Goal: Task Accomplishment & Management: Manage account settings

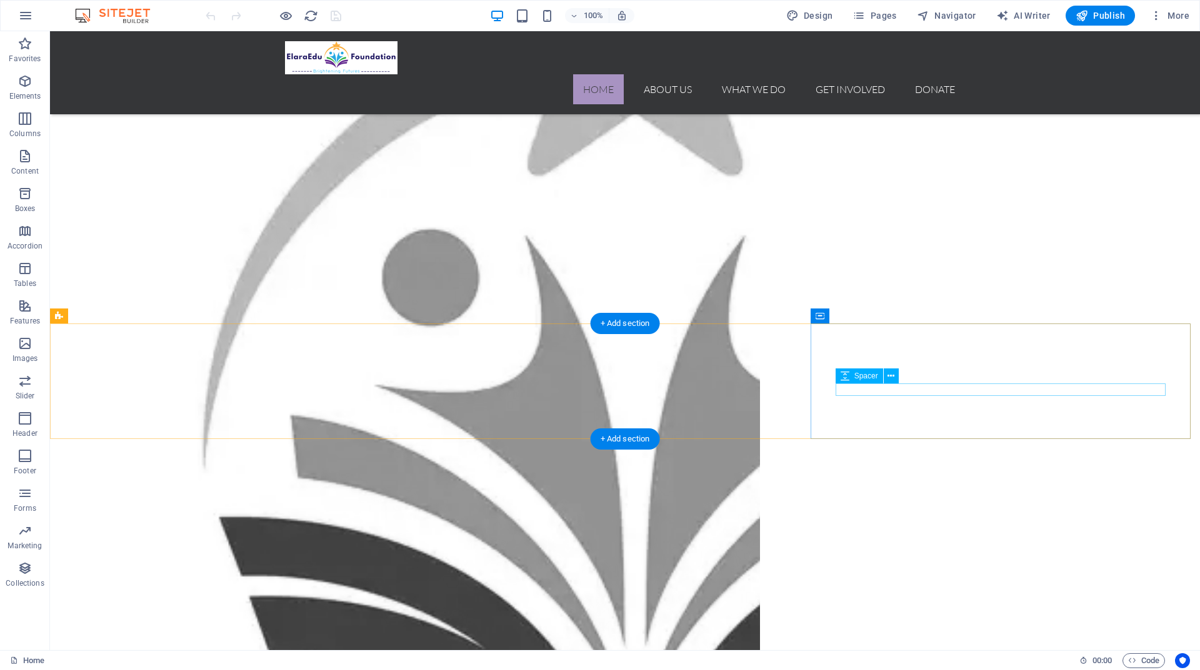
scroll to position [1187, 0]
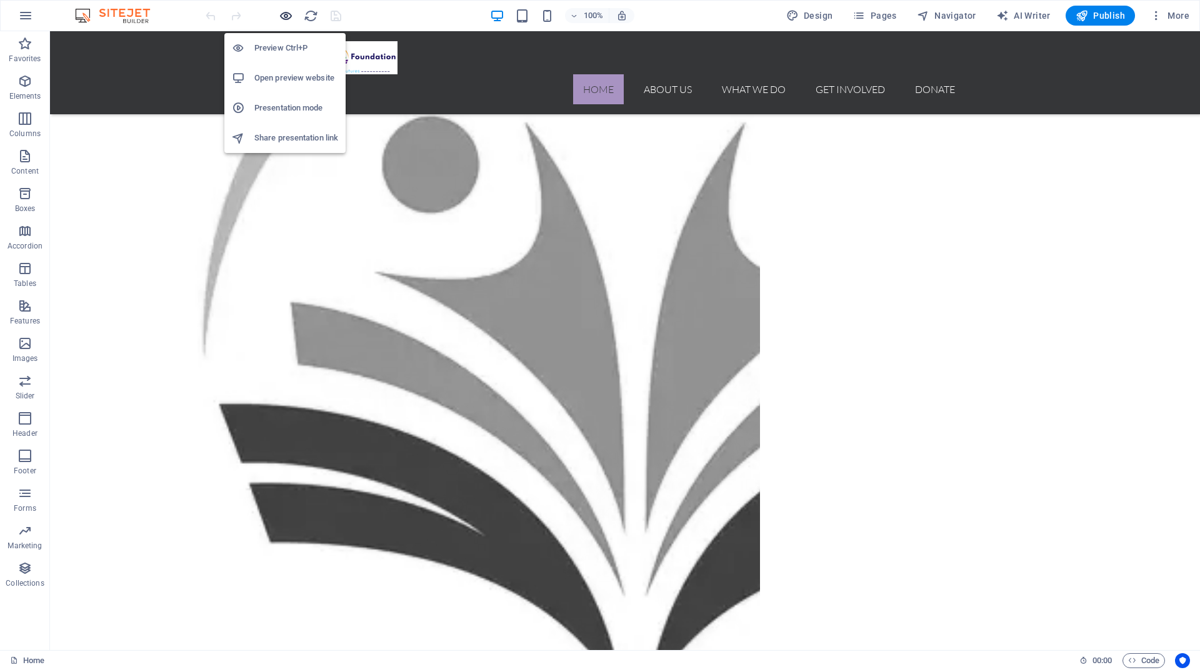
click at [283, 14] on icon "button" at bounding box center [286, 16] width 14 height 14
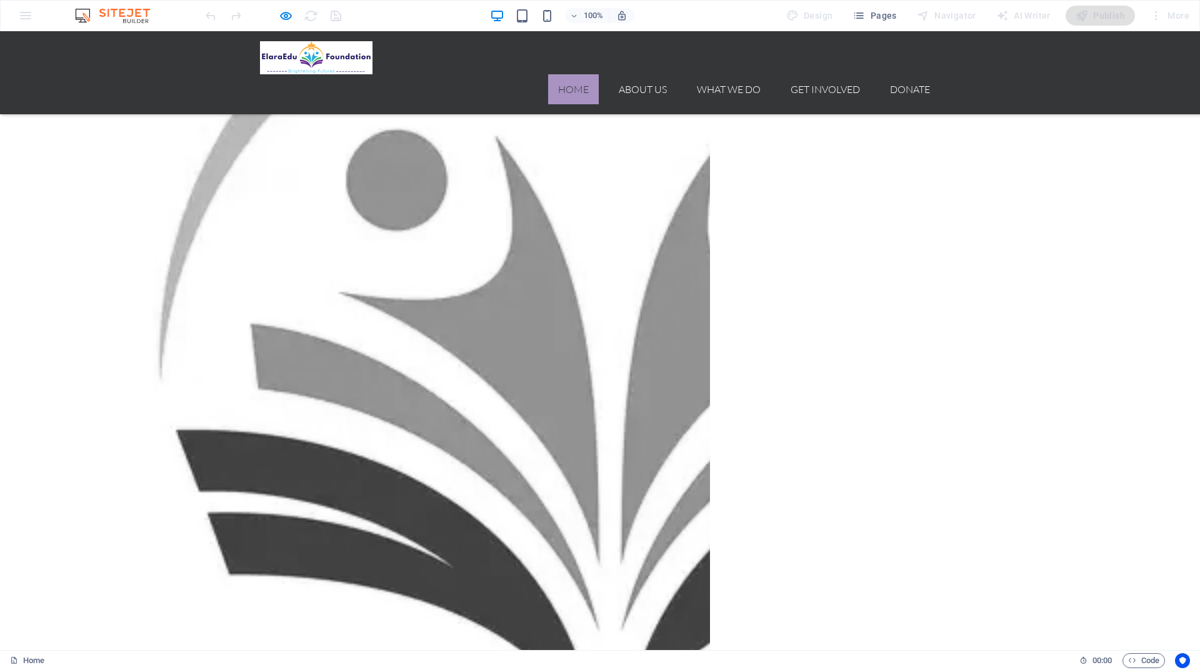
drag, startPoint x: 654, startPoint y: 289, endPoint x: 467, endPoint y: 282, distance: 187.0
copy div "Drop content here or Add elements Paste clipboard Adult Education Program"
click at [891, 14] on span "Pages" at bounding box center [874, 15] width 44 height 12
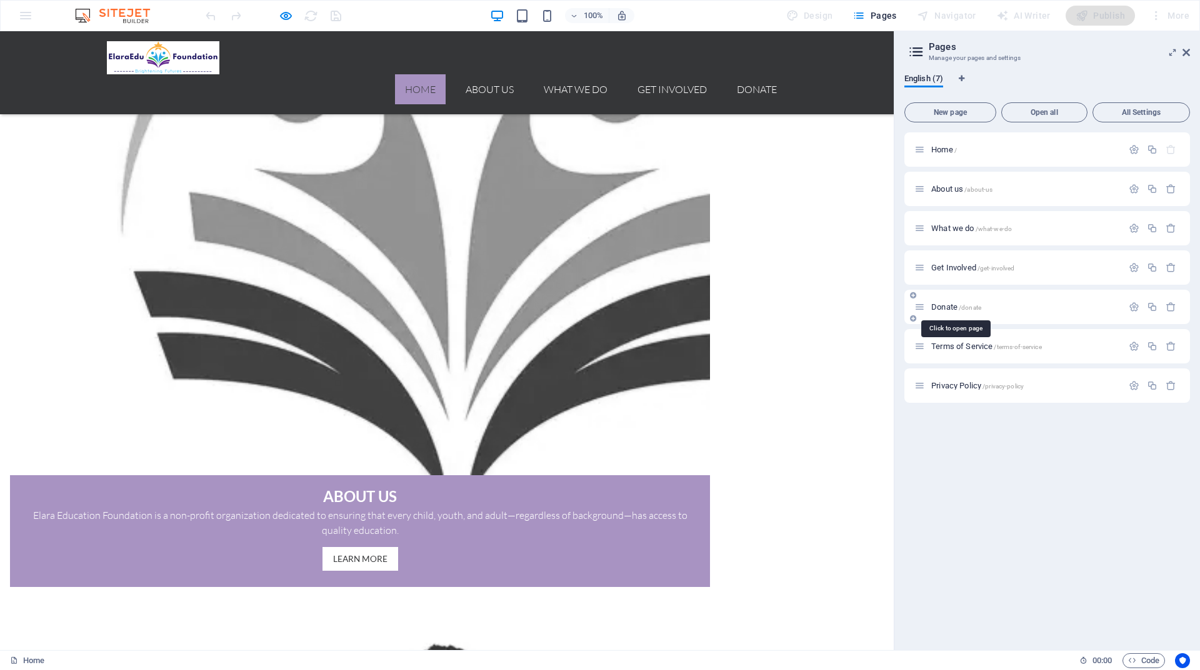
click at [942, 310] on span "Donate /donate" at bounding box center [956, 306] width 50 height 9
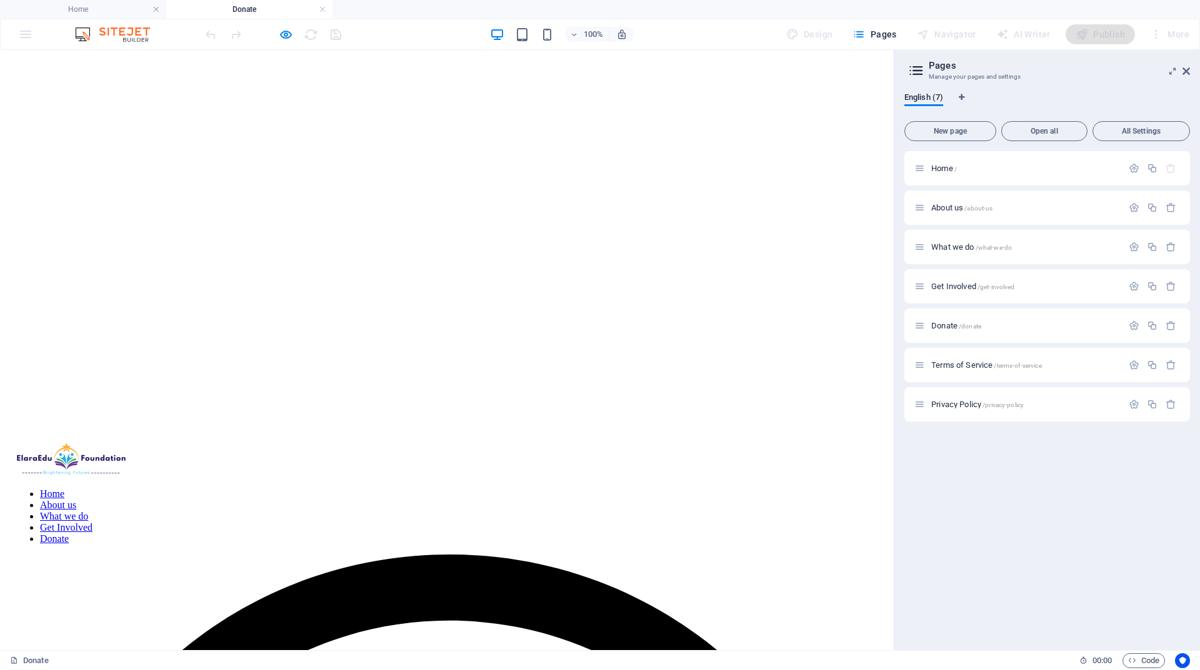
scroll to position [0, 0]
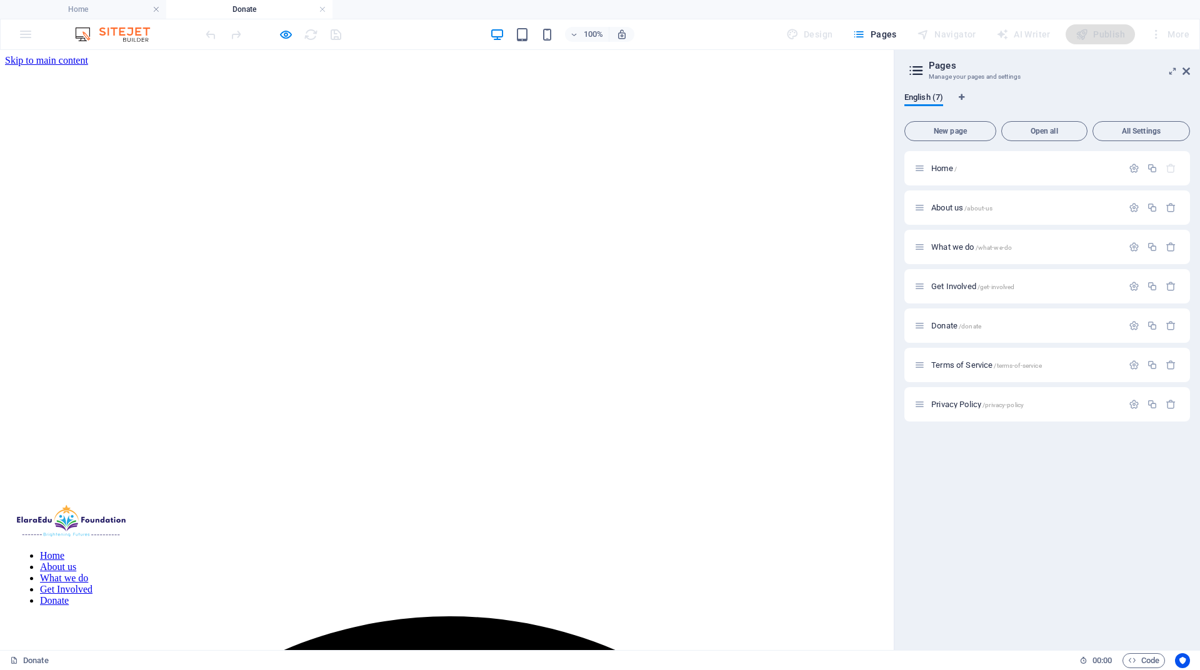
click at [751, 551] on nav "Home About us What we do Get Involved Donate" at bounding box center [447, 579] width 864 height 56
click at [514, 551] on nav "Home About us What we do Get Involved Donate" at bounding box center [447, 579] width 864 height 56
click at [697, 551] on nav "Home About us What we do Get Involved Donate" at bounding box center [447, 579] width 864 height 56
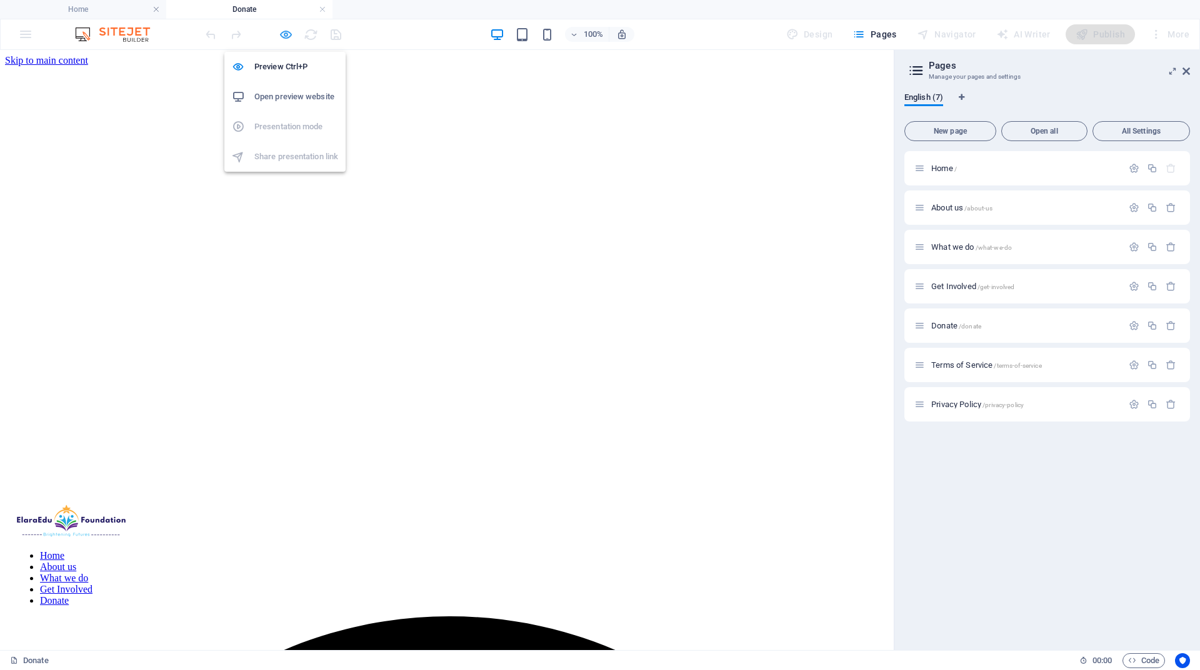
click at [291, 35] on icon "button" at bounding box center [286, 34] width 14 height 14
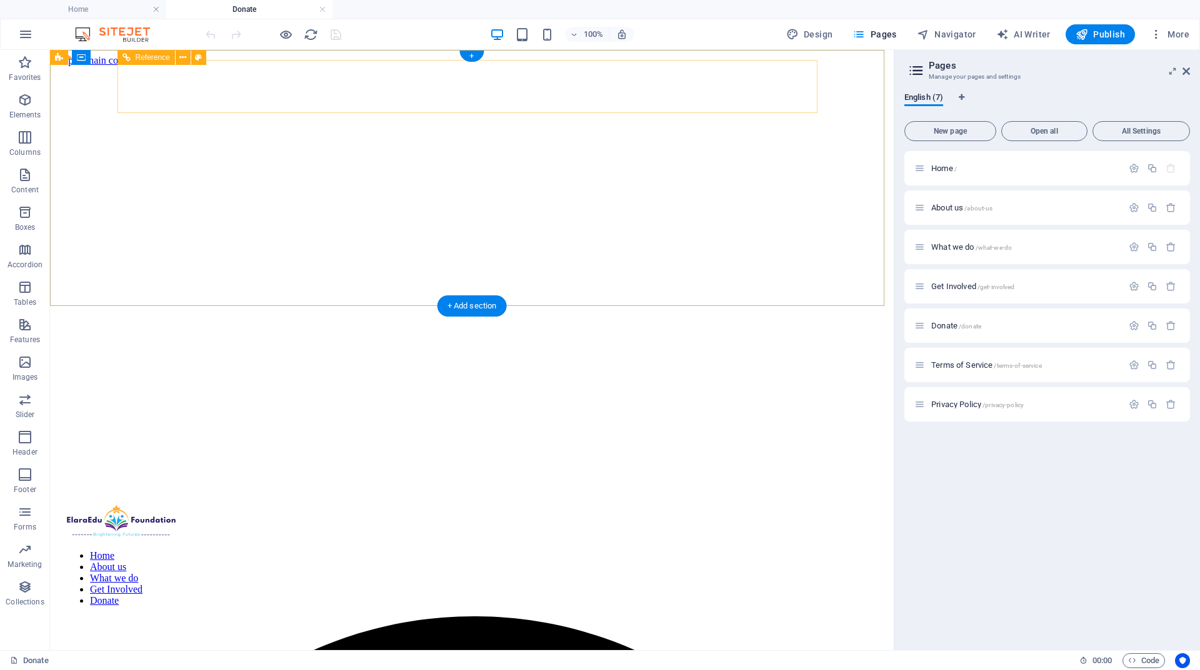
click at [532, 551] on nav "Home About us What we do Get Involved Donate" at bounding box center [472, 579] width 814 height 56
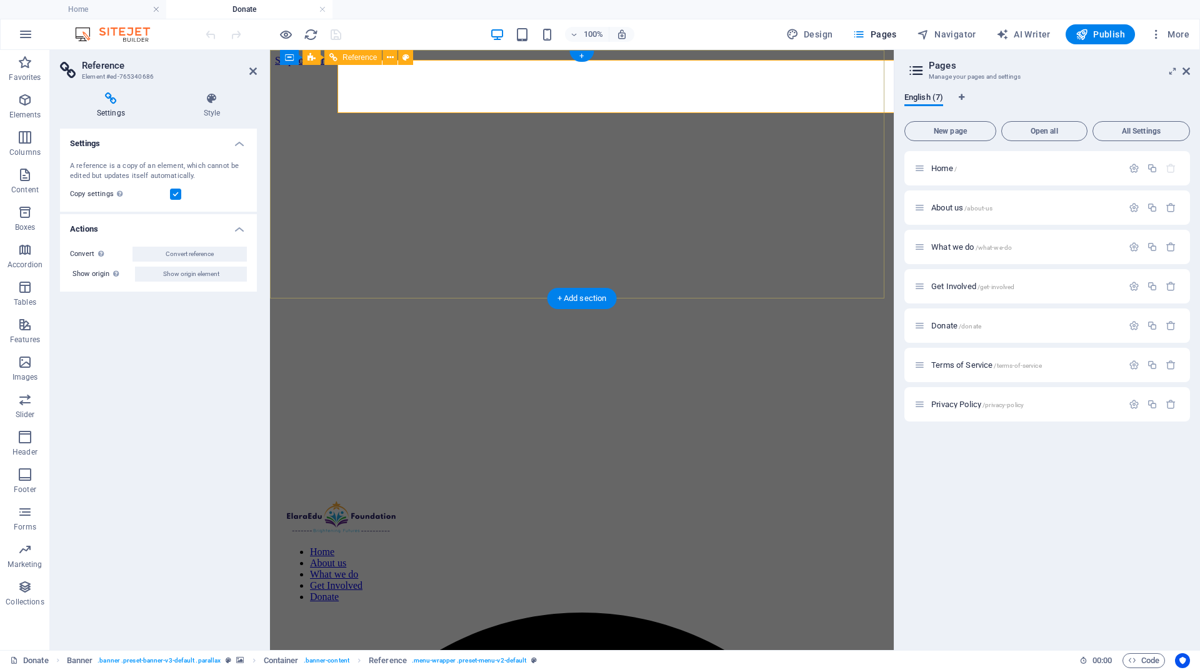
select select "rem"
select select "hover_box_bottom"
select select "px"
select select "rem"
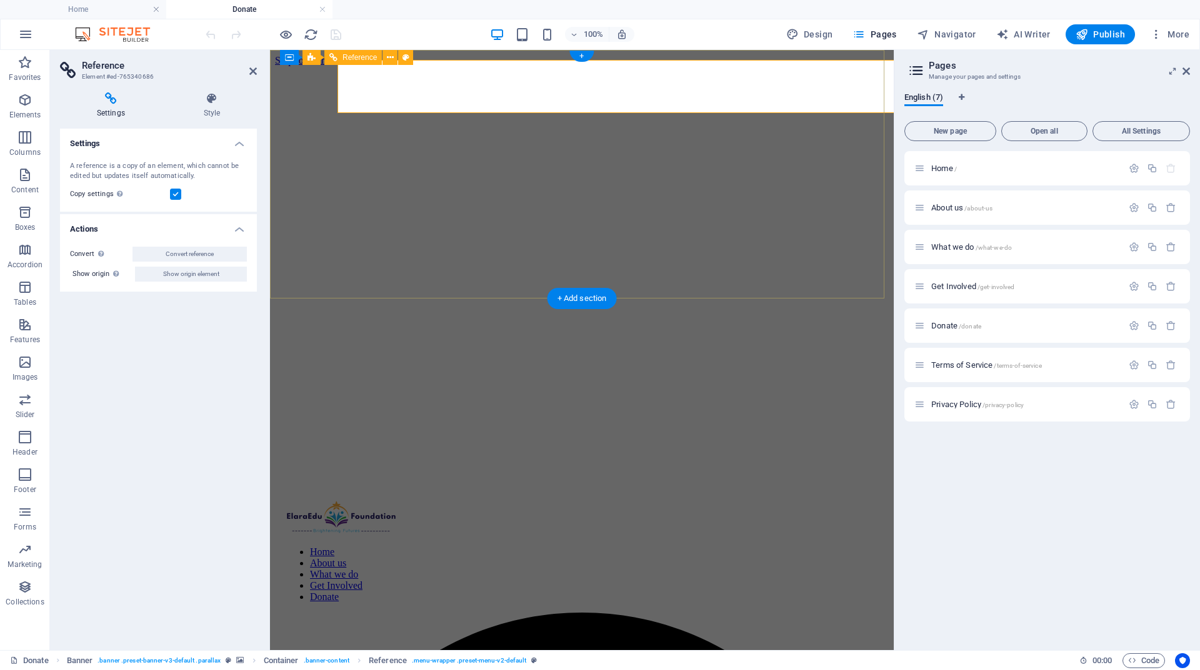
select select "px"
select select
select select "px"
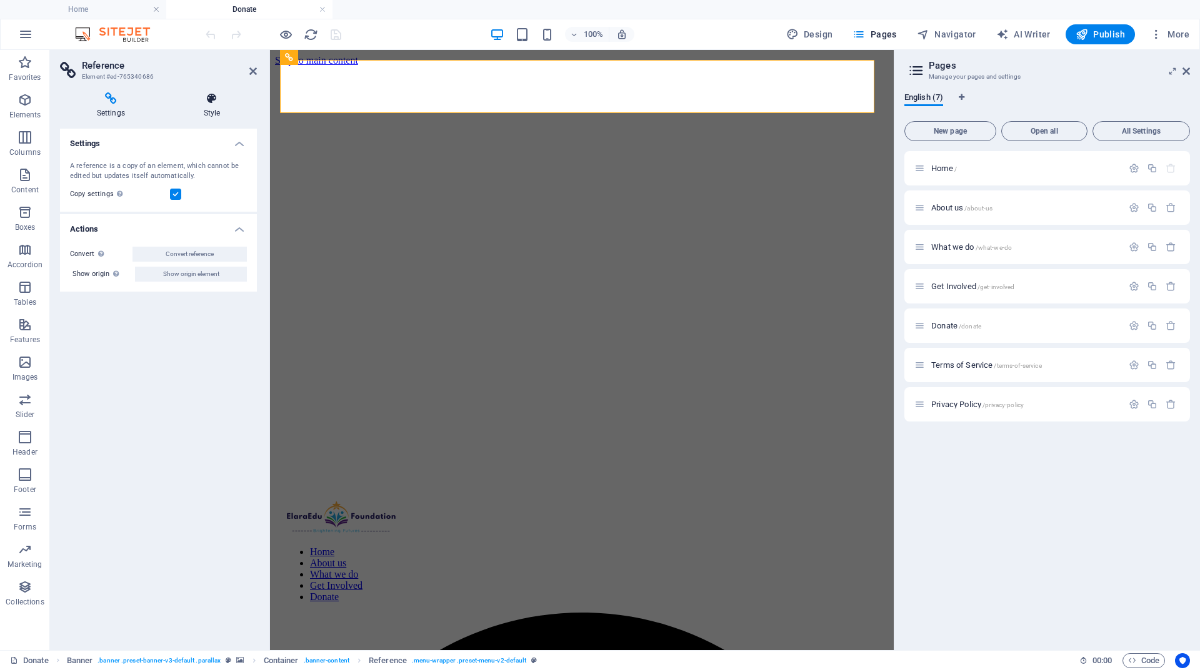
click at [208, 101] on icon at bounding box center [212, 98] width 90 height 12
select select
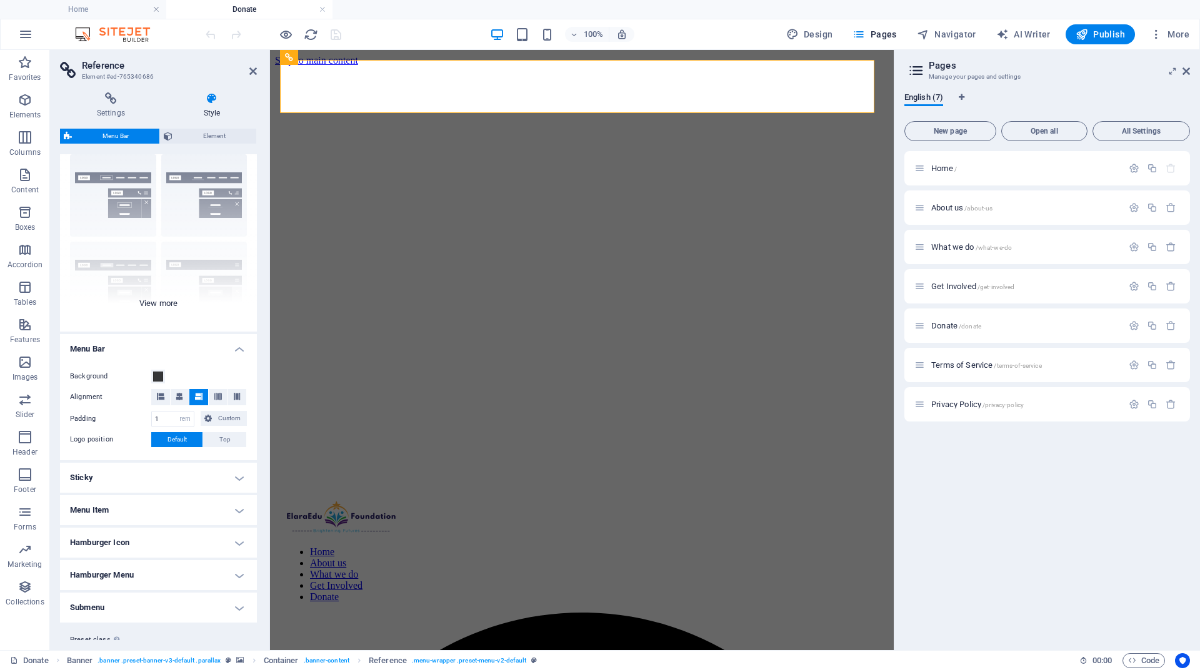
scroll to position [62, 0]
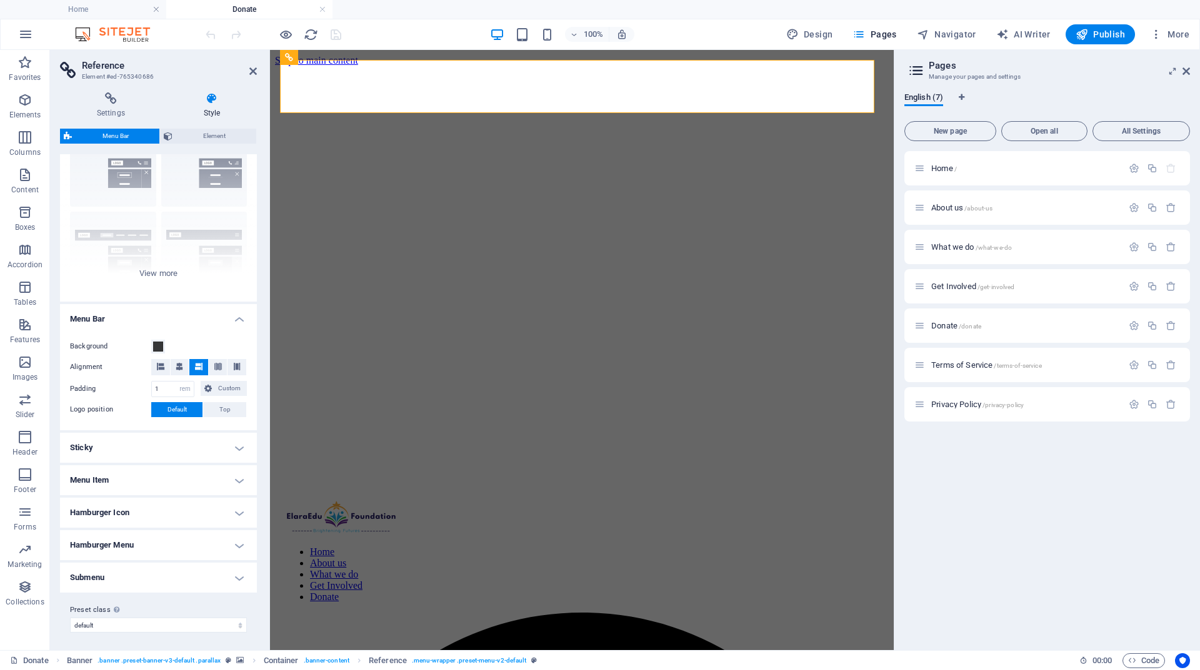
click at [233, 480] on h4 "Menu Item" at bounding box center [158, 481] width 197 height 30
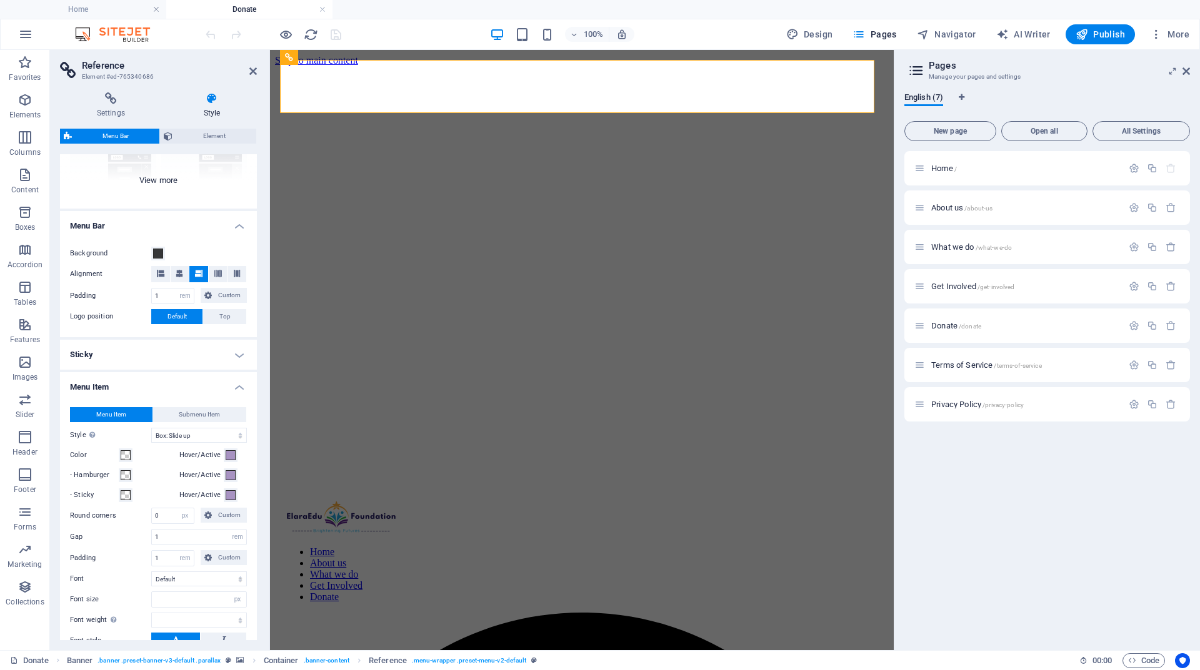
scroll to position [0, 0]
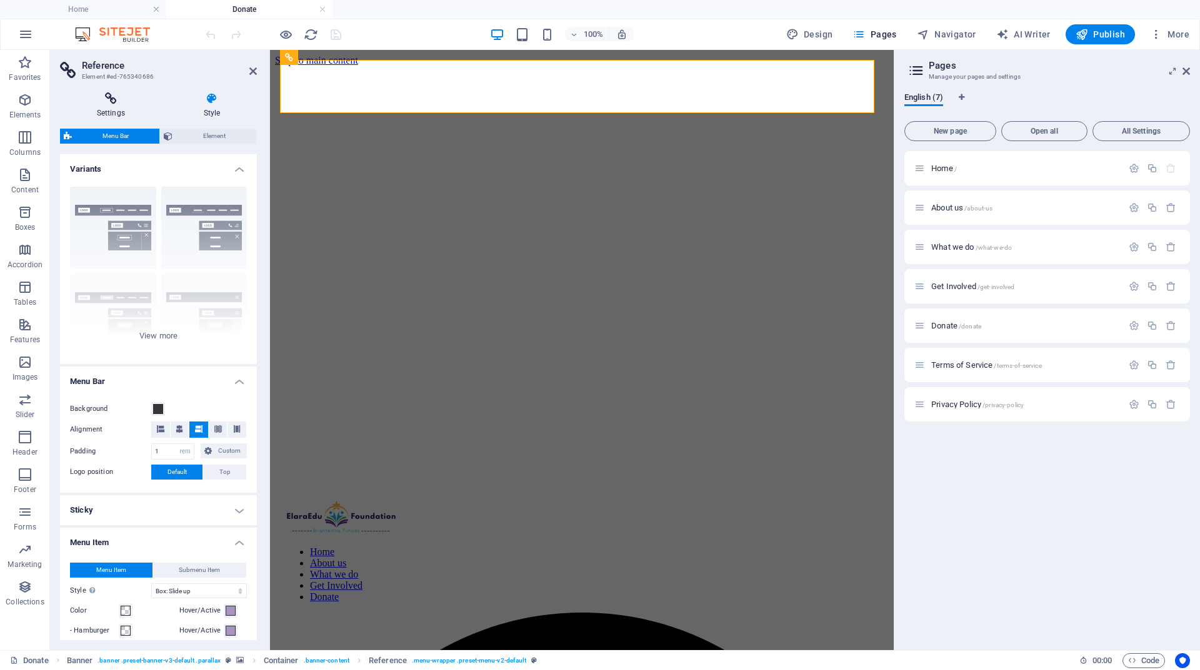
click at [112, 101] on icon at bounding box center [111, 98] width 102 height 12
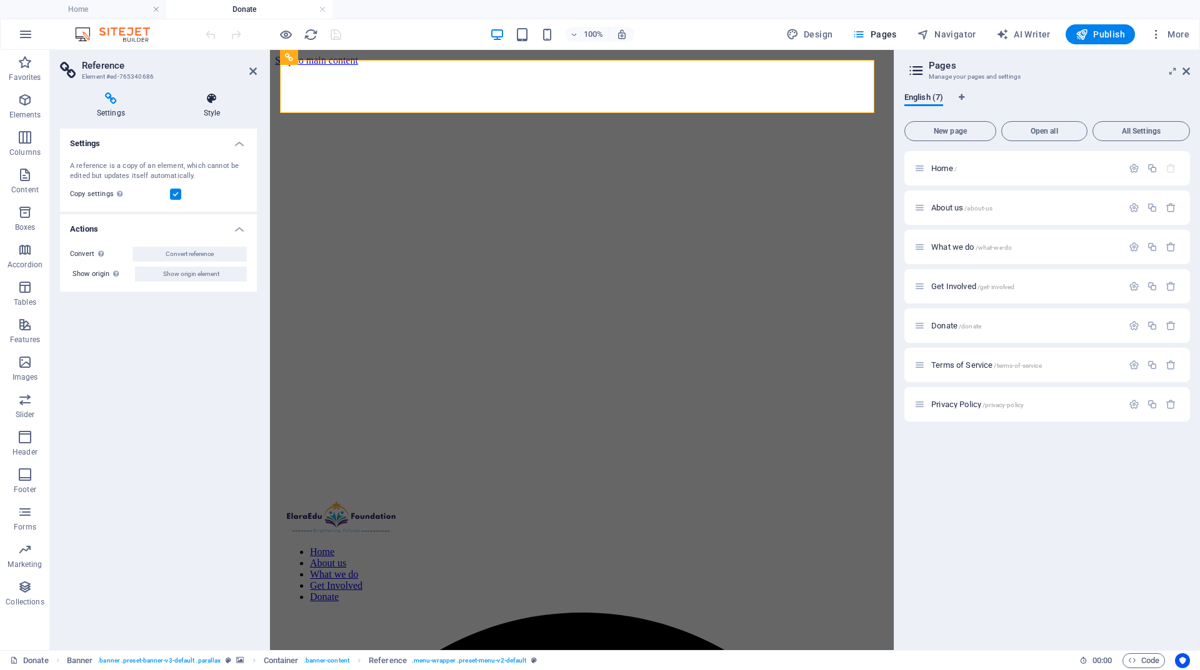
click at [197, 110] on h4 "Style" at bounding box center [212, 105] width 90 height 26
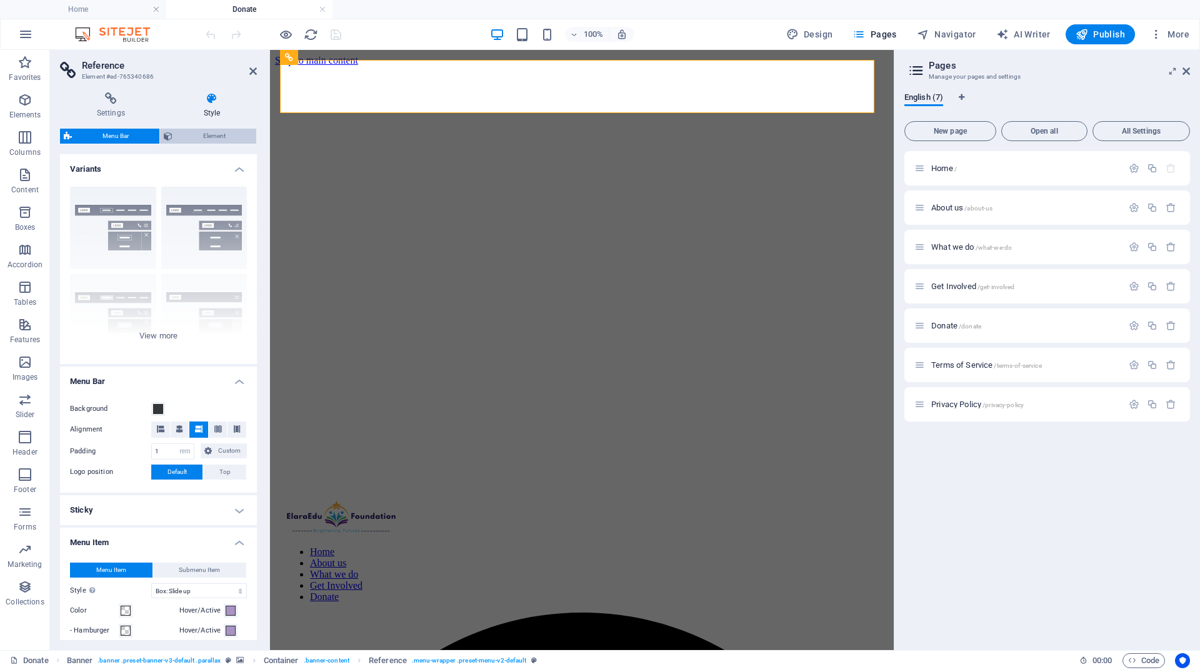
click at [217, 139] on span "Element" at bounding box center [214, 136] width 76 height 15
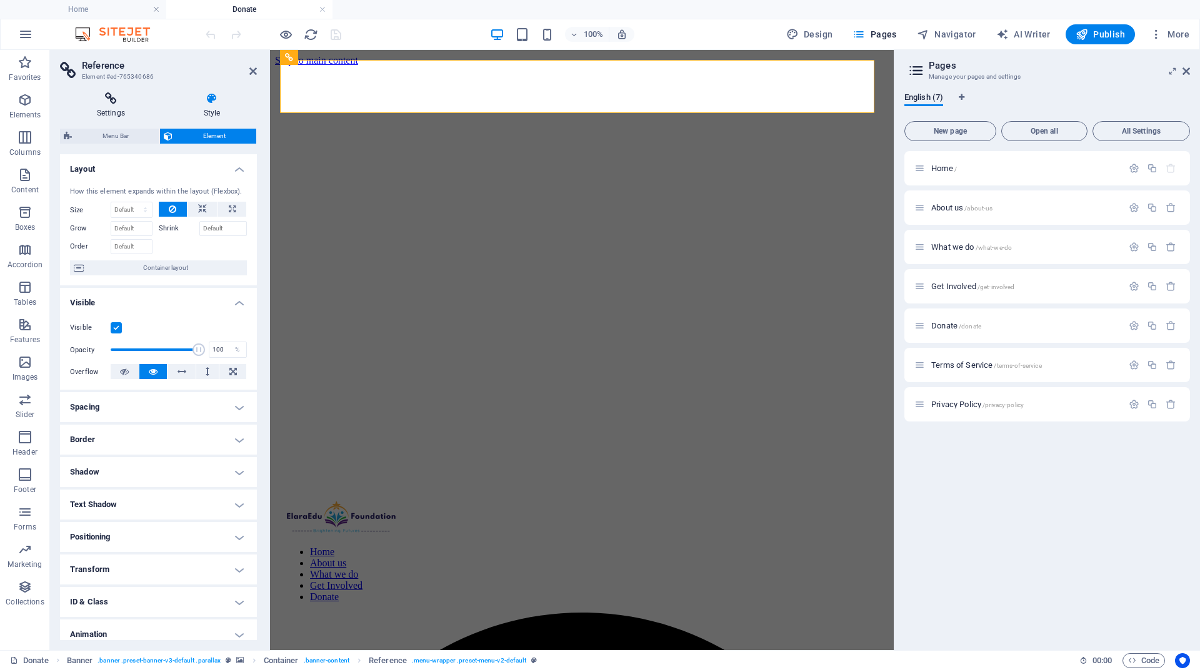
click at [118, 102] on icon at bounding box center [111, 98] width 102 height 12
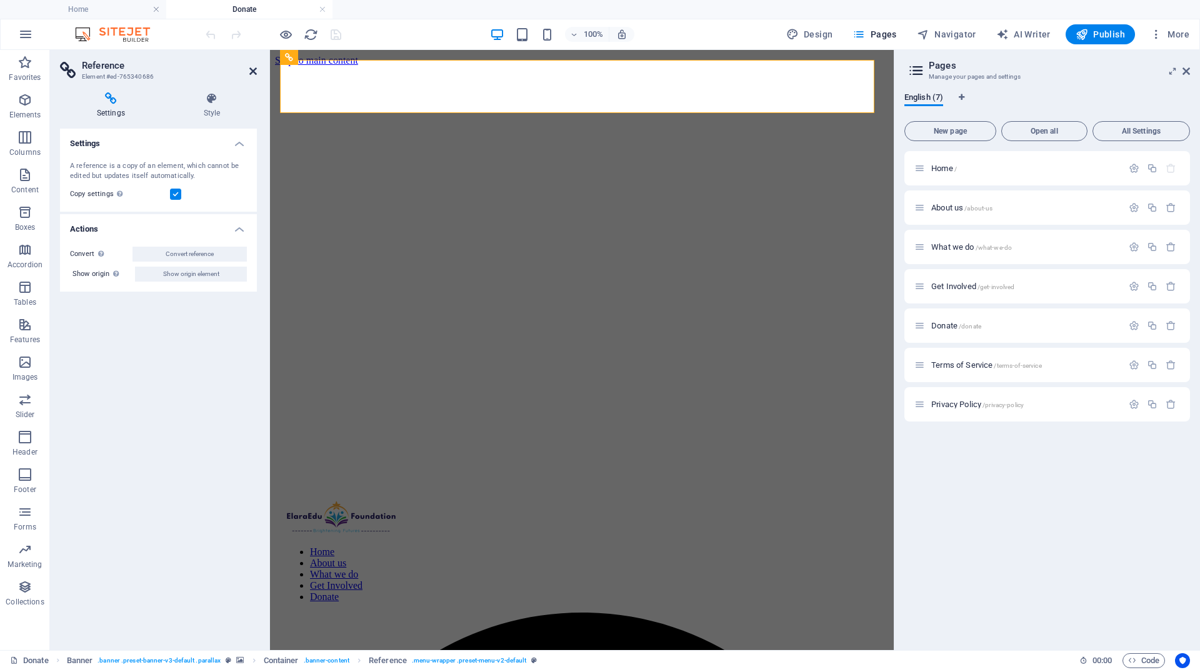
click at [256, 69] on icon at bounding box center [252, 71] width 7 height 10
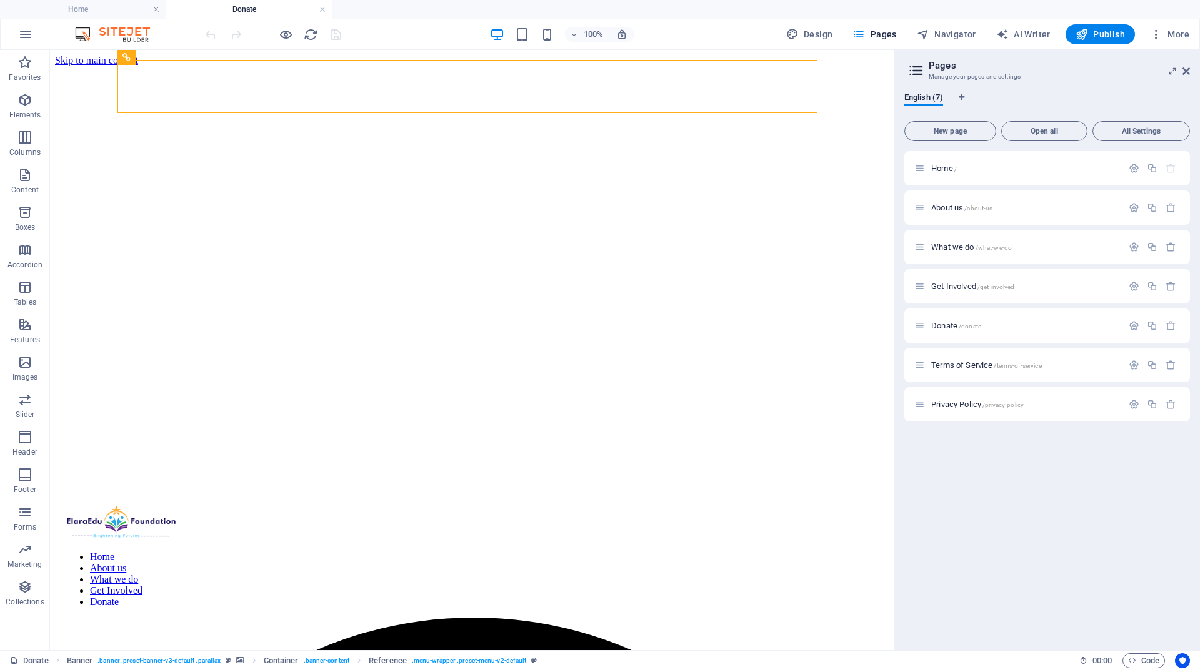
click at [1190, 70] on aside "Pages Manage your pages and settings English (7) New page Open all All Settings…" at bounding box center [1047, 350] width 306 height 601
click at [1188, 69] on icon at bounding box center [1185, 71] width 7 height 10
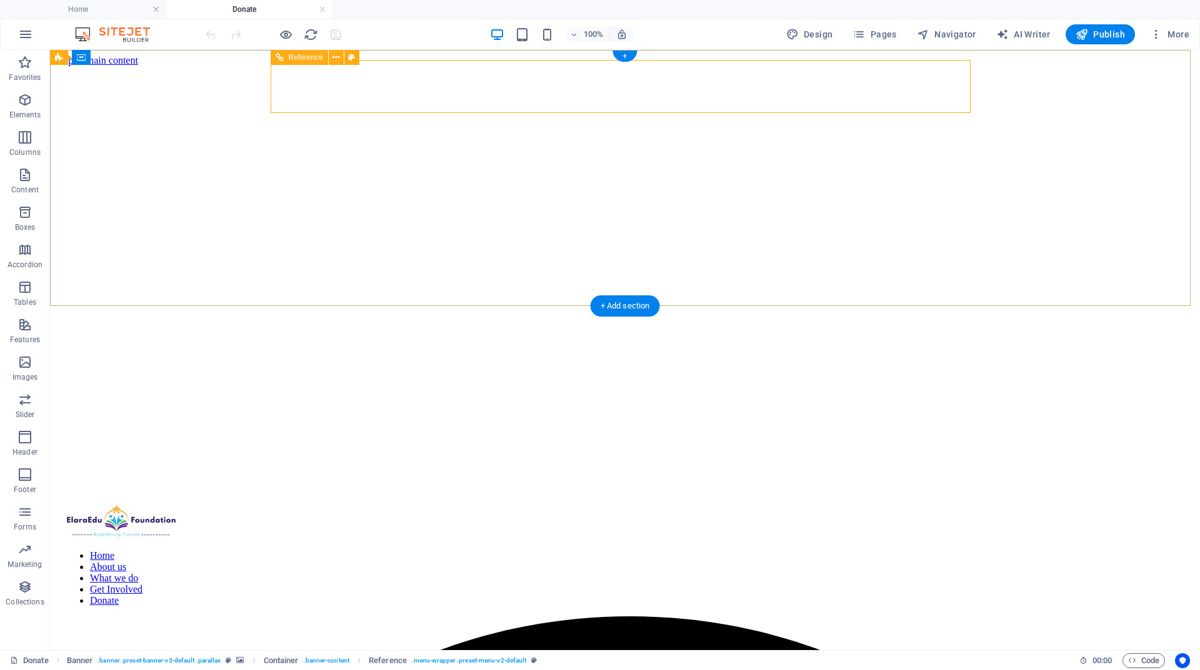
click at [618, 551] on nav "Home About us What we do Get Involved Donate" at bounding box center [625, 579] width 1120 height 56
click at [333, 55] on icon at bounding box center [335, 57] width 7 height 13
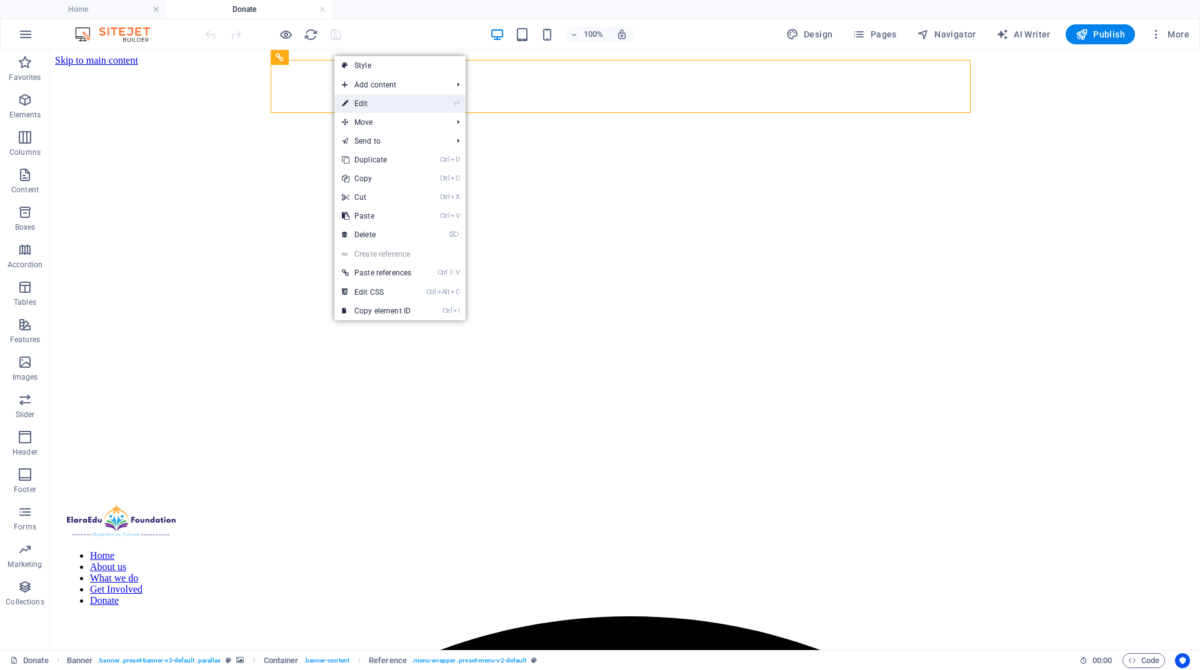
click at [357, 101] on link "⏎ Edit" at bounding box center [376, 103] width 84 height 19
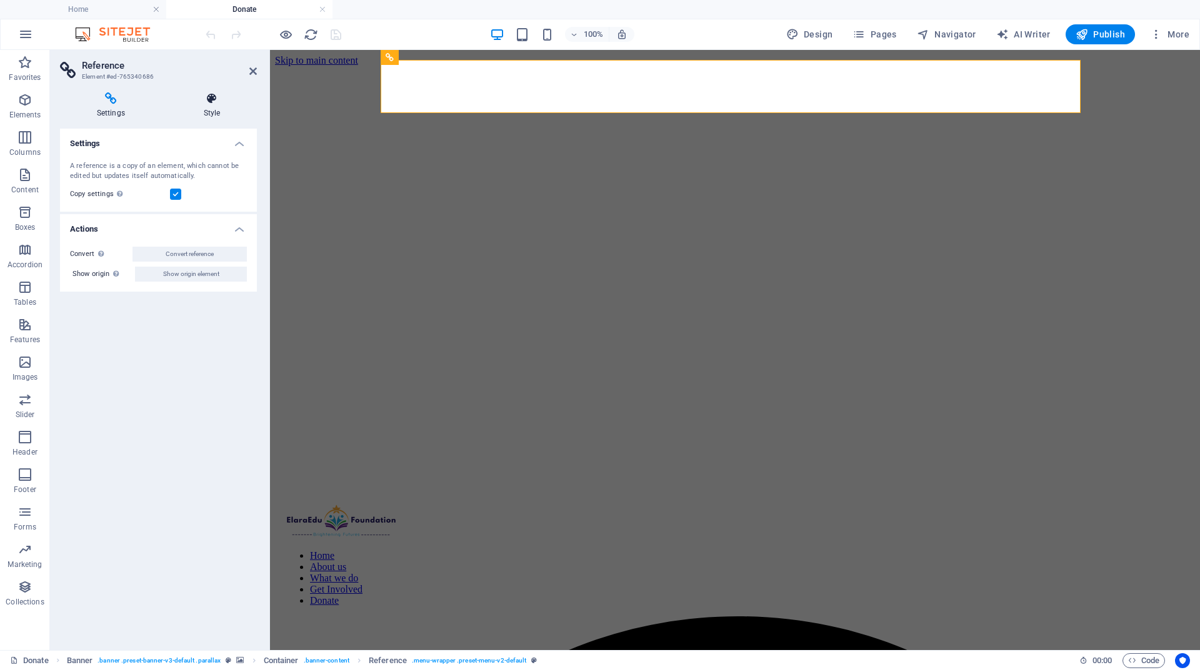
click at [218, 111] on h4 "Style" at bounding box center [212, 105] width 90 height 26
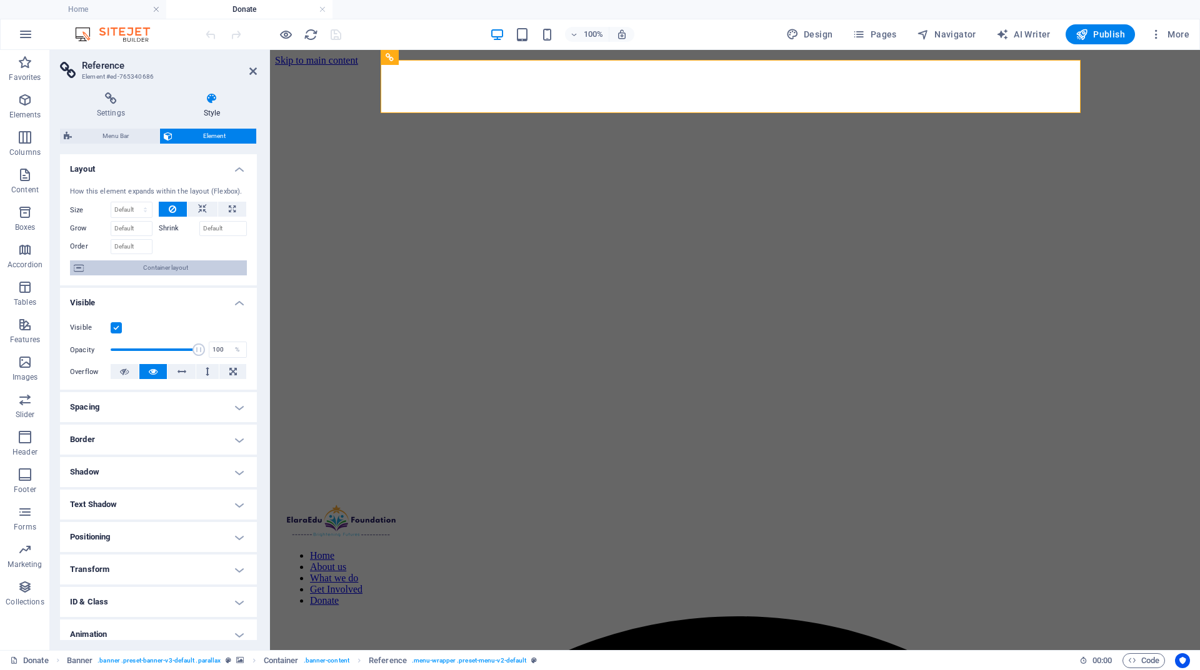
click at [162, 264] on span "Container layout" at bounding box center [165, 268] width 156 height 15
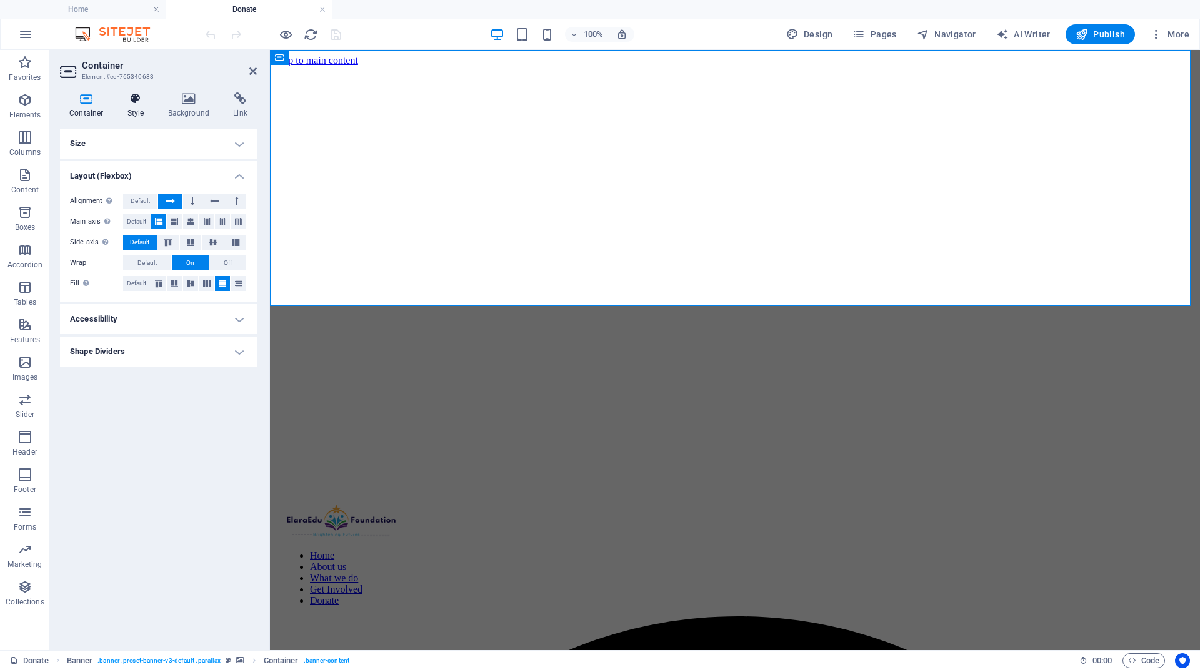
click at [142, 113] on h4 "Style" at bounding box center [138, 105] width 41 height 26
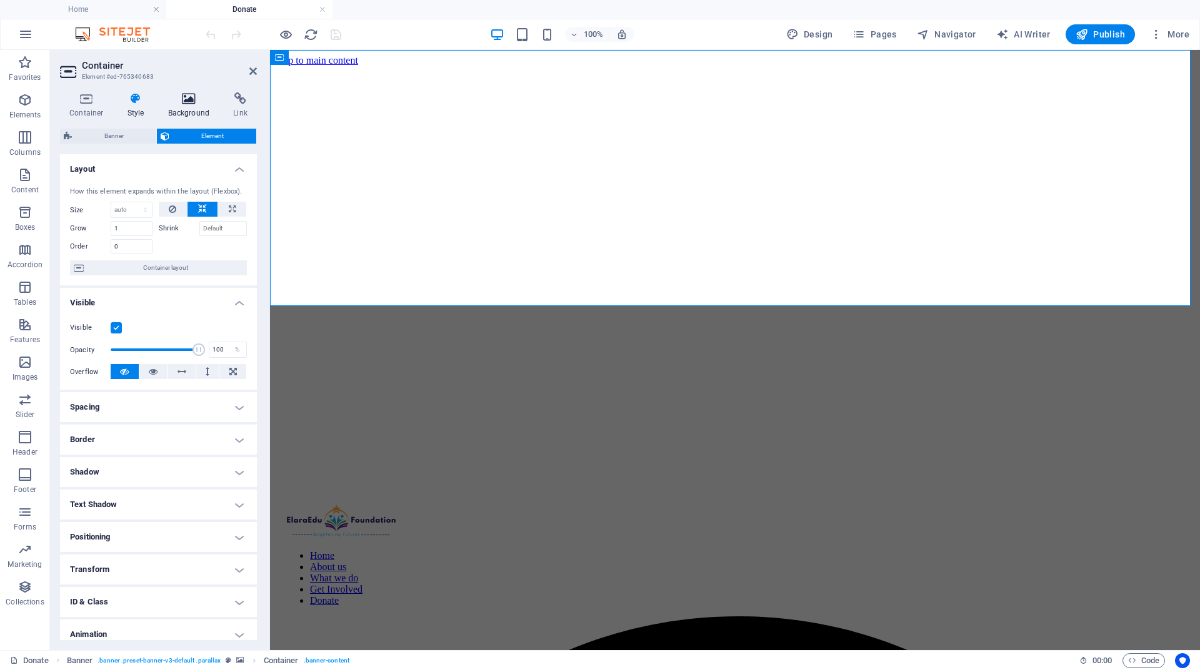
click at [187, 111] on h4 "Background" at bounding box center [192, 105] width 66 height 26
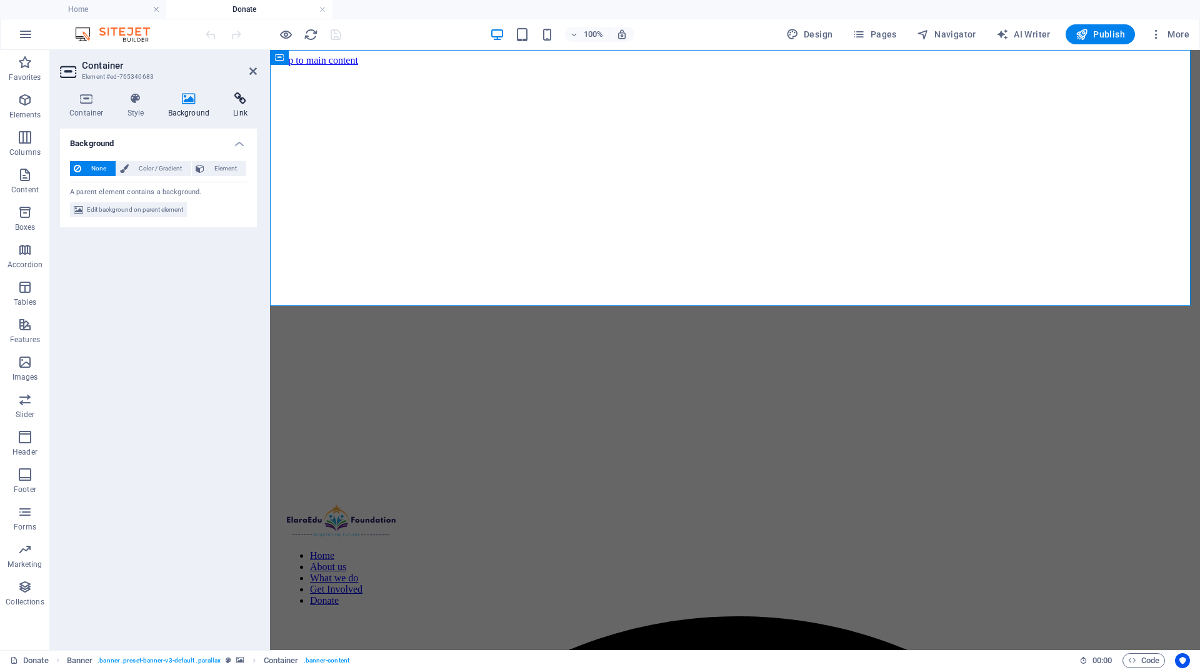
click at [242, 105] on h4 "Link" at bounding box center [240, 105] width 33 height 26
click at [257, 70] on aside "Container Element #ed-765340683 Container Style Background Link Size Height Def…" at bounding box center [160, 350] width 220 height 601
click at [251, 74] on icon at bounding box center [252, 71] width 7 height 10
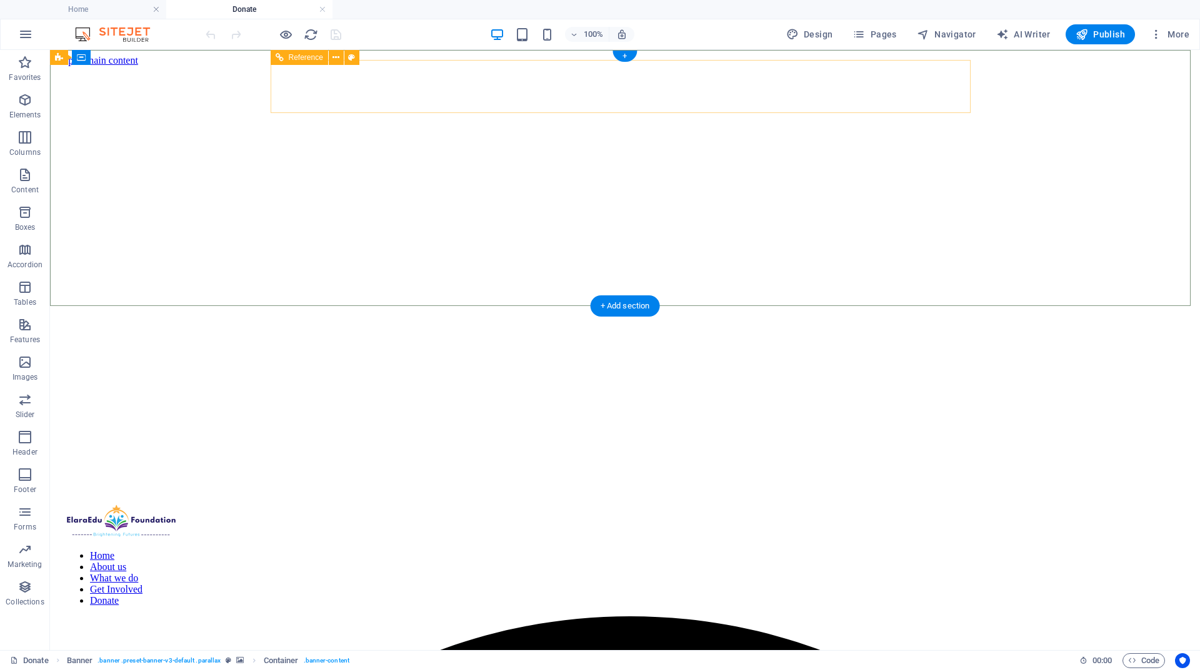
click at [931, 551] on nav "Home About us What we do Get Involved Donate" at bounding box center [625, 579] width 1120 height 56
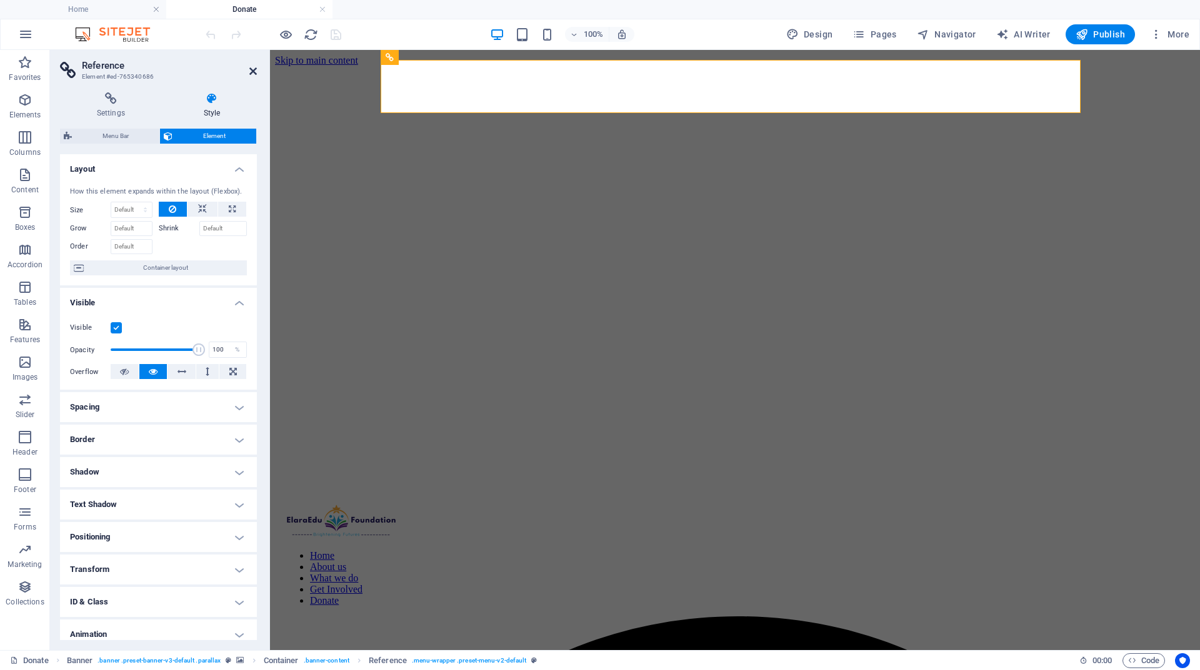
click at [252, 71] on icon at bounding box center [252, 71] width 7 height 10
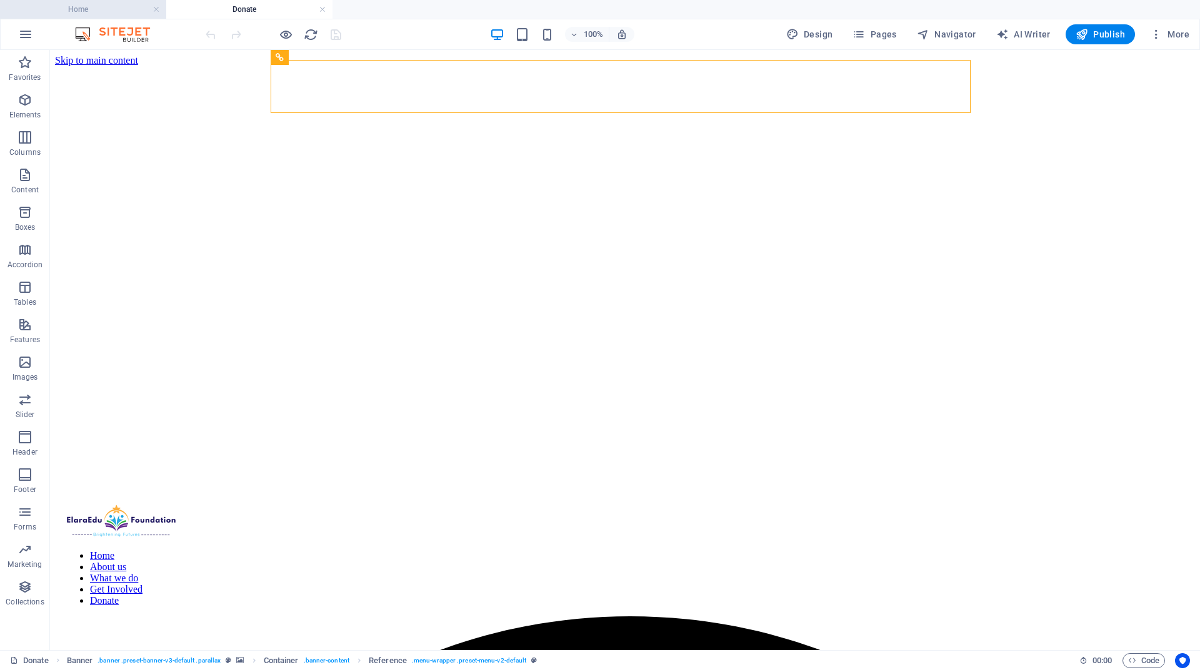
click at [77, 13] on h4 "Home" at bounding box center [83, 9] width 166 height 14
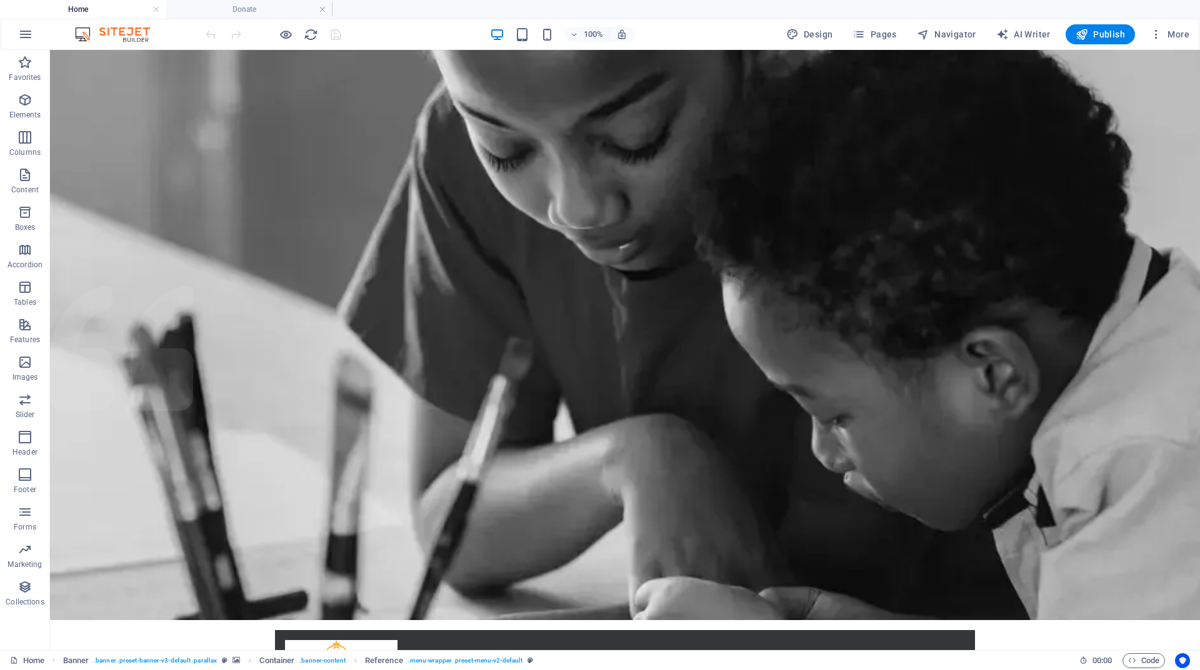
scroll to position [1187, 0]
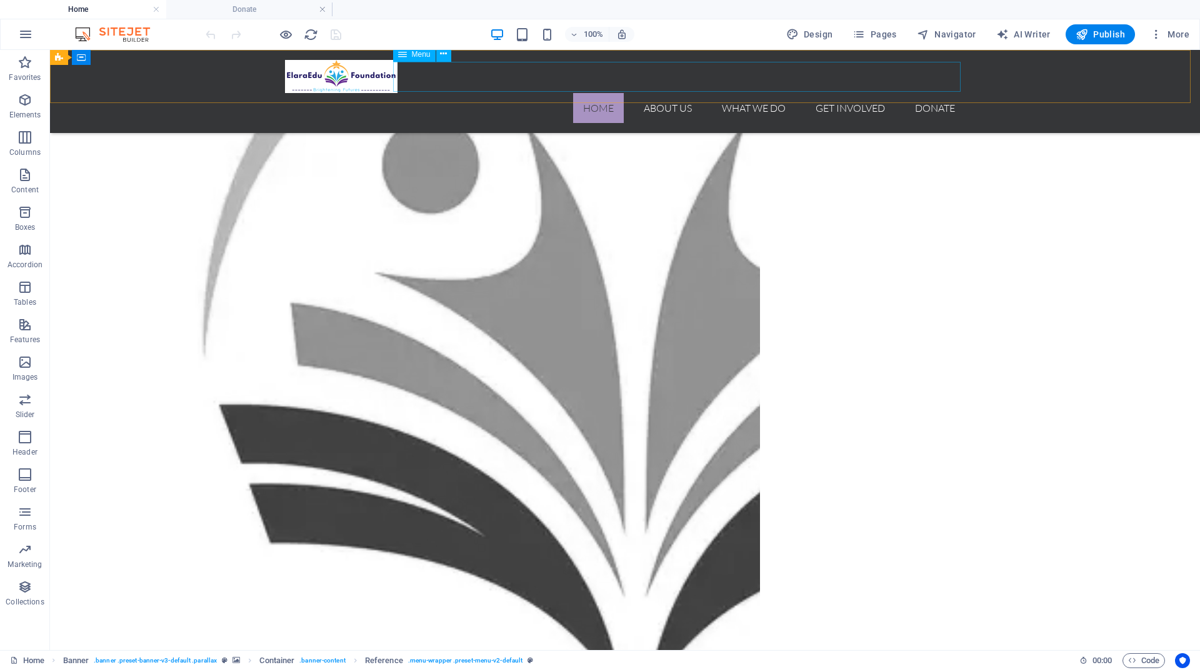
click at [779, 93] on nav "Home About us What we do Get Involved Donate" at bounding box center [625, 108] width 680 height 30
select select
select select "1"
select select
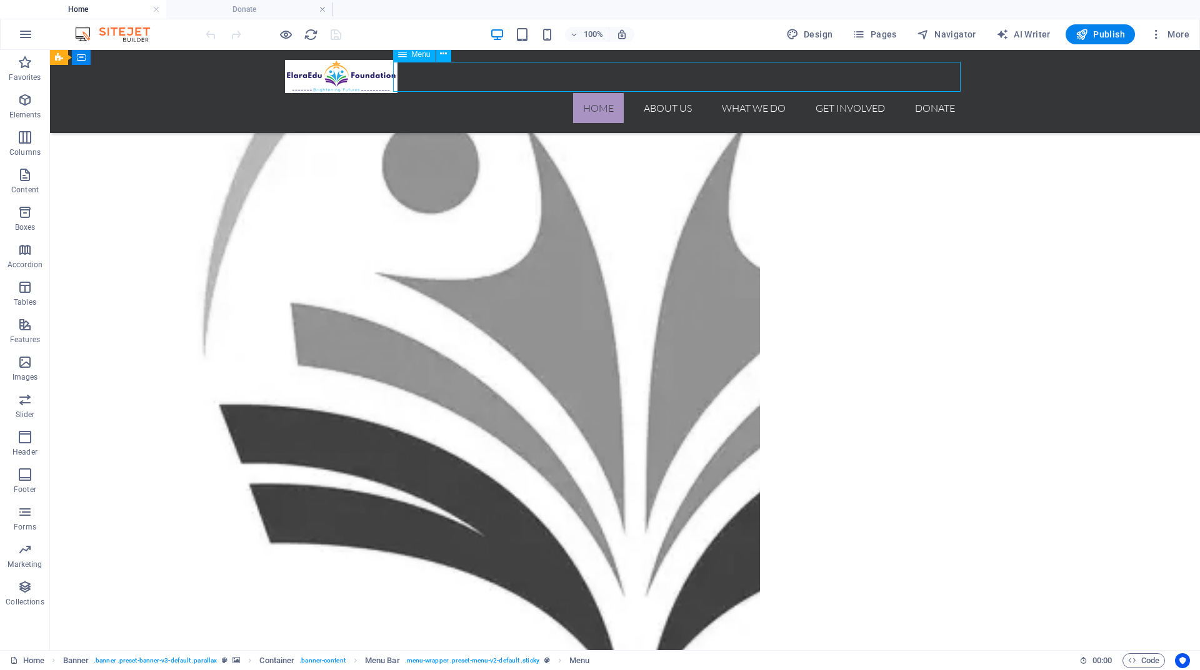
select select "2"
select select
select select "3"
select select
select select "4"
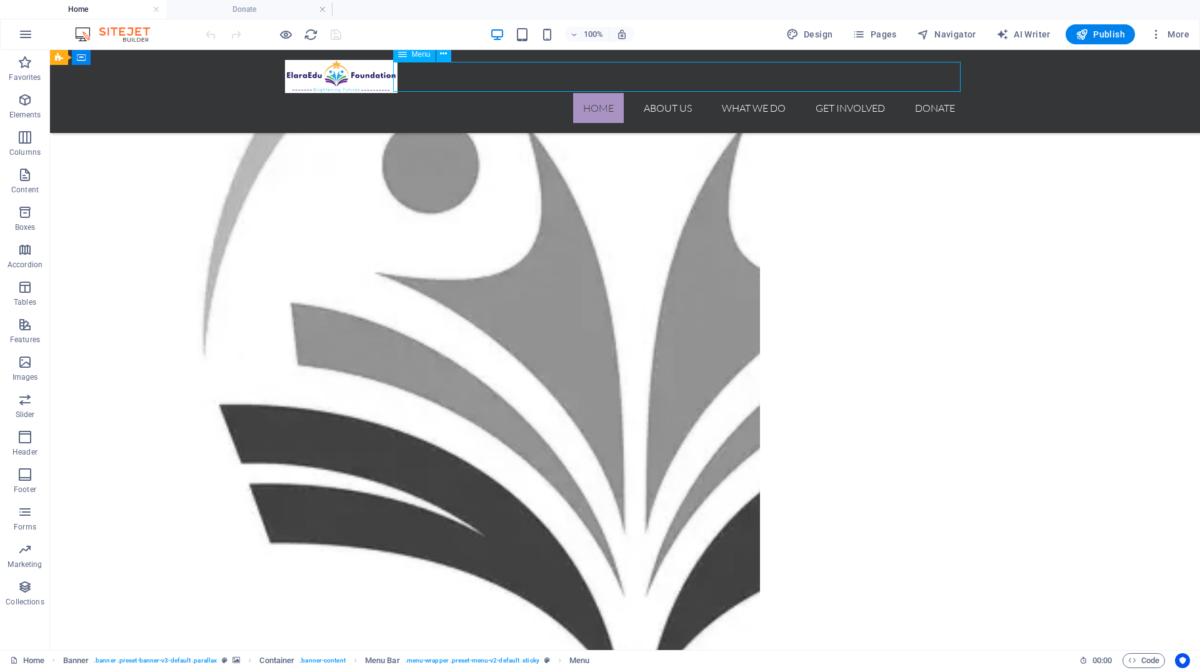
select select
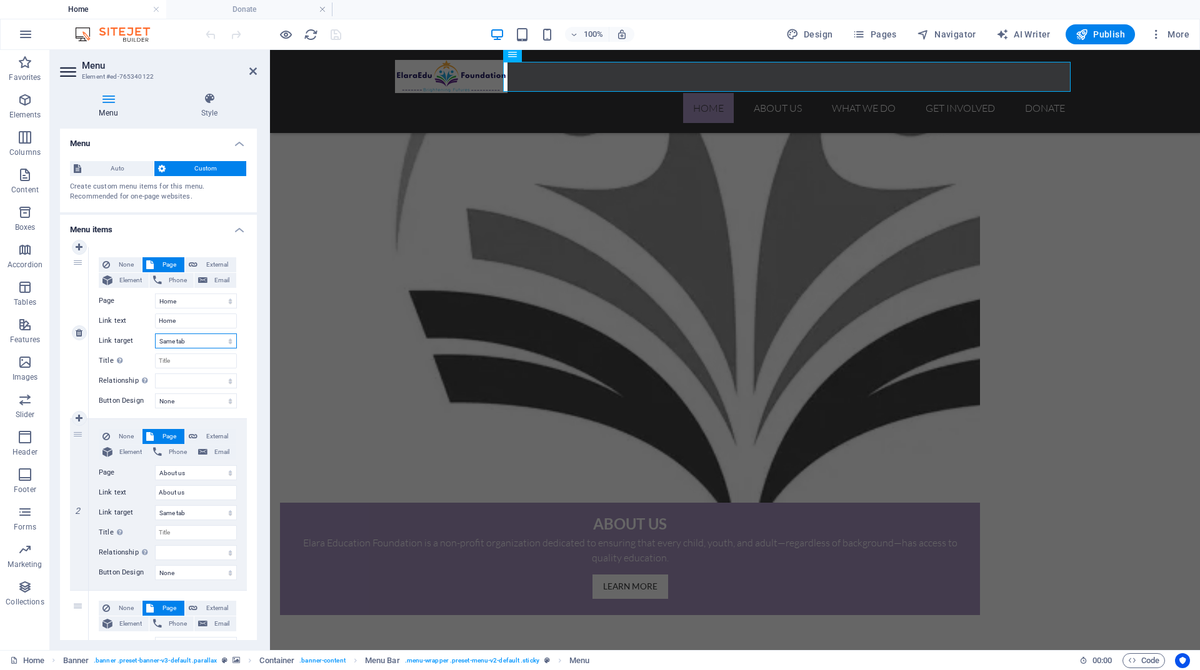
click at [229, 344] on select "New tab Same tab Overlay" at bounding box center [196, 341] width 82 height 15
click at [76, 279] on div "1" at bounding box center [79, 332] width 19 height 171
select select
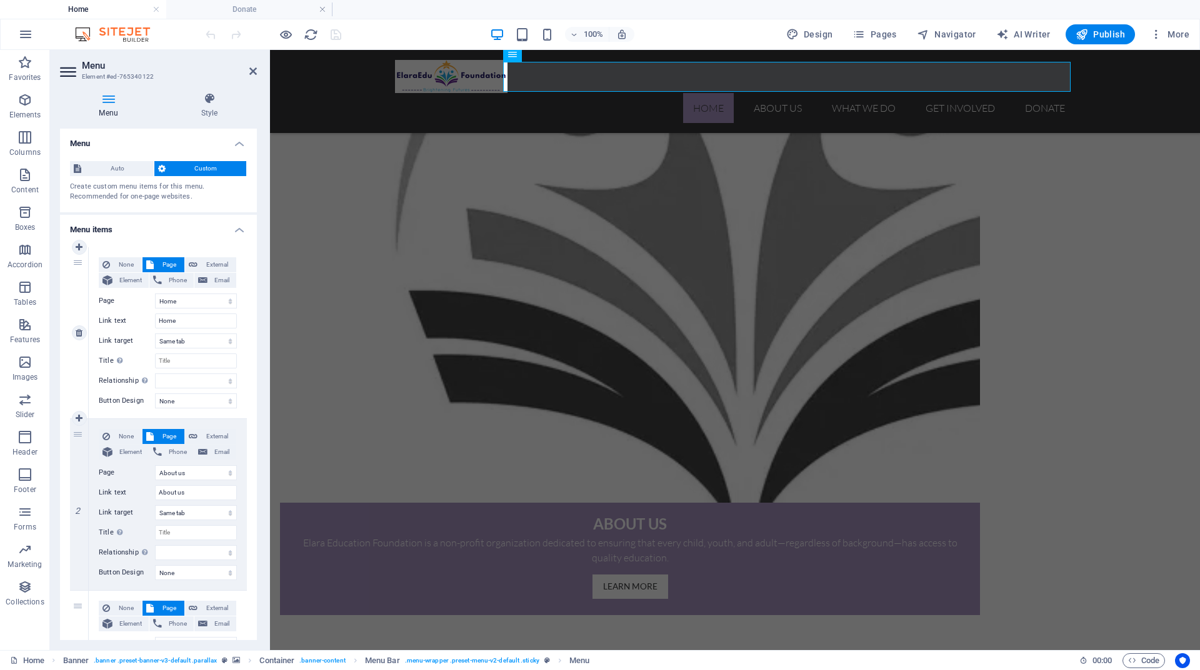
select select
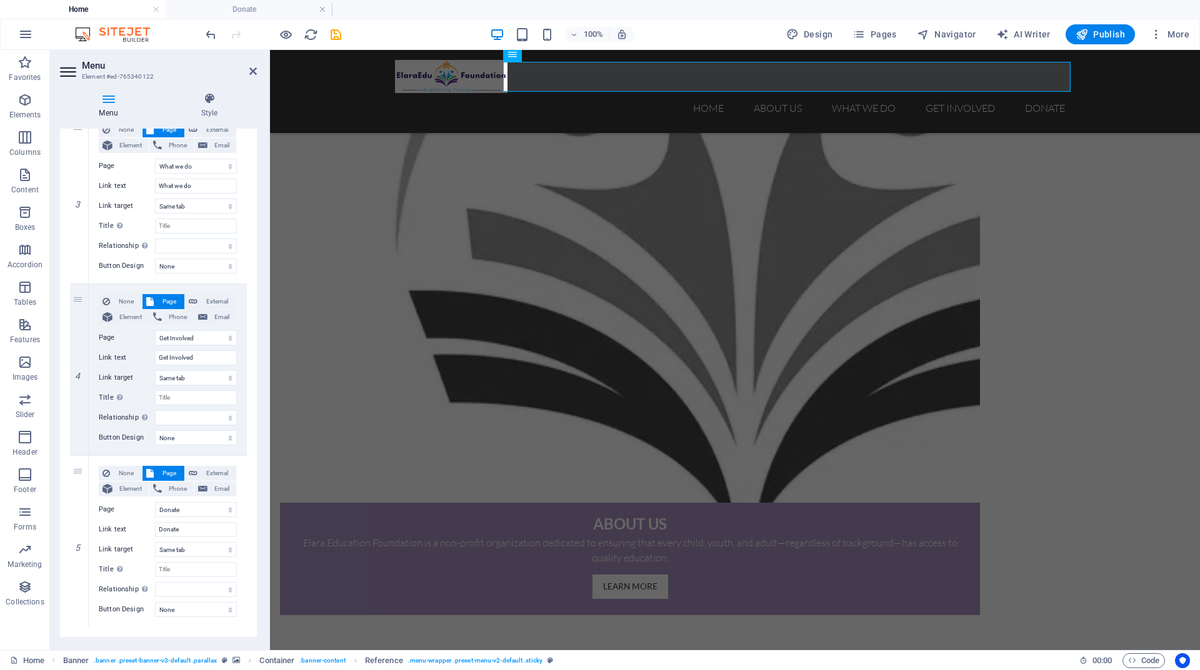
scroll to position [500, 0]
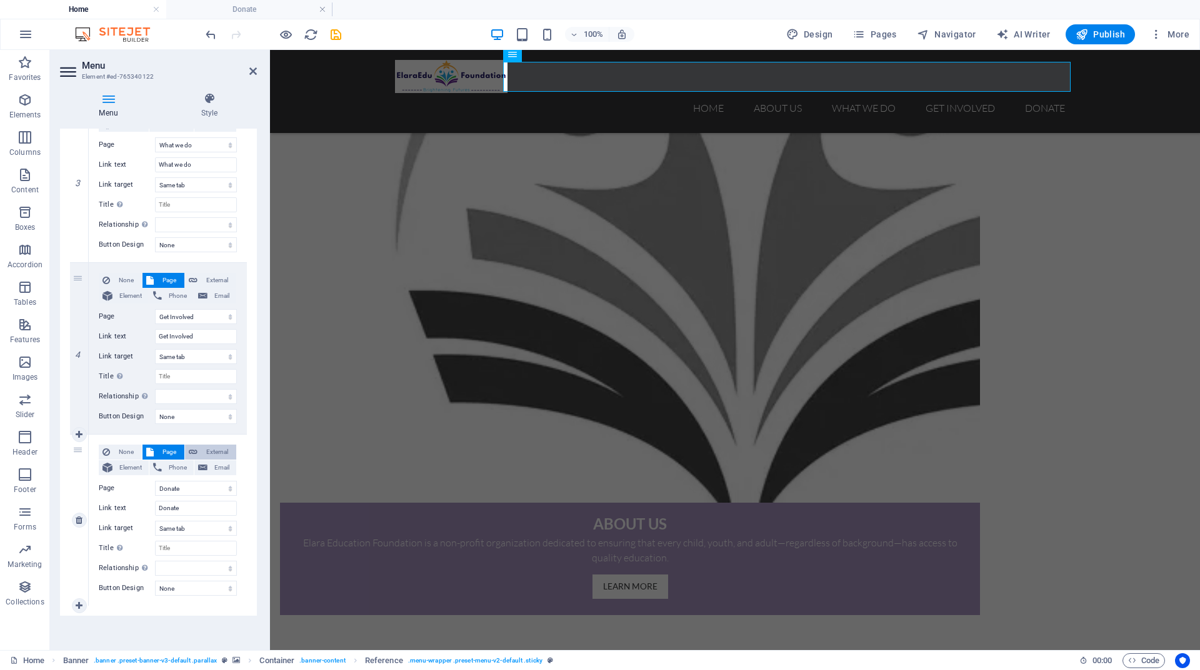
click at [211, 451] on span "External" at bounding box center [216, 452] width 31 height 15
select select
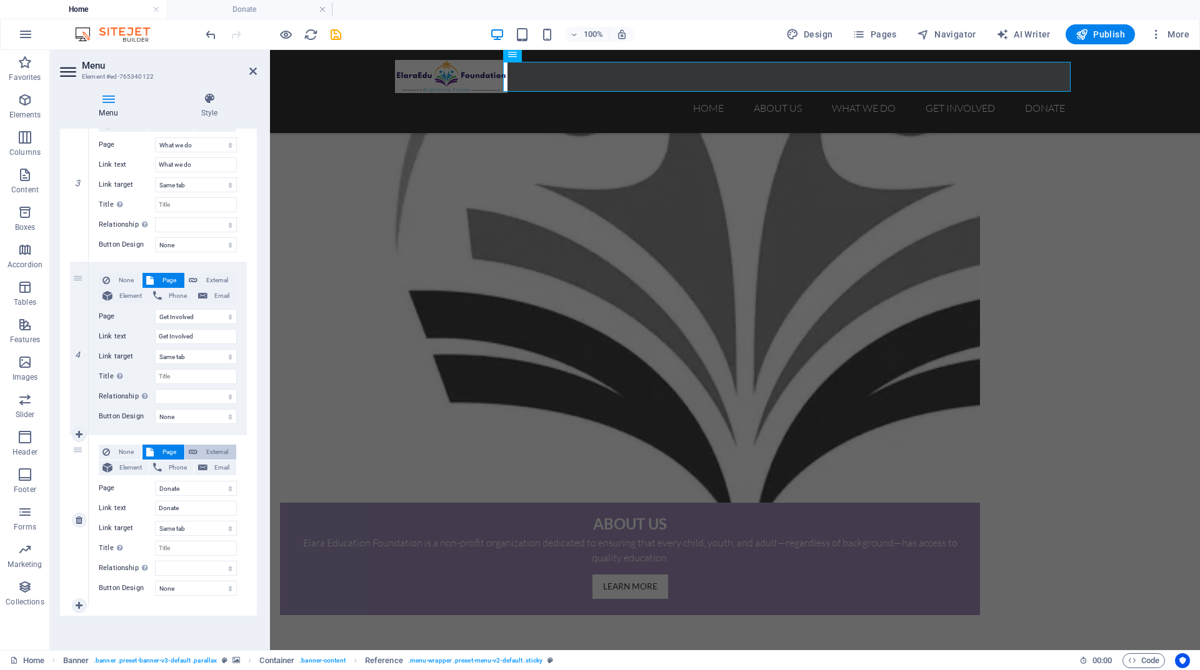
select select "blank"
select select
click at [170, 451] on span "Page" at bounding box center [168, 452] width 23 height 15
select select
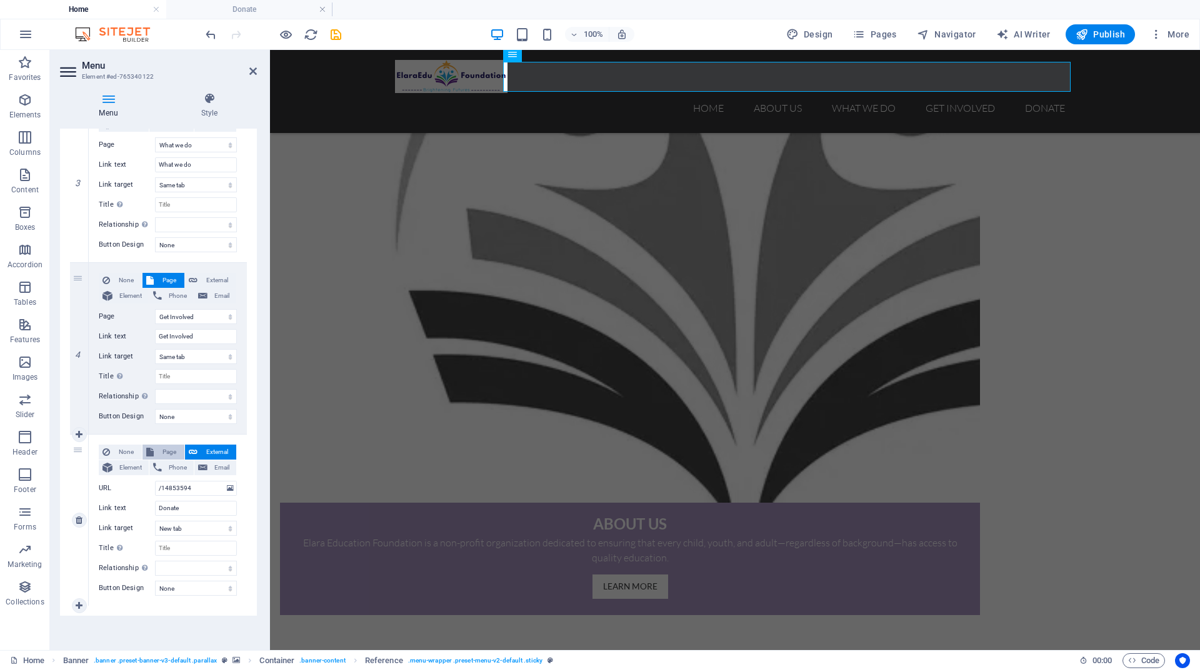
select select
click at [137, 462] on span "Element" at bounding box center [130, 468] width 29 height 15
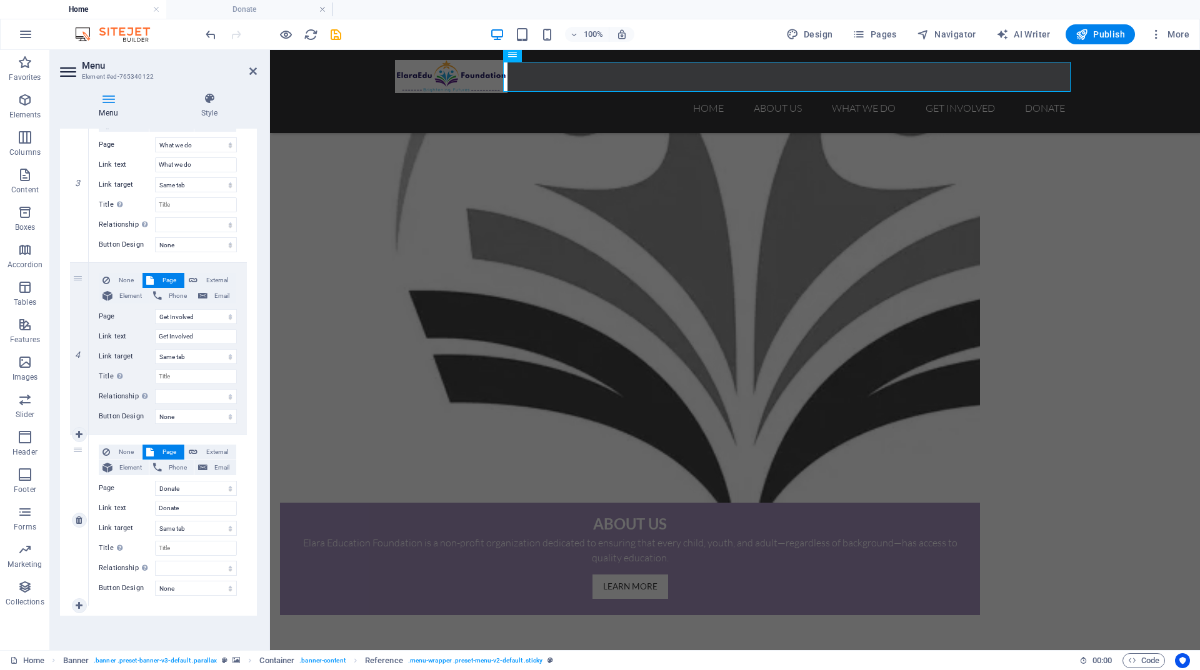
select select
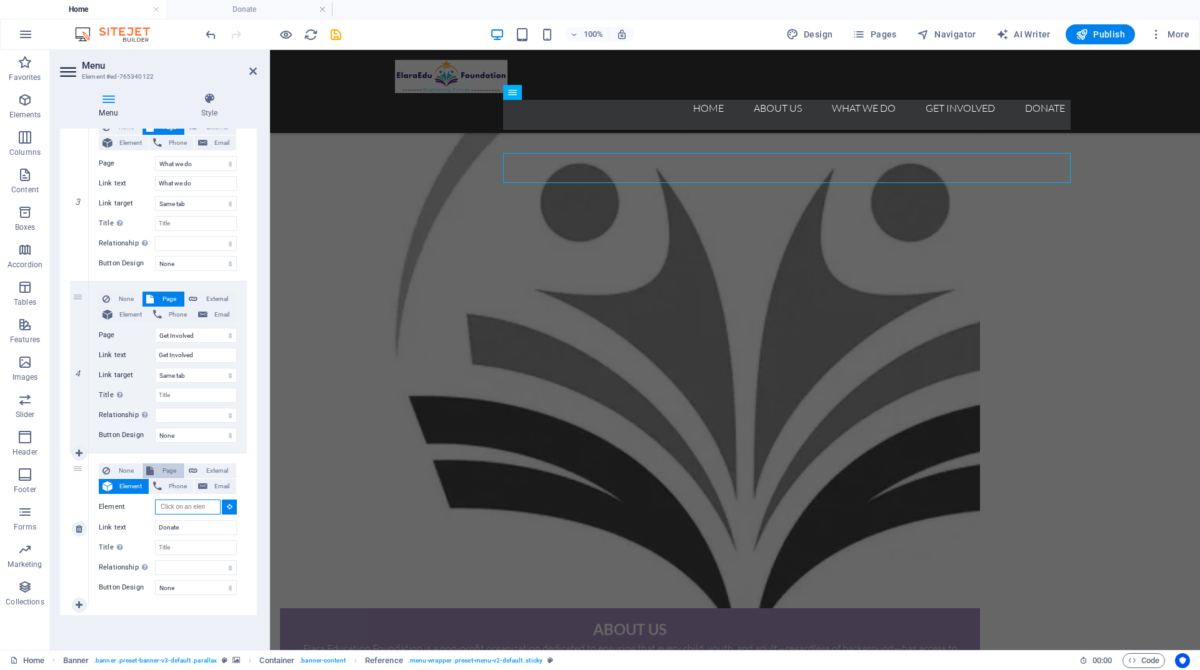
scroll to position [1081, 0]
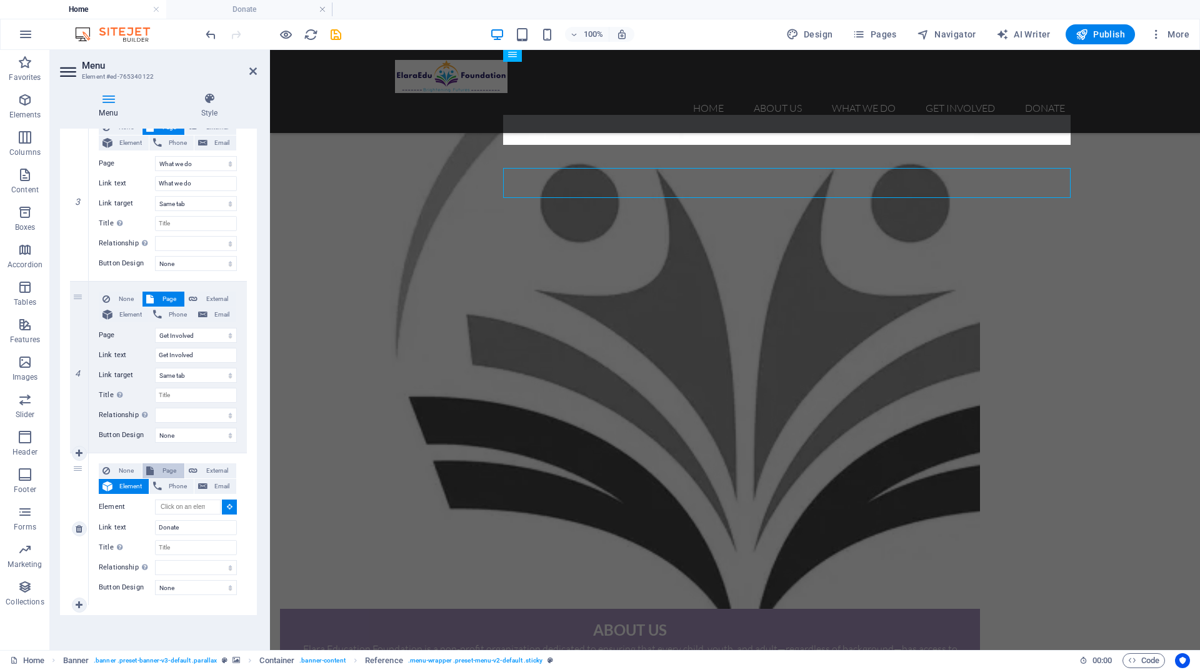
click at [166, 470] on span "Page" at bounding box center [168, 471] width 23 height 15
select select
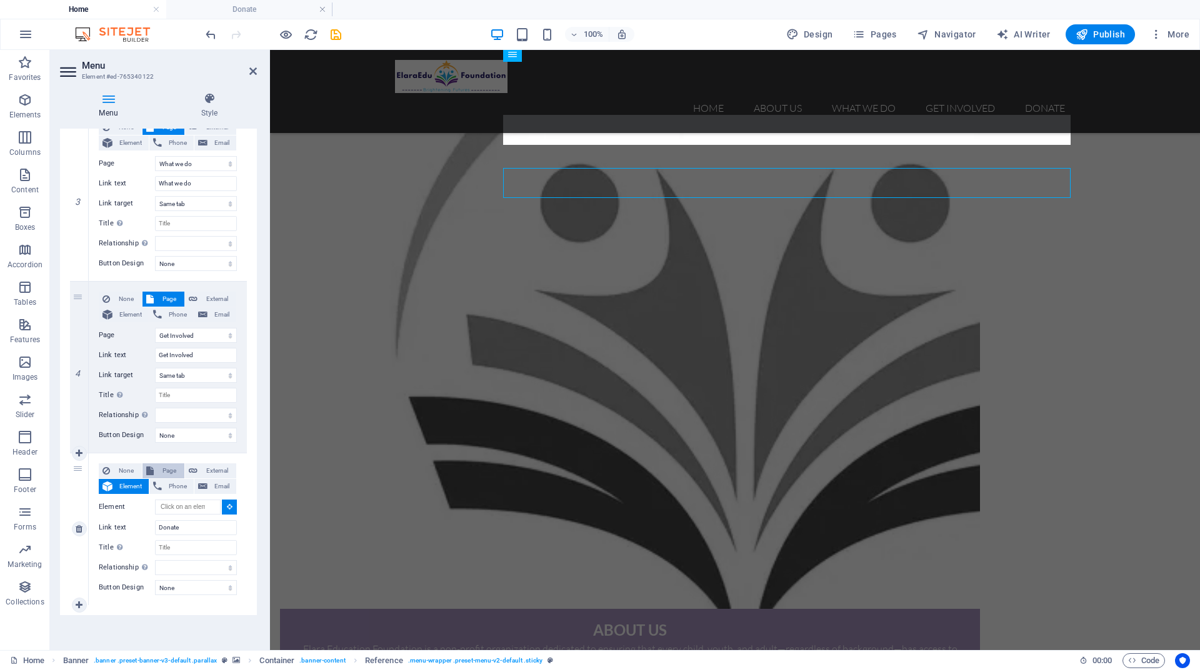
select select
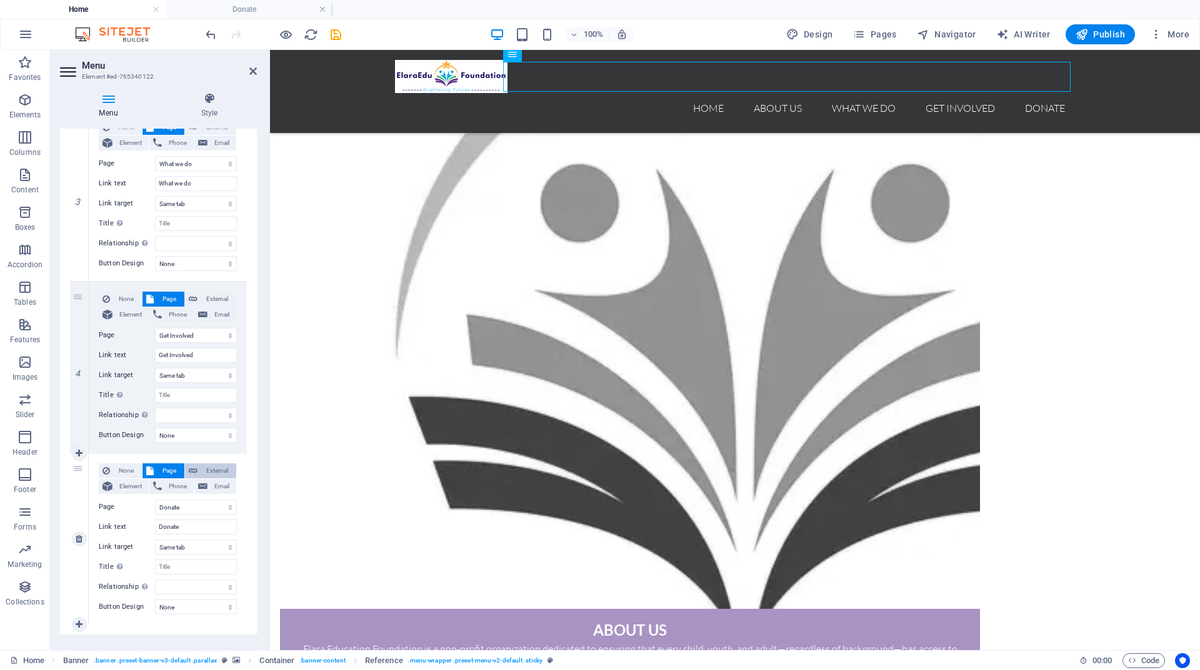
click at [206, 469] on span "External" at bounding box center [216, 471] width 31 height 15
select select
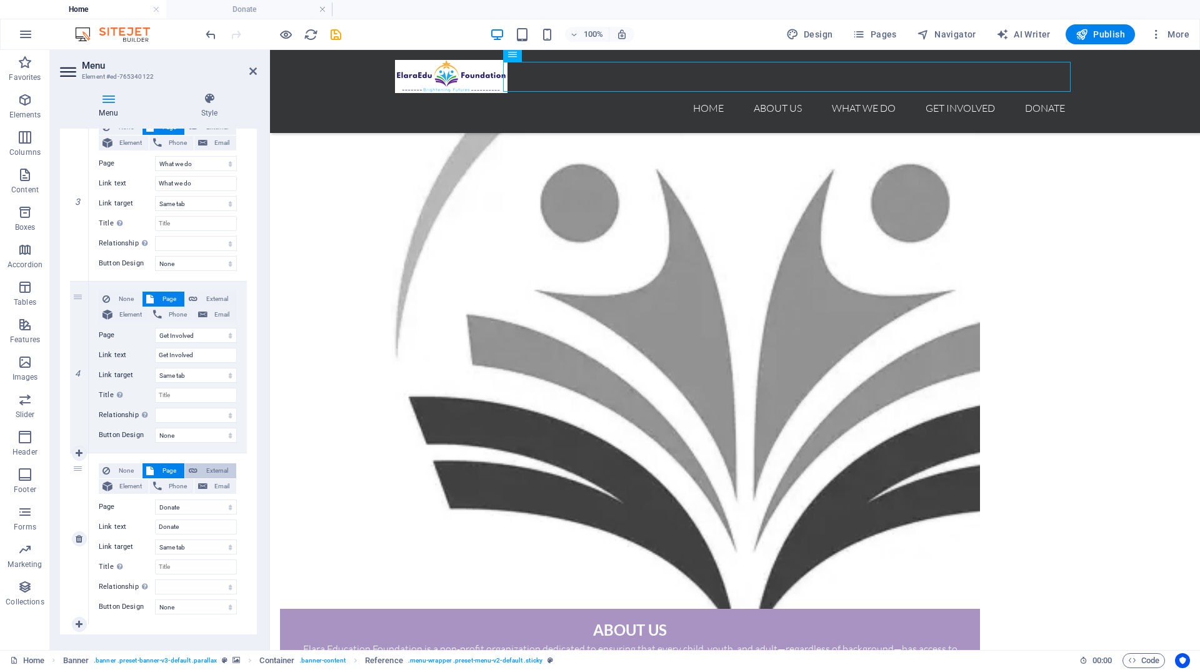
select select "blank"
select select
click at [172, 468] on span "Page" at bounding box center [168, 471] width 23 height 15
select select
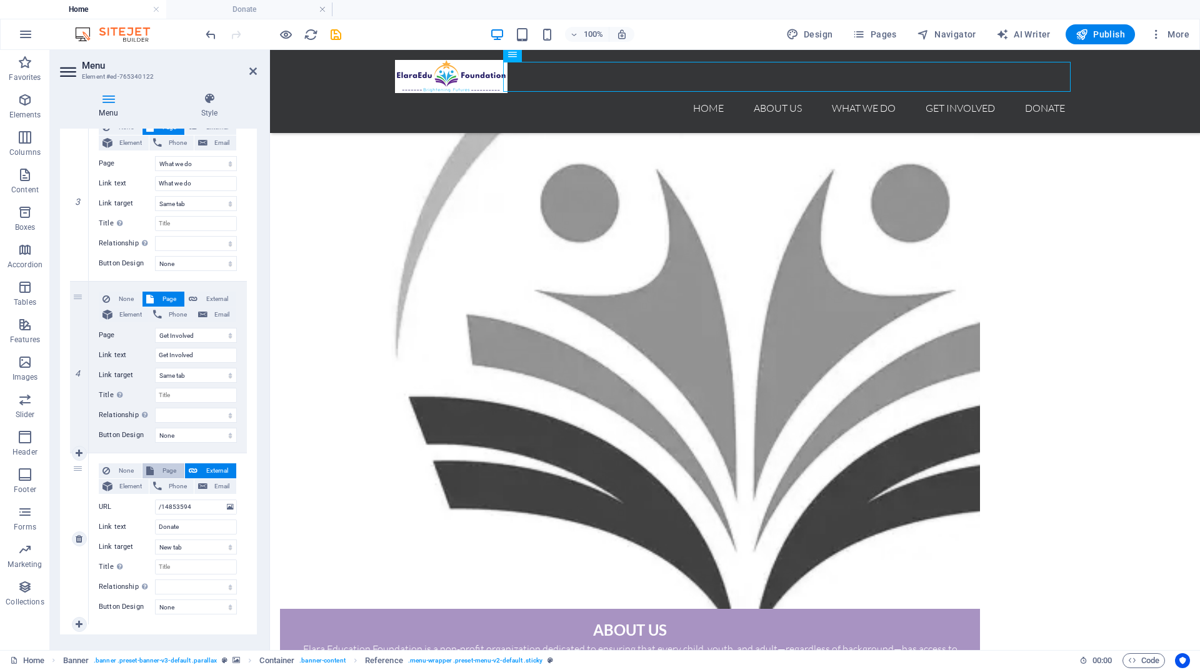
select select
click at [201, 471] on span "External" at bounding box center [216, 471] width 31 height 15
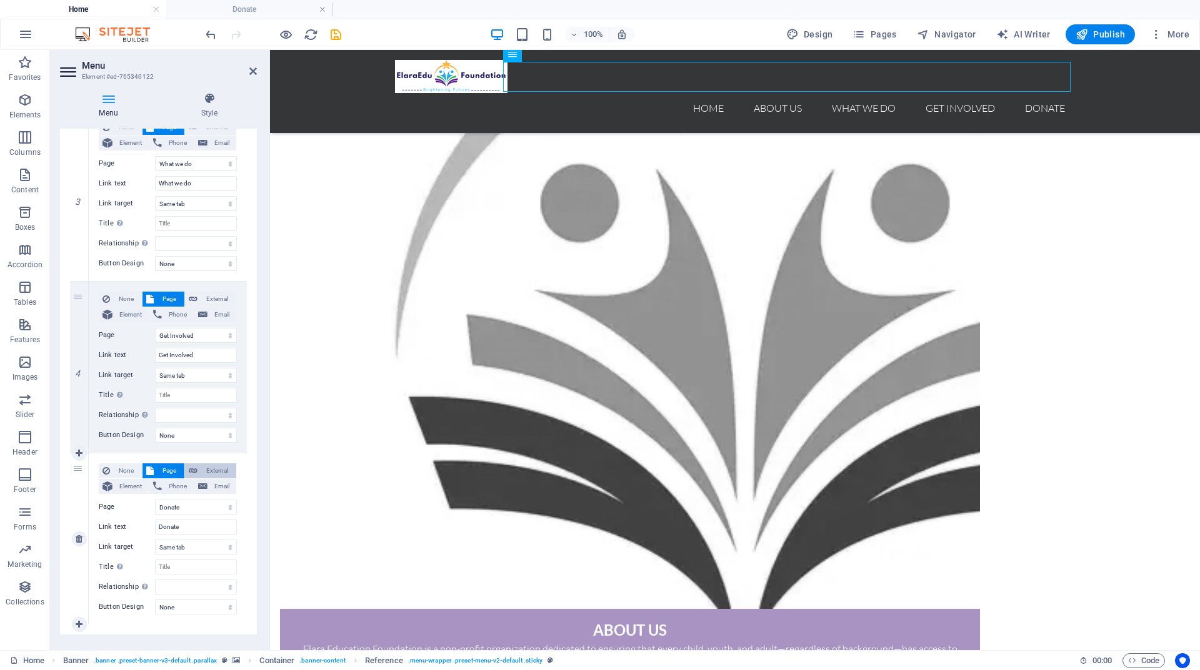
select select
select select "blank"
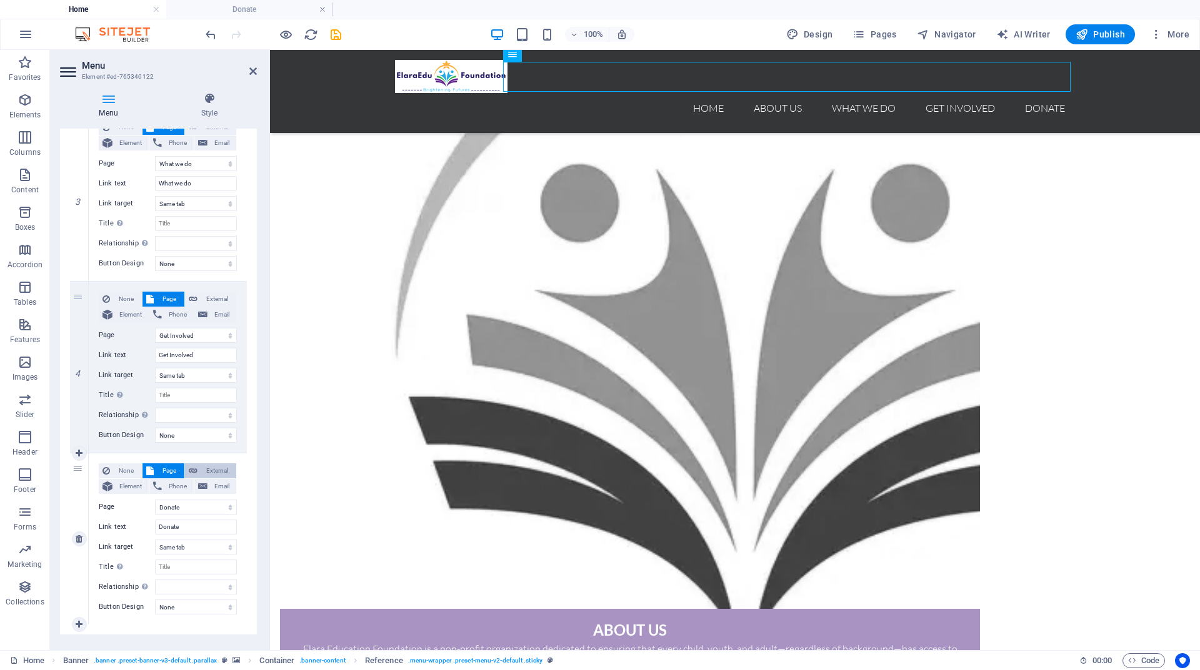
select select
drag, startPoint x: 191, startPoint y: 506, endPoint x: 147, endPoint y: 506, distance: 43.1
click at [147, 506] on div "URL /14853594" at bounding box center [168, 507] width 138 height 15
paste input "[URL][DOMAIN_NAME]"
type input "[URL][DOMAIN_NAME]"
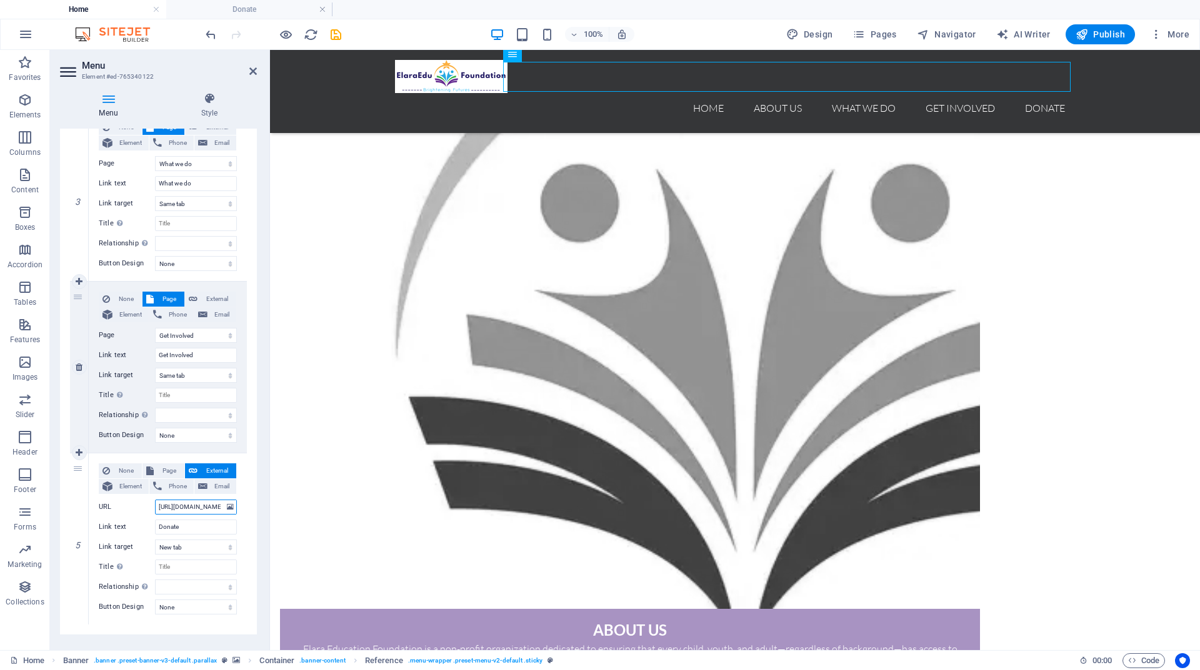
scroll to position [0, 87]
select select
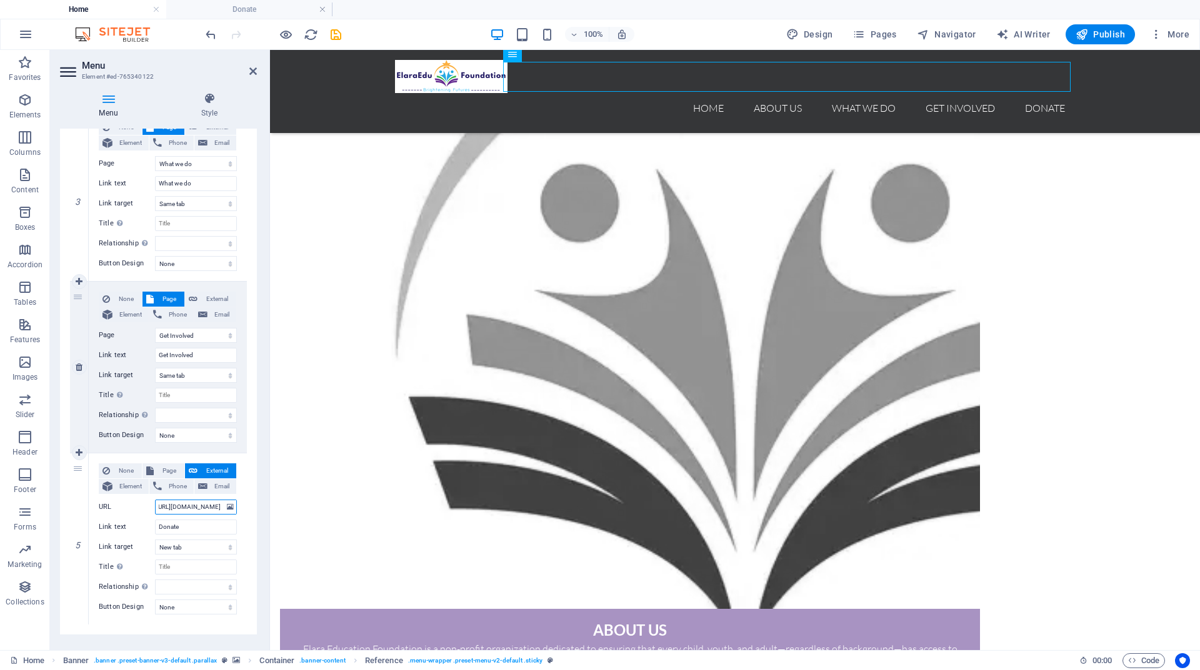
select select
type input "[URL][DOMAIN_NAME]"
select select
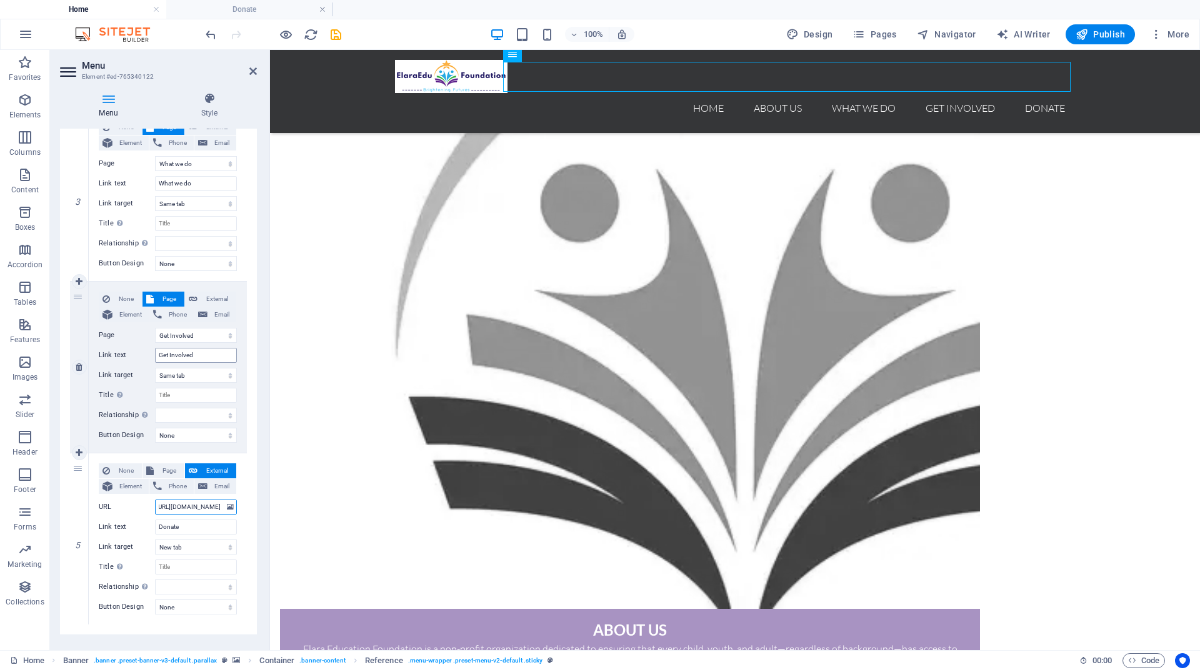
select select
type input "[URL][DOMAIN_NAME]"
click at [337, 36] on icon "save" at bounding box center [336, 34] width 14 height 14
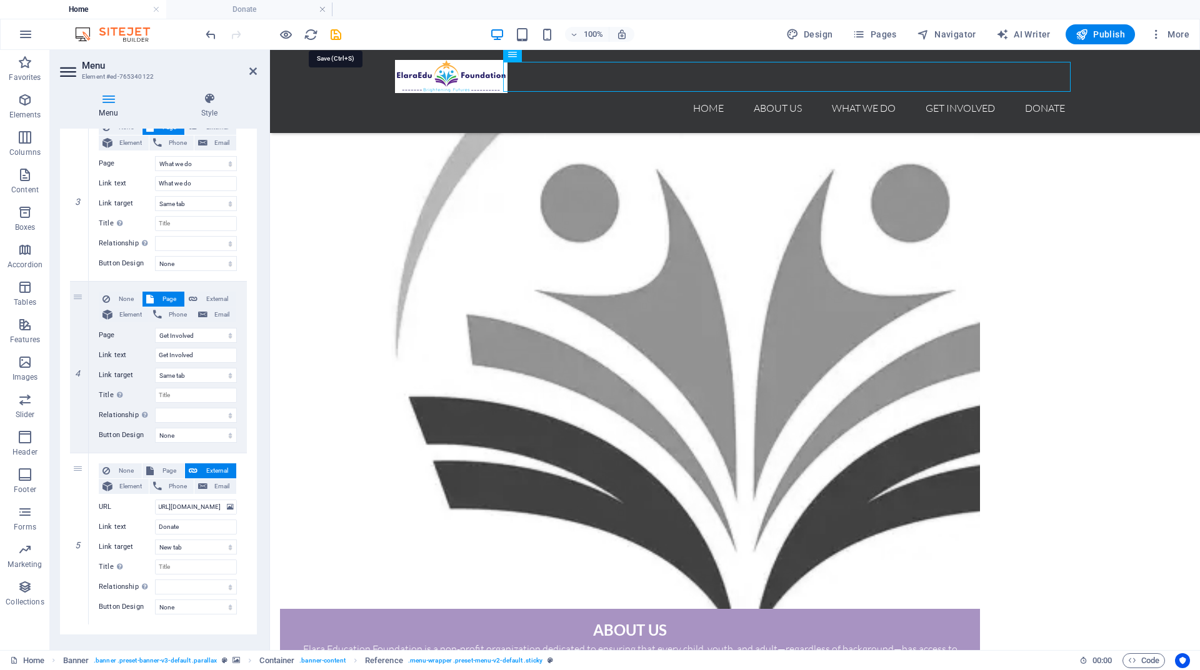
checkbox input "false"
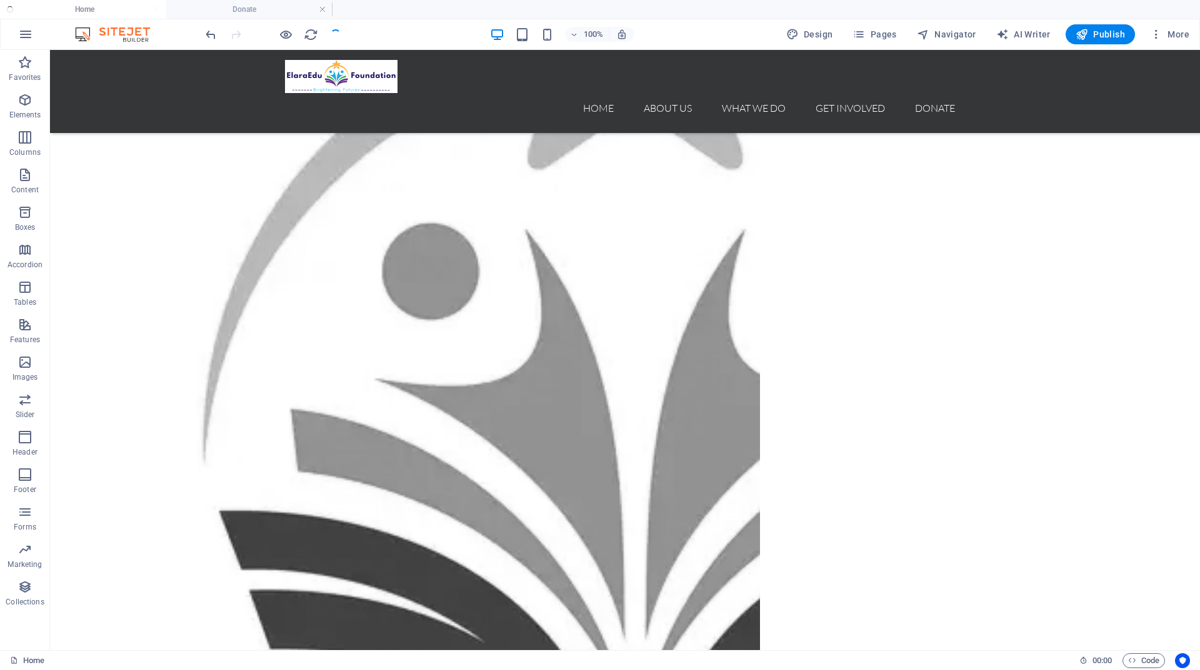
click at [82, 14] on ul "Home Donate" at bounding box center [600, 9] width 1200 height 19
click at [76, 7] on h4 "Home" at bounding box center [83, 9] width 166 height 14
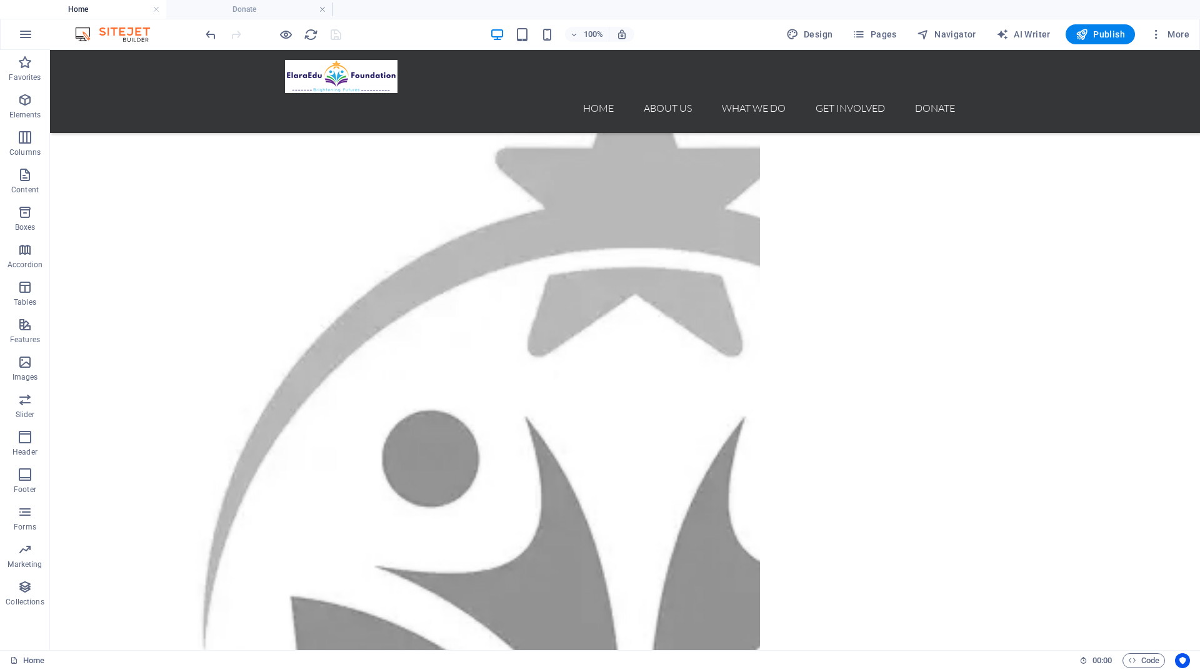
click at [72, 11] on h4 "Home" at bounding box center [83, 9] width 166 height 14
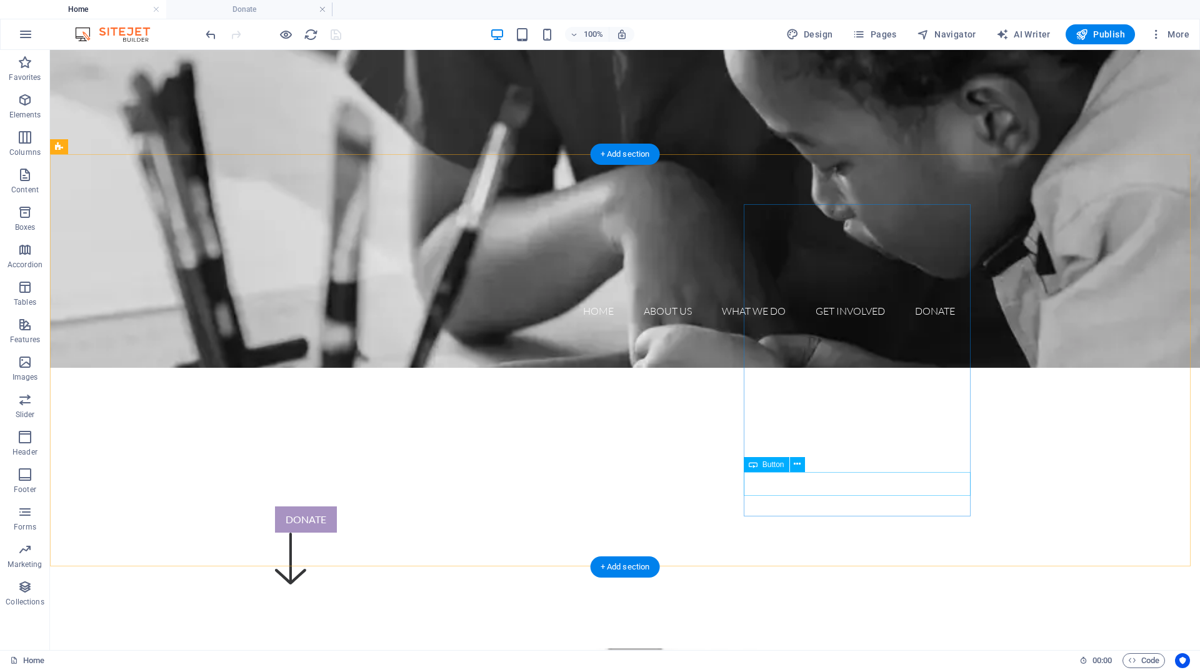
scroll to position [187, 0]
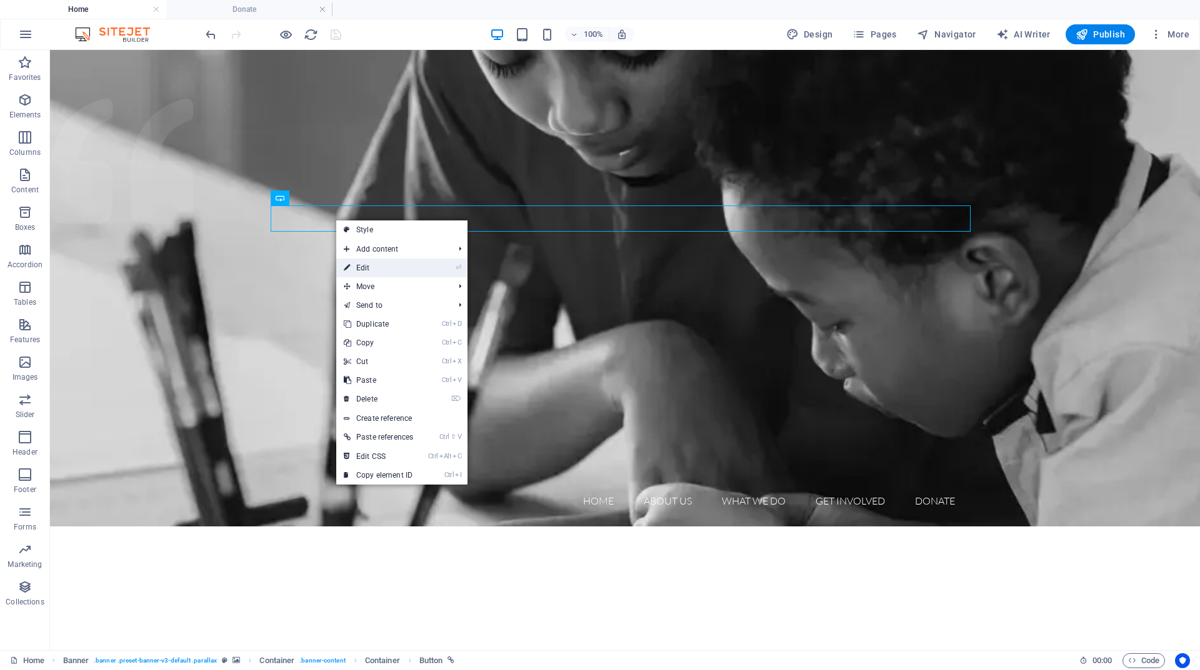
click at [387, 274] on link "⏎ Edit" at bounding box center [378, 268] width 84 height 19
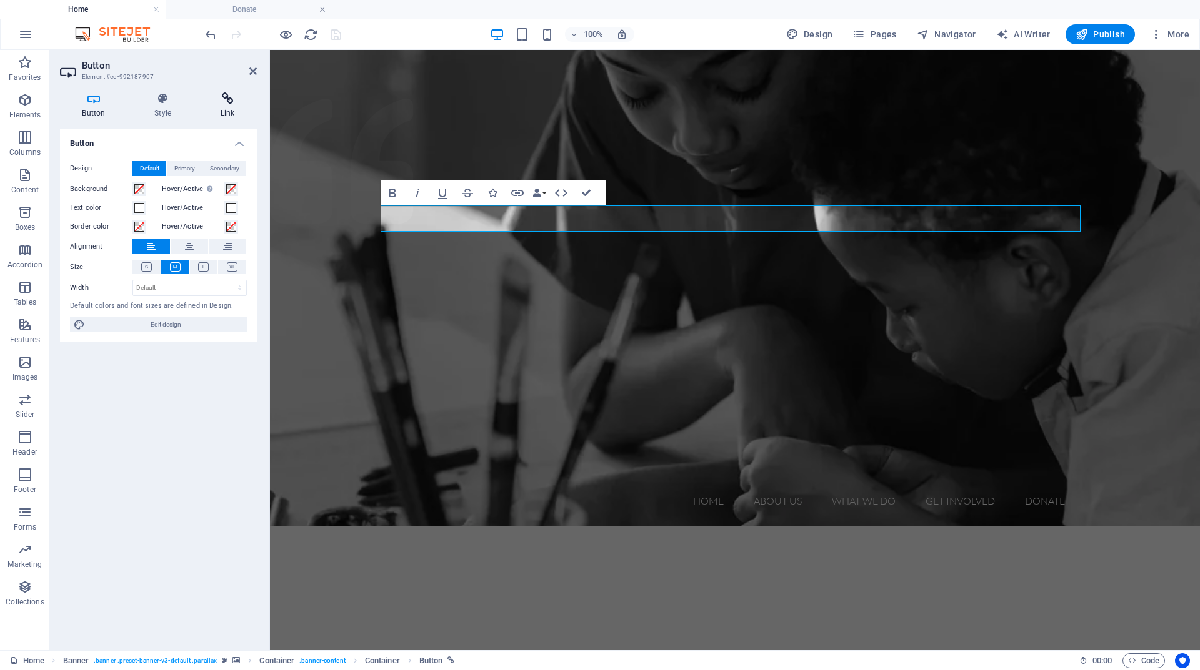
click at [230, 112] on h4 "Link" at bounding box center [227, 105] width 59 height 26
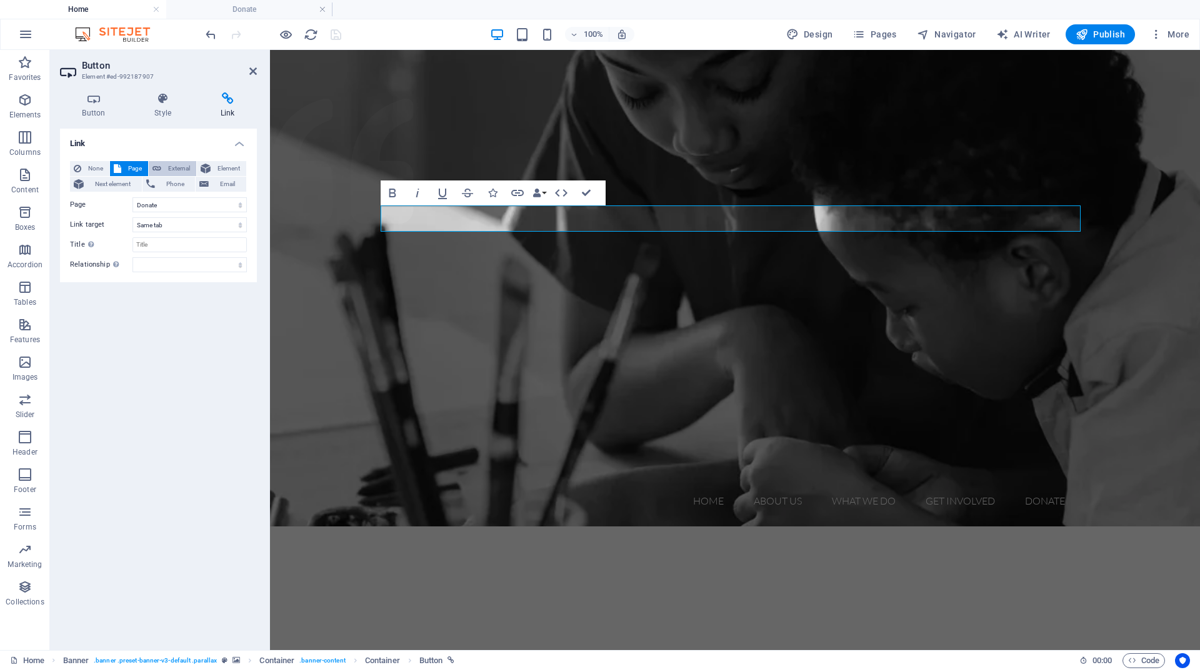
click at [166, 166] on span "External" at bounding box center [178, 168] width 27 height 15
select select "blank"
click at [221, 168] on span "Element" at bounding box center [228, 168] width 28 height 15
click at [171, 171] on span "External" at bounding box center [178, 168] width 27 height 15
select select "blank"
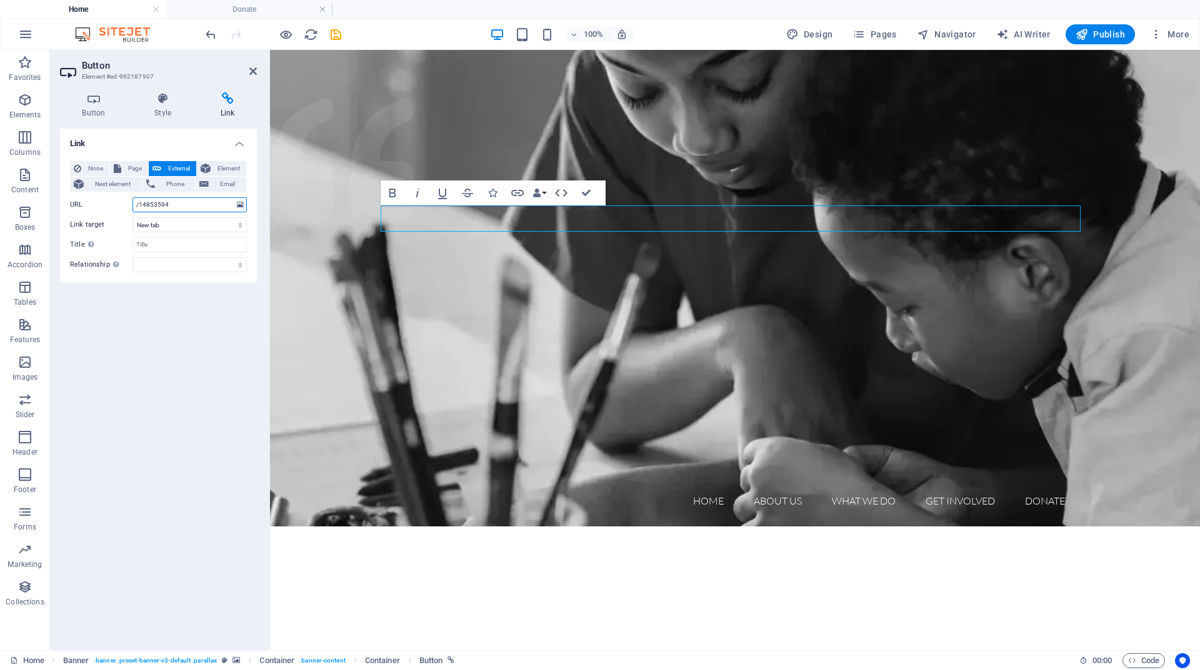
drag, startPoint x: 166, startPoint y: 202, endPoint x: 132, endPoint y: 202, distance: 33.7
click at [132, 202] on div "URL /14853594" at bounding box center [158, 204] width 177 height 15
paste input "[URL][DOMAIN_NAME]"
type input "[URL][DOMAIN_NAME]"
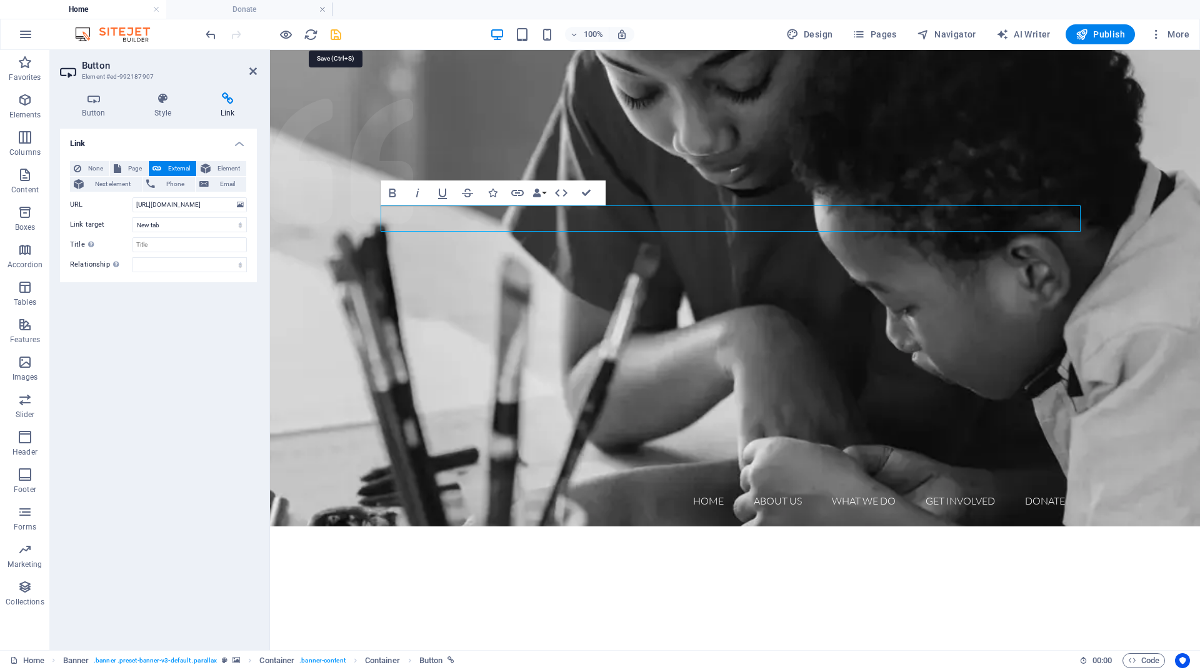
click at [341, 36] on icon "save" at bounding box center [336, 34] width 14 height 14
checkbox input "false"
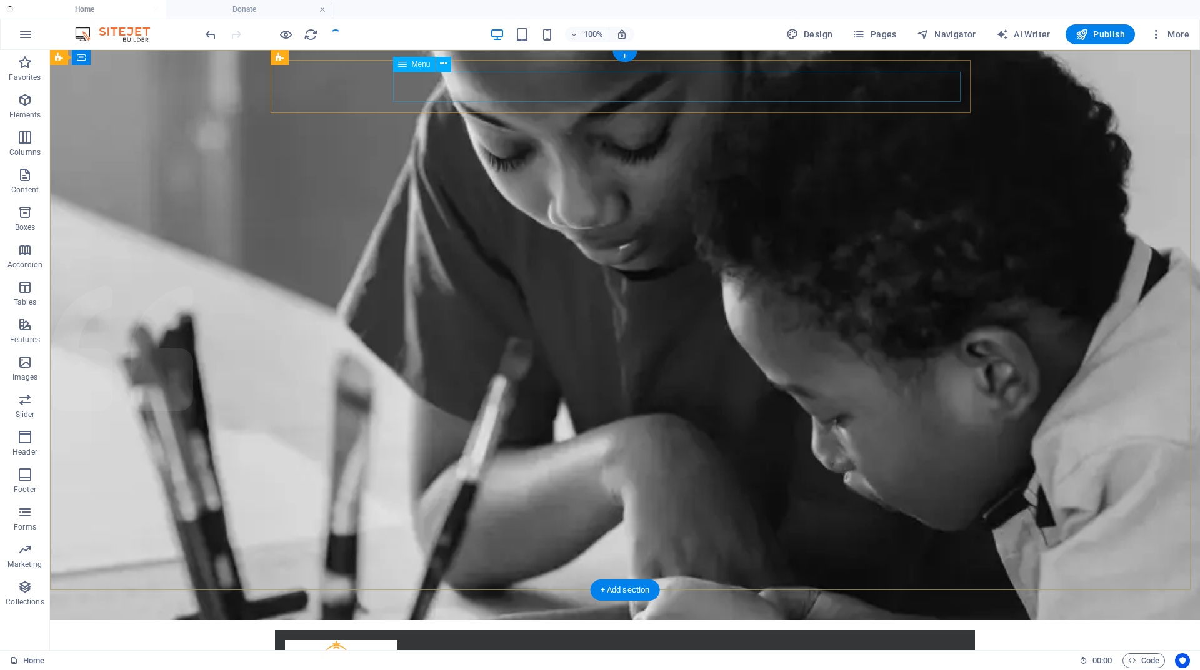
select select
select select "1"
select select
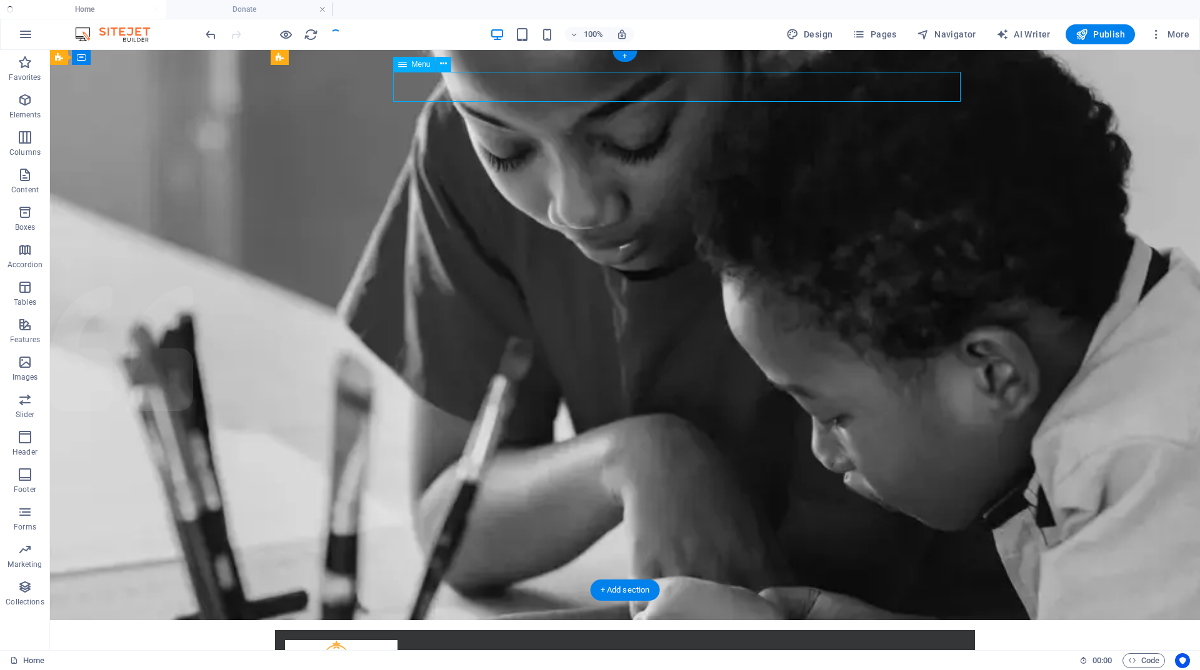
select select "2"
select select
select select "3"
select select
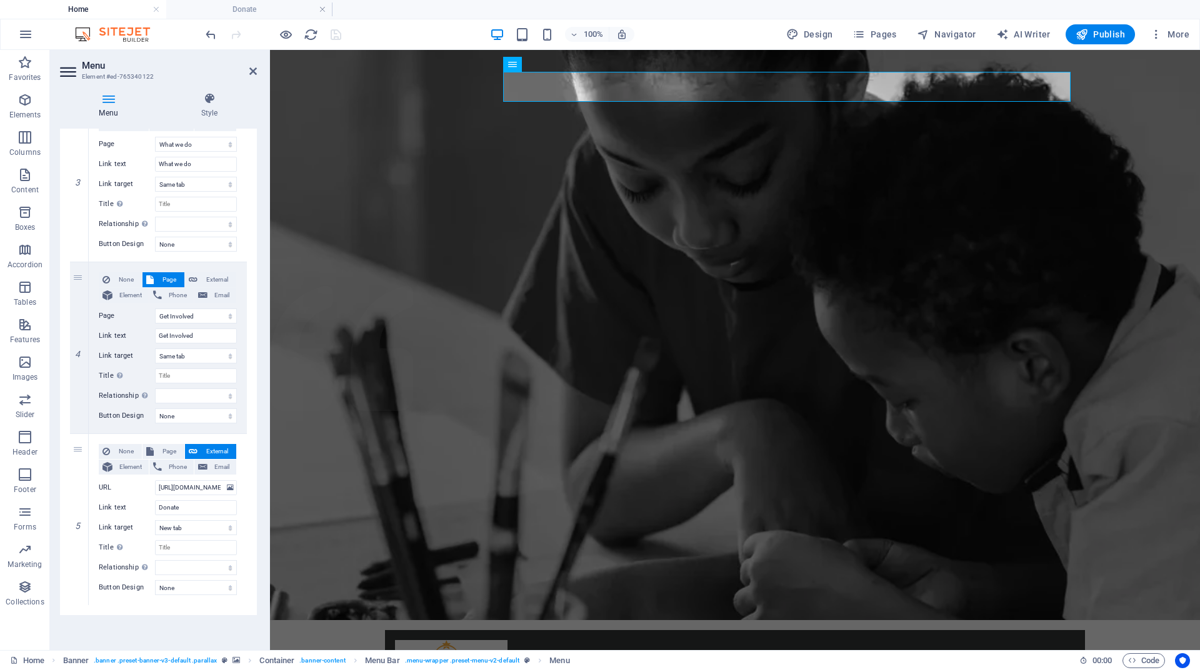
scroll to position [313, 0]
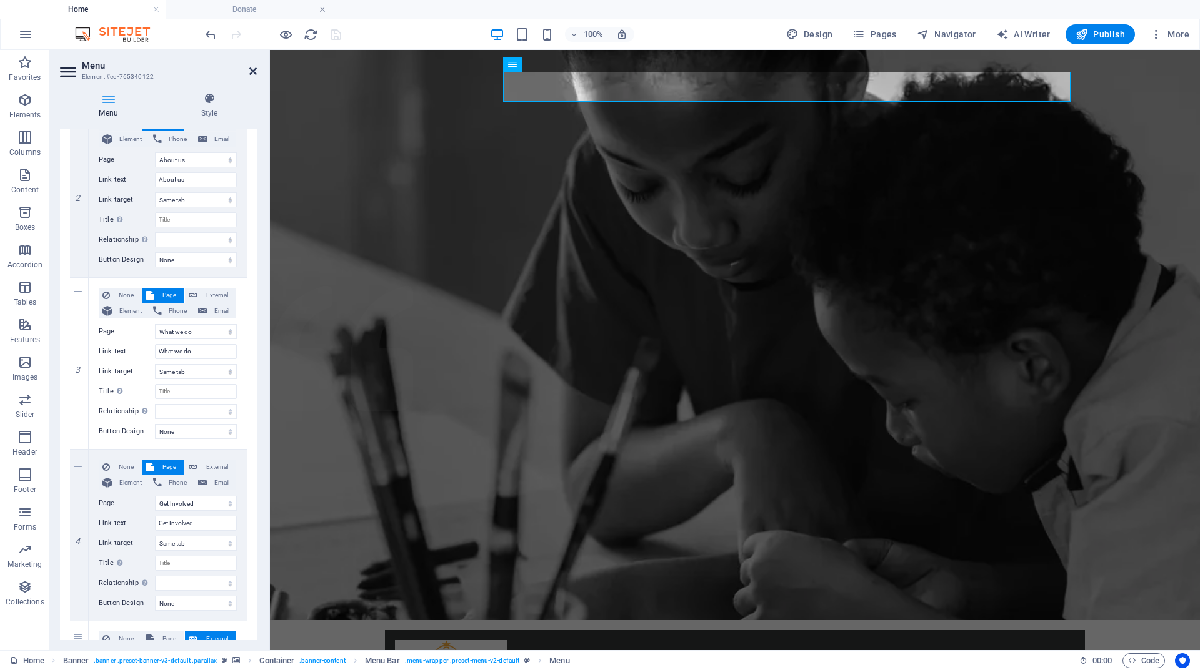
click at [253, 72] on icon at bounding box center [252, 71] width 7 height 10
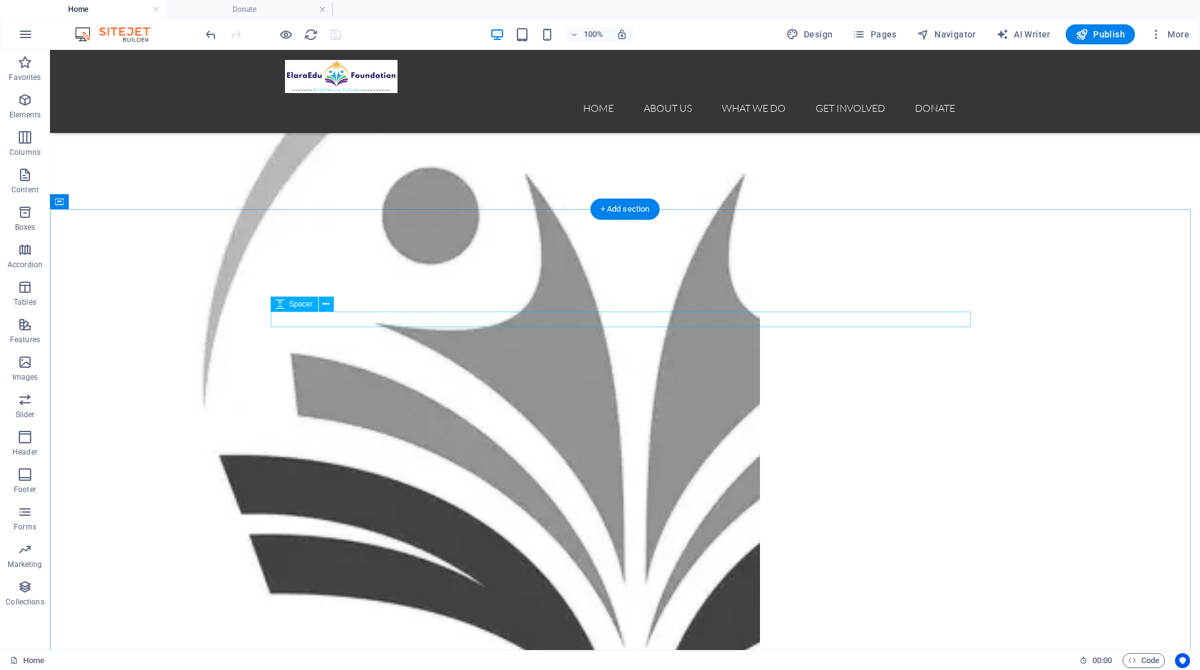
scroll to position [824, 0]
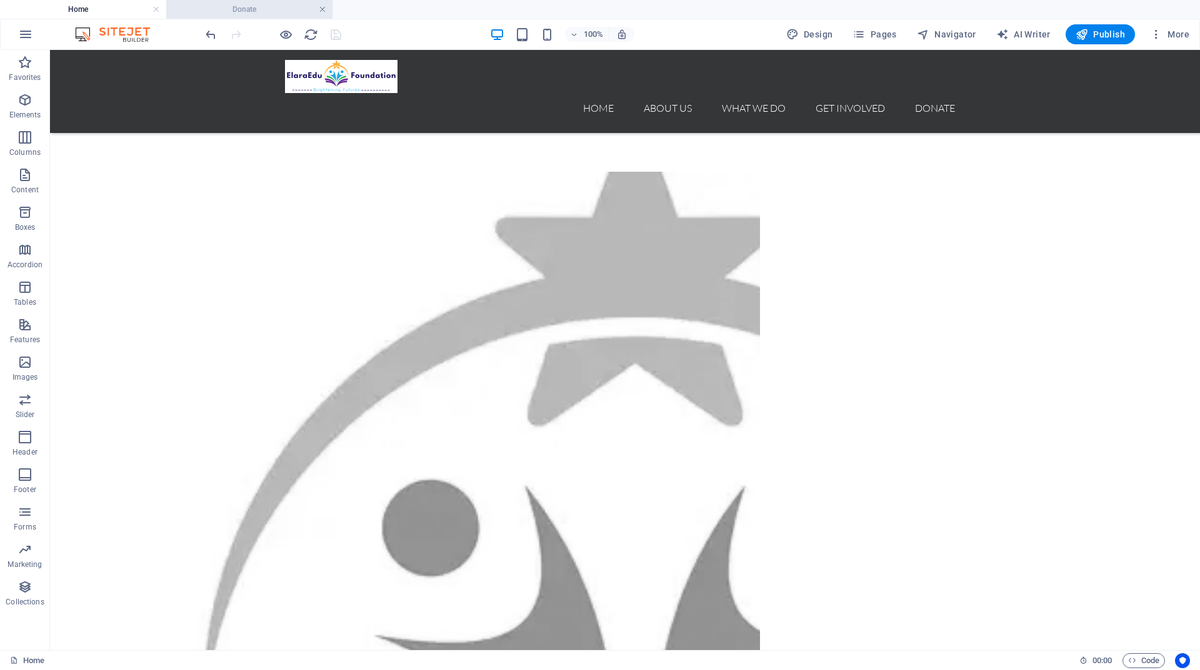
click at [321, 9] on link at bounding box center [322, 10] width 7 height 12
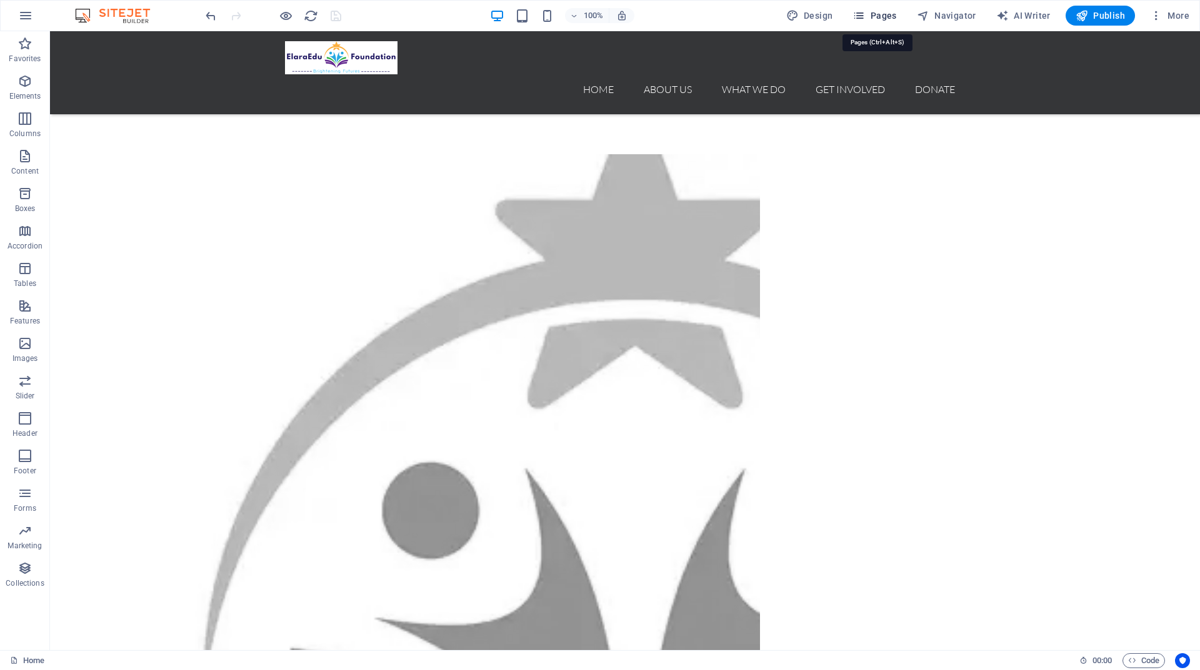
click at [880, 15] on span "Pages" at bounding box center [874, 15] width 44 height 12
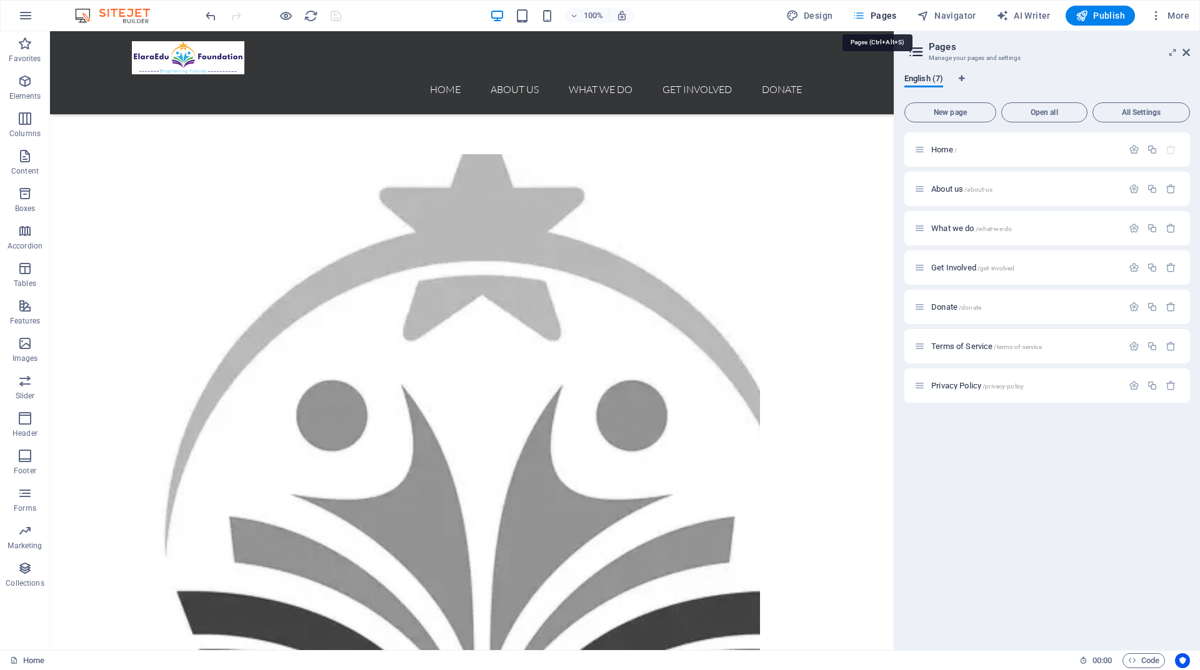
click at [880, 15] on span "Pages" at bounding box center [874, 15] width 44 height 12
click at [949, 191] on span "About us /about-us" at bounding box center [961, 188] width 61 height 9
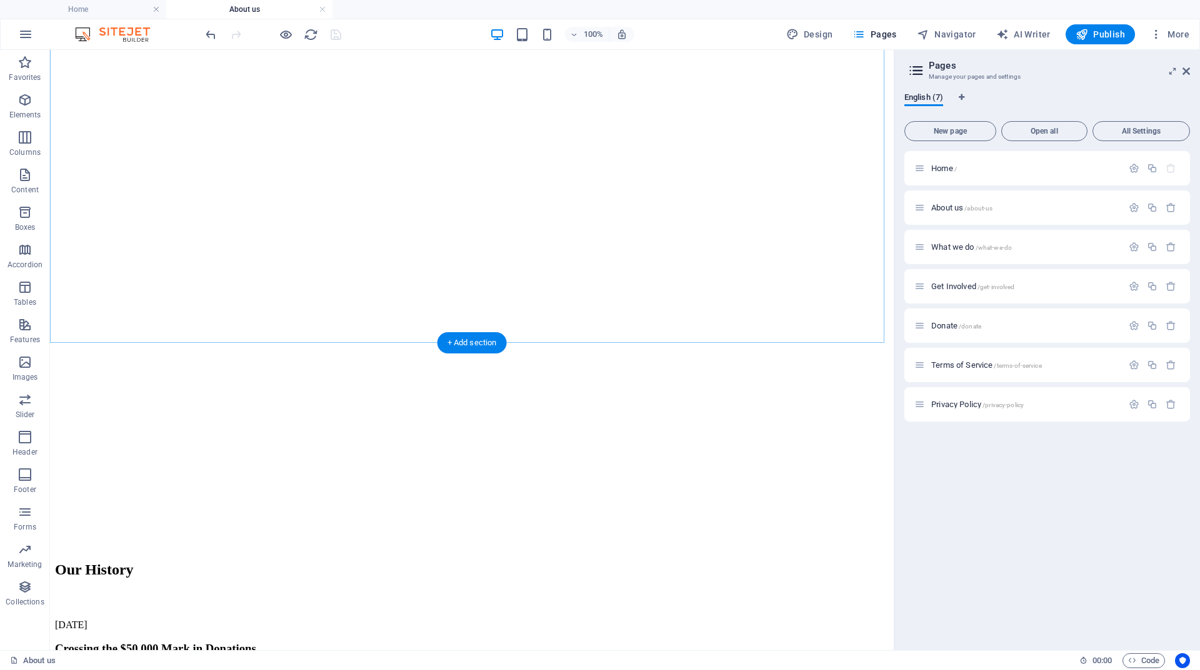
scroll to position [2386, 0]
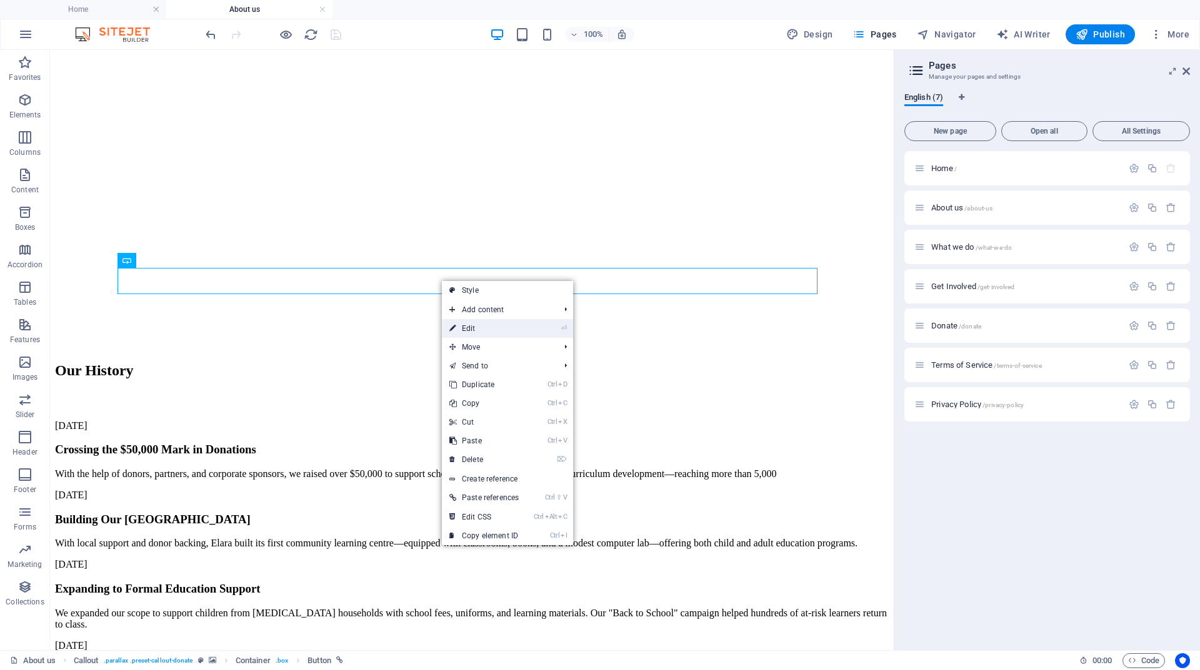
click at [457, 327] on link "⏎ Edit" at bounding box center [484, 328] width 84 height 19
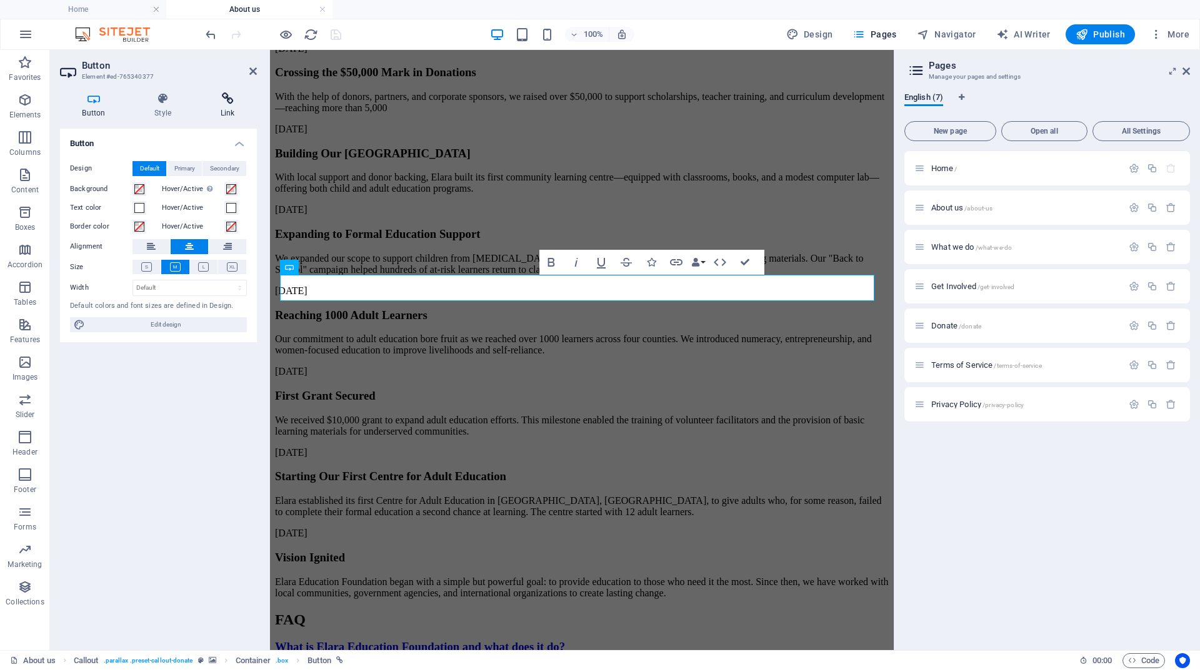
click at [234, 109] on h4 "Link" at bounding box center [227, 105] width 59 height 26
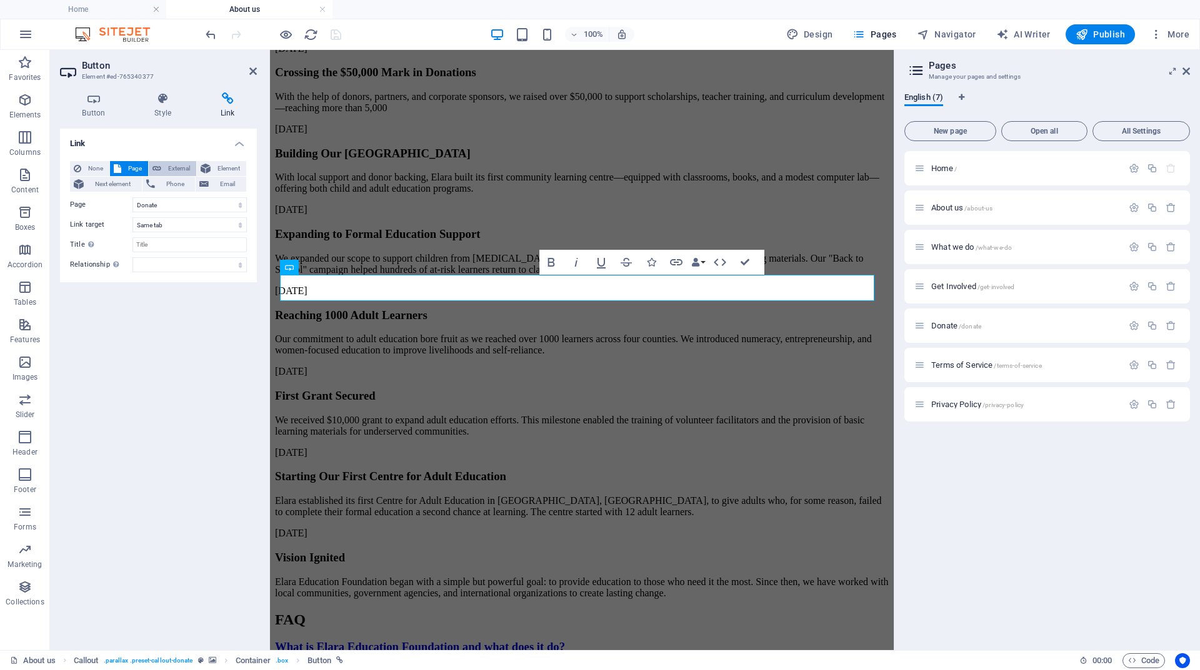
click at [174, 164] on span "External" at bounding box center [178, 168] width 27 height 15
select select "blank"
drag, startPoint x: 176, startPoint y: 200, endPoint x: 126, endPoint y: 196, distance: 50.8
click at [126, 197] on div "URL /14853594" at bounding box center [158, 204] width 177 height 15
paste input "[URL][DOMAIN_NAME]"
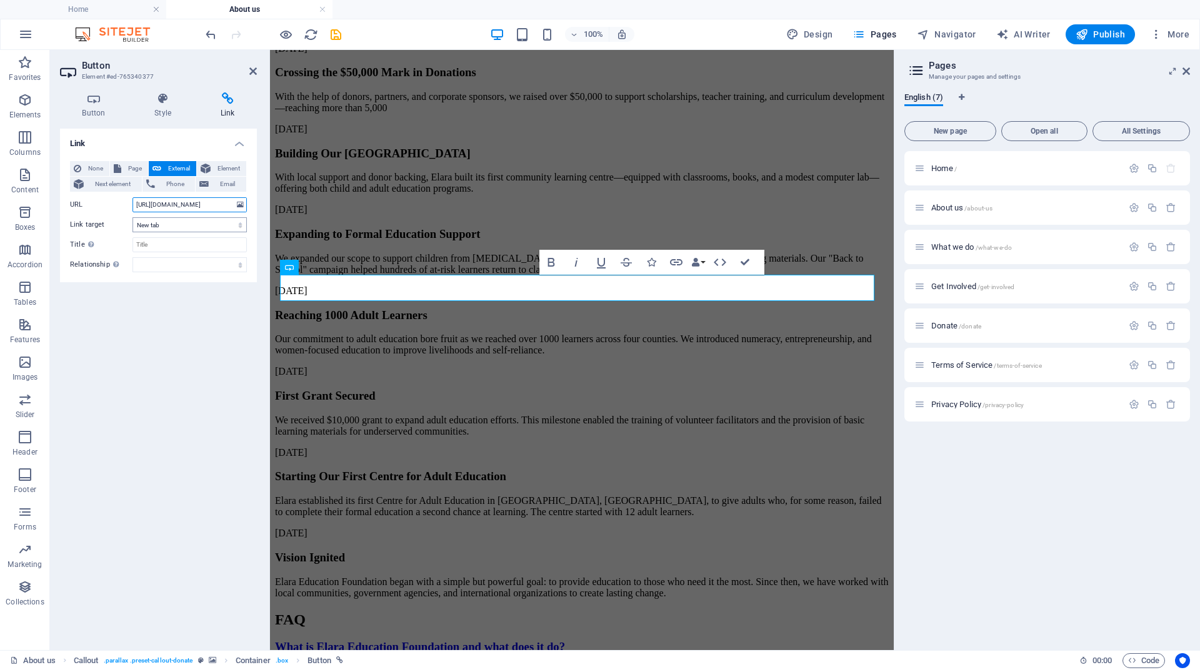
scroll to position [0, 54]
type input "[URL][DOMAIN_NAME]"
click at [336, 31] on icon "save" at bounding box center [336, 34] width 14 height 14
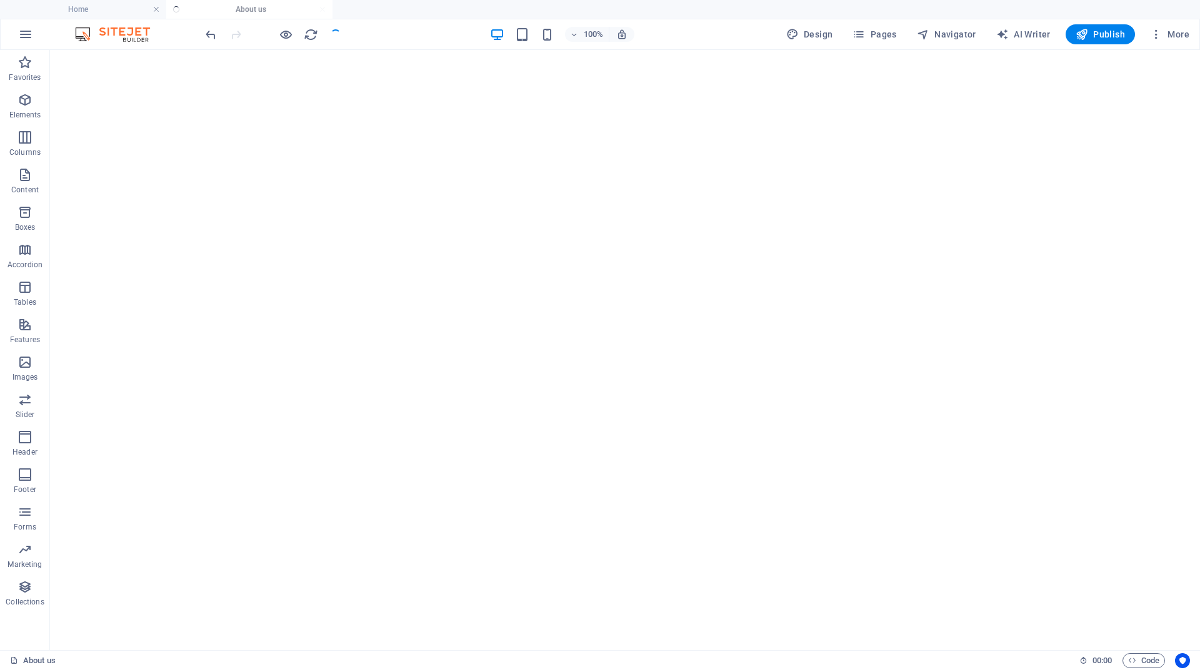
scroll to position [2386, 0]
click at [881, 32] on span "Pages" at bounding box center [874, 34] width 44 height 12
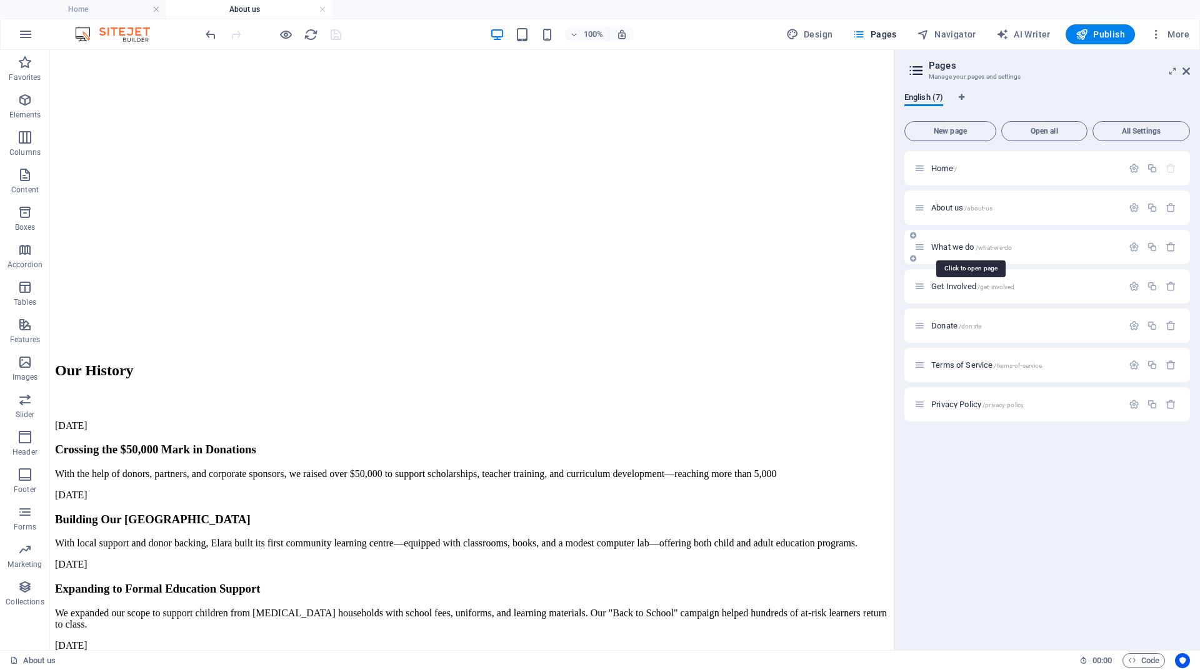
click at [960, 249] on span "What we do /what-we-do" at bounding box center [971, 246] width 81 height 9
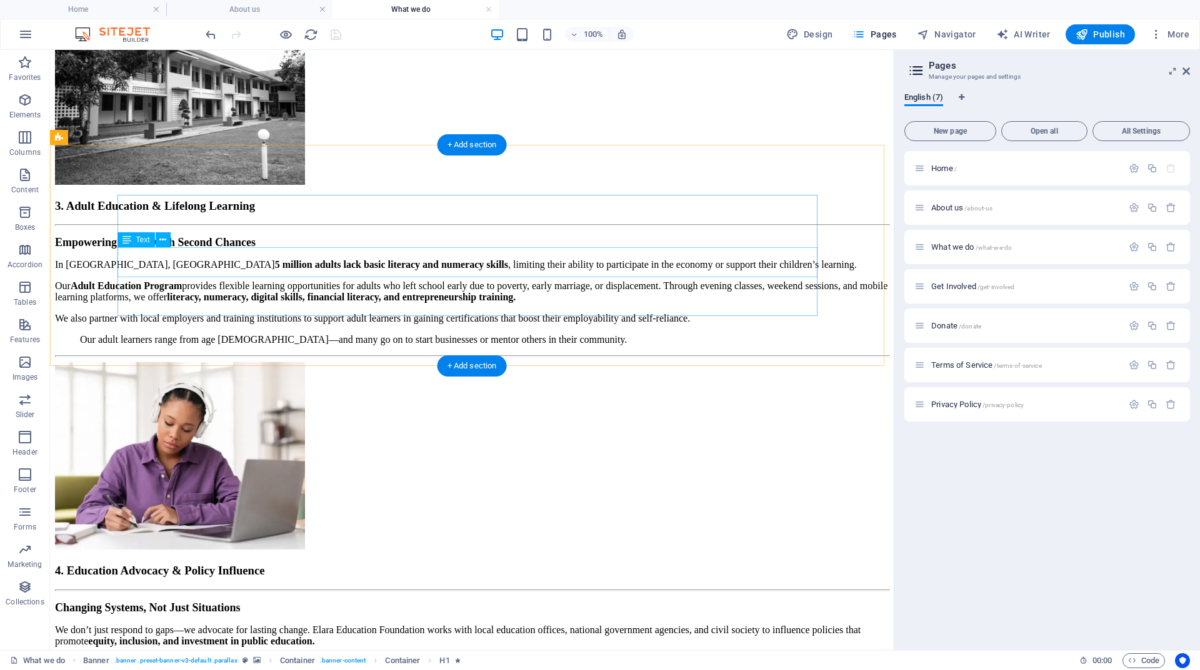
scroll to position [2091, 0]
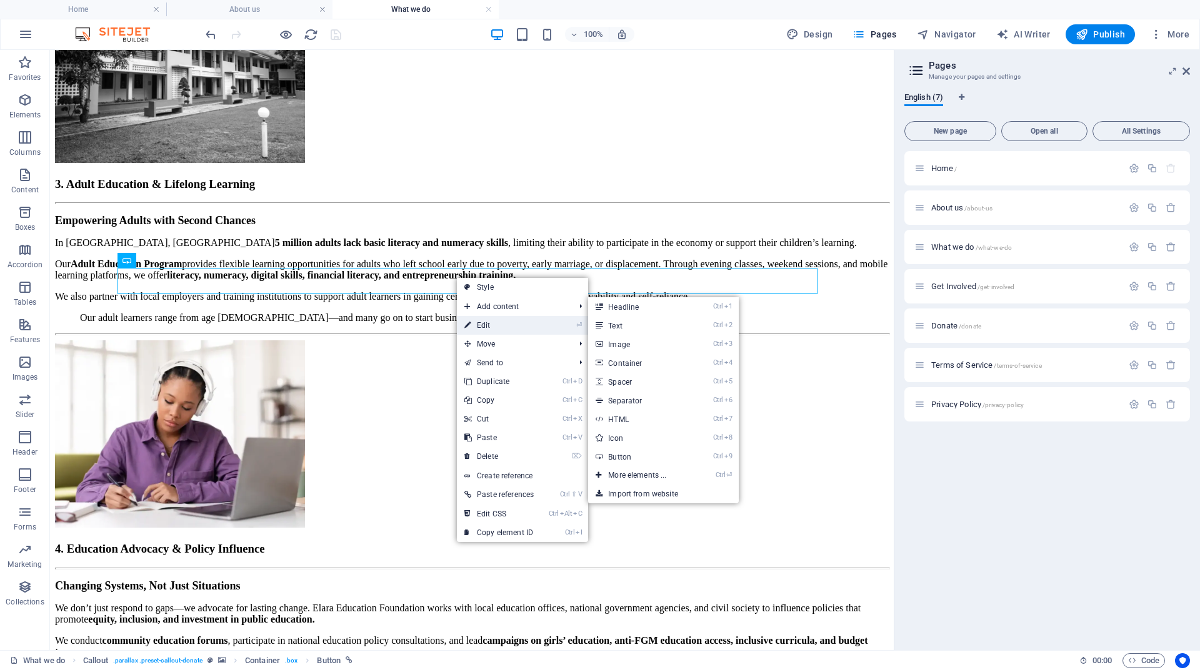
click at [477, 324] on link "⏎ Edit" at bounding box center [499, 325] width 84 height 19
select select "4"
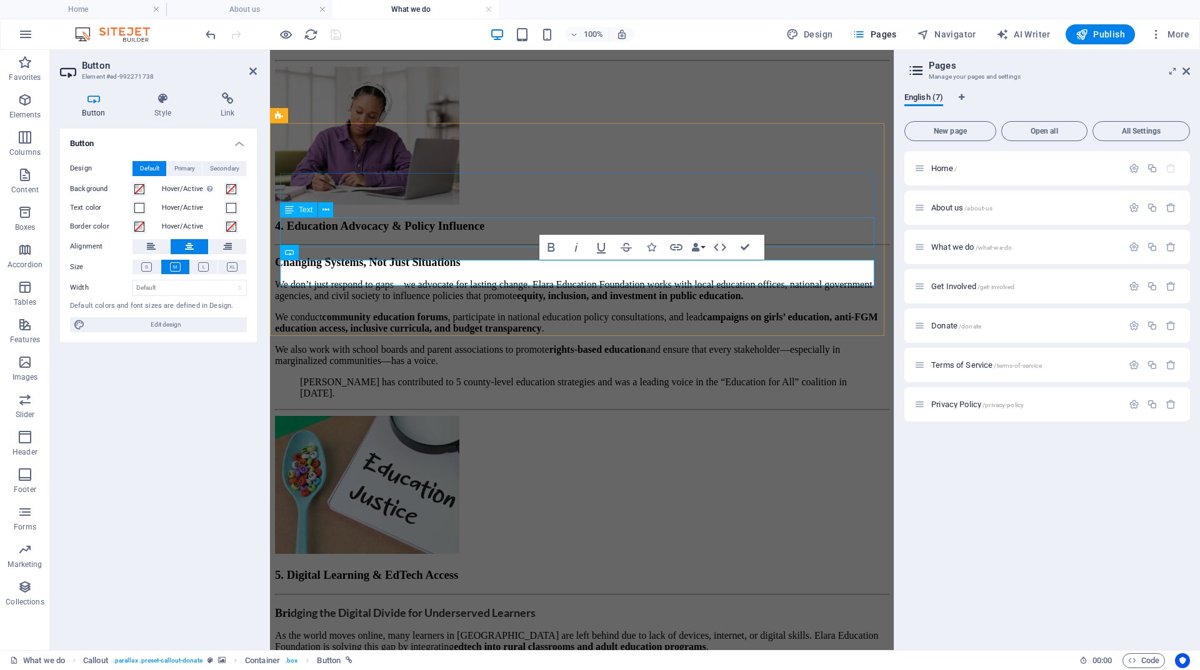
scroll to position [2261, 0]
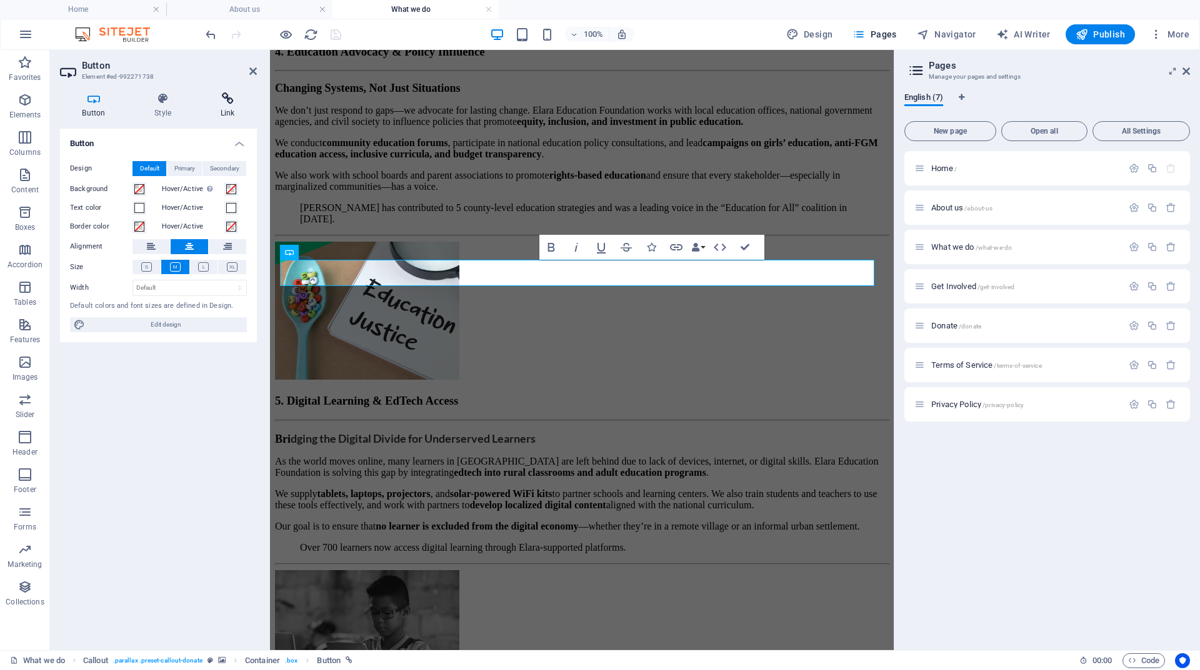
click at [227, 107] on h4 "Link" at bounding box center [227, 105] width 59 height 26
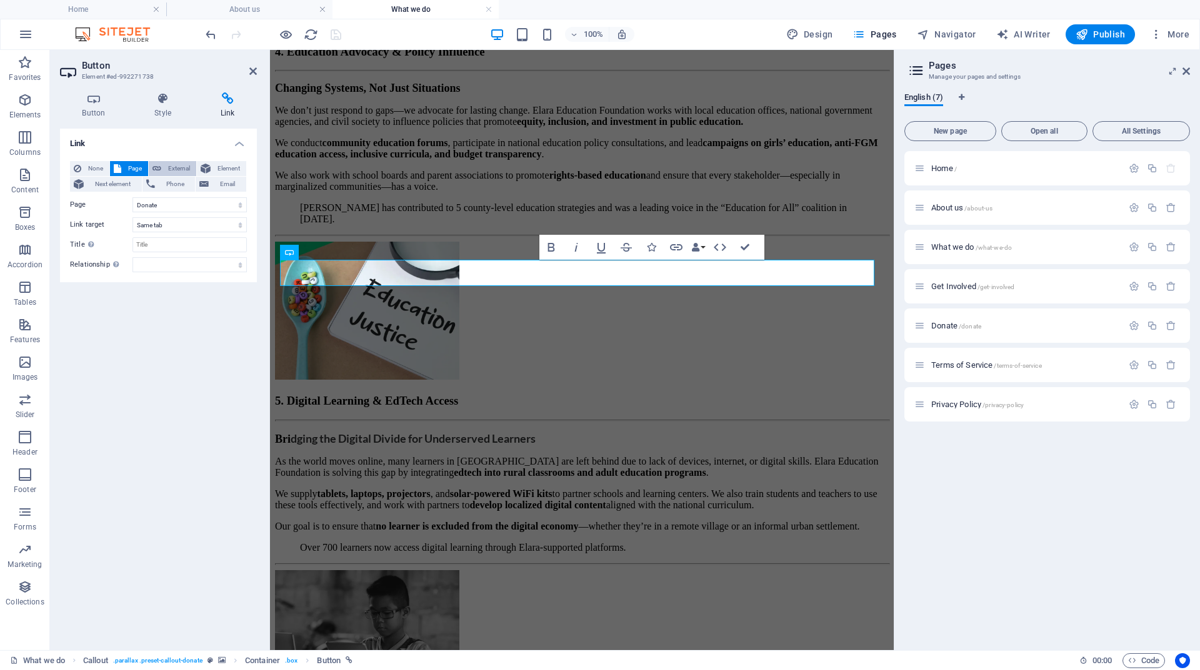
click at [182, 167] on span "External" at bounding box center [178, 168] width 27 height 15
select select "blank"
drag, startPoint x: 181, startPoint y: 207, endPoint x: 133, endPoint y: 203, distance: 48.3
click at [133, 203] on input "/14853594" at bounding box center [189, 204] width 114 height 15
paste input "[URL][DOMAIN_NAME]"
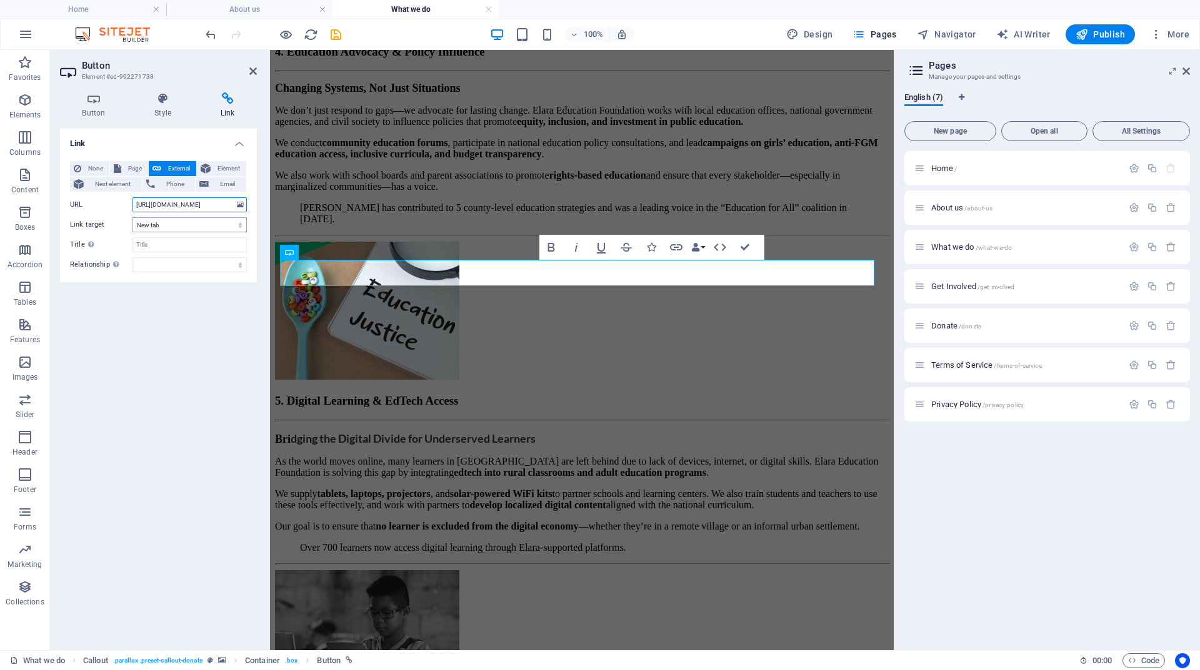
scroll to position [0, 54]
type input "[URL][DOMAIN_NAME]"
click at [337, 29] on icon "save" at bounding box center [336, 34] width 14 height 14
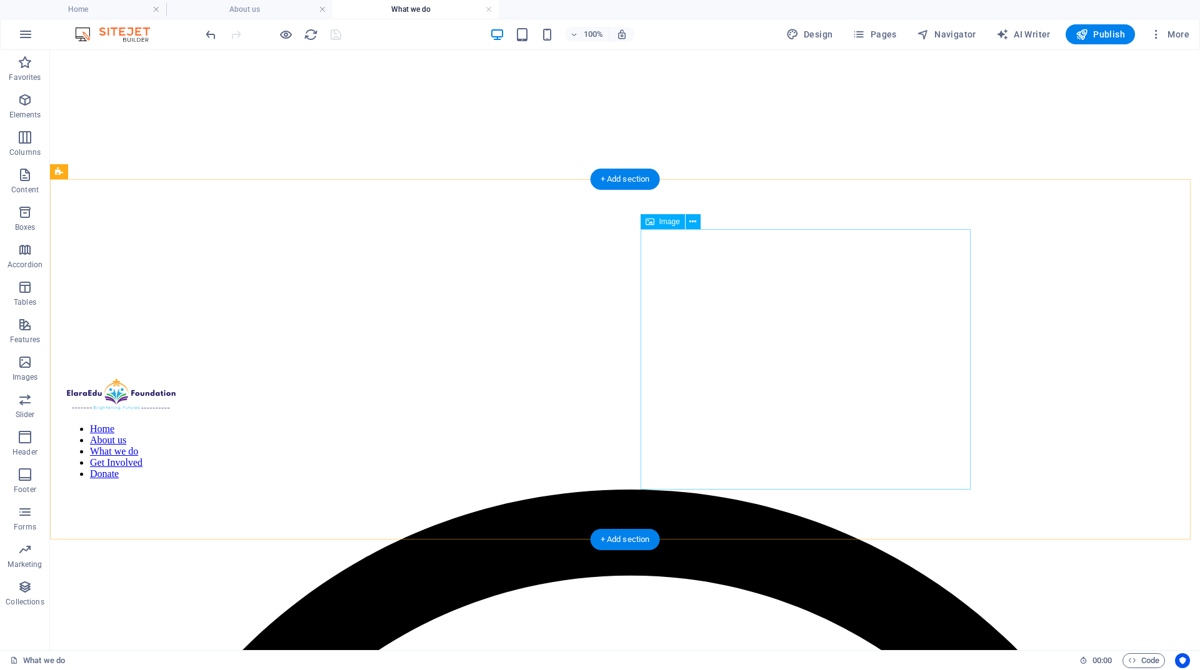
scroll to position [0, 0]
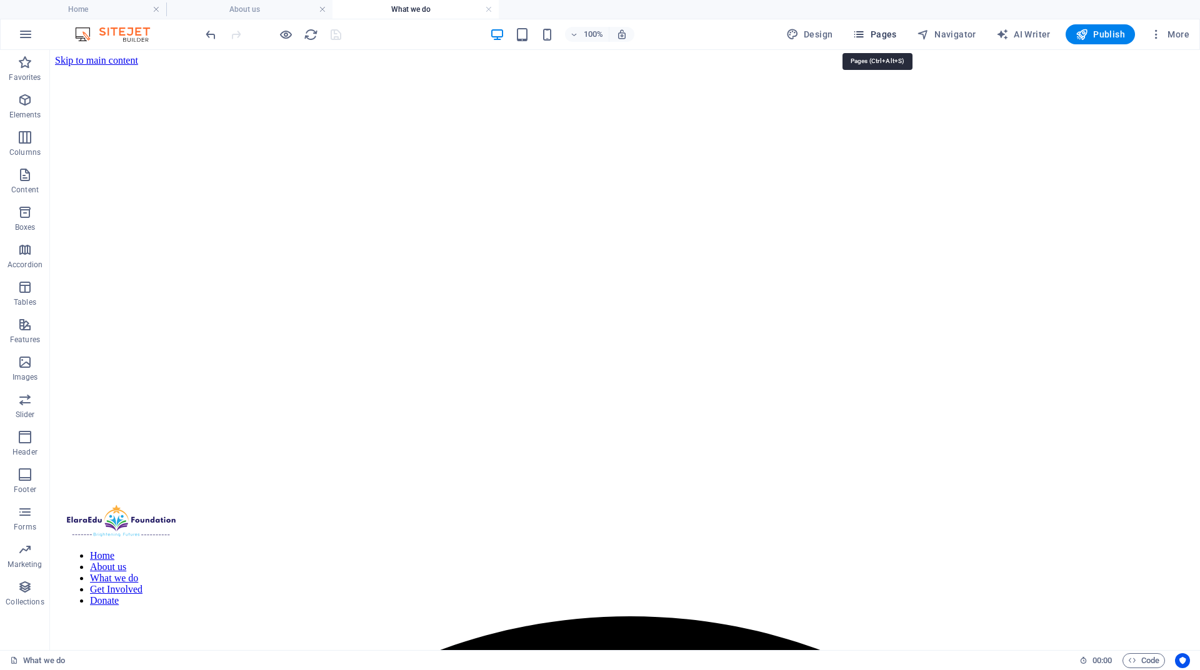
click at [880, 29] on span "Pages" at bounding box center [874, 34] width 44 height 12
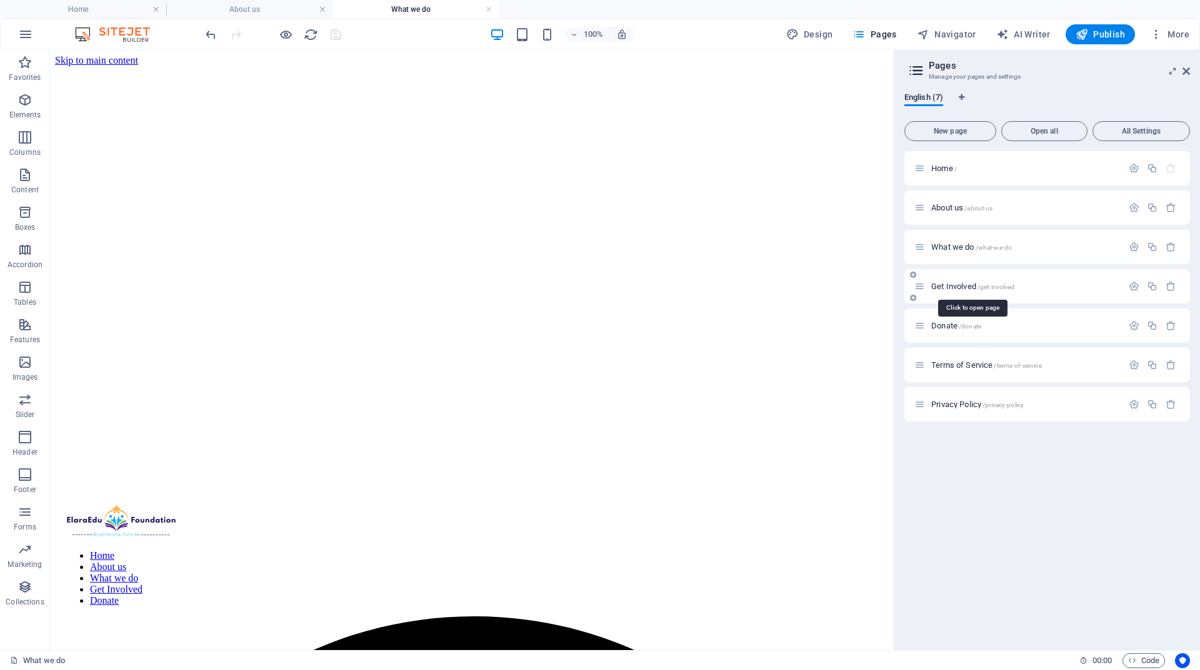
click at [958, 284] on span "Get Involved /get-involved" at bounding box center [972, 286] width 83 height 9
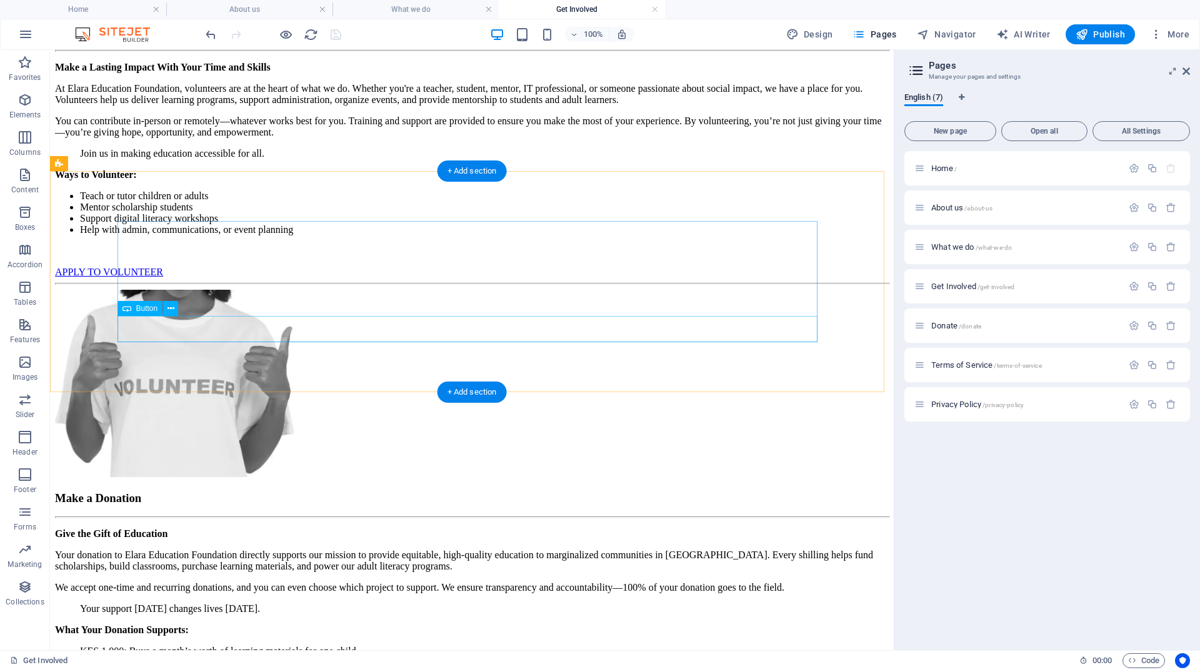
scroll to position [1562, 0]
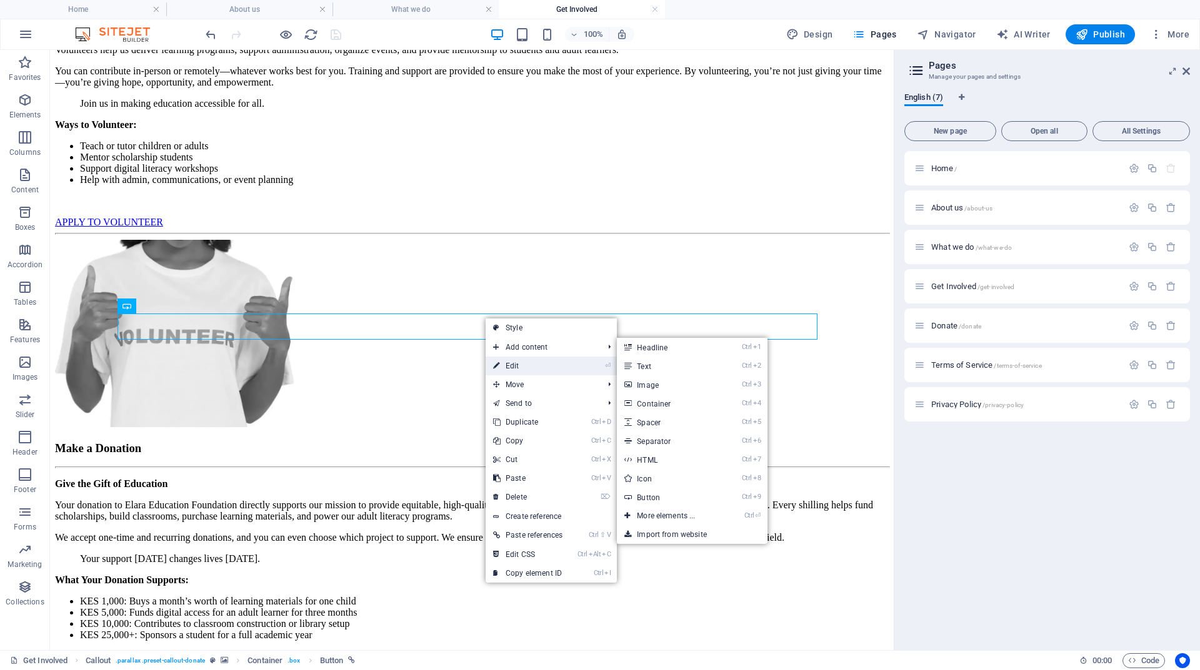
click at [508, 359] on link "⏎ Edit" at bounding box center [528, 366] width 84 height 19
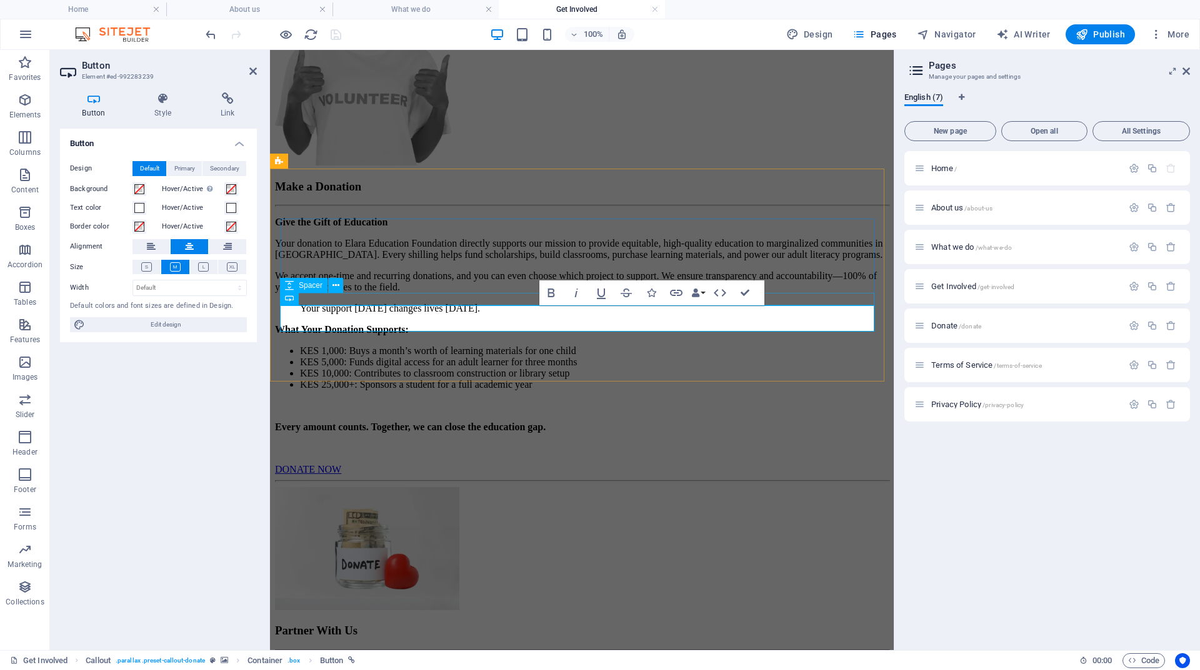
scroll to position [1665, 0]
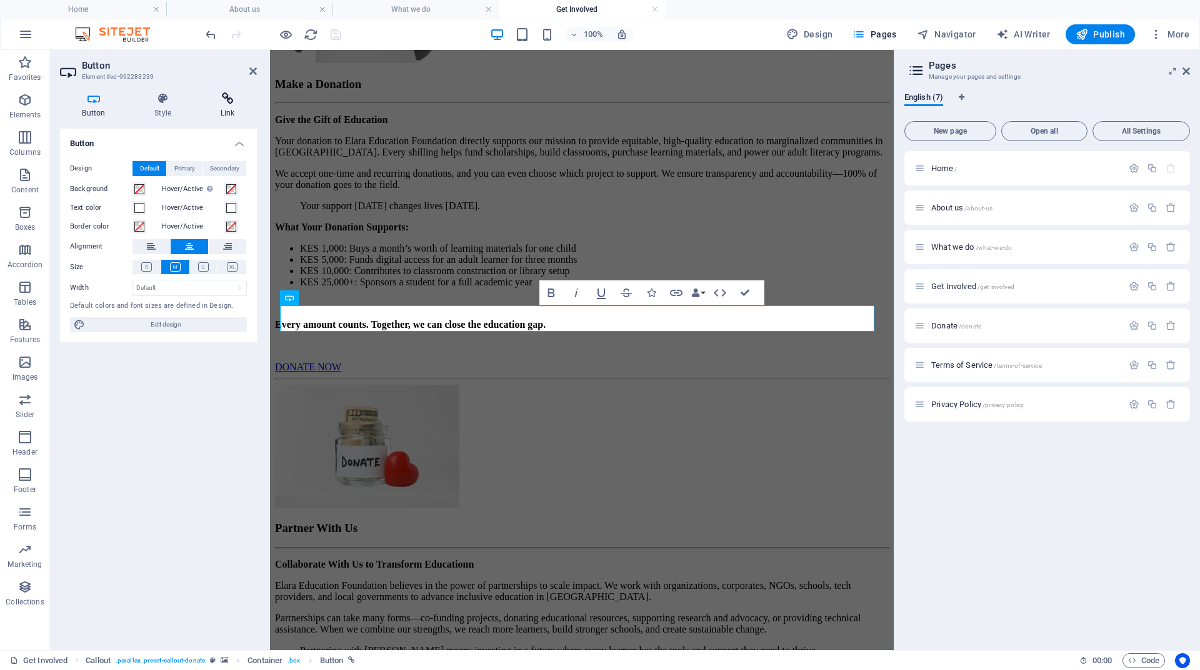
click at [219, 102] on icon at bounding box center [227, 98] width 59 height 12
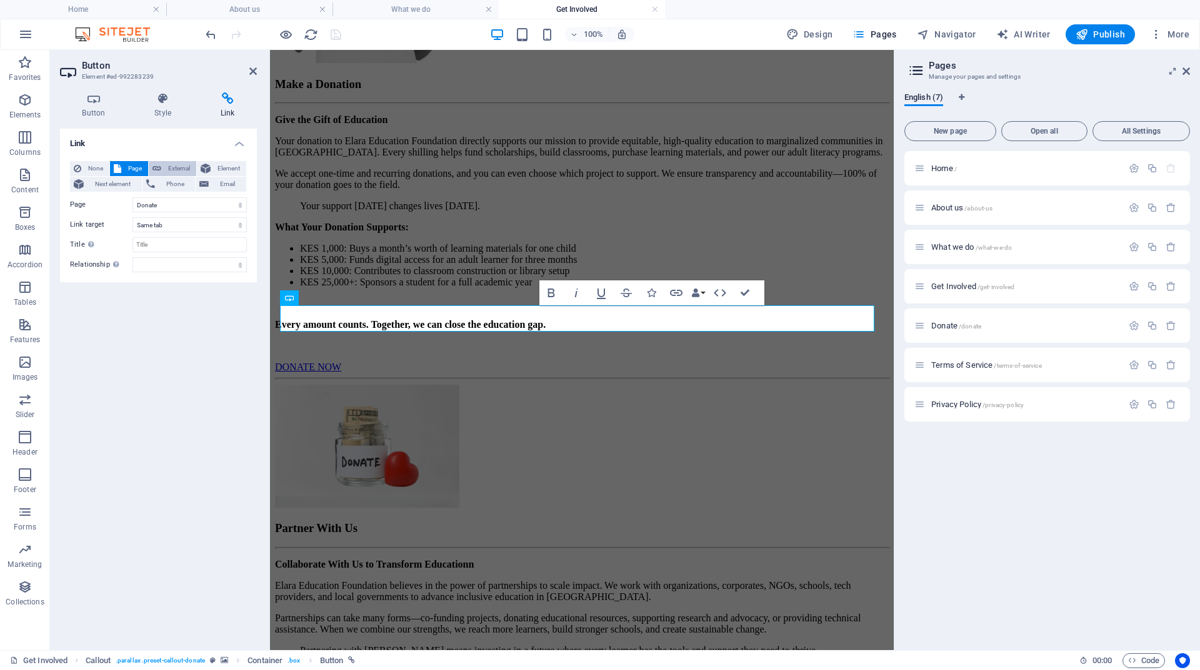
click at [183, 168] on span "External" at bounding box center [178, 168] width 27 height 15
select select "blank"
drag, startPoint x: 181, startPoint y: 205, endPoint x: 130, endPoint y: 195, distance: 52.2
click at [130, 196] on div "None Page External Element Next element Phone Email Page Home About us What we …" at bounding box center [158, 216] width 177 height 111
paste input "[URL][DOMAIN_NAME]"
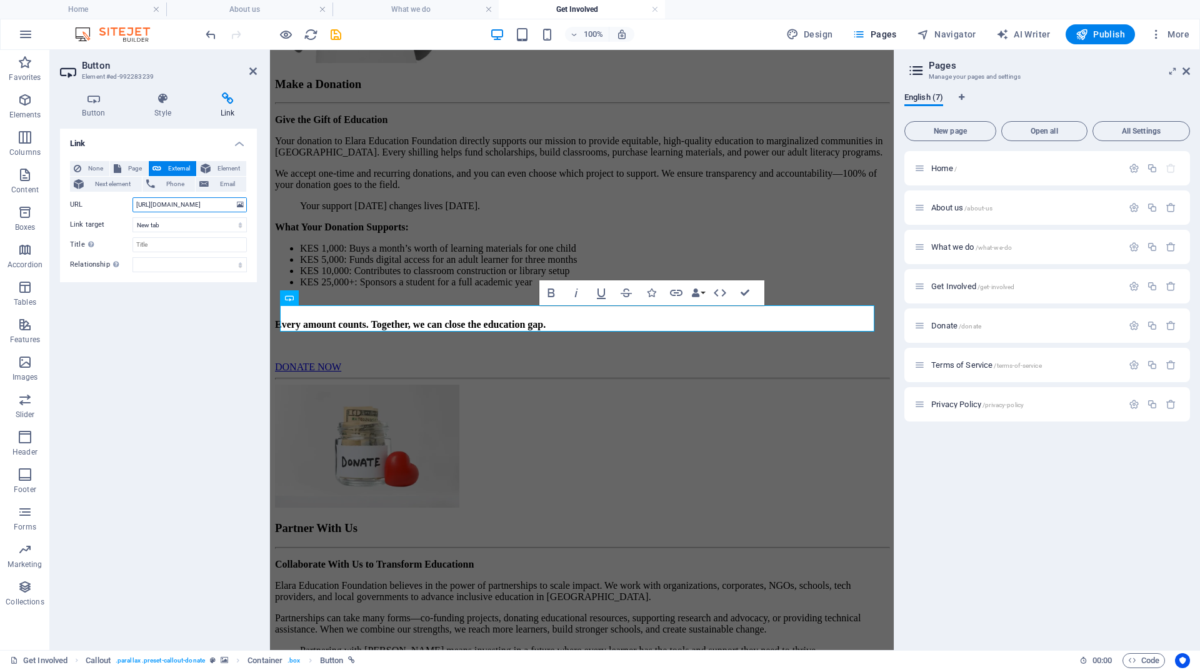
scroll to position [0, 52]
type input "[URL][DOMAIN_NAME]"
click at [338, 27] on icon "save" at bounding box center [336, 34] width 14 height 14
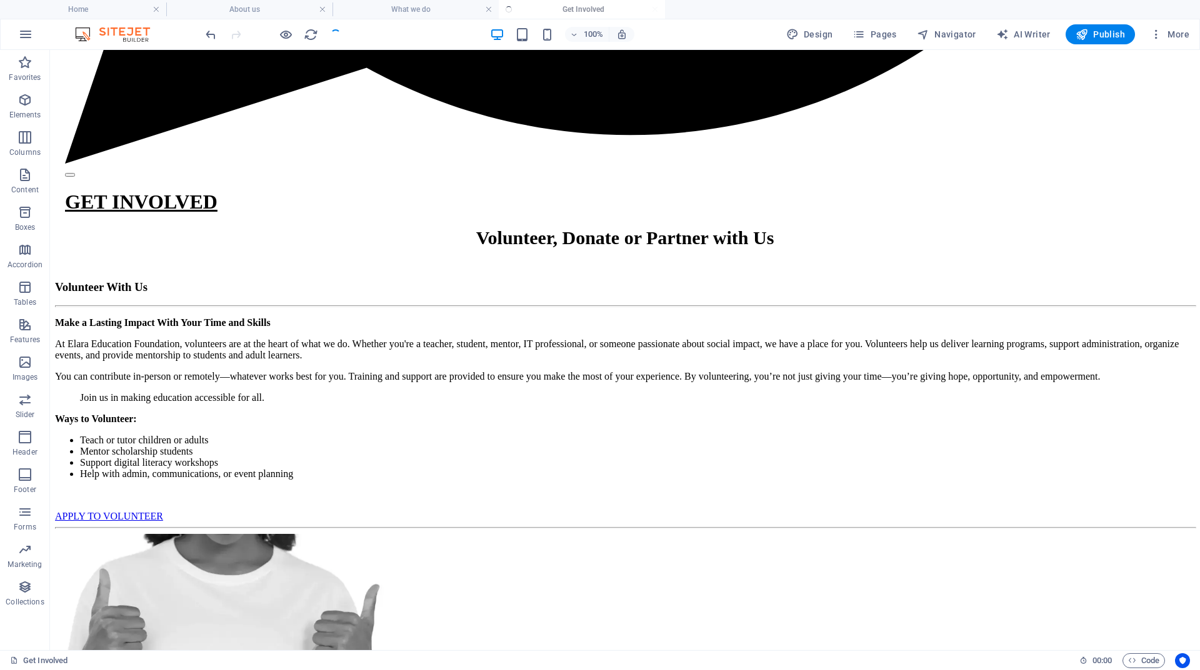
scroll to position [1562, 0]
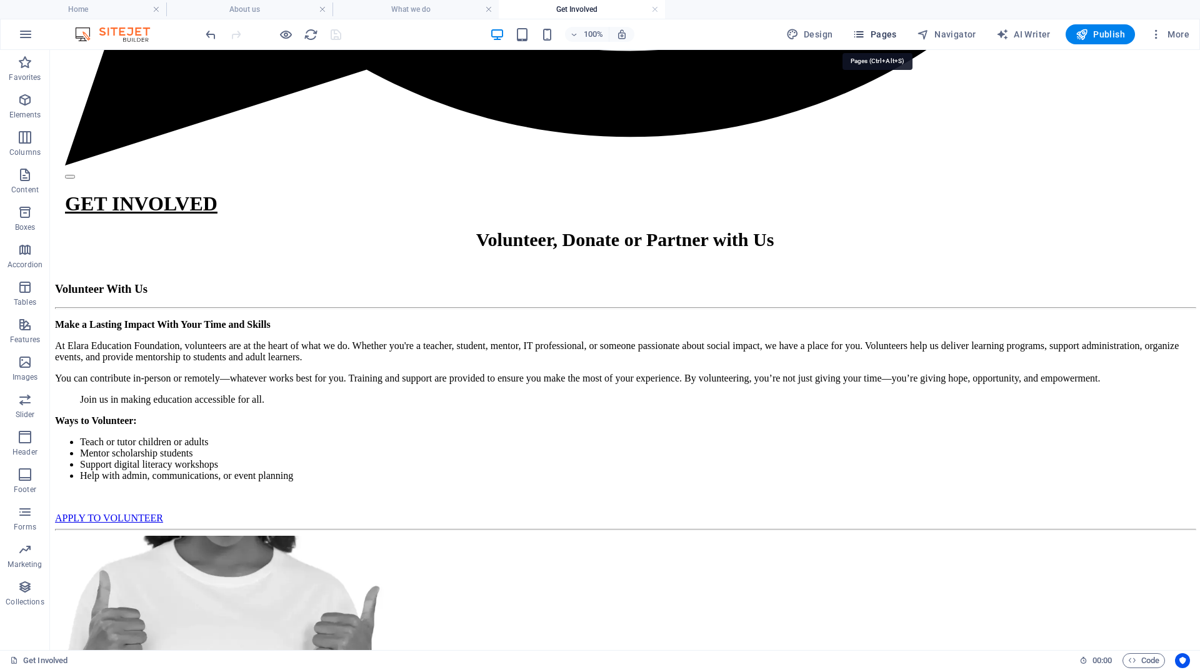
click at [884, 34] on span "Pages" at bounding box center [874, 34] width 44 height 12
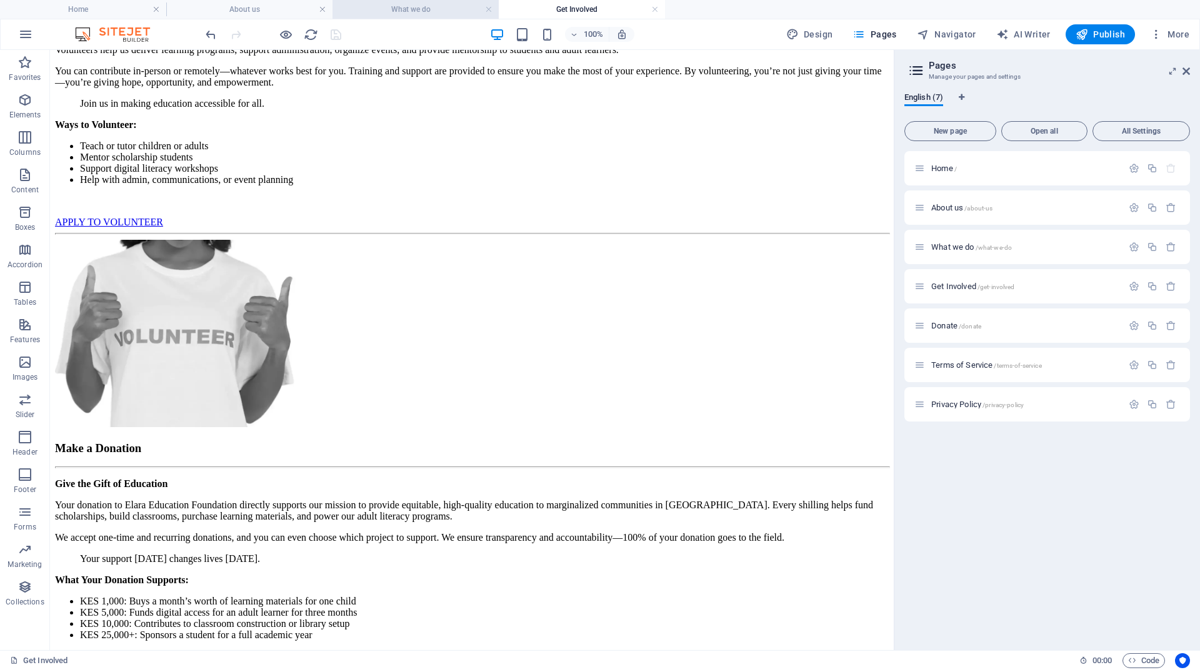
click at [409, 12] on h4 "What we do" at bounding box center [415, 9] width 166 height 14
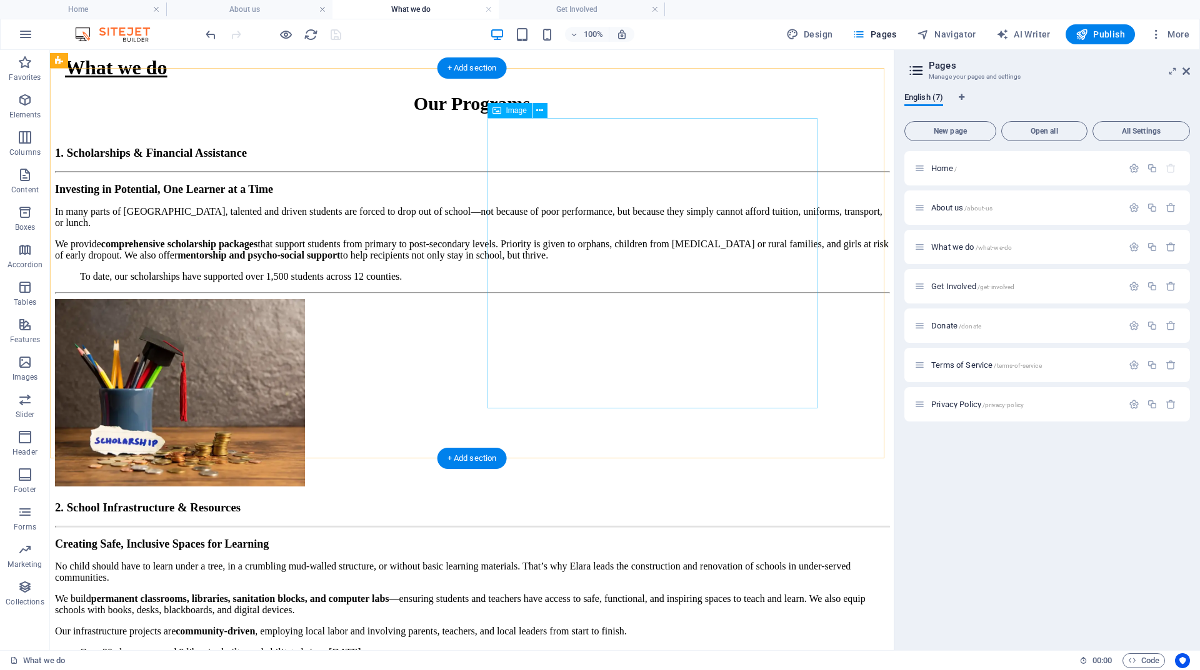
scroll to position [1500, 0]
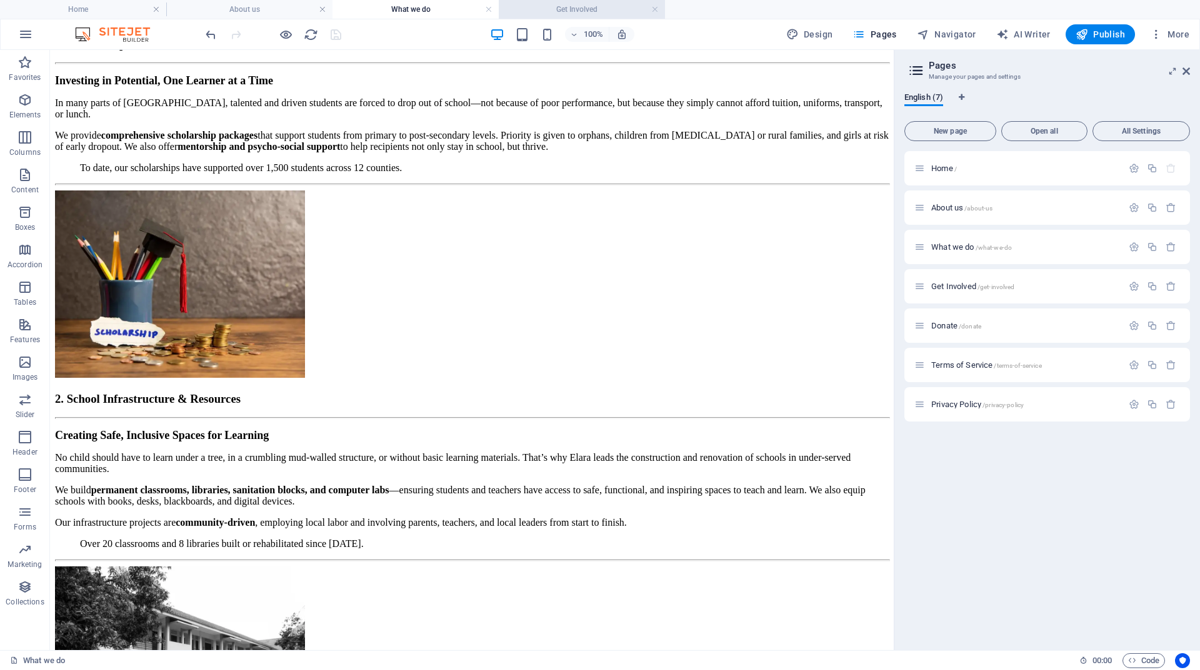
click at [566, 16] on h4 "Get Involved" at bounding box center [582, 9] width 166 height 14
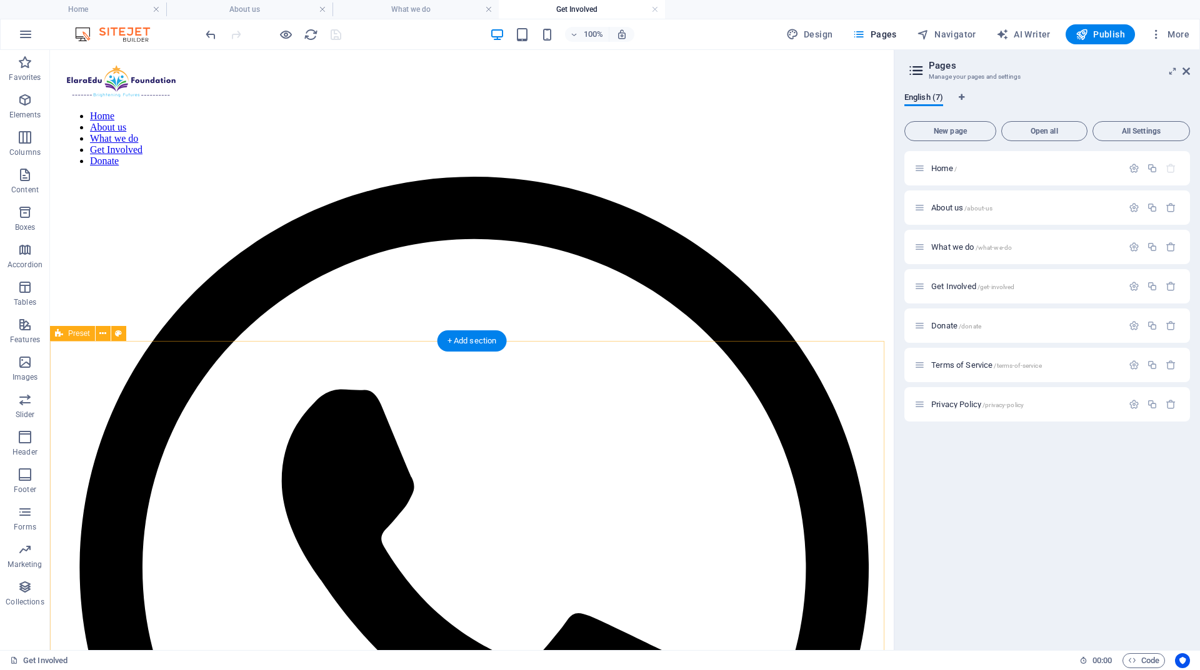
scroll to position [750, 0]
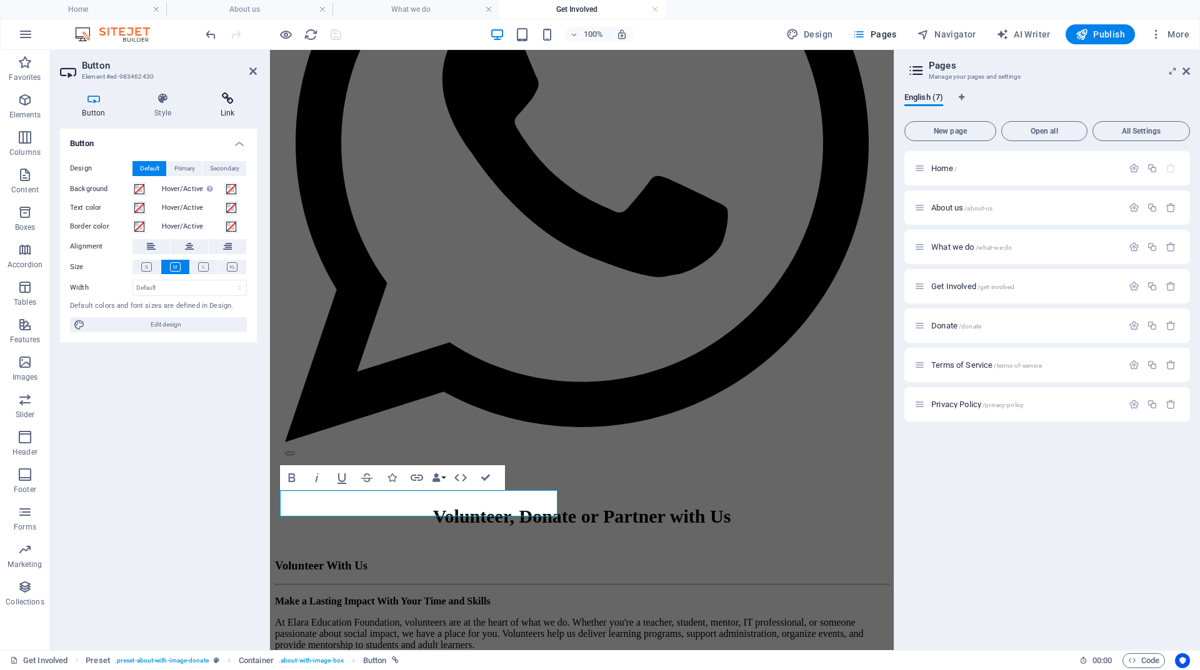
click at [229, 115] on h4 "Link" at bounding box center [227, 105] width 59 height 26
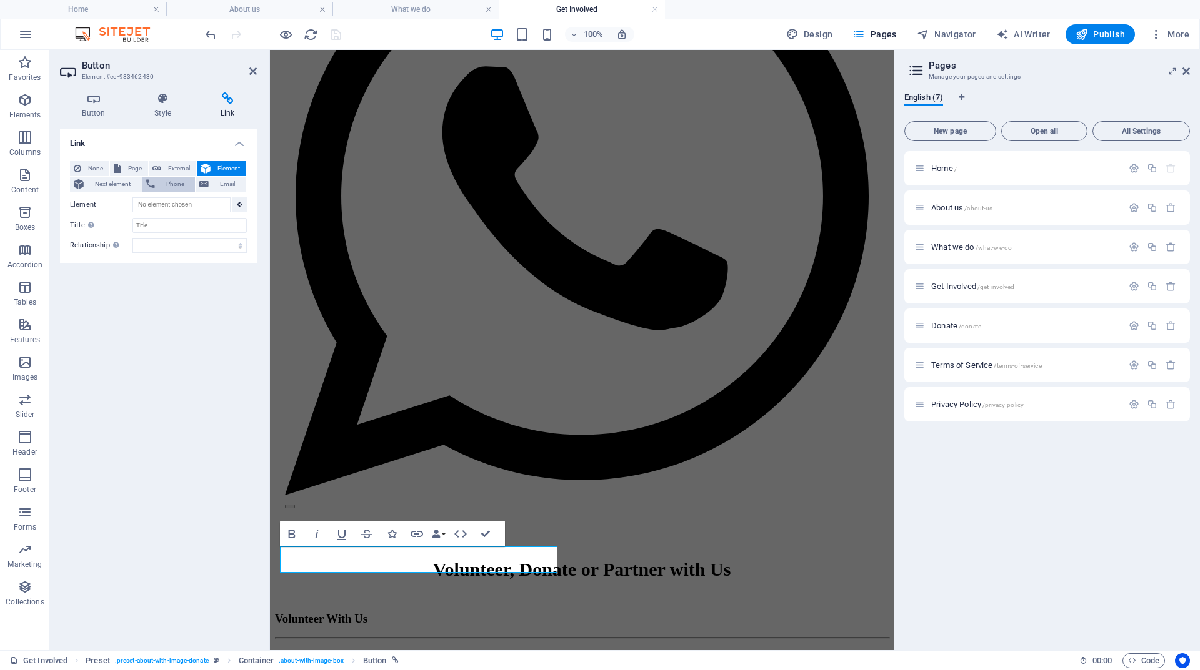
scroll to position [692, 0]
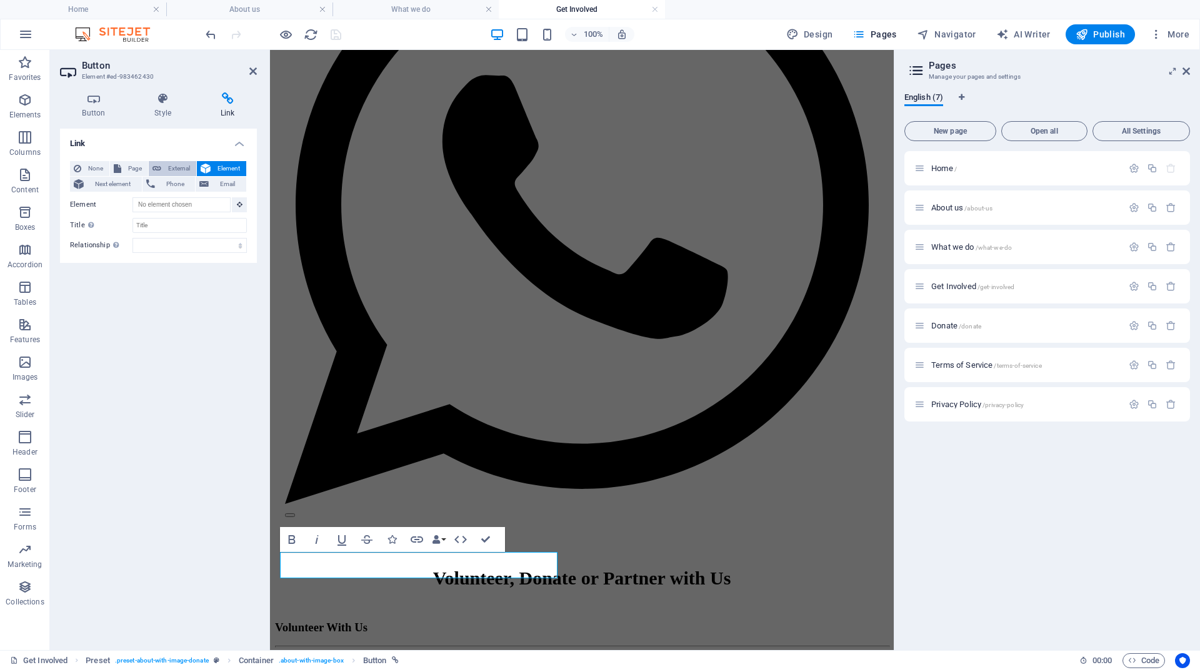
click at [178, 171] on span "External" at bounding box center [178, 168] width 27 height 15
select select "blank"
paste input "[URL][DOMAIN_NAME]"
type input "[URL][DOMAIN_NAME]"
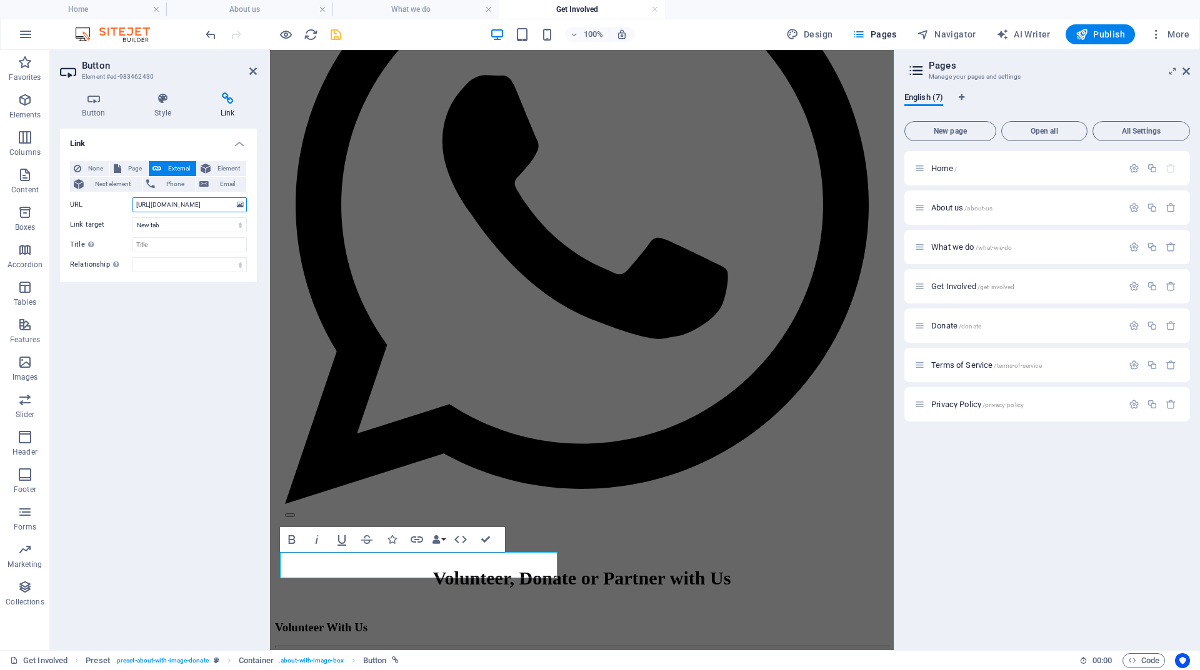
scroll to position [0, 54]
click at [339, 33] on icon "save" at bounding box center [336, 34] width 14 height 14
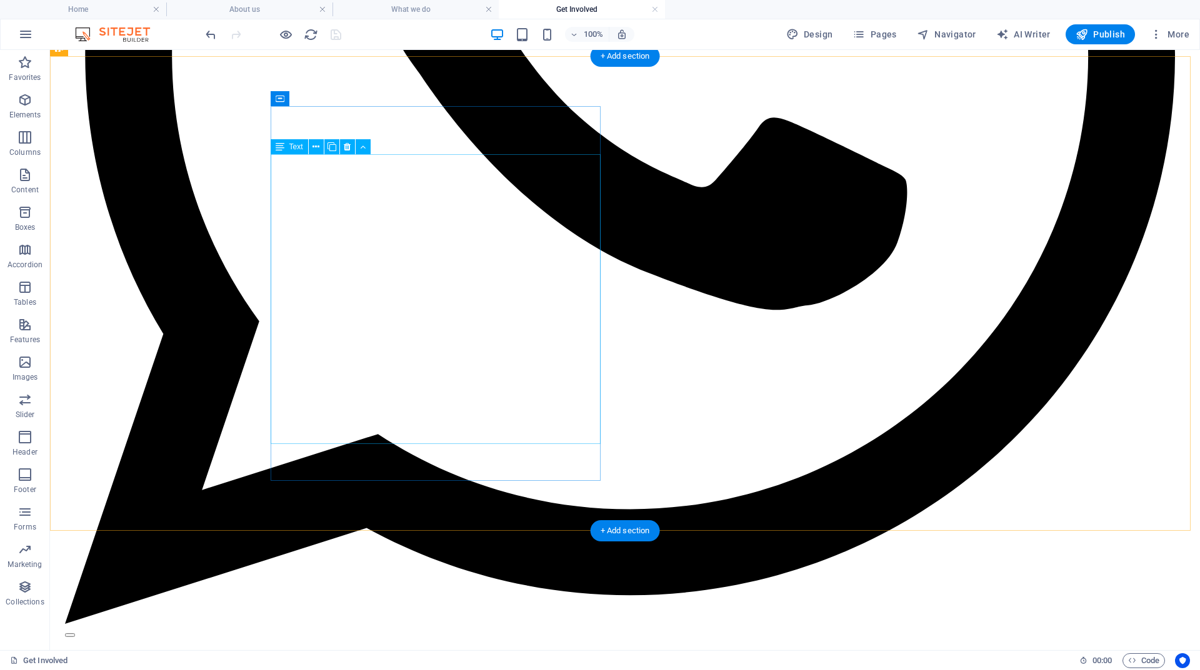
scroll to position [1200, 0]
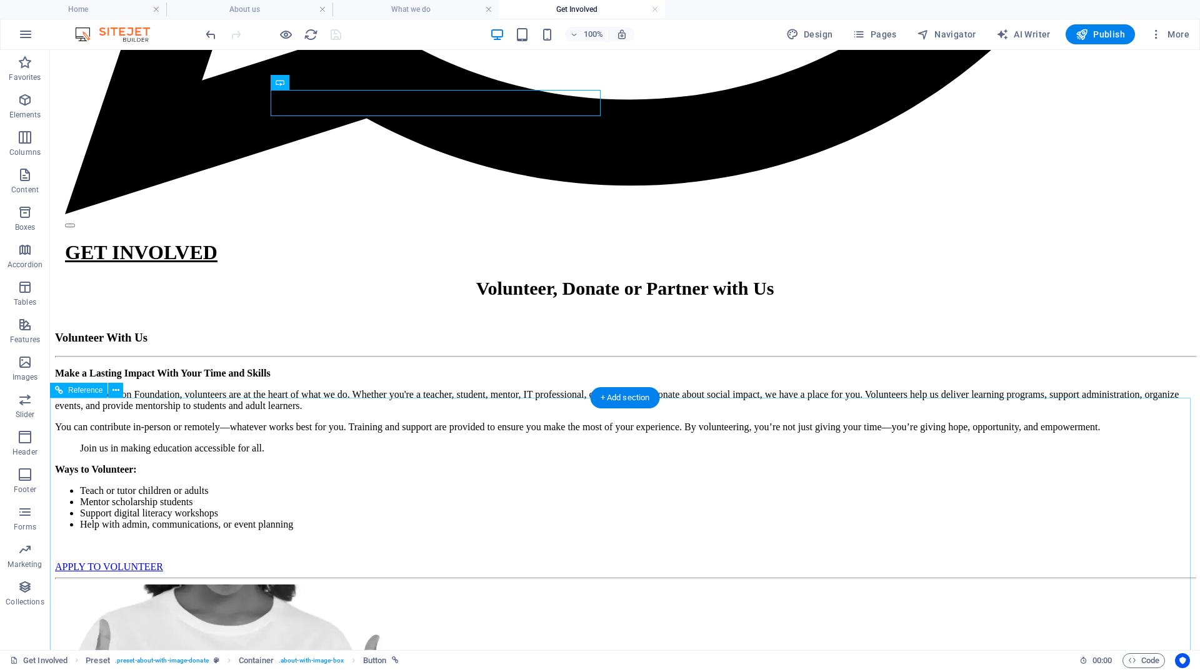
scroll to position [1608, 0]
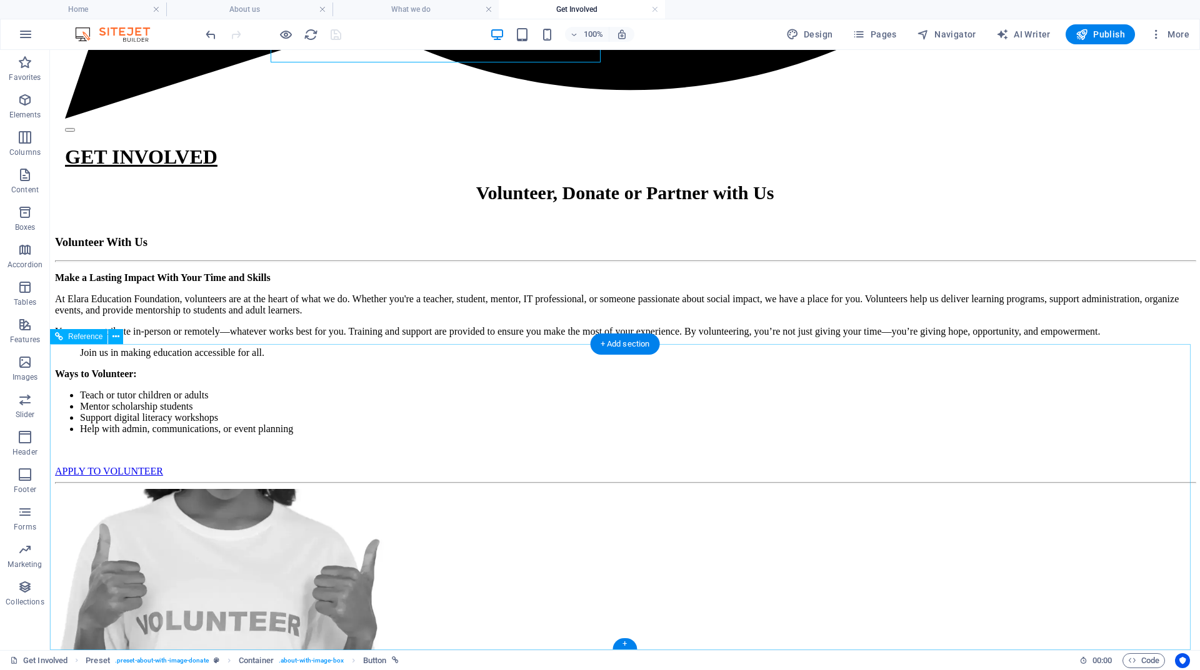
click at [115, 335] on icon at bounding box center [115, 337] width 7 height 13
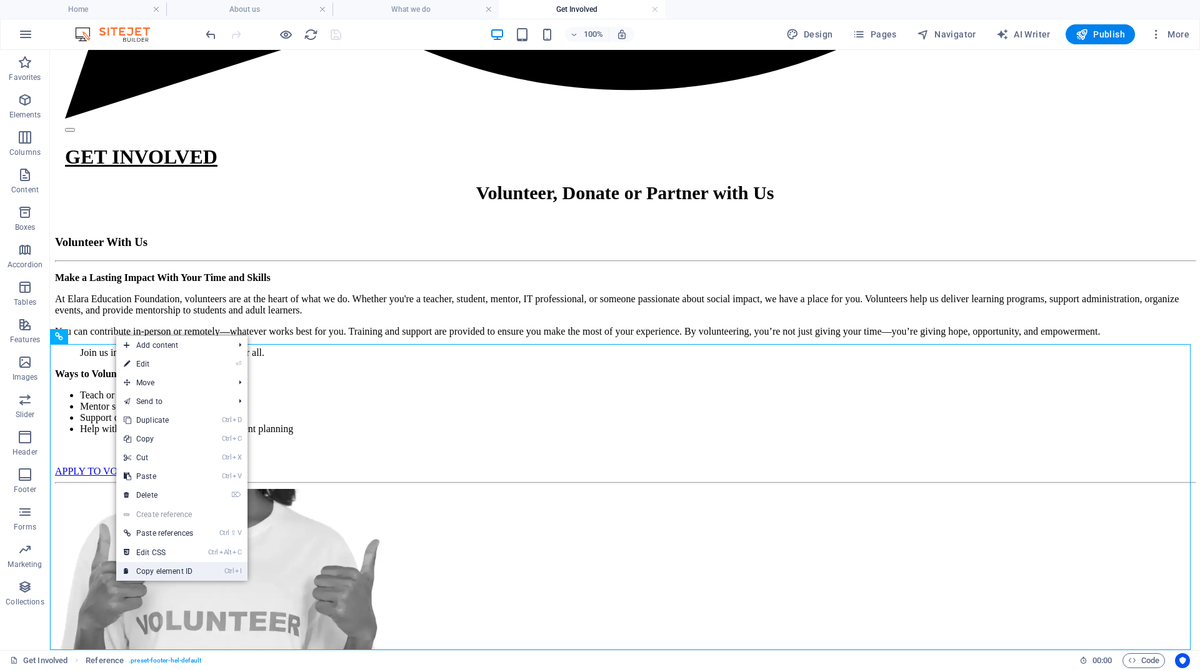
click at [181, 570] on link "Ctrl I Copy element ID" at bounding box center [158, 571] width 84 height 19
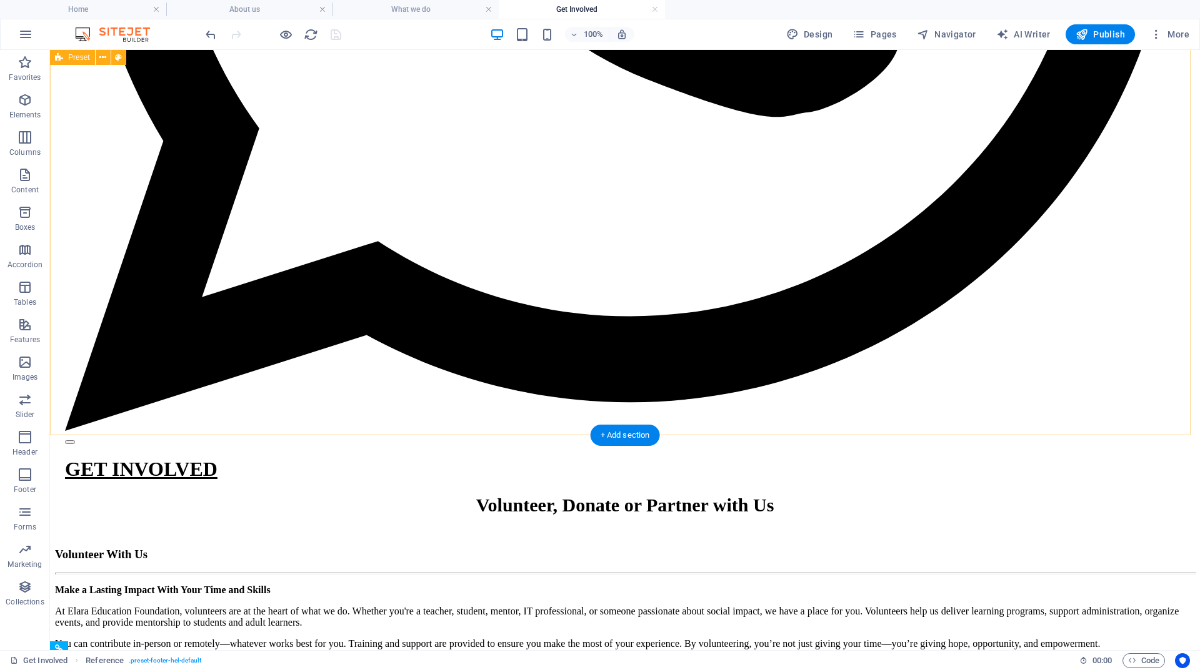
scroll to position [1108, 0]
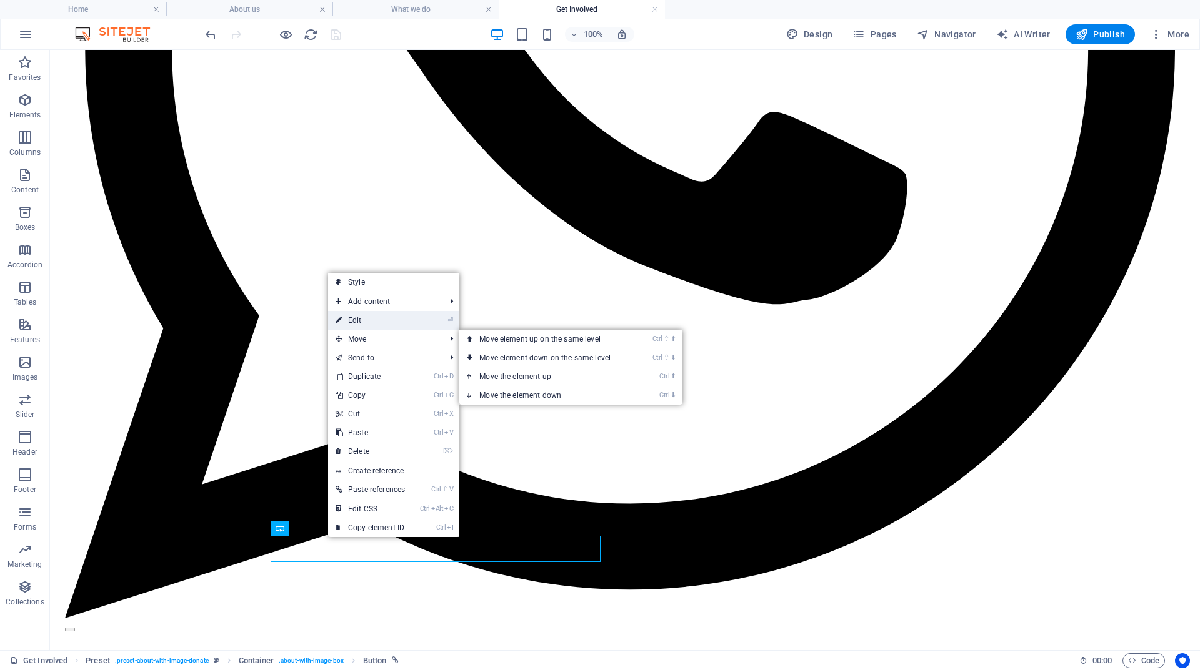
drag, startPoint x: 362, startPoint y: 319, endPoint x: 92, endPoint y: 269, distance: 273.9
click at [362, 319] on link "⏎ Edit" at bounding box center [370, 320] width 84 height 19
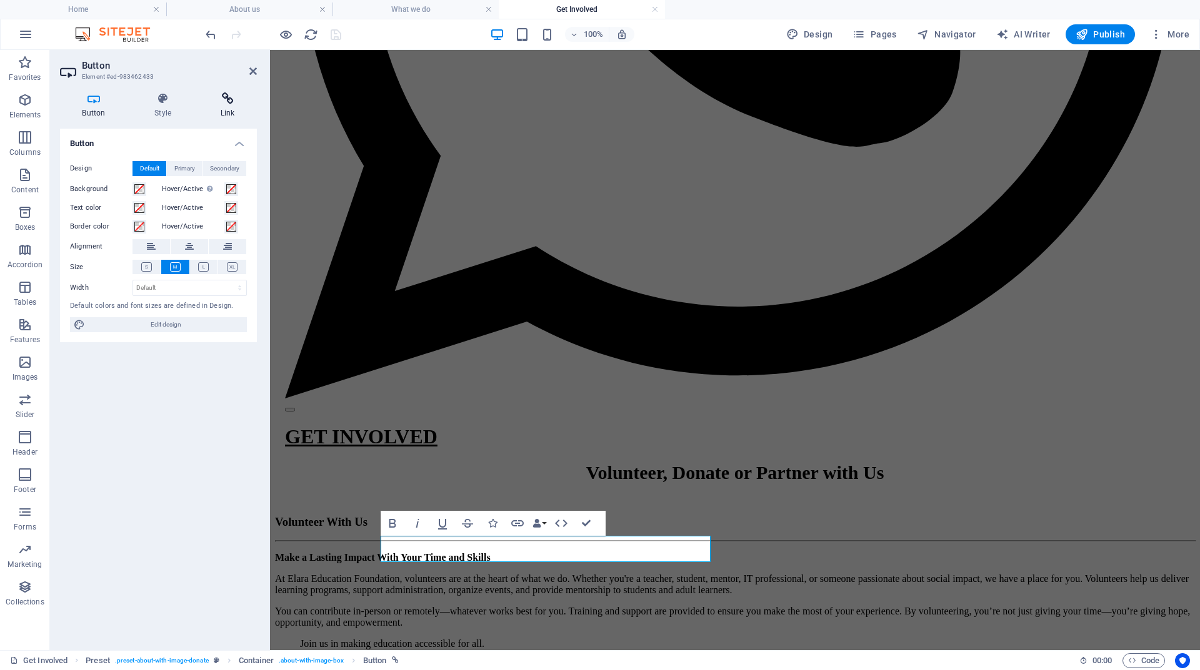
click at [225, 103] on icon at bounding box center [227, 98] width 59 height 12
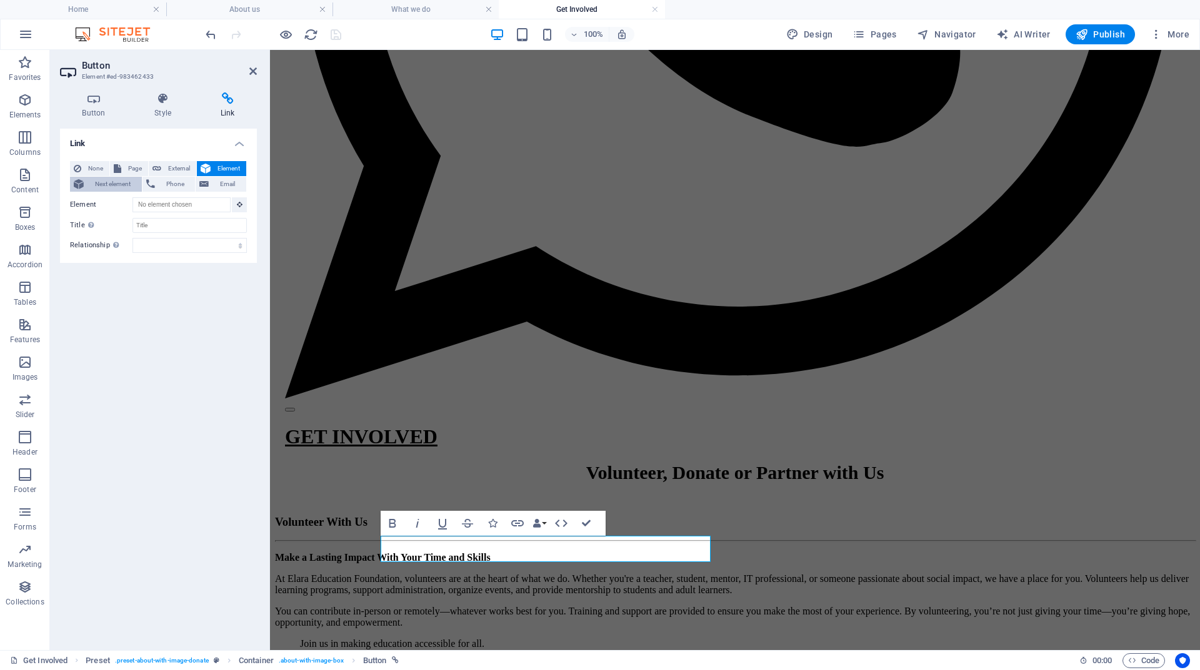
click at [119, 182] on span "Next element" at bounding box center [112, 184] width 51 height 15
click at [229, 167] on span "Element" at bounding box center [228, 168] width 28 height 15
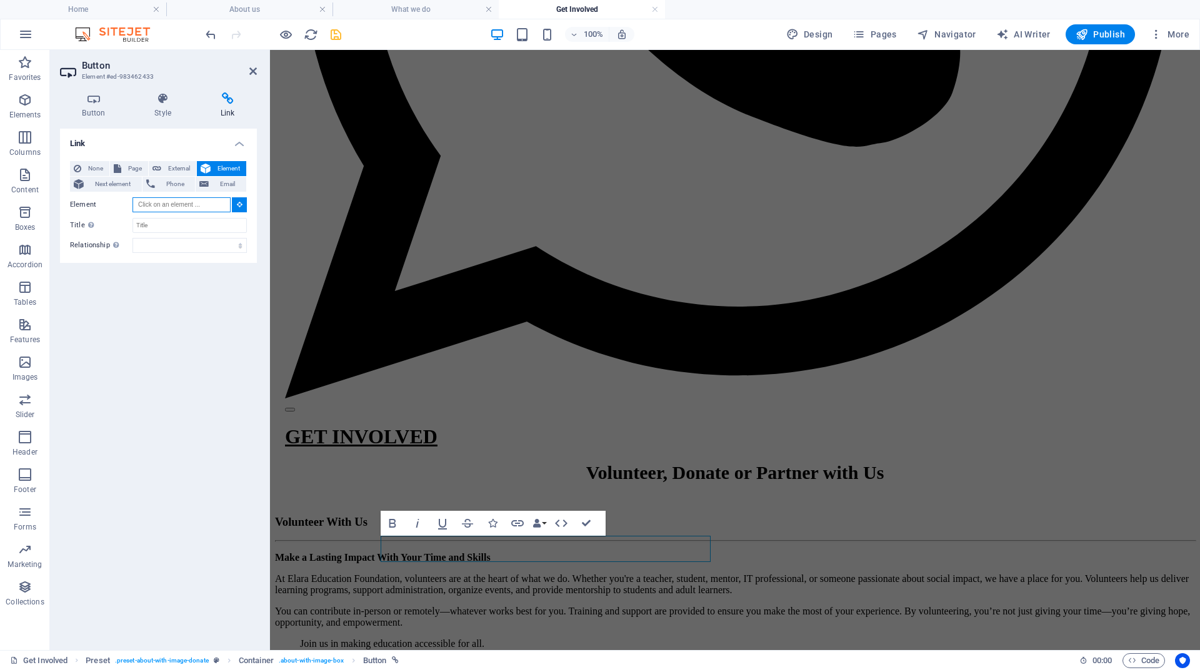
paste input "#ed-765340626"
type input "#ed-765340626"
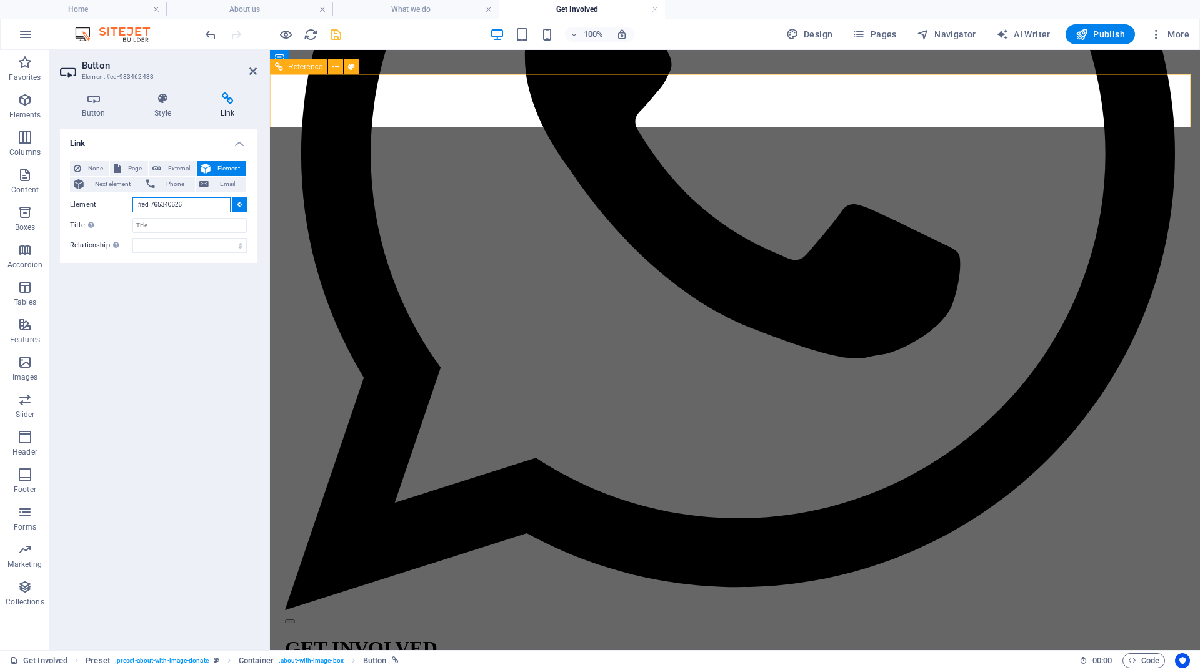
scroll to position [895, 0]
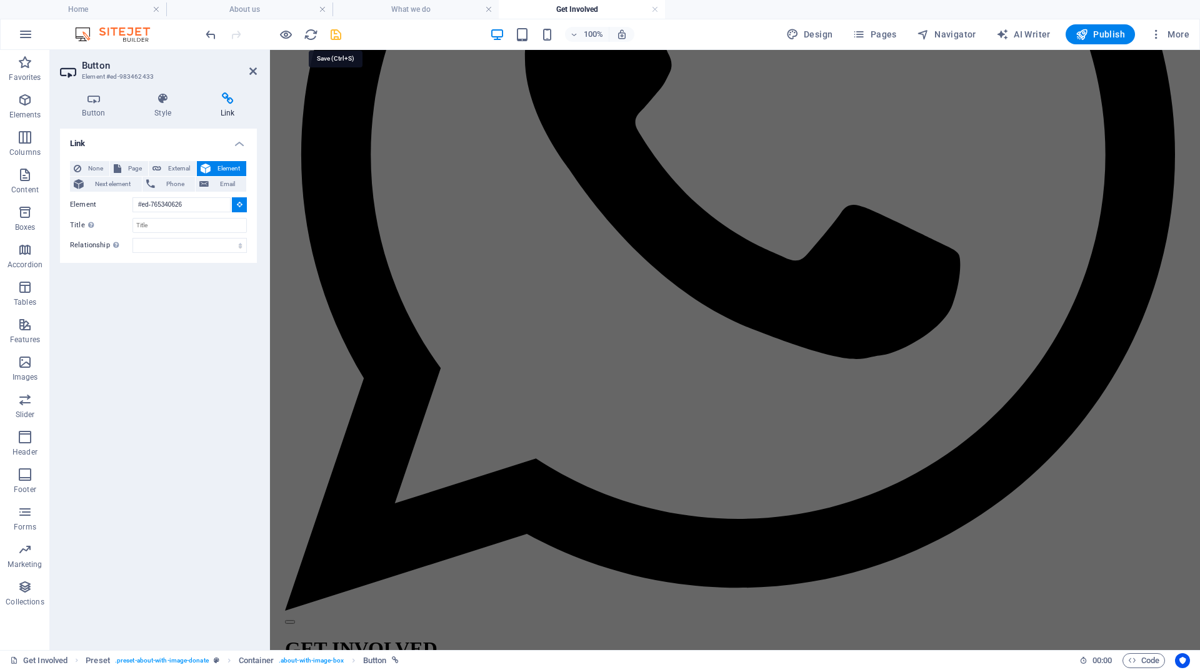
click at [337, 34] on icon "save" at bounding box center [336, 34] width 14 height 14
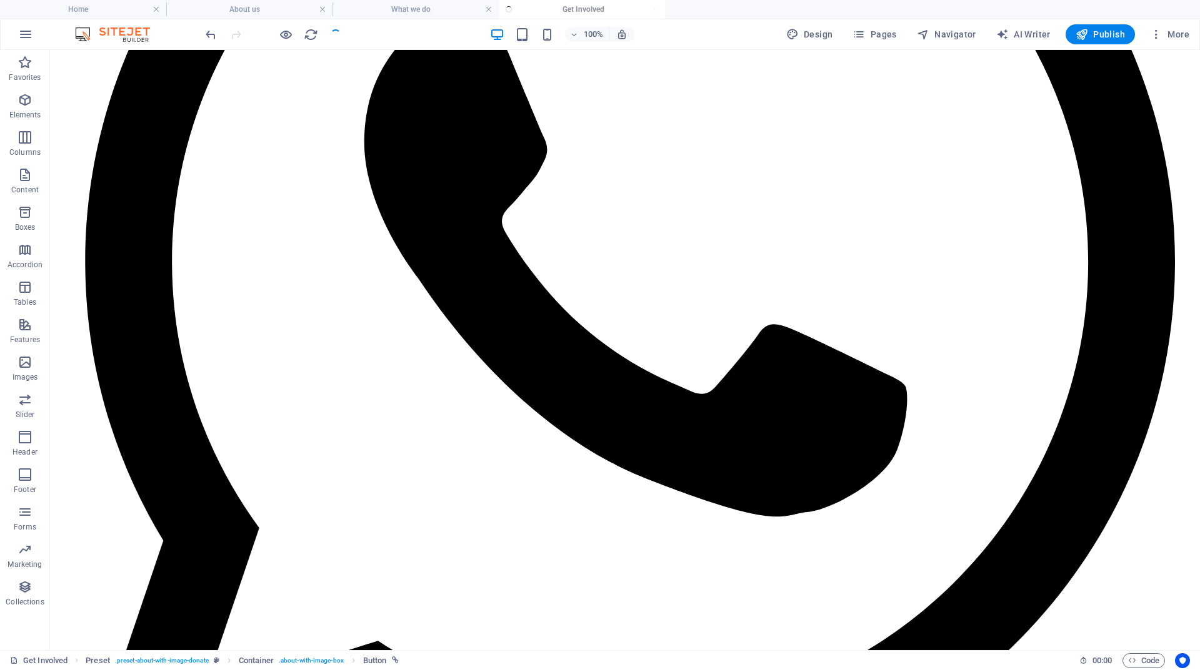
scroll to position [1307, 0]
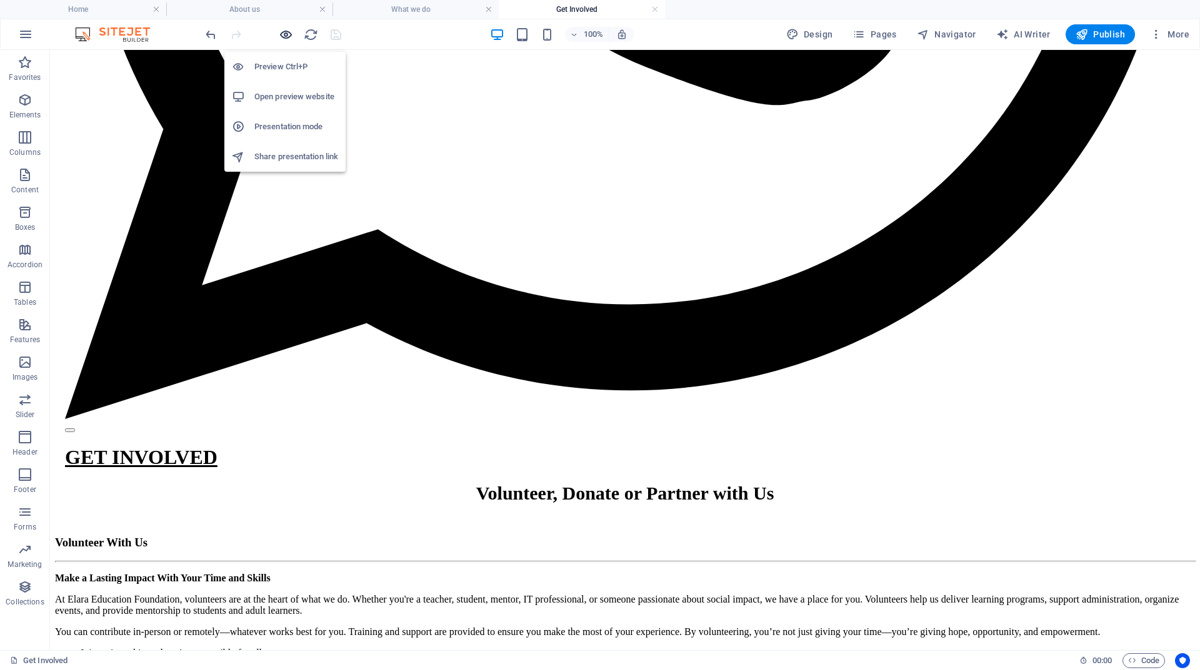
click at [286, 31] on icon "button" at bounding box center [286, 34] width 14 height 14
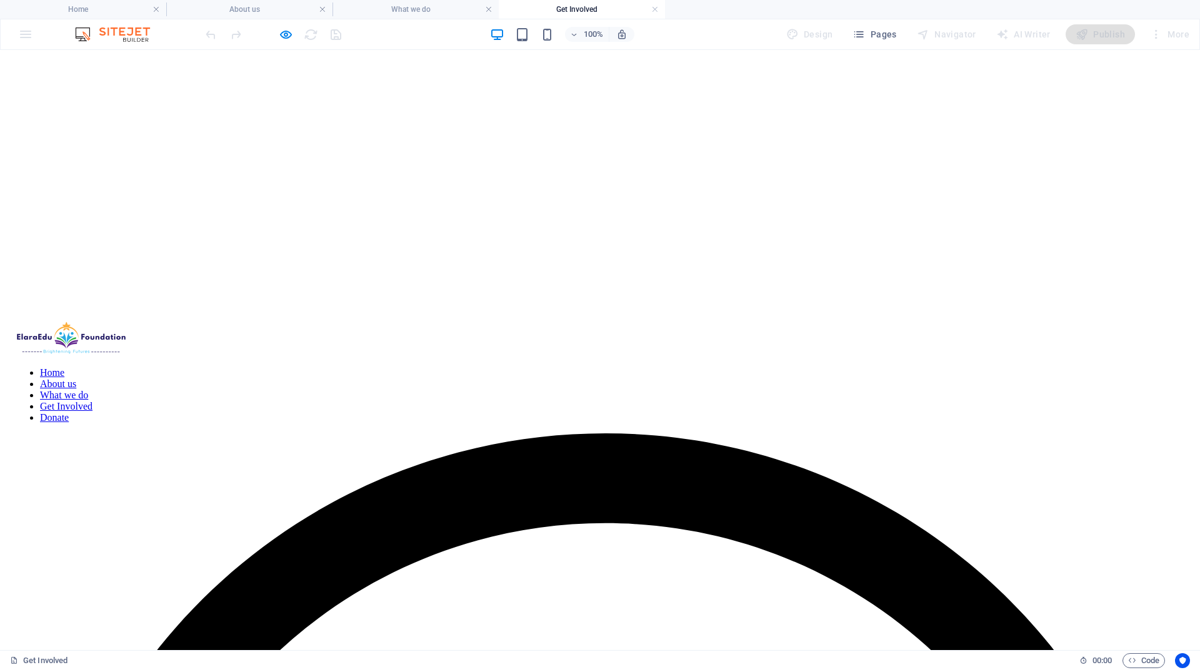
scroll to position [358, 0]
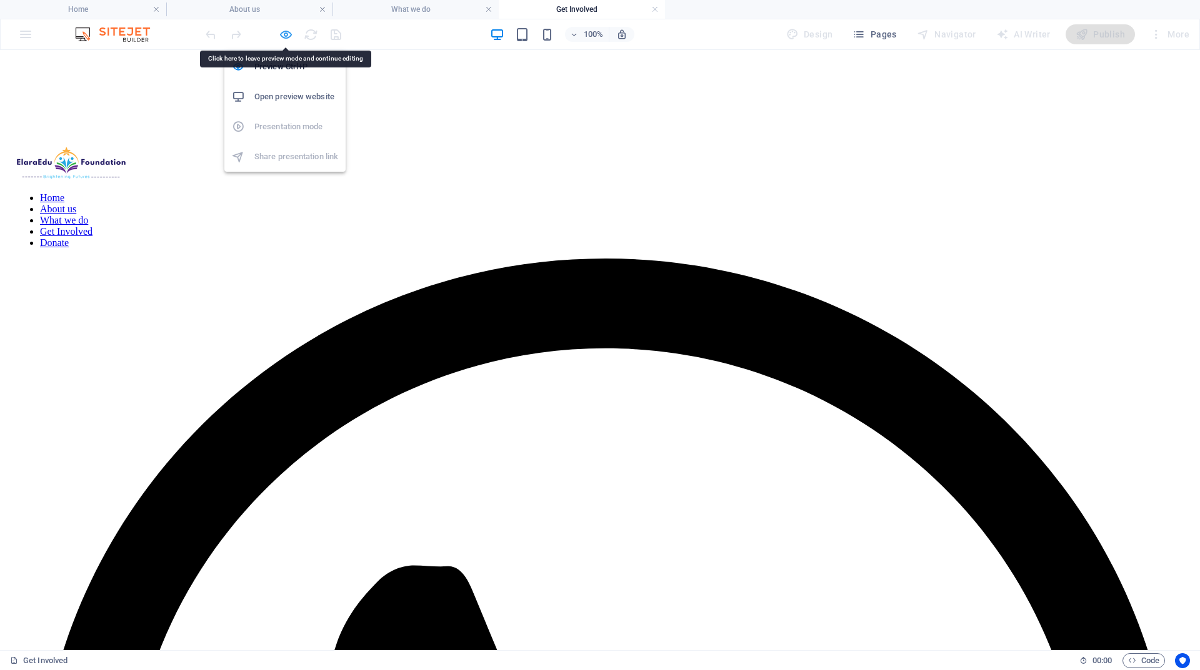
click at [282, 32] on icon "button" at bounding box center [286, 34] width 14 height 14
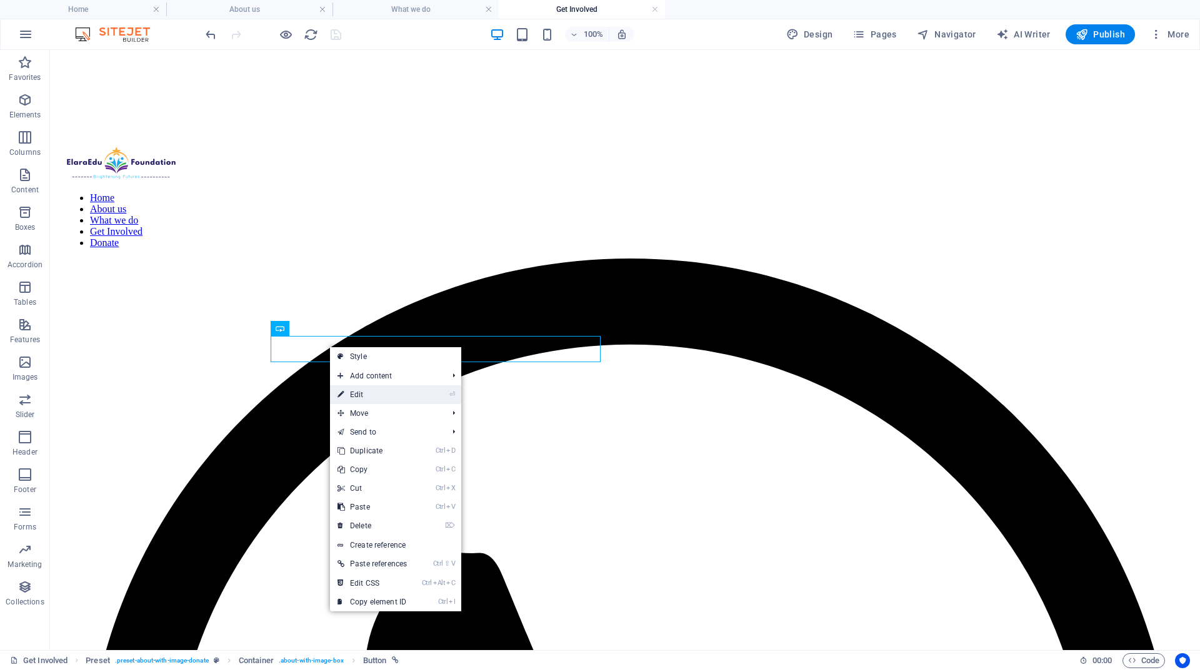
click at [357, 394] on link "⏎ Edit" at bounding box center [372, 395] width 84 height 19
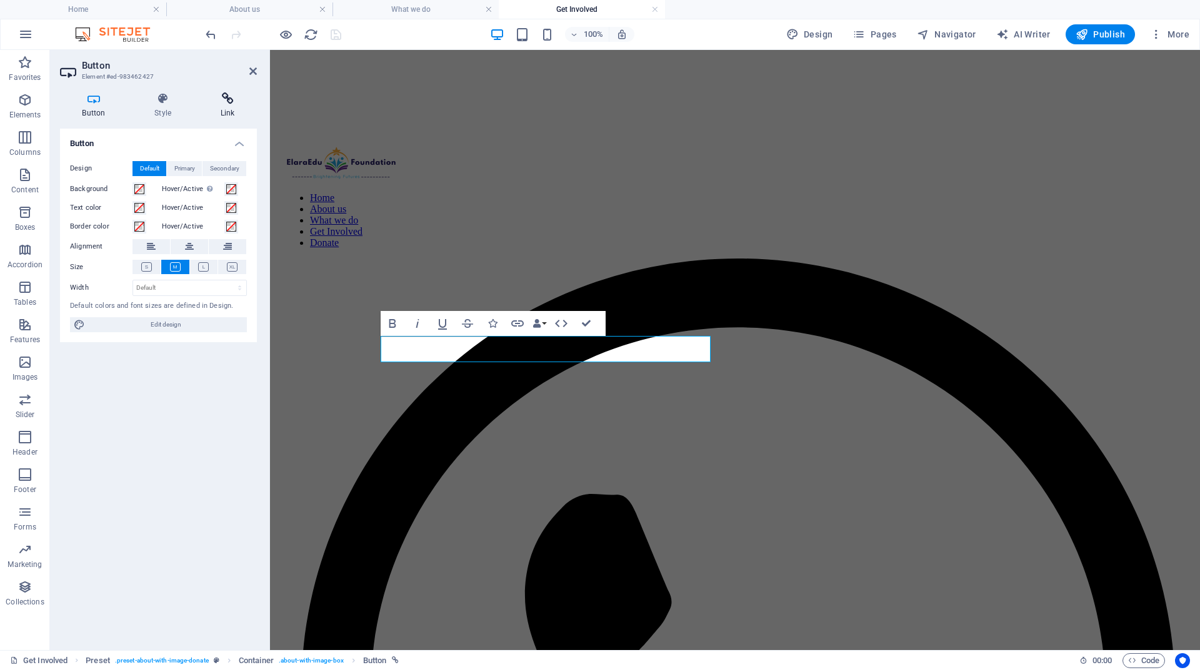
click at [227, 108] on h4 "Link" at bounding box center [227, 105] width 59 height 26
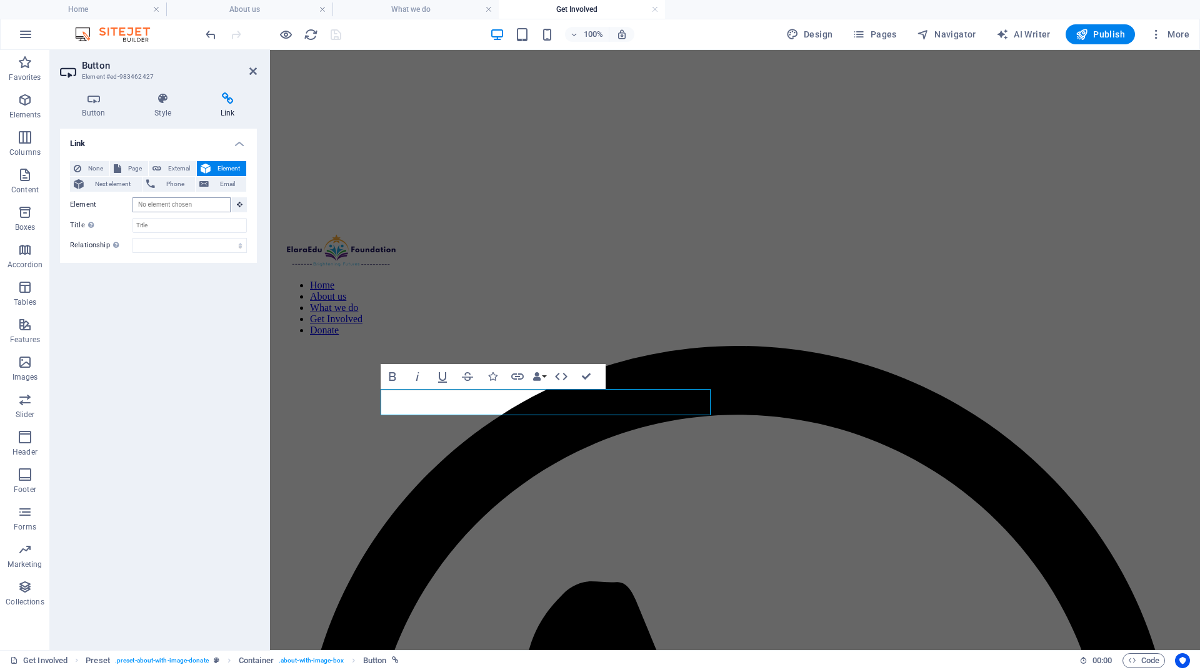
scroll to position [305, 0]
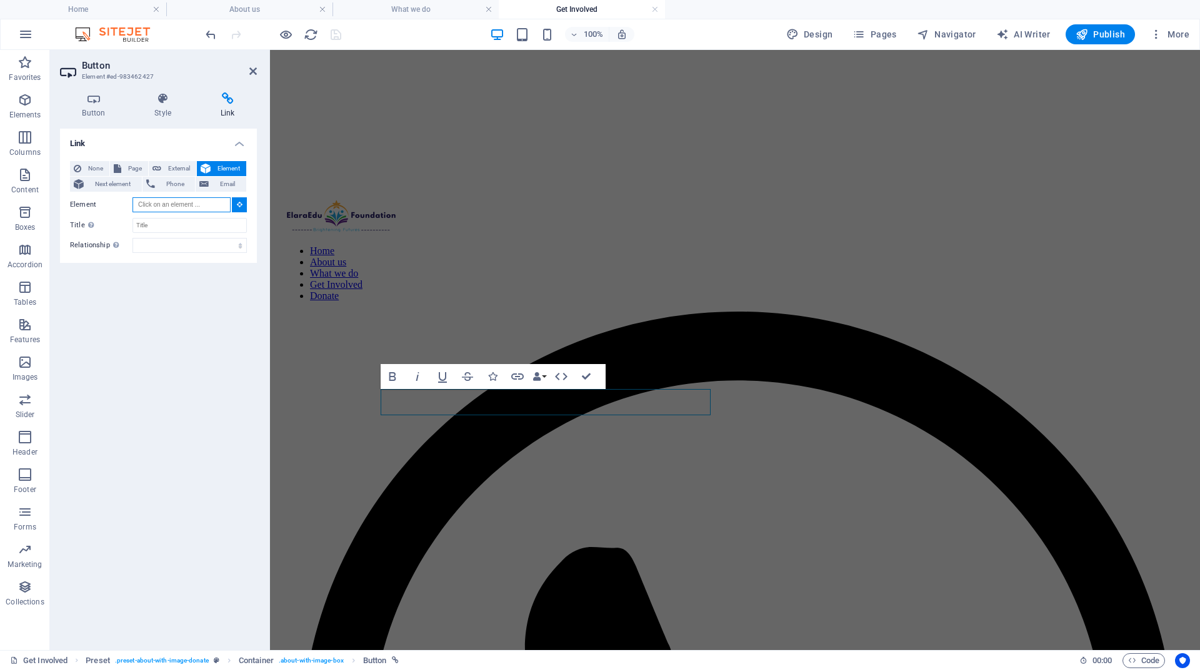
click at [181, 207] on input "Element" at bounding box center [181, 204] width 98 height 15
paste input "#ed-765340626"
type input "#ed-765340626"
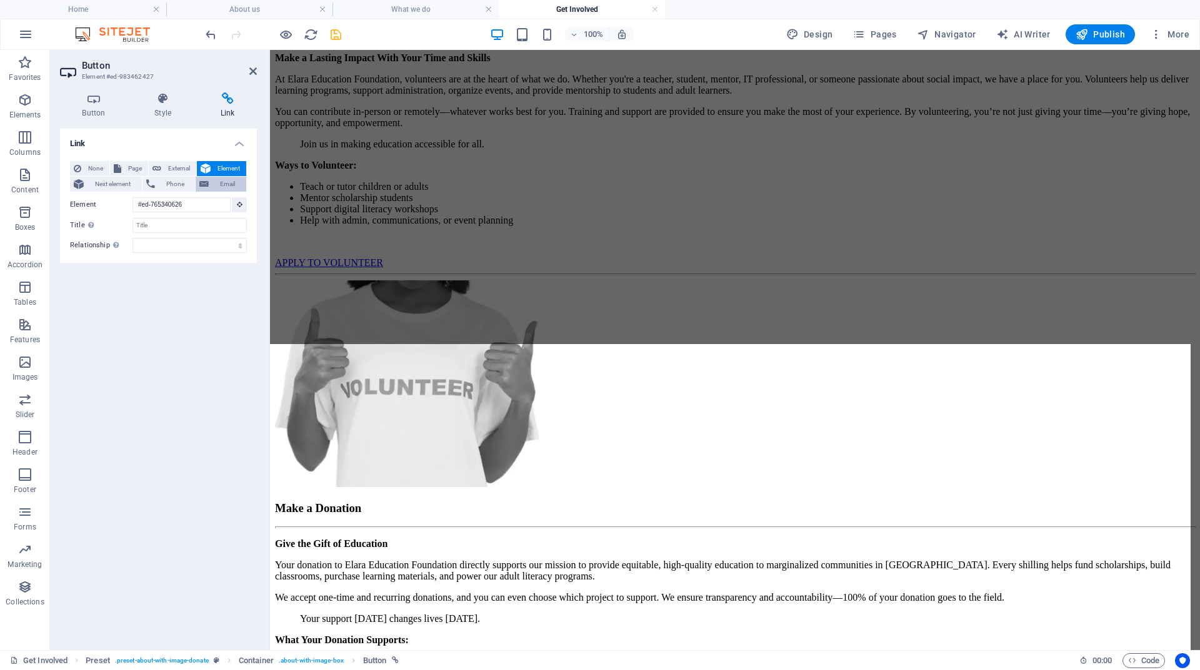
scroll to position [252, 0]
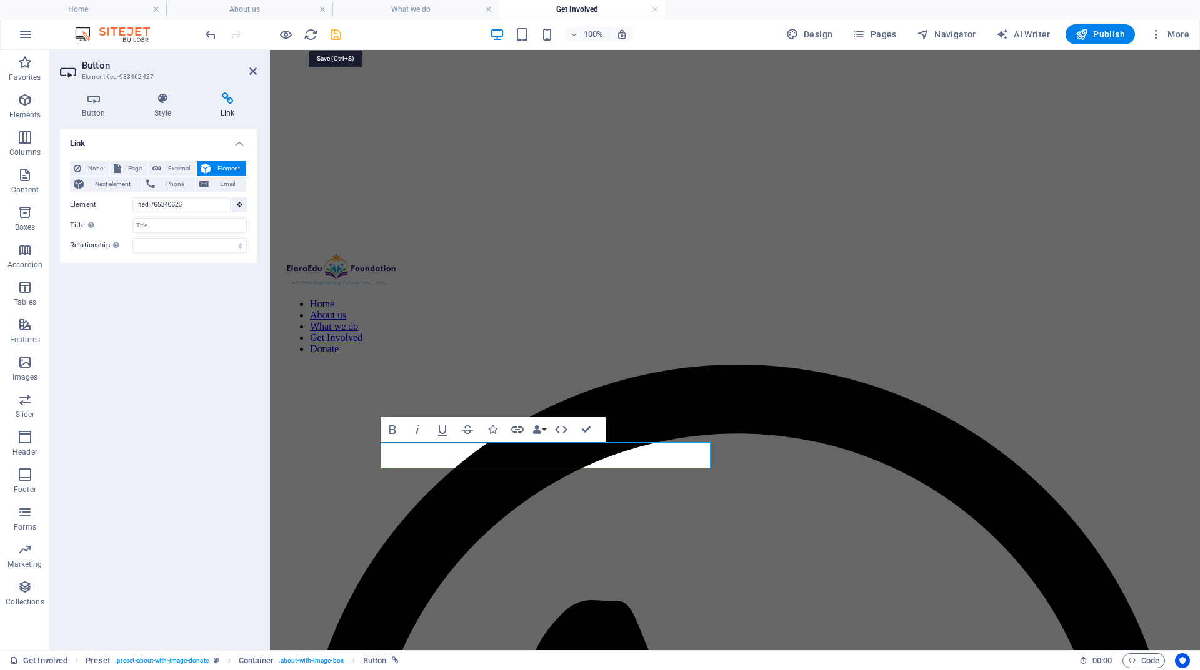
click at [344, 30] on div "100% Design Pages Navigator AI Writer Publish More" at bounding box center [698, 34] width 991 height 20
click at [332, 33] on icon "save" at bounding box center [336, 34] width 14 height 14
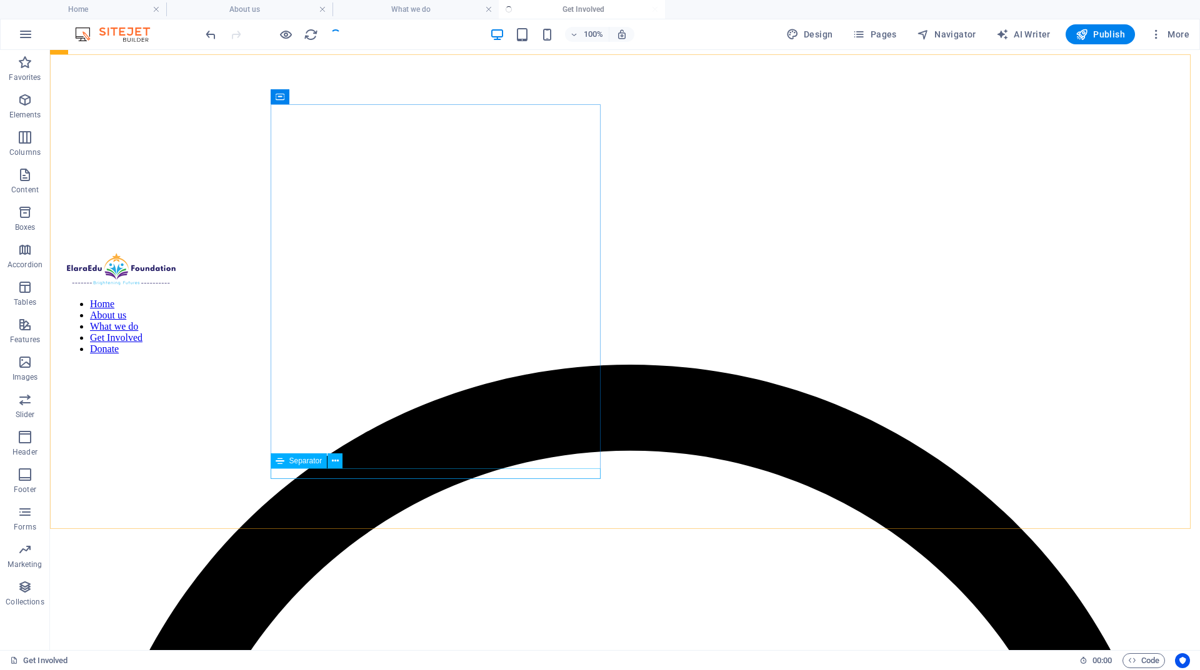
click at [321, 455] on div "Separator" at bounding box center [299, 461] width 57 height 15
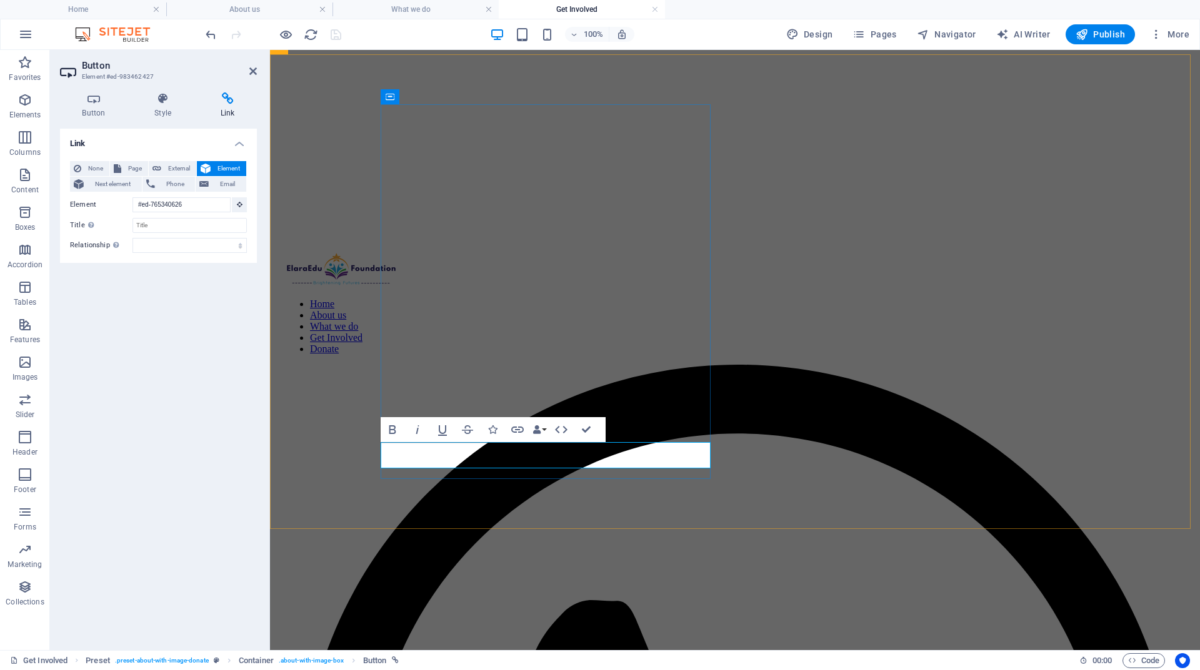
drag, startPoint x: 498, startPoint y: 456, endPoint x: 387, endPoint y: 459, distance: 110.6
click at [170, 111] on h4 "Style" at bounding box center [165, 105] width 66 height 26
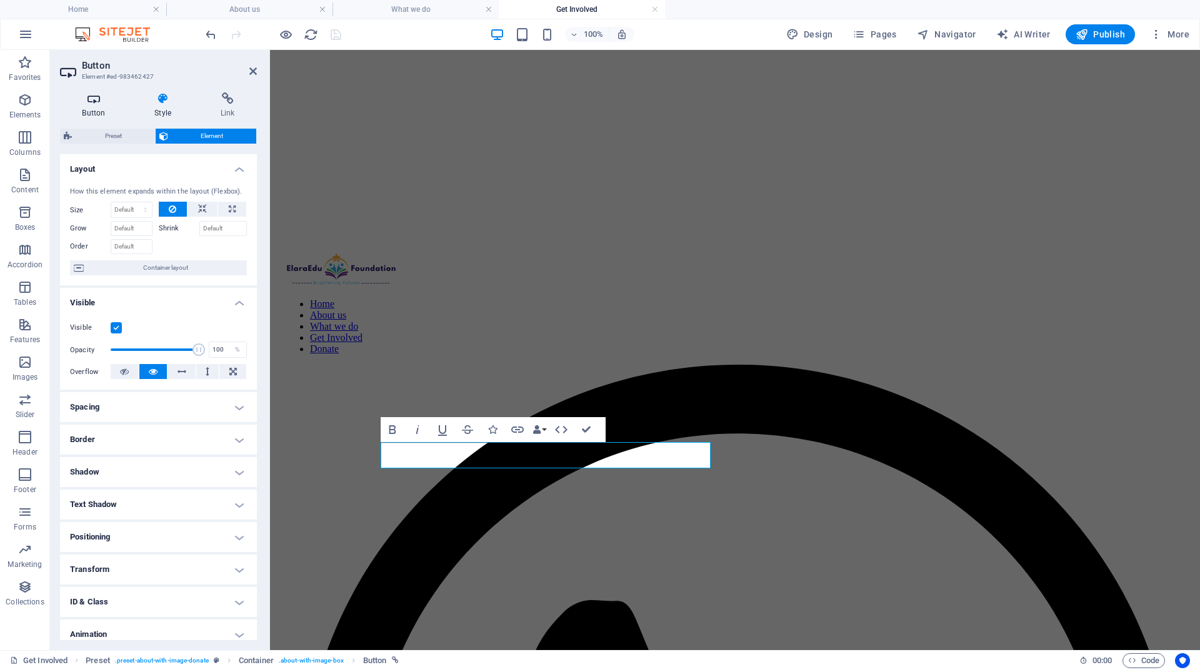
click at [103, 112] on h4 "Button" at bounding box center [96, 105] width 72 height 26
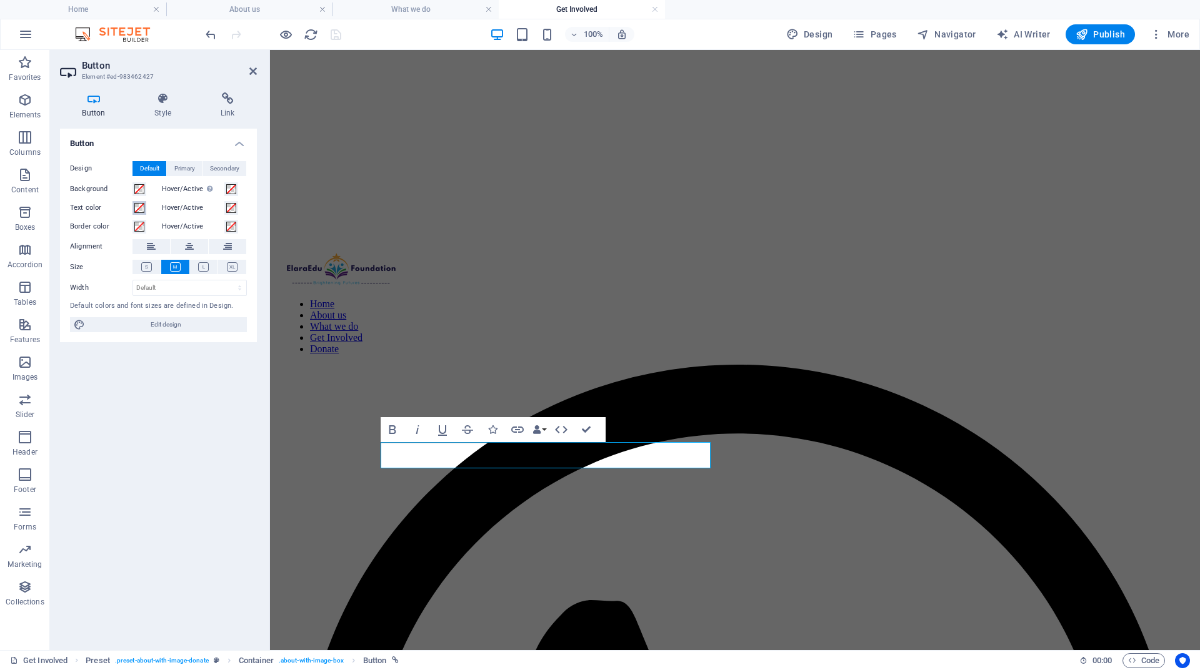
click at [140, 203] on span at bounding box center [139, 208] width 10 height 10
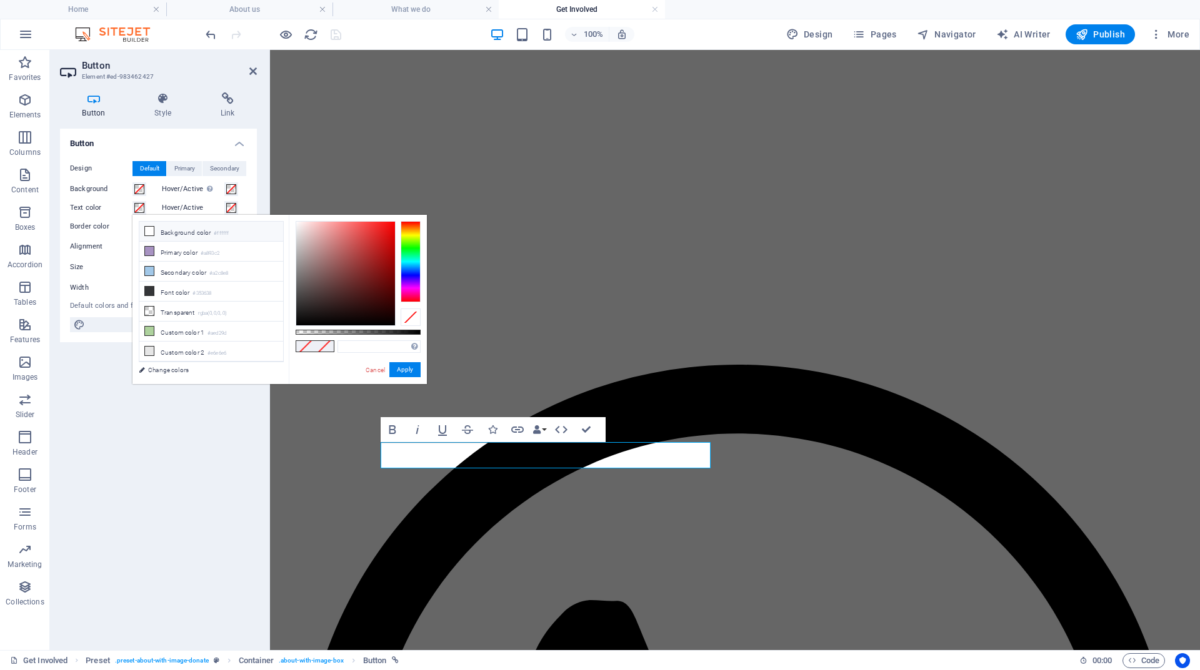
click at [151, 232] on icon at bounding box center [149, 231] width 9 height 9
type input "#ffffff"
click at [406, 367] on button "Apply" at bounding box center [404, 369] width 31 height 15
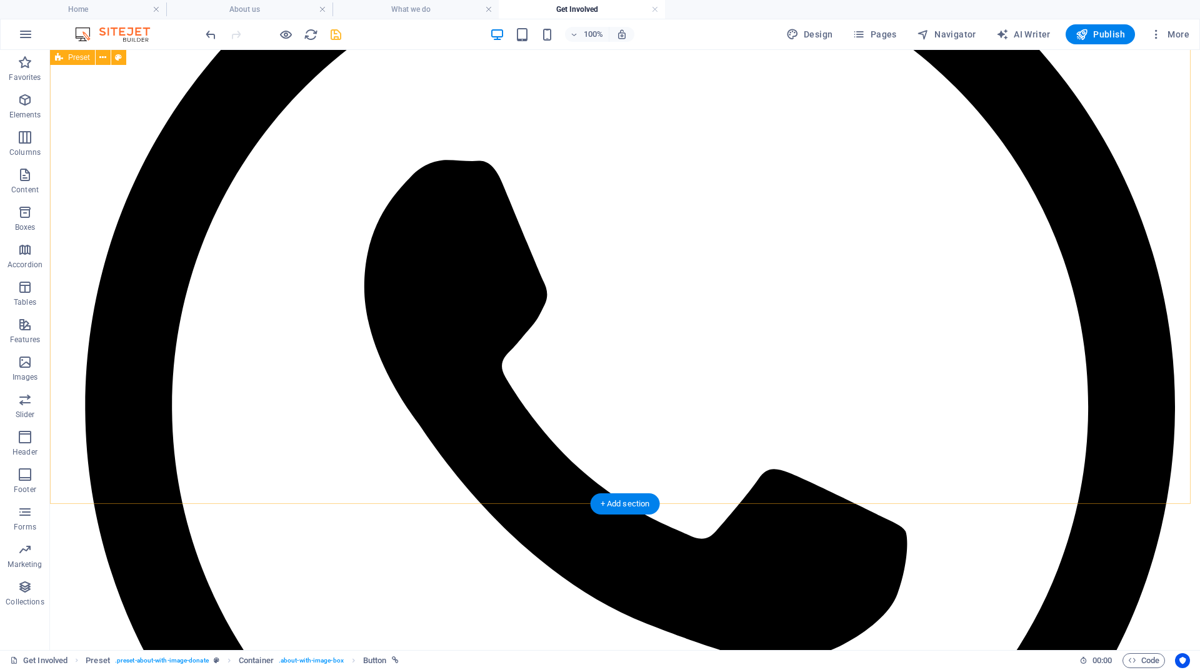
scroll to position [752, 0]
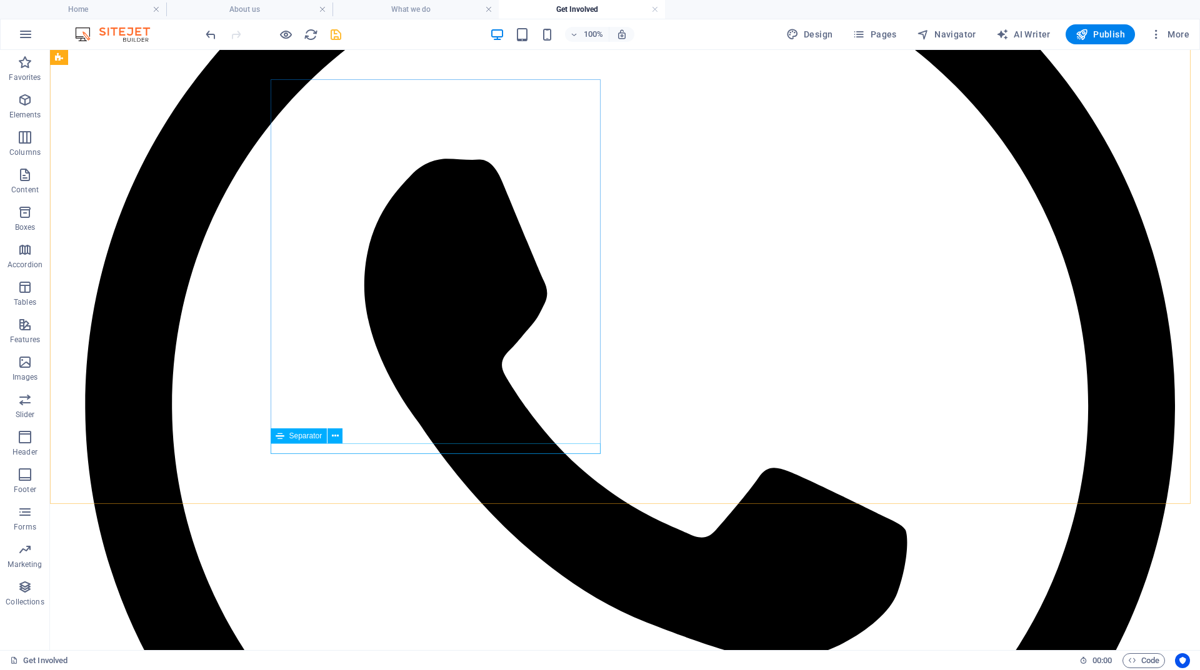
click at [346, 429] on div "Separator" at bounding box center [311, 437] width 81 height 16
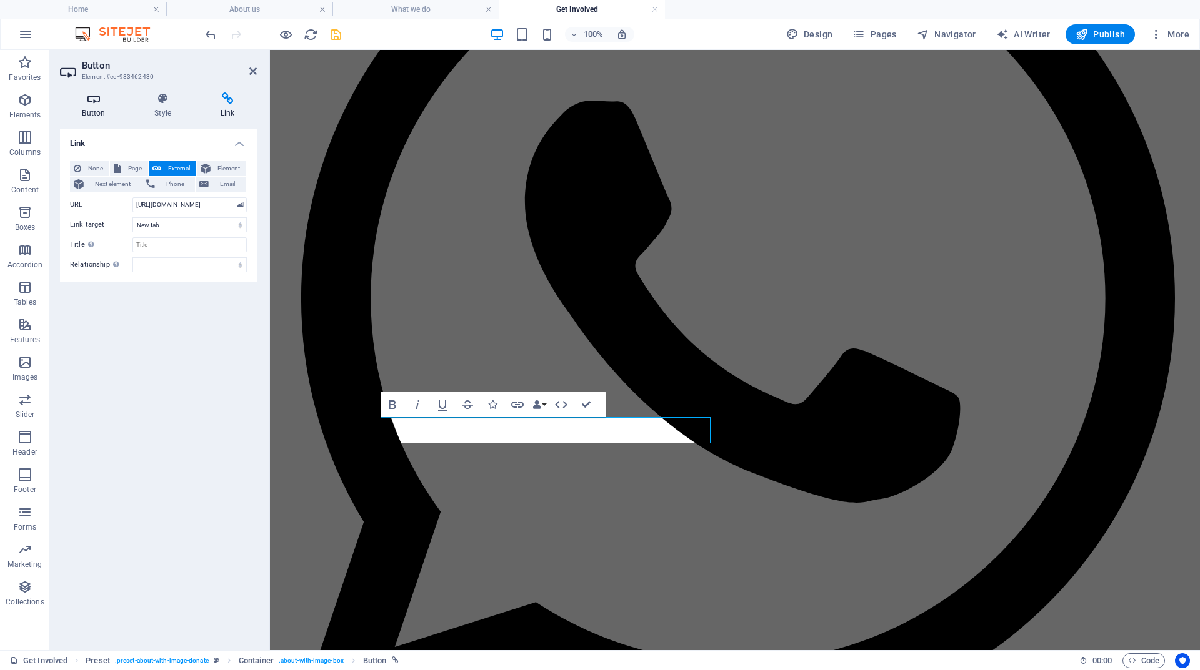
click at [95, 96] on icon at bounding box center [93, 98] width 67 height 12
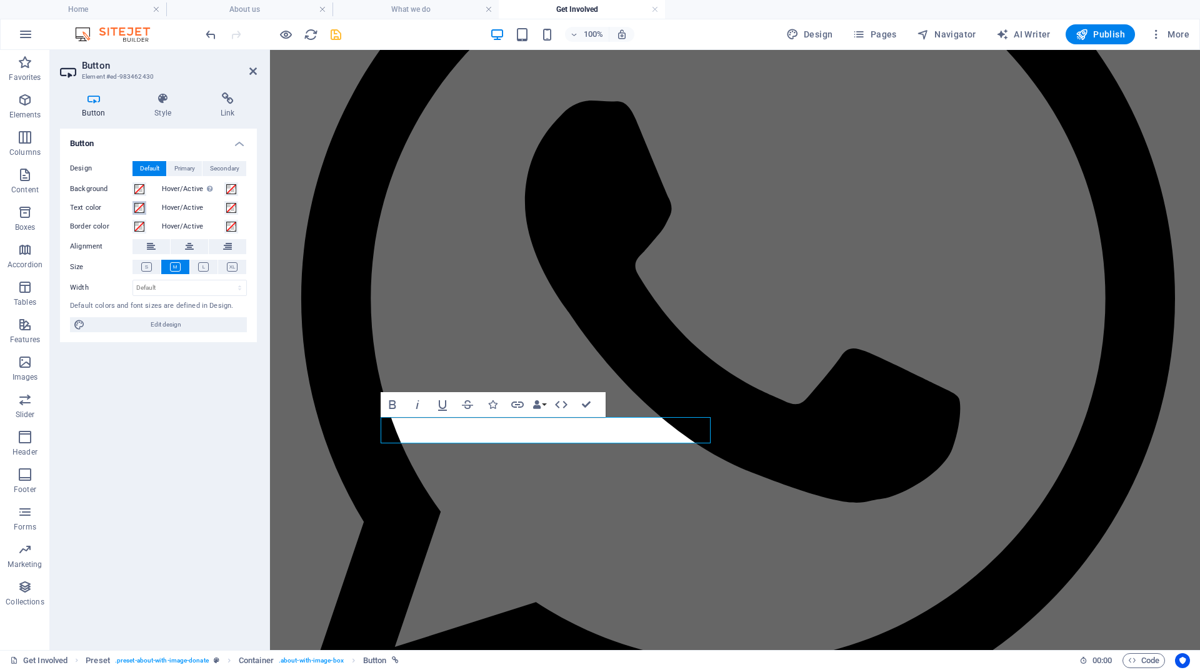
click at [144, 209] on span at bounding box center [139, 208] width 10 height 10
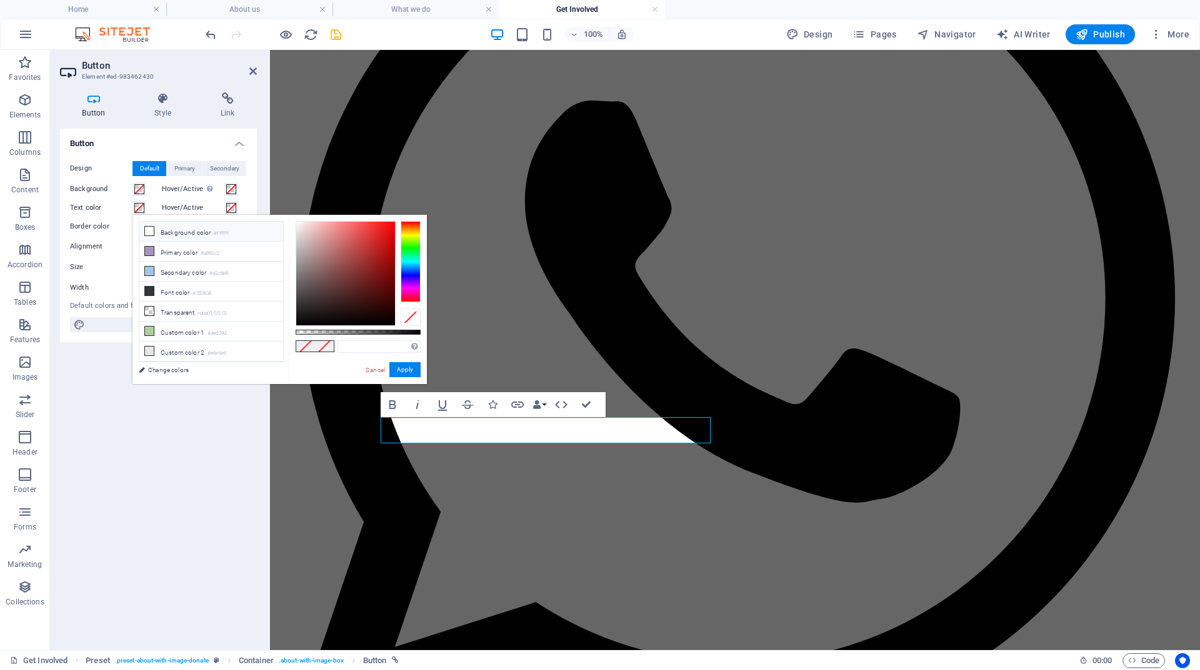
click at [151, 231] on icon at bounding box center [149, 231] width 9 height 9
type input "#ffffff"
click at [405, 372] on button "Apply" at bounding box center [404, 369] width 31 height 15
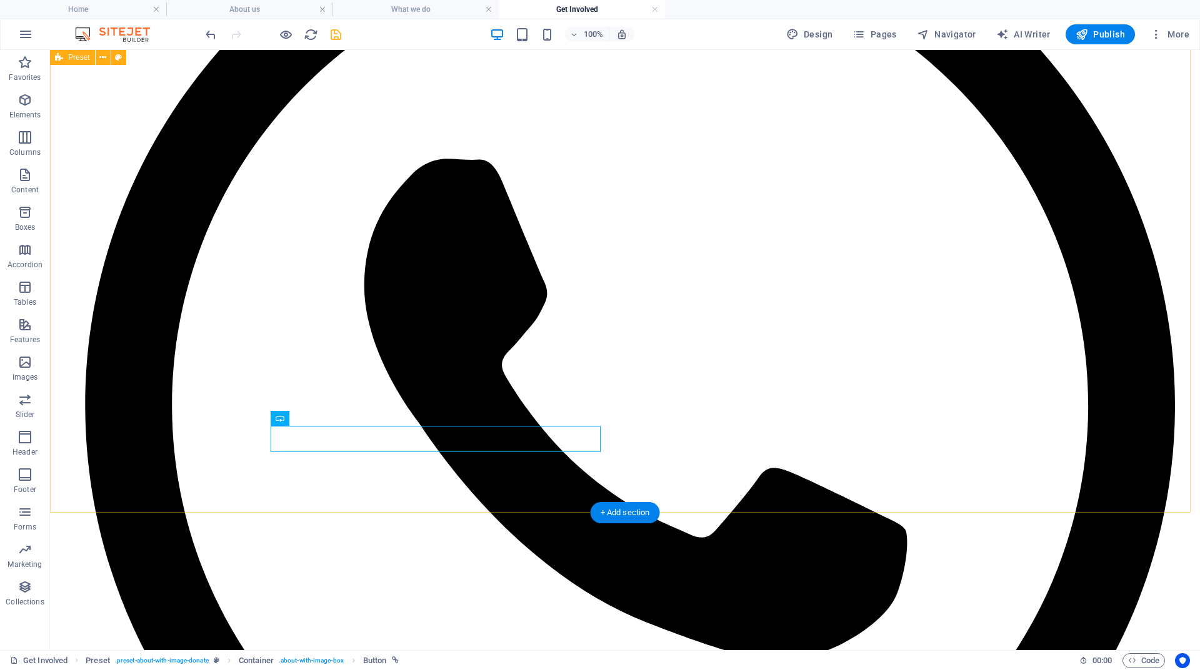
scroll to position [564, 0]
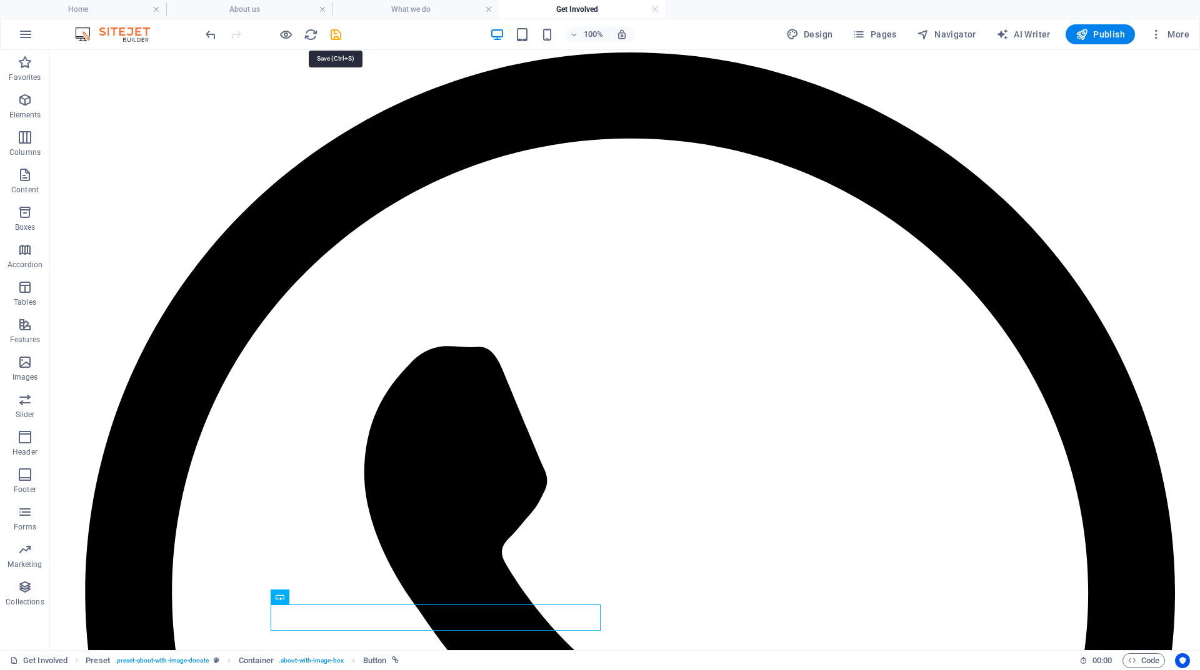
drag, startPoint x: 339, startPoint y: 29, endPoint x: 335, endPoint y: 40, distance: 11.3
click at [339, 29] on icon "save" at bounding box center [336, 34] width 14 height 14
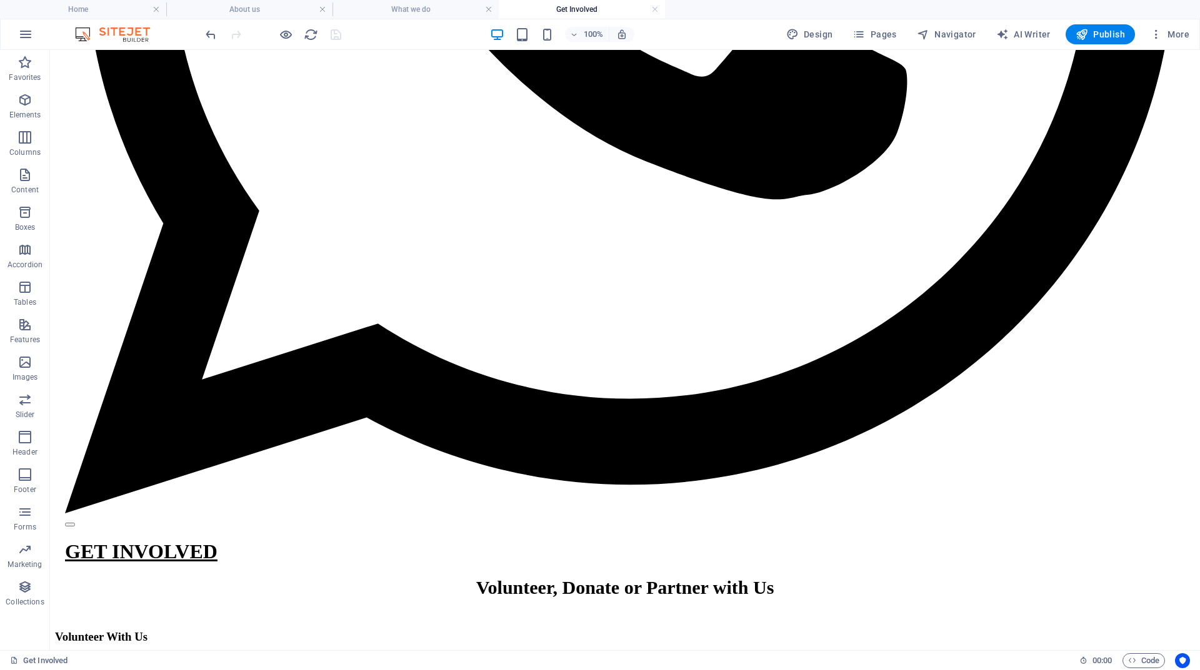
scroll to position [1420, 0]
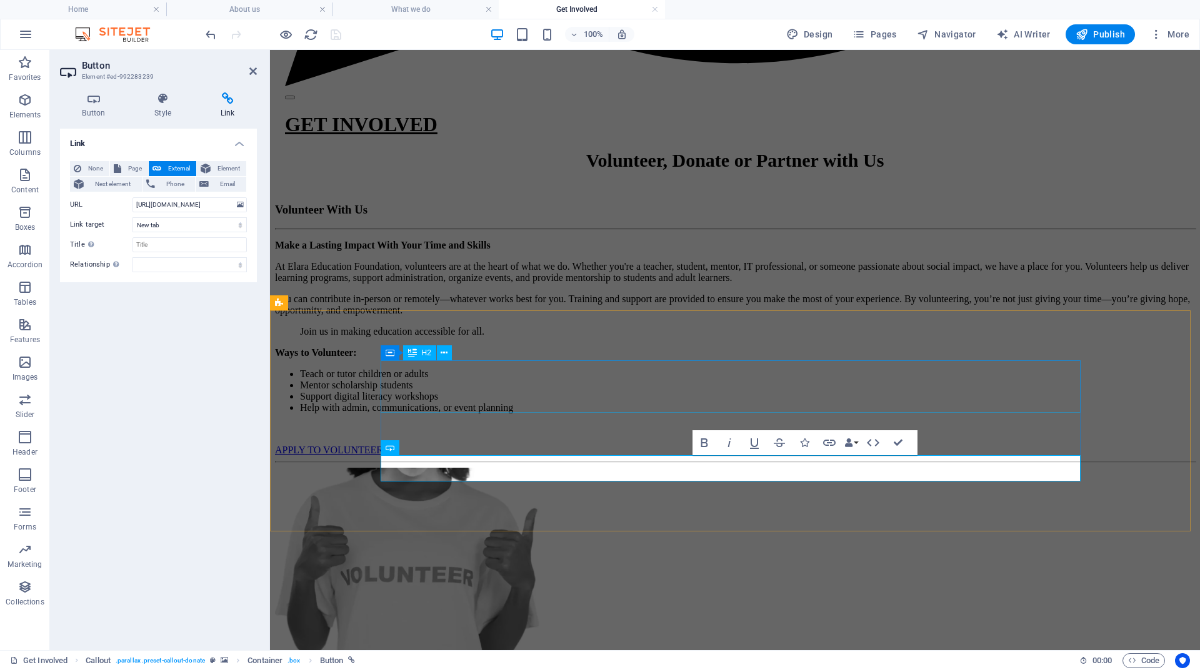
scroll to position [1233, 0]
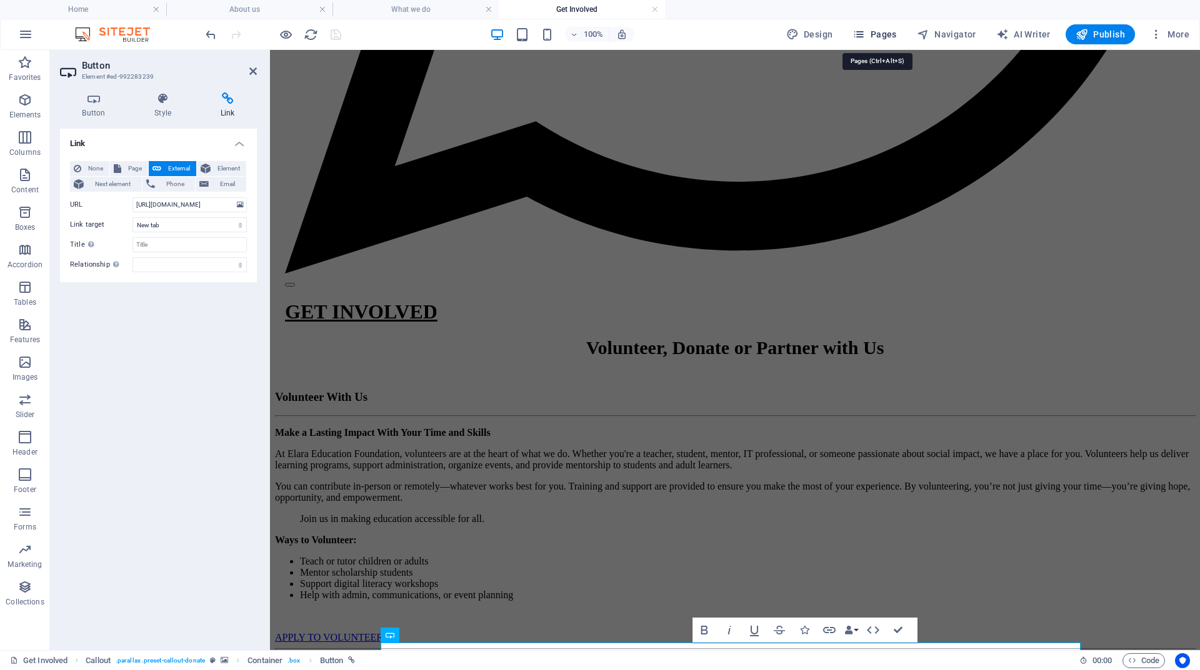
click at [891, 34] on span "Pages" at bounding box center [874, 34] width 44 height 12
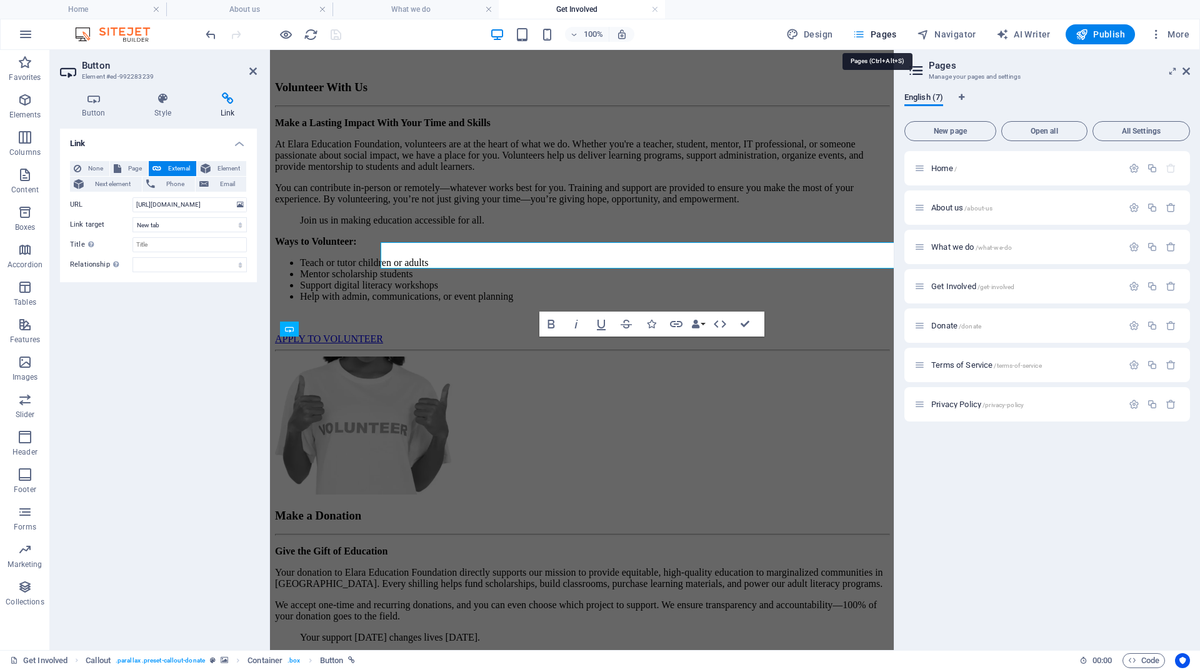
scroll to position [1633, 0]
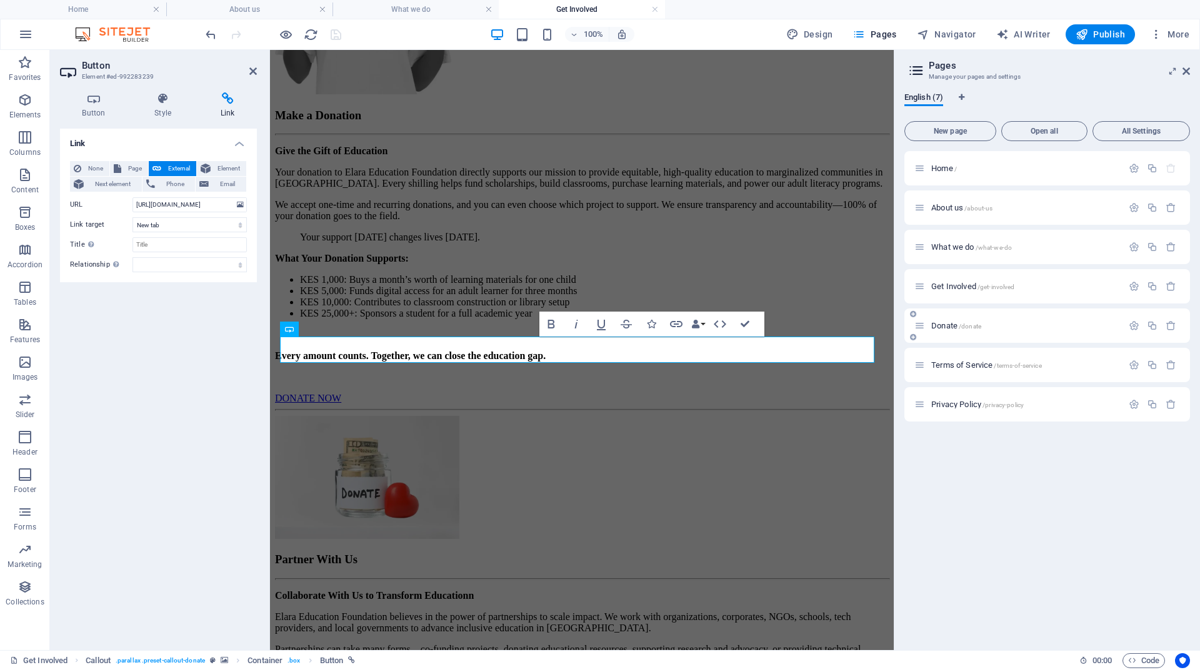
click at [950, 326] on span "Donate /donate" at bounding box center [956, 325] width 50 height 9
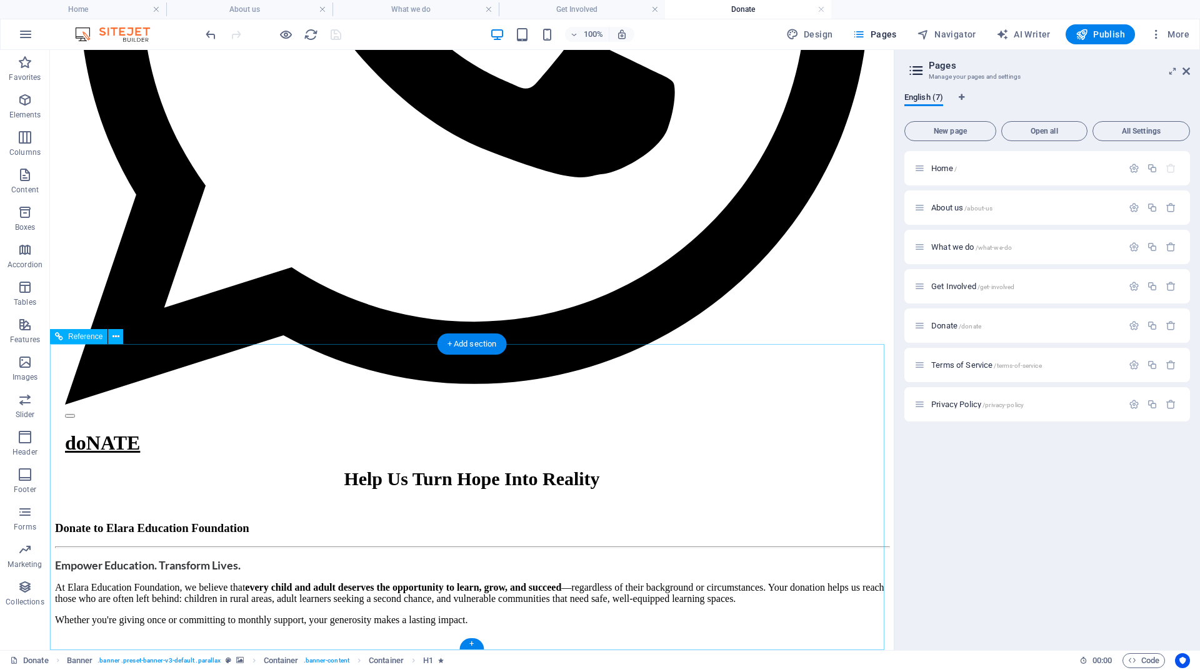
scroll to position [1075, 0]
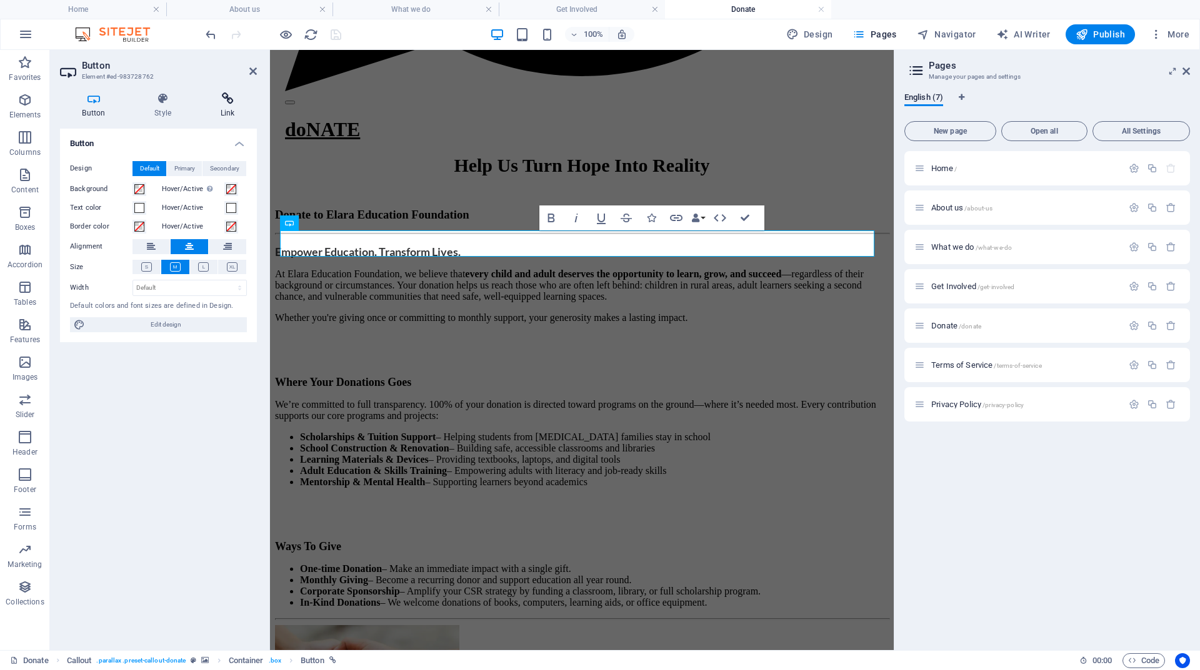
click at [232, 104] on icon at bounding box center [227, 98] width 59 height 12
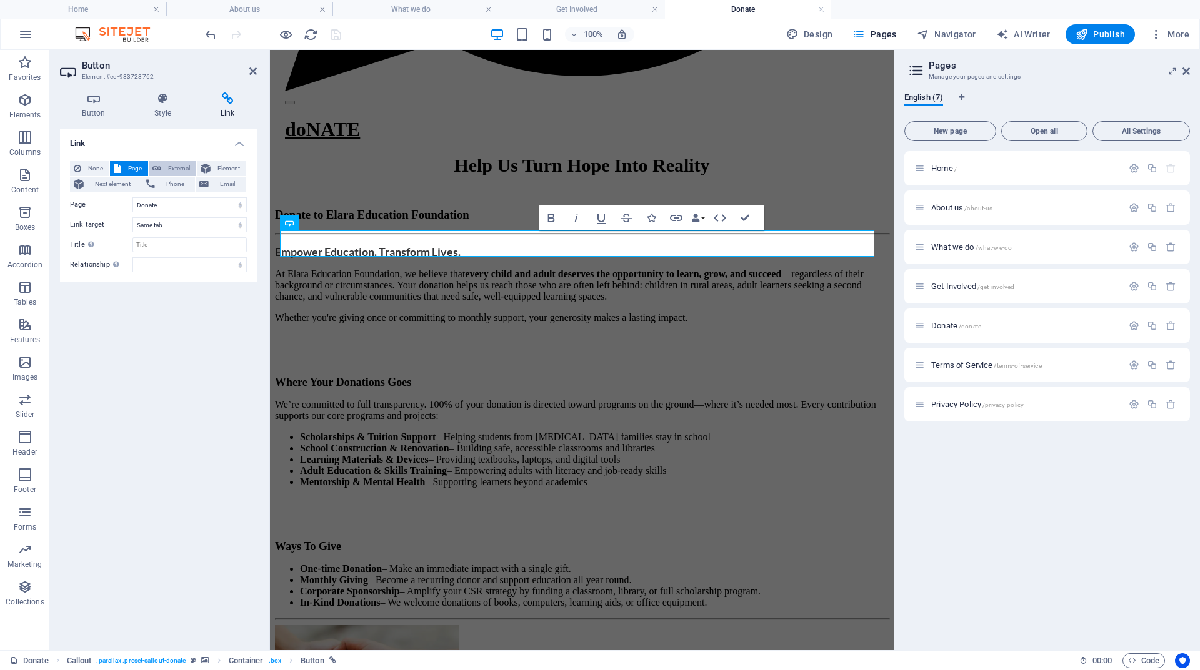
click at [180, 167] on span "External" at bounding box center [178, 168] width 27 height 15
select select "blank"
drag, startPoint x: 172, startPoint y: 204, endPoint x: 131, endPoint y: 206, distance: 41.3
click at [131, 206] on div "URL /14853594" at bounding box center [158, 204] width 177 height 15
paste input "#ed-765340626"
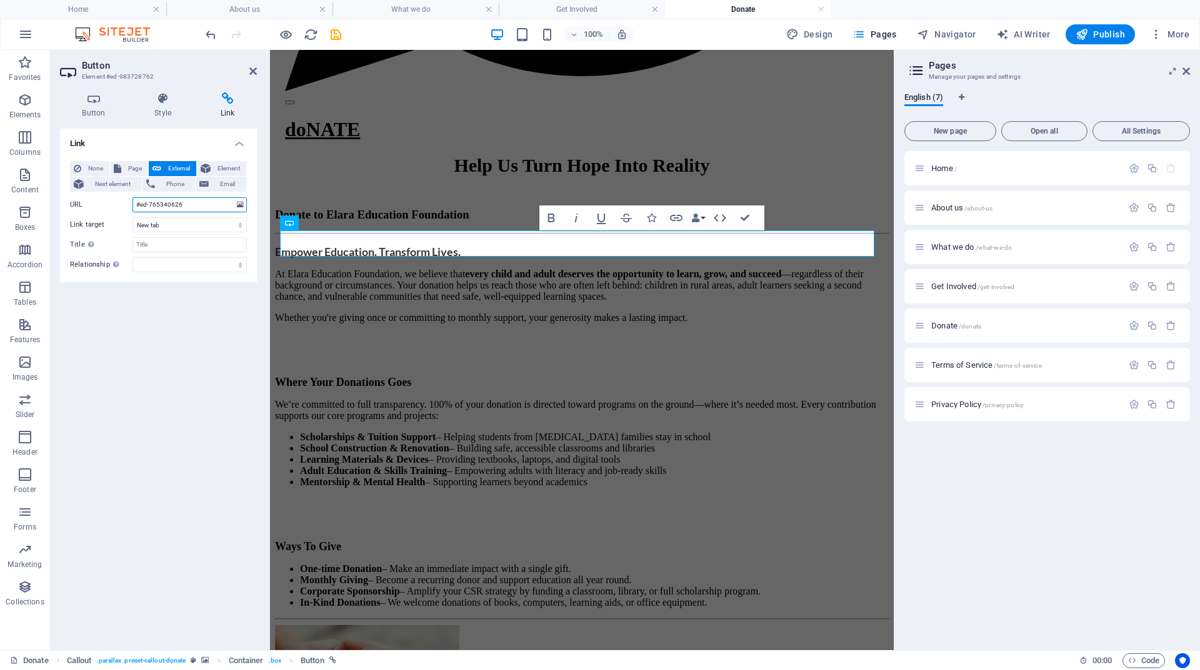
drag, startPoint x: 187, startPoint y: 201, endPoint x: 129, endPoint y: 204, distance: 58.2
click at [129, 204] on div "URL #ed-765340626" at bounding box center [158, 204] width 177 height 15
paste input "[URL][DOMAIN_NAME]"
type input "[URL][DOMAIN_NAME]"
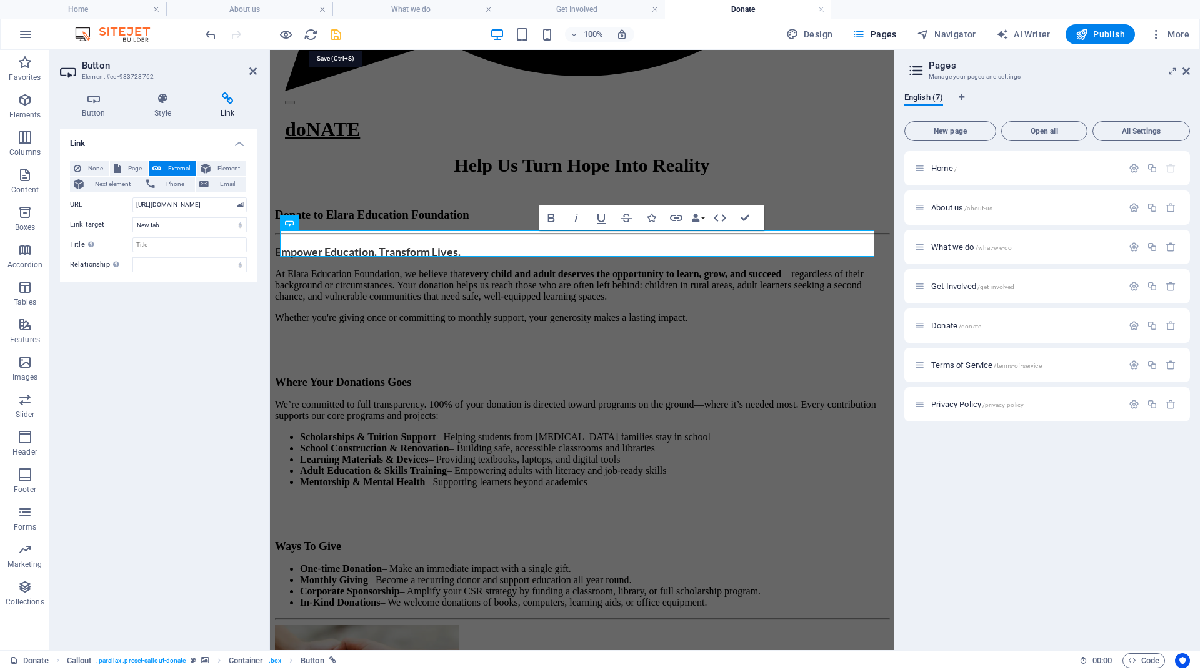
click at [334, 29] on icon "save" at bounding box center [336, 34] width 14 height 14
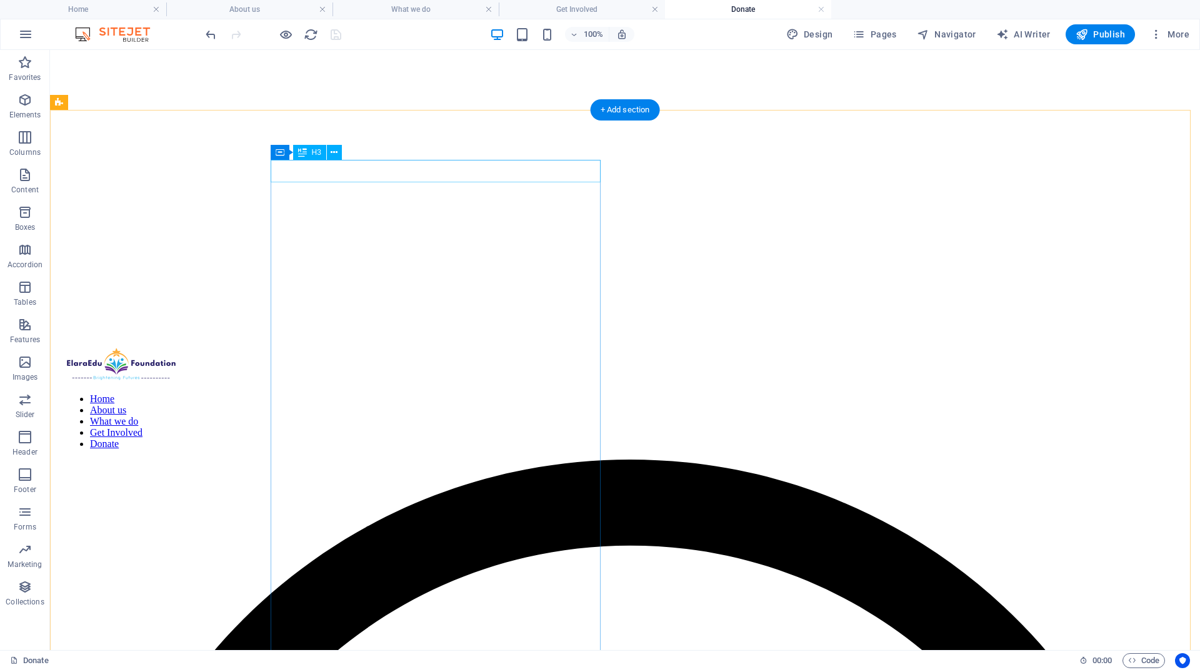
scroll to position [0, 0]
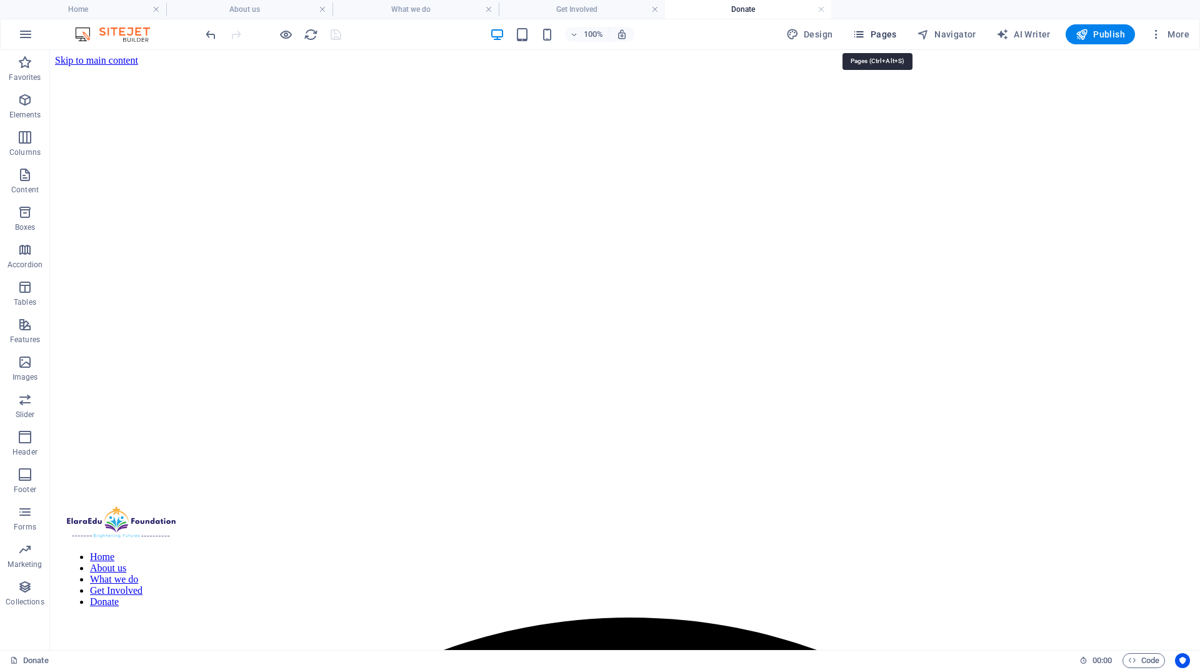
click at [877, 34] on span "Pages" at bounding box center [874, 34] width 44 height 12
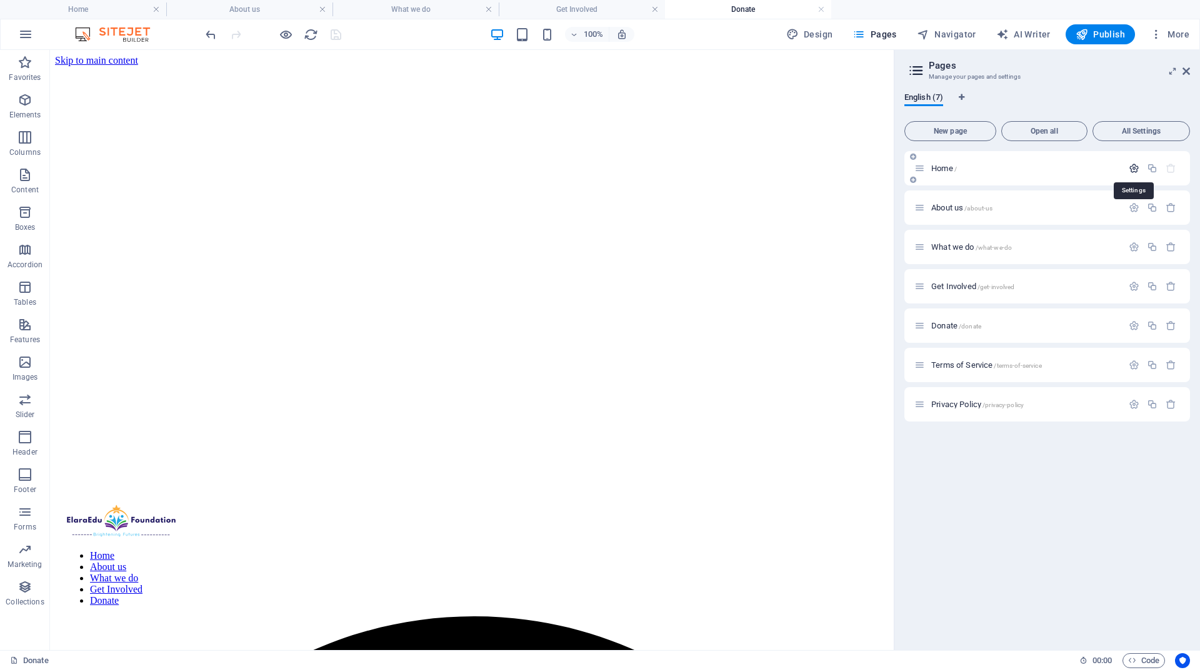
click at [1135, 172] on icon "button" at bounding box center [1134, 168] width 11 height 11
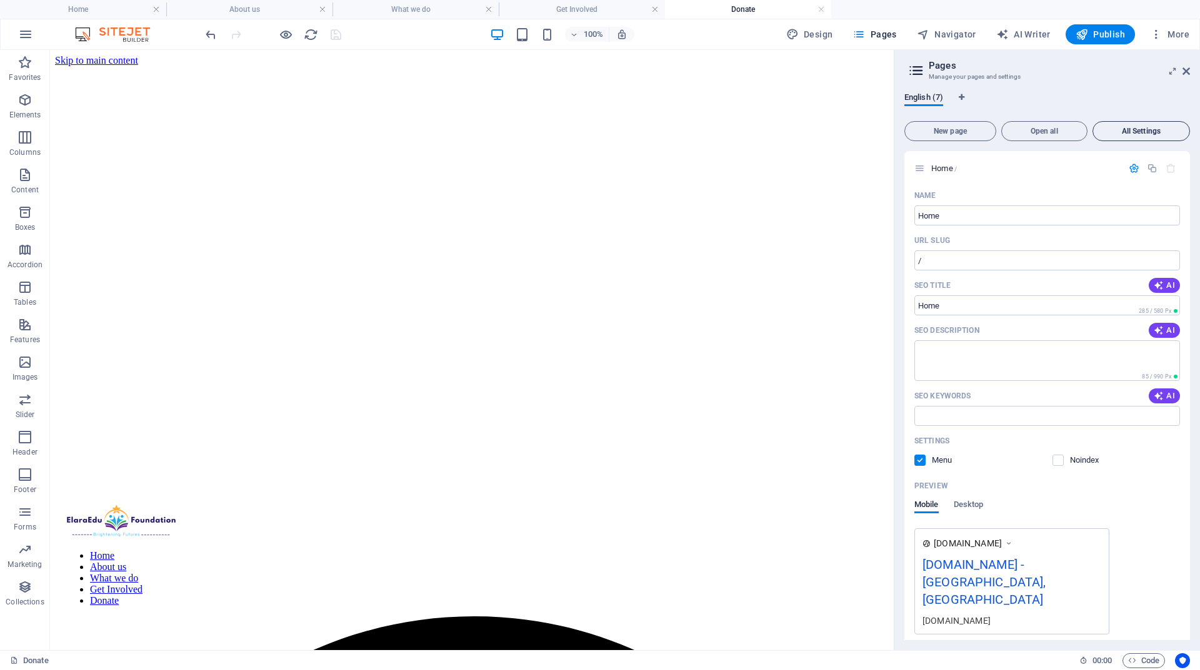
click at [1142, 136] on button "All Settings" at bounding box center [1140, 131] width 97 height 20
click at [1157, 329] on icon "button" at bounding box center [1159, 331] width 10 height 10
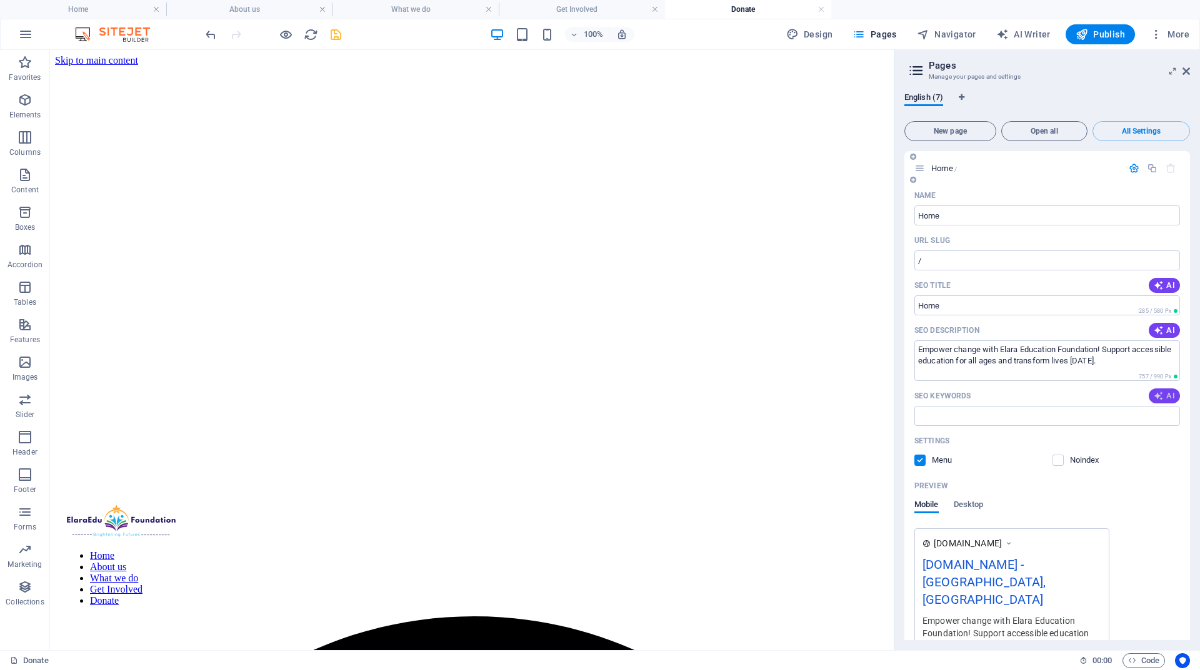
type textarea "Empower change with Elara Education Foundation! Support accessible education fo…"
click at [1163, 396] on span "AI" at bounding box center [1164, 396] width 21 height 10
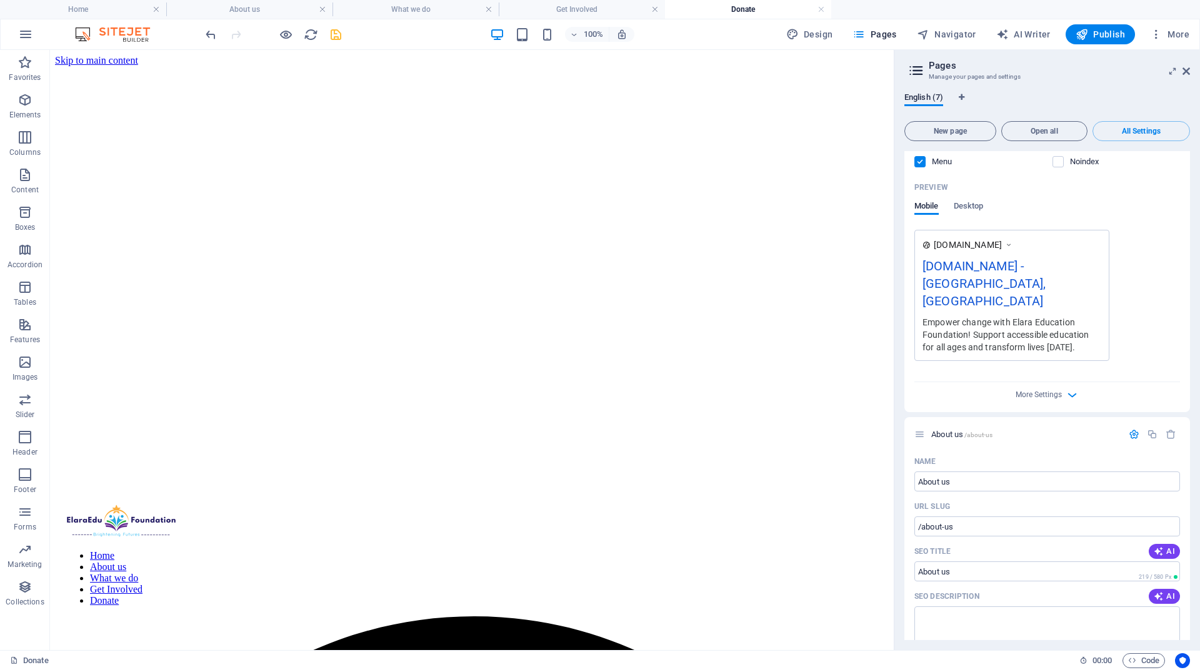
scroll to position [375, 0]
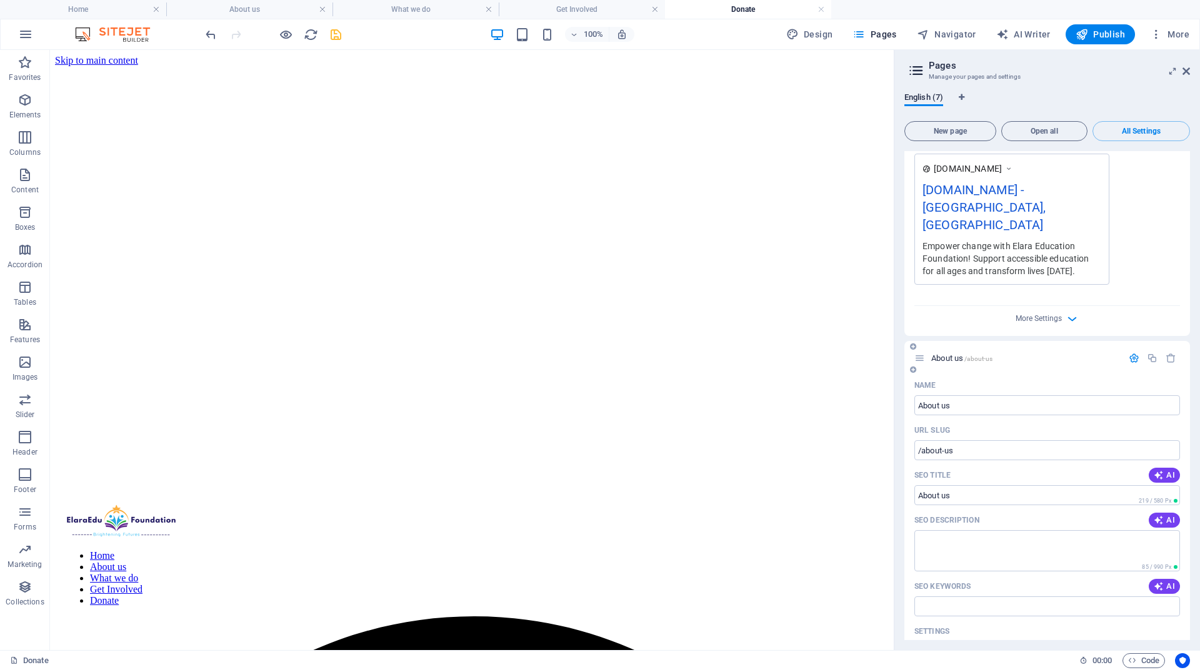
type input "education for marginalized groups, adult education program, quality education a…"
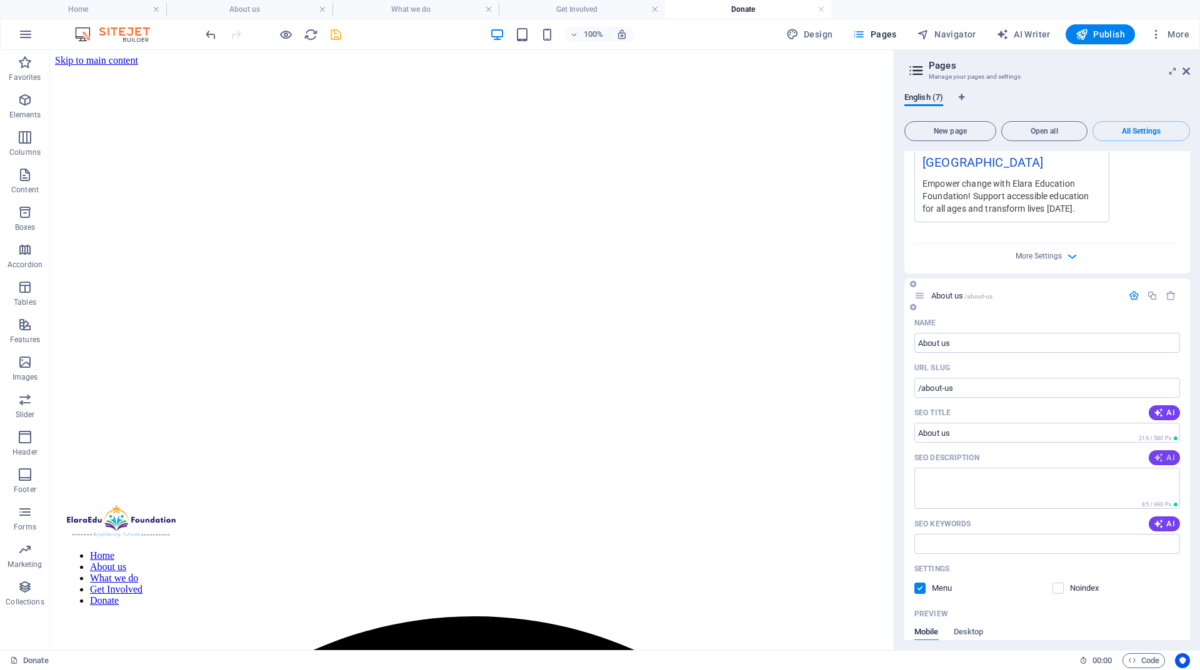
click at [1160, 453] on icon "button" at bounding box center [1159, 458] width 10 height 10
click at [1155, 517] on icon "button" at bounding box center [1159, 524] width 14 height 14
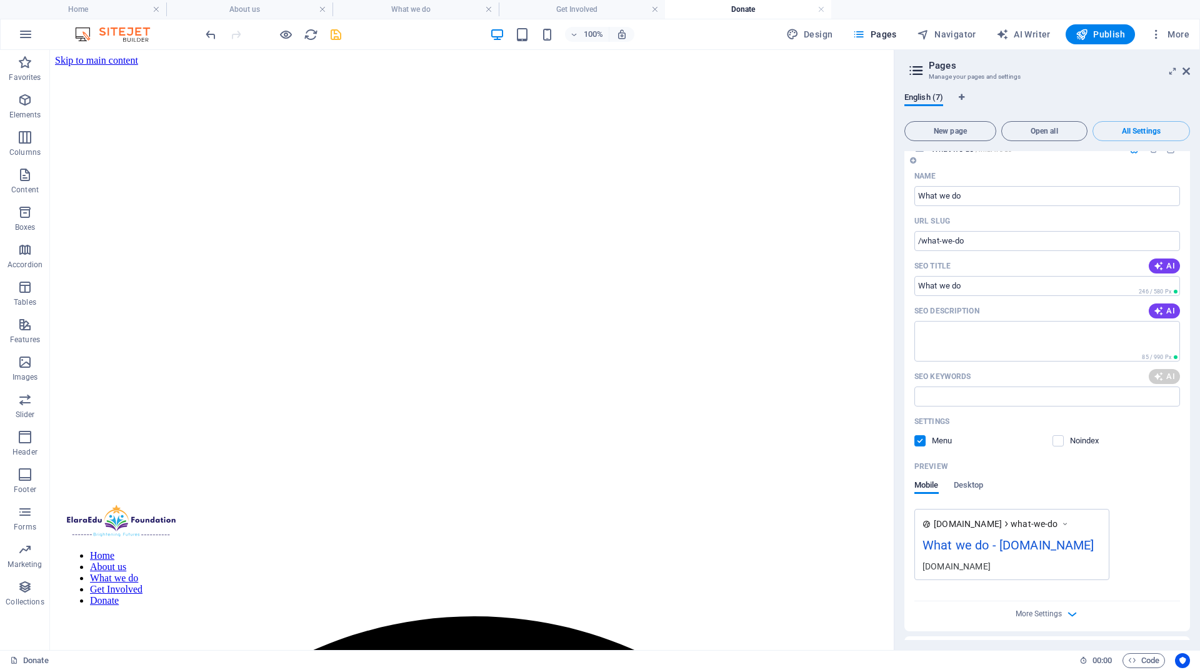
scroll to position [1250, 0]
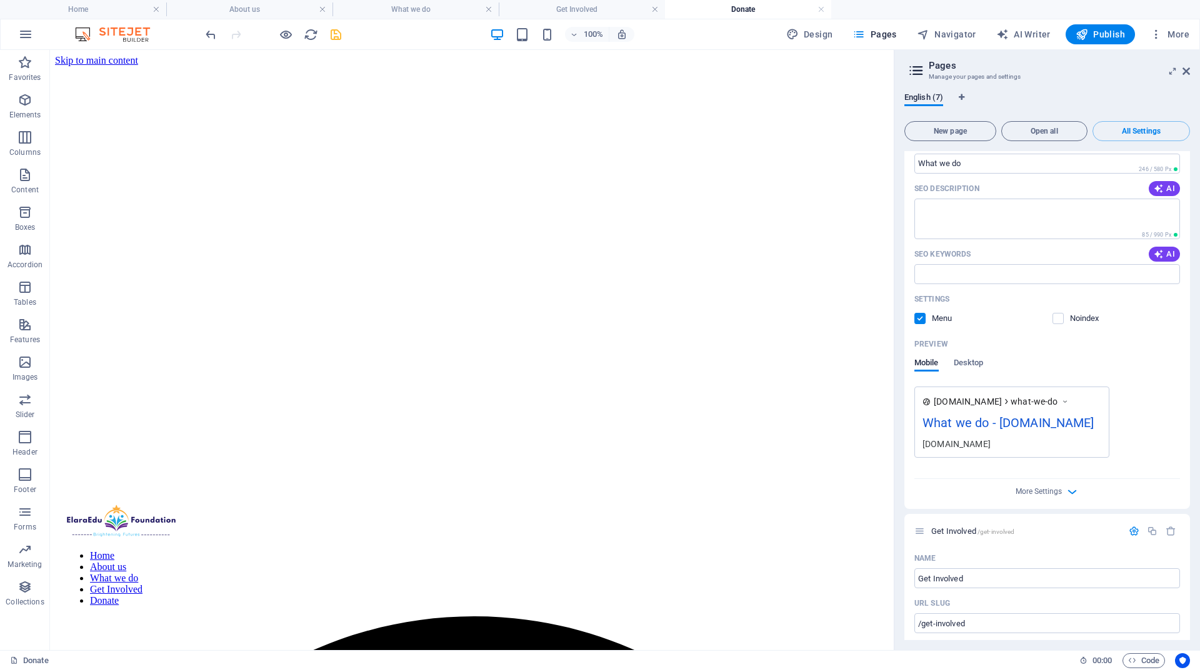
type textarea "Empowering marginalized communities through education. Join Elara Education Fou…"
type input "education equity, marginalized communities, scholarships for education, adult e…"
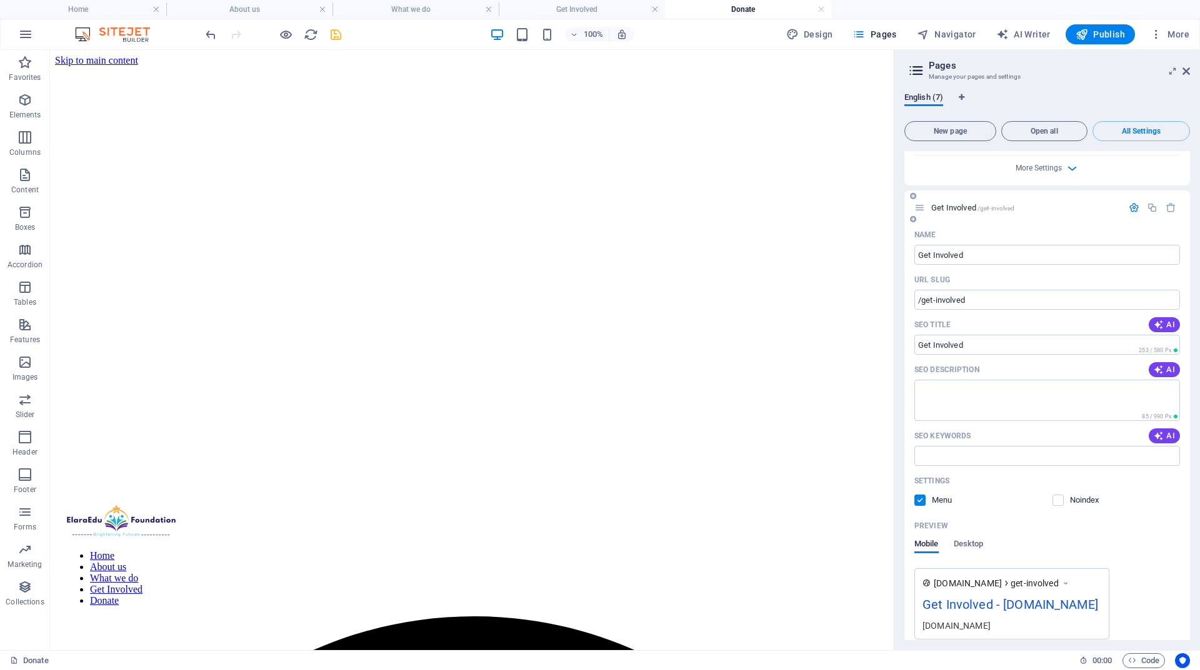
scroll to position [1562, 0]
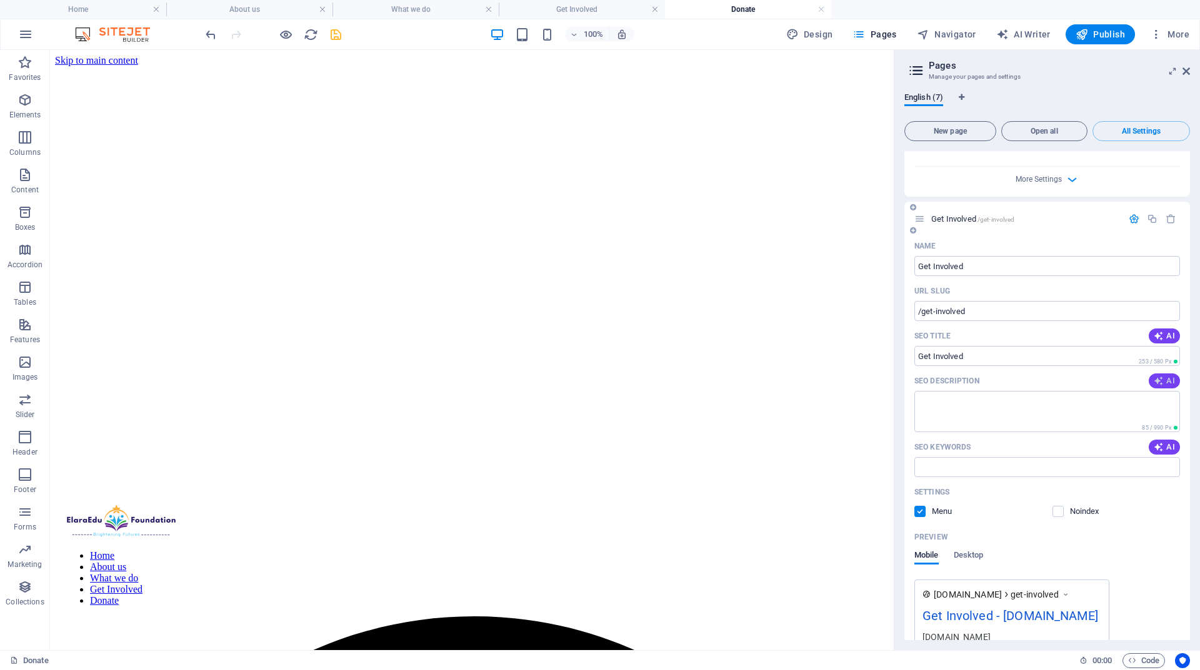
click at [1164, 376] on span "AI" at bounding box center [1164, 381] width 21 height 10
click at [1166, 442] on span "AI" at bounding box center [1164, 447] width 21 height 10
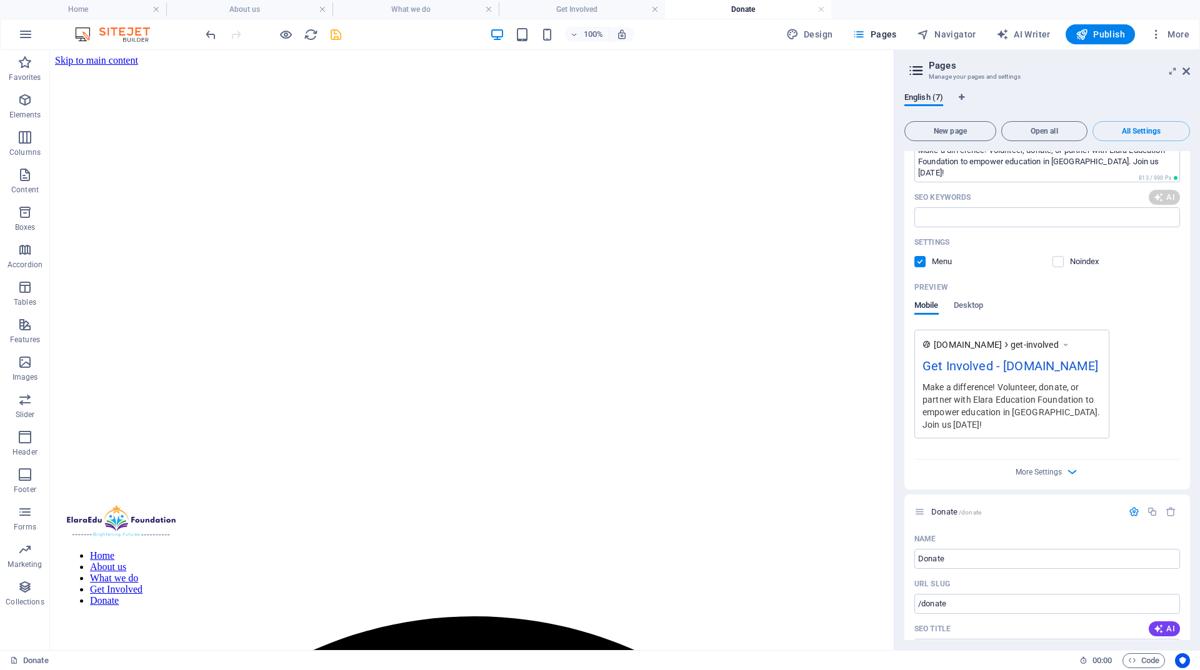
scroll to position [1900, 0]
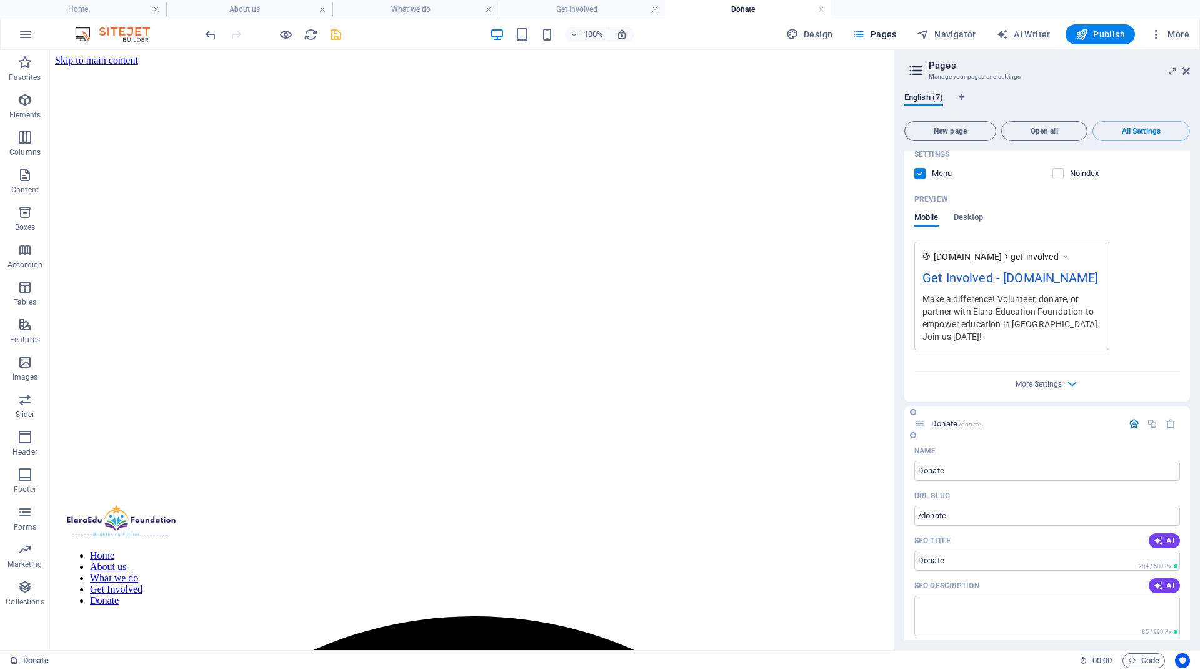
type textarea "Make a difference! Volunteer, donate, or partner with Elara Education Foundatio…"
type input "volunteer education, donate to education, partnerships for impact, support marg…"
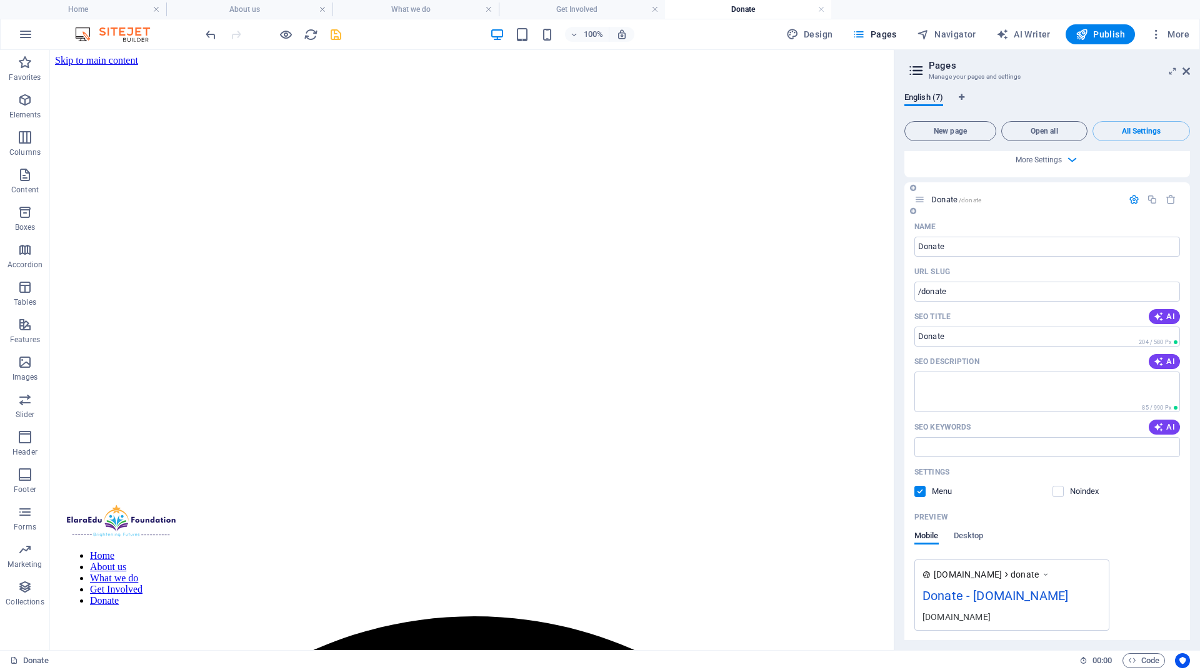
scroll to position [2062, 0]
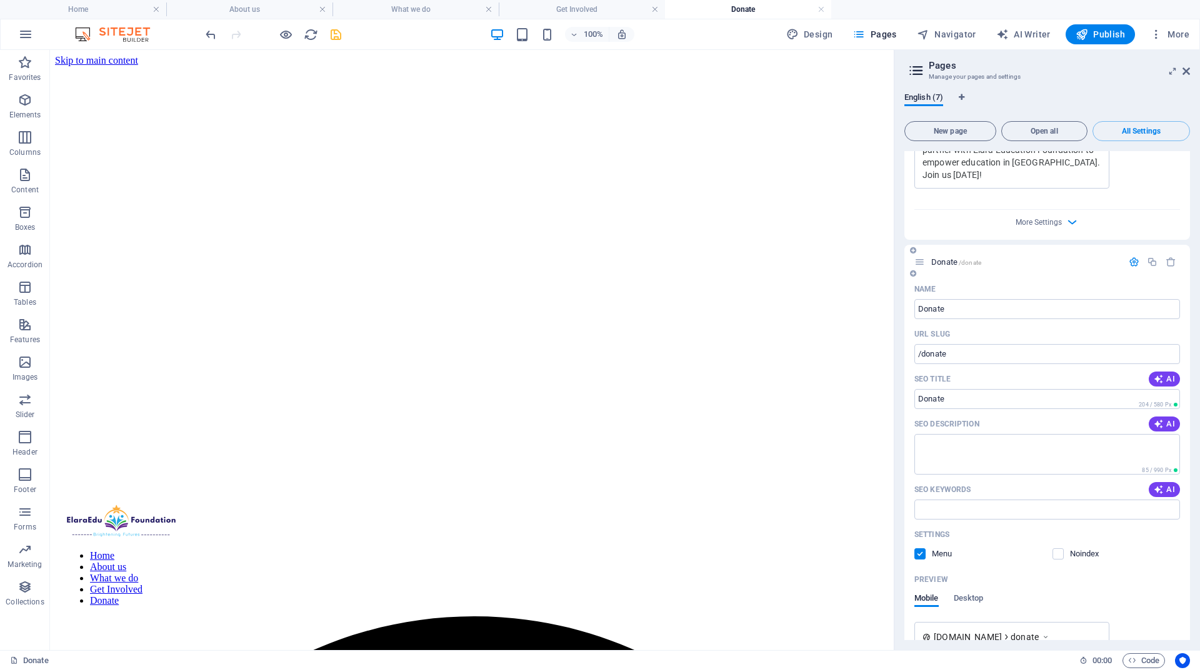
click at [1159, 417] on button "AI" at bounding box center [1164, 424] width 31 height 15
click at [1159, 484] on icon "button" at bounding box center [1158, 490] width 13 height 12
type textarea "Empower education and transform lives! Your donation to Elara Education Foundat…"
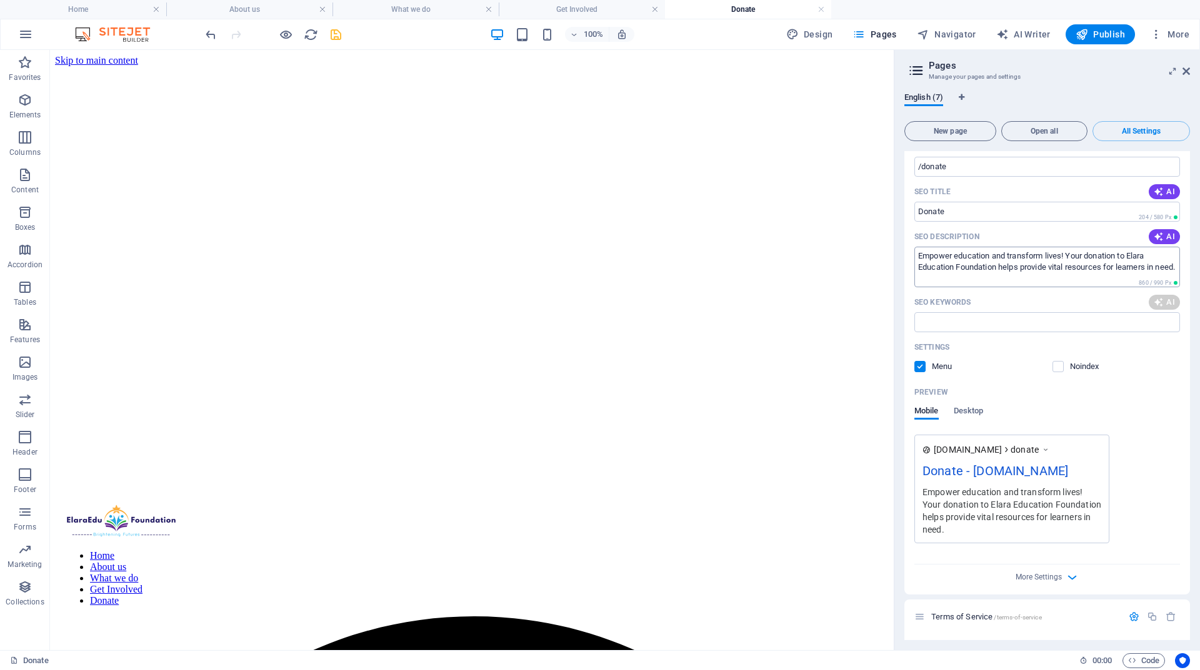
scroll to position [2411, 0]
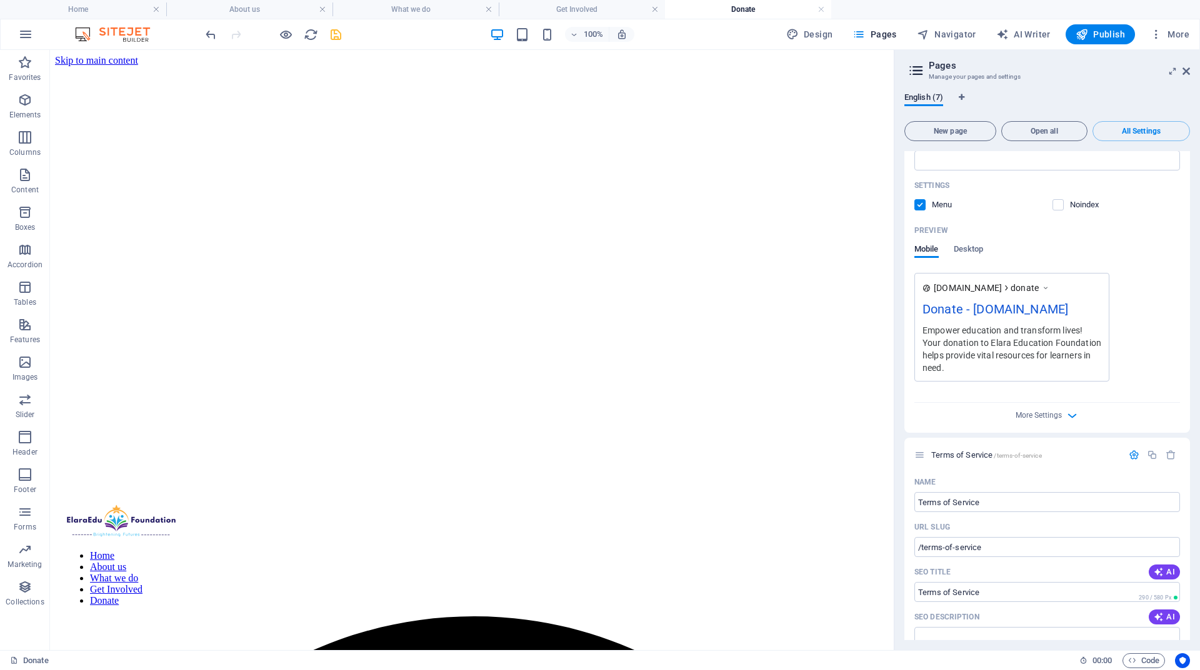
type input "donate education, empower learning, support scholarships, adult education, tran…"
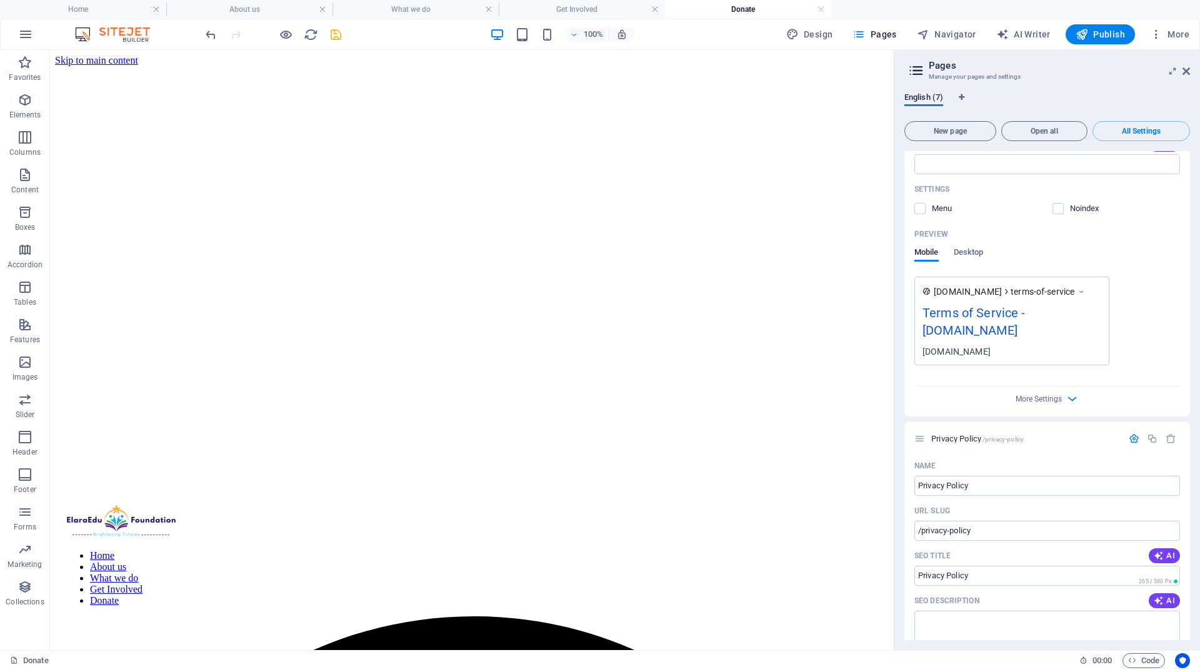
scroll to position [2937, 0]
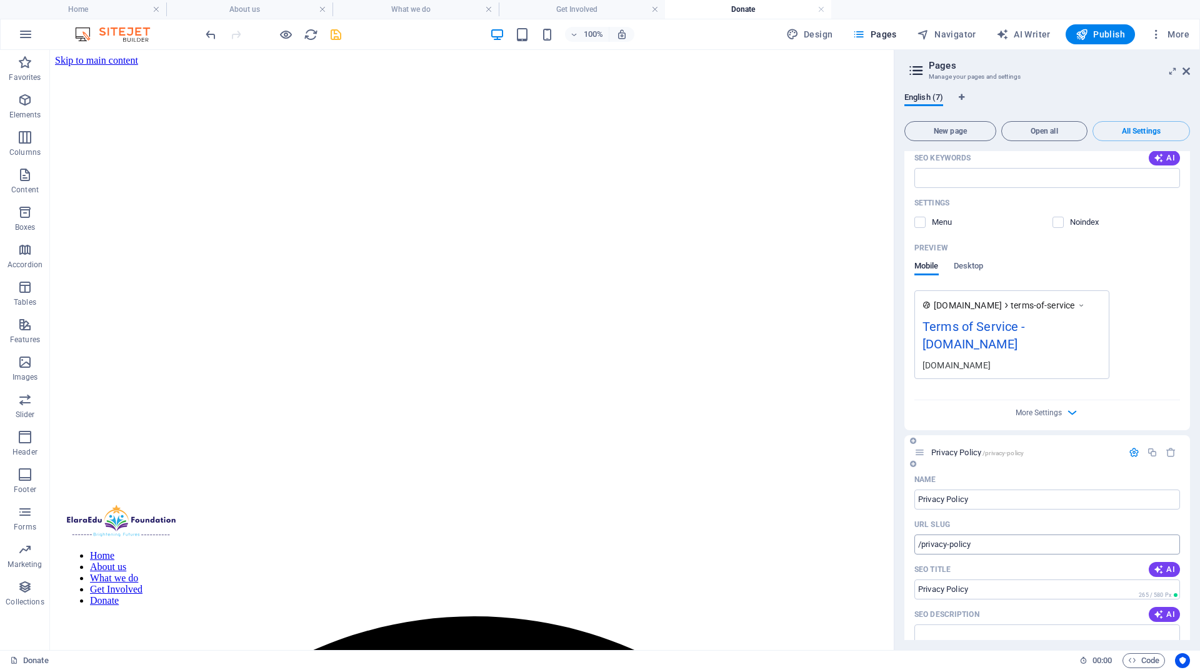
click at [979, 535] on input "/privacy-policy" at bounding box center [1047, 545] width 266 height 20
click at [973, 535] on input "/privacy" at bounding box center [1047, 545] width 266 height 20
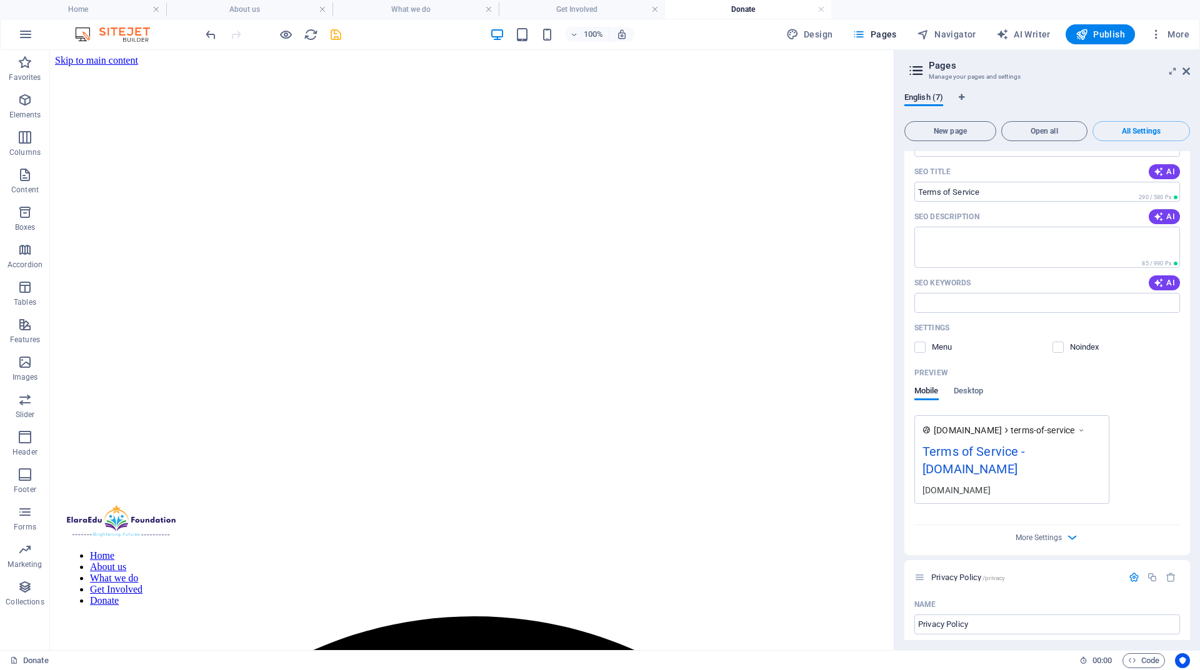
scroll to position [2625, 0]
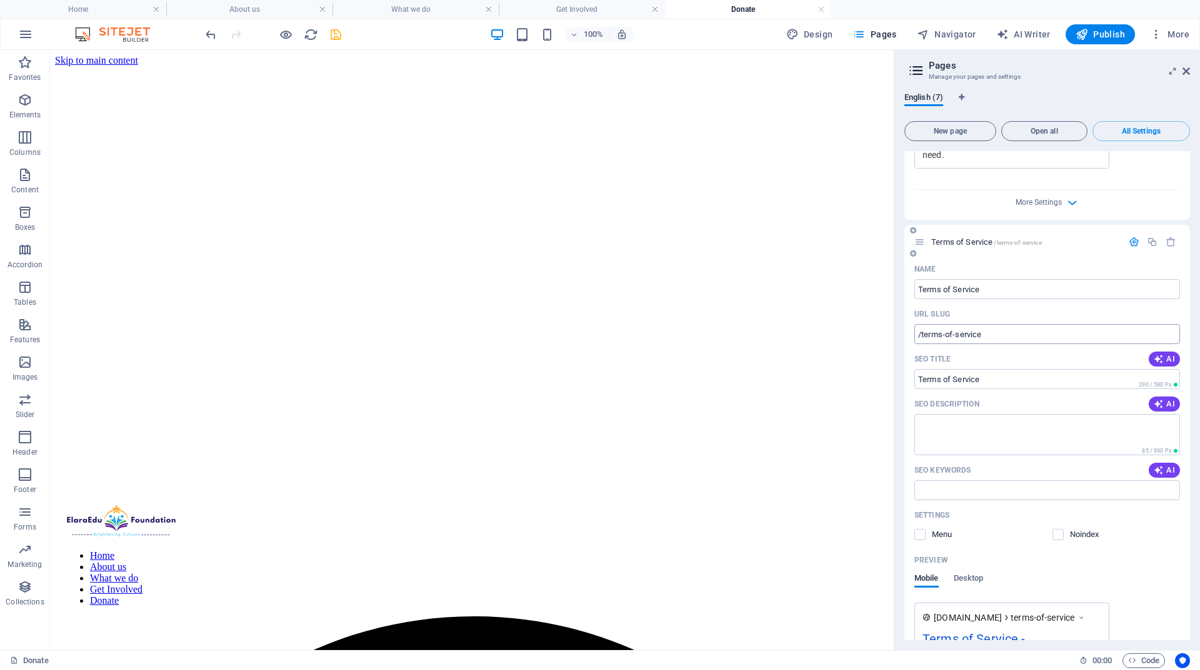
type input "/privacy"
drag, startPoint x: 991, startPoint y: 287, endPoint x: 921, endPoint y: 286, distance: 70.0
click at [921, 324] on input "/terms-of-service" at bounding box center [1047, 334] width 266 height 20
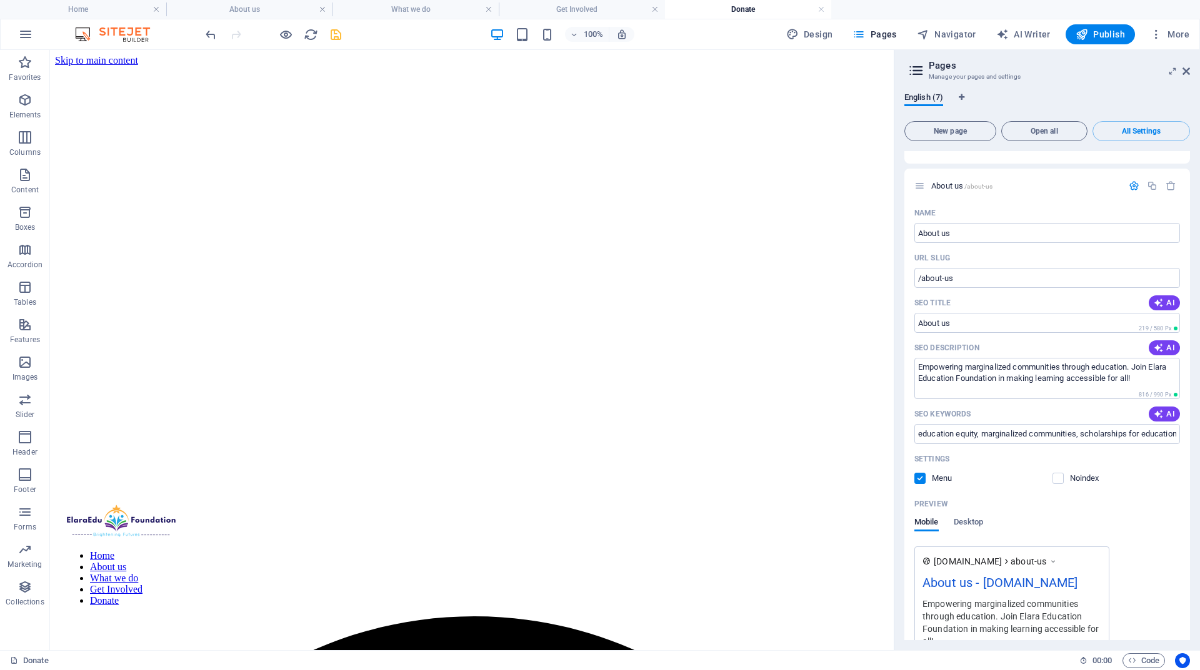
scroll to position [110, 0]
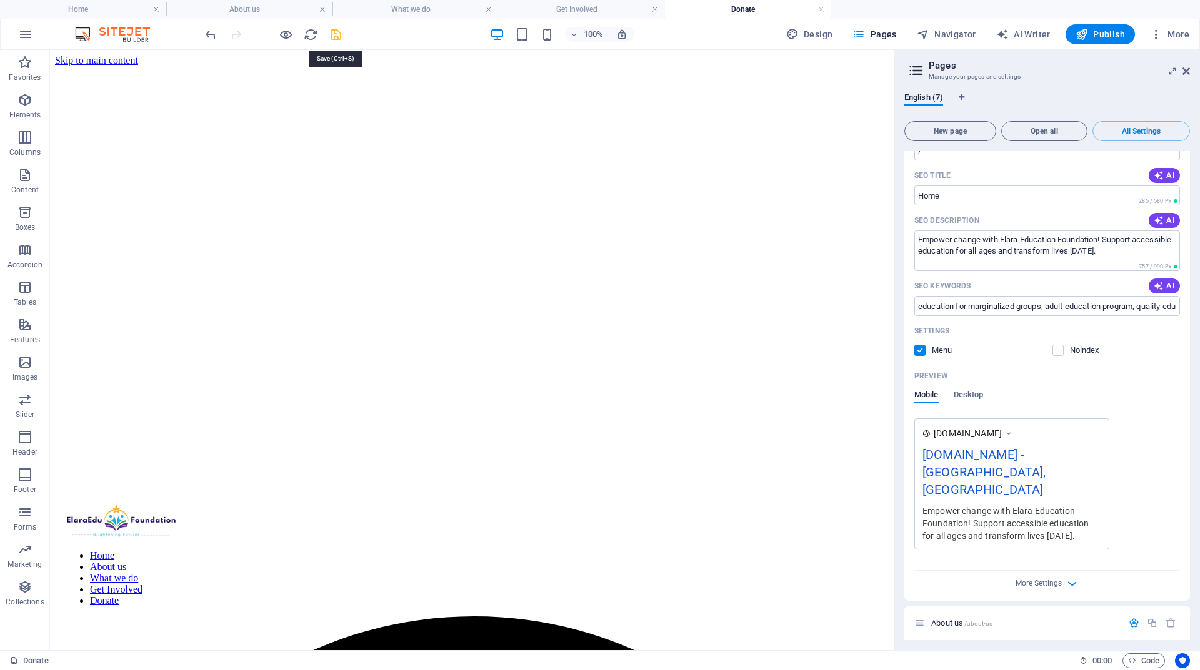
type input "/legal-notice"
drag, startPoint x: 338, startPoint y: 36, endPoint x: 634, endPoint y: 172, distance: 325.5
click at [338, 36] on icon "save" at bounding box center [336, 34] width 14 height 14
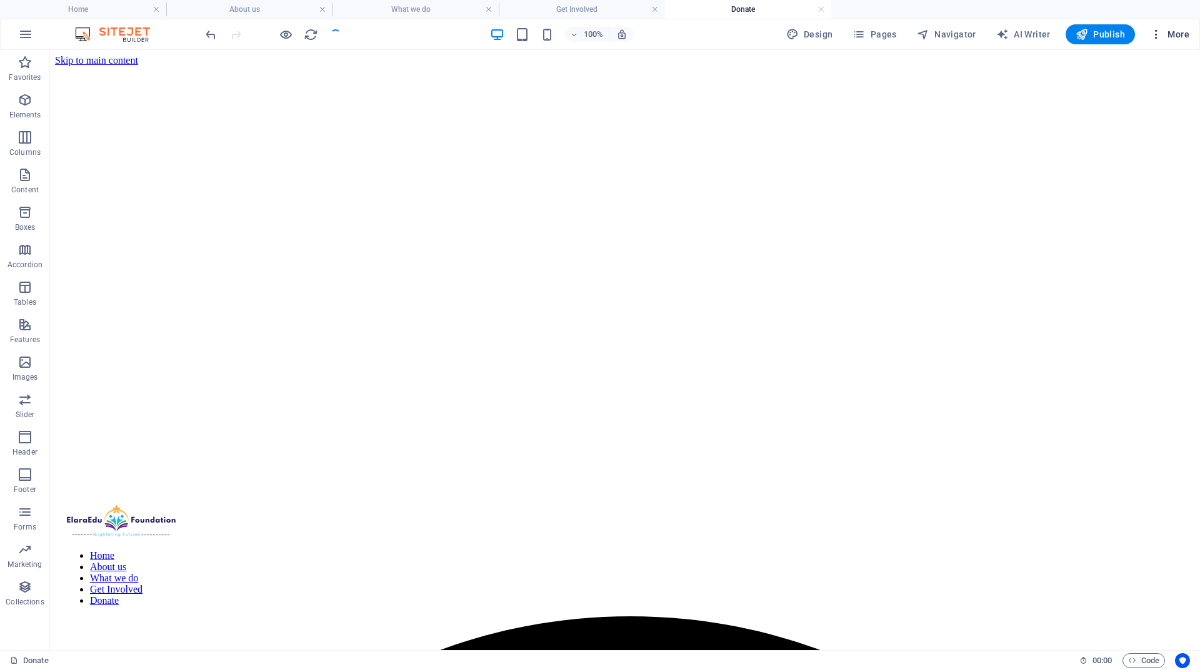
click at [1157, 36] on icon "button" at bounding box center [1156, 34] width 12 height 12
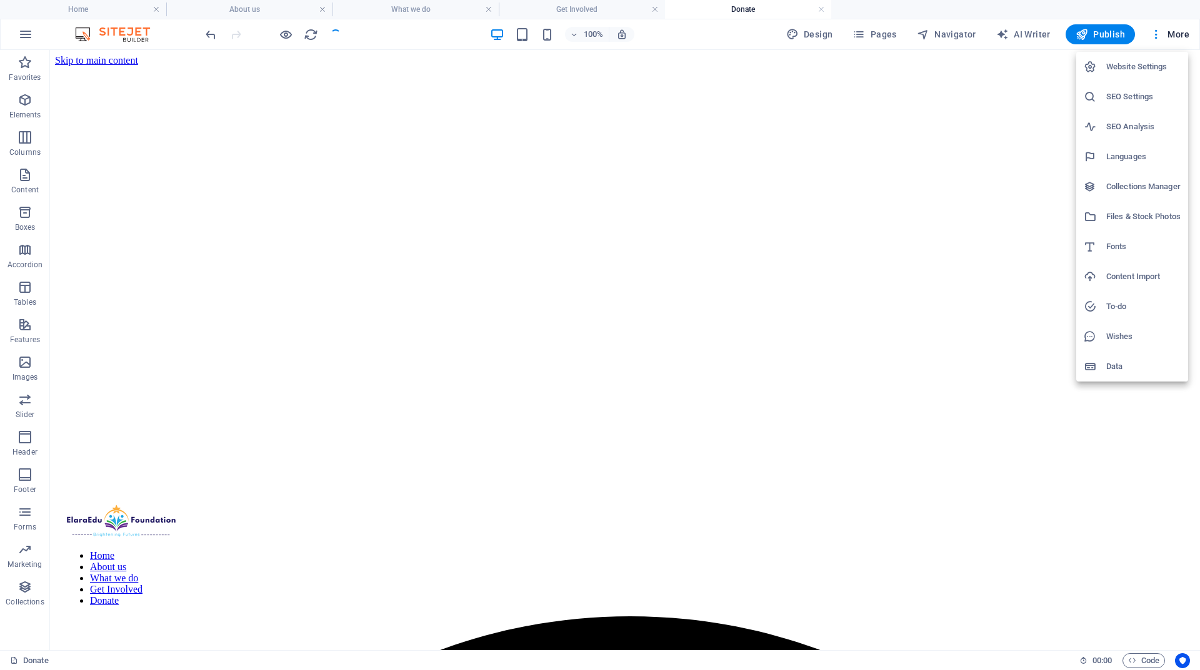
click at [1130, 61] on h6 "Website Settings" at bounding box center [1143, 66] width 74 height 15
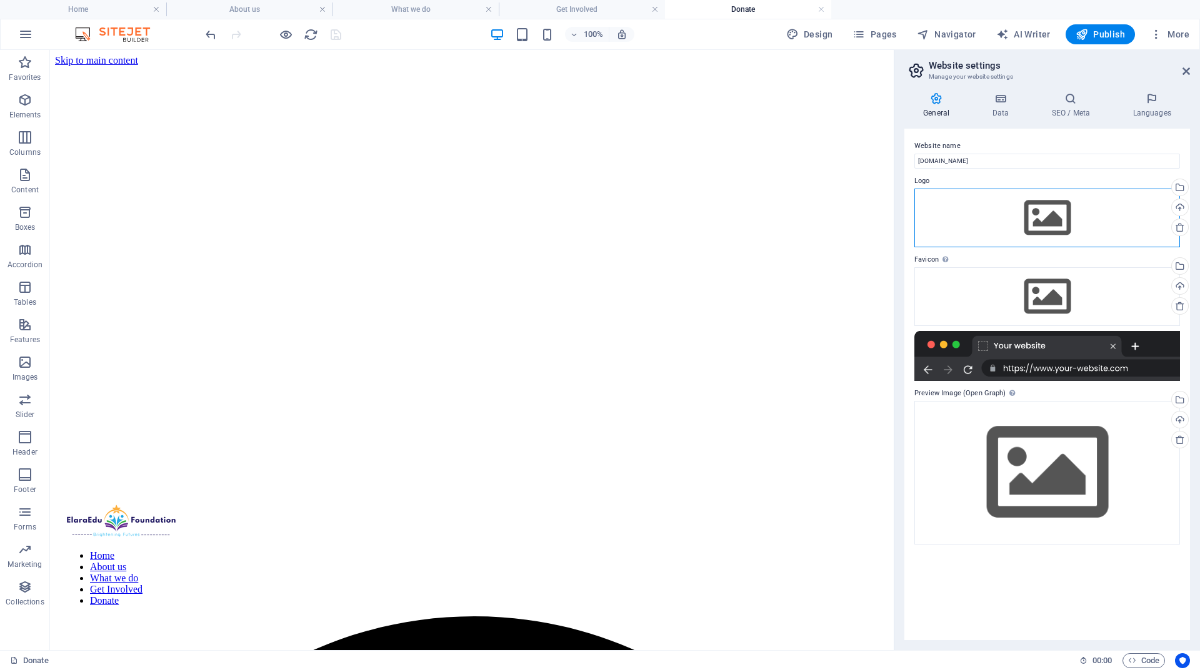
click at [1062, 224] on div "Drag files here, click to choose files or select files from Files or our free s…" at bounding box center [1047, 218] width 266 height 59
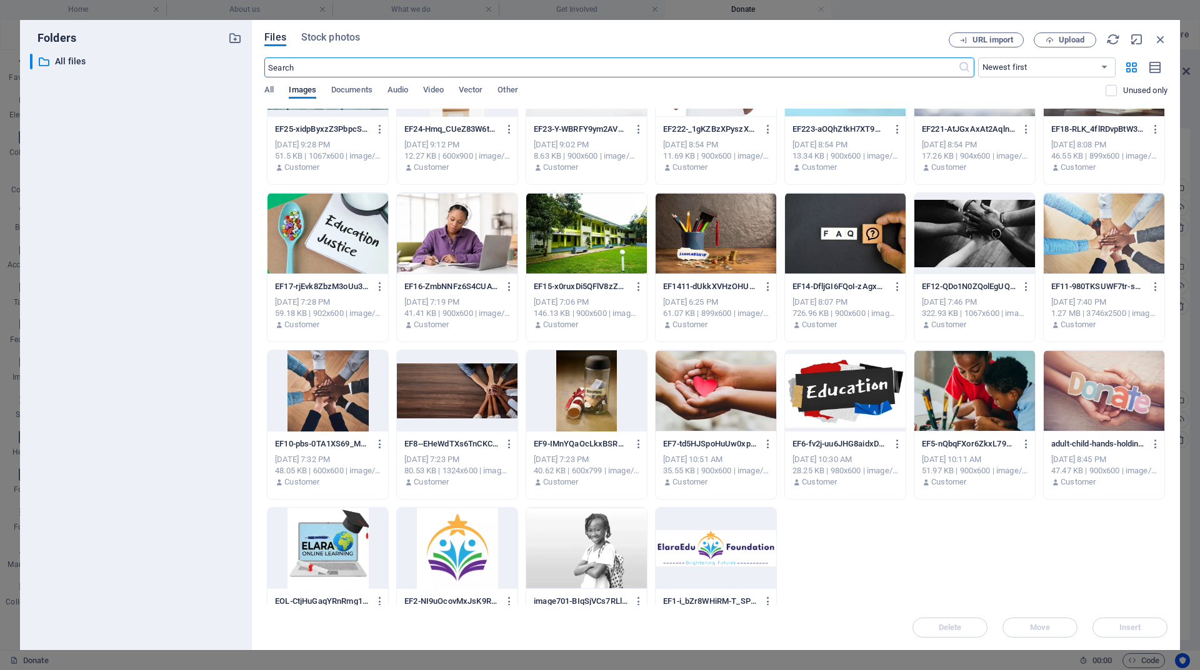
scroll to position [125, 0]
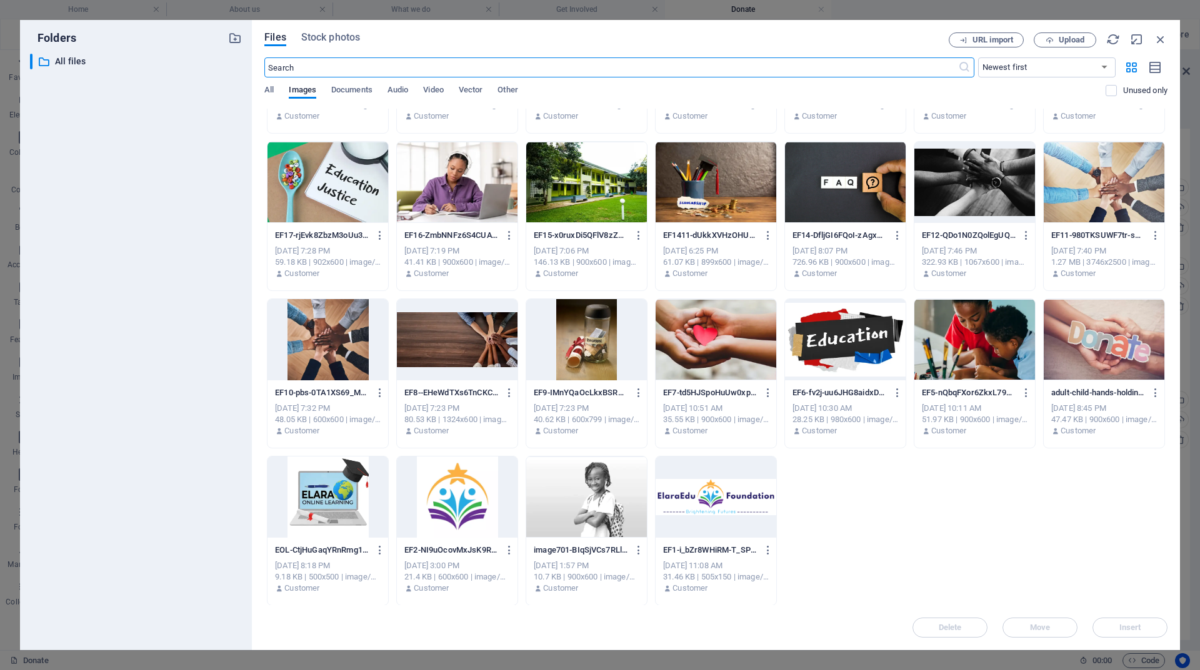
click at [732, 504] on div at bounding box center [716, 497] width 121 height 81
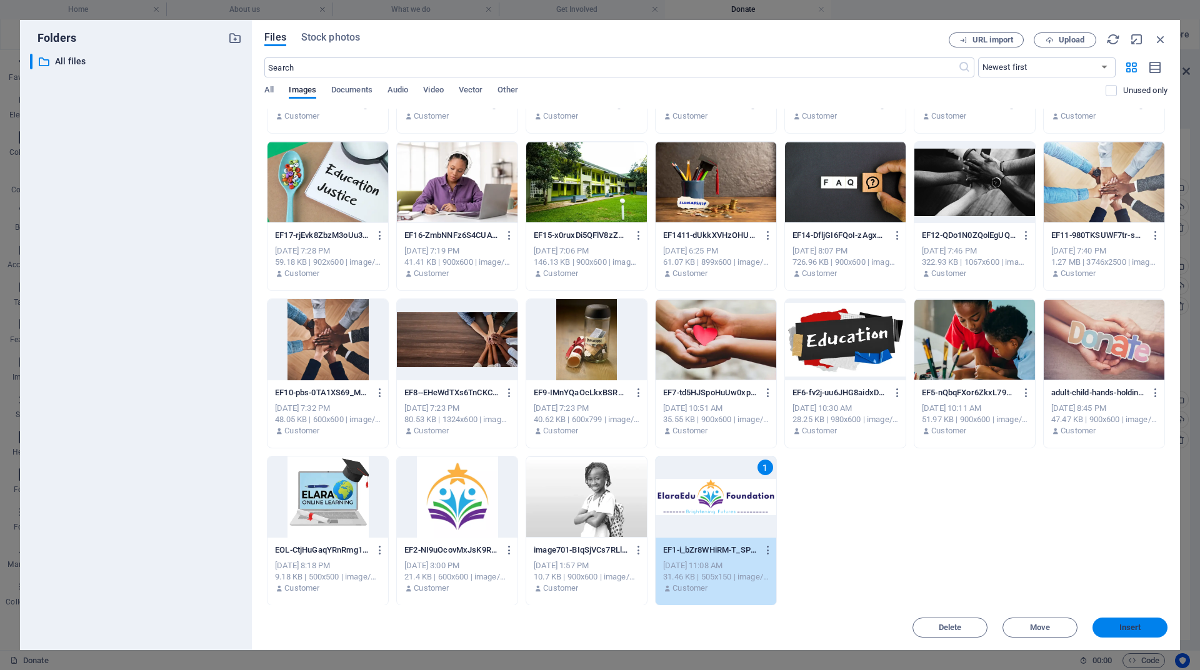
click at [1126, 628] on span "Insert" at bounding box center [1130, 627] width 22 height 7
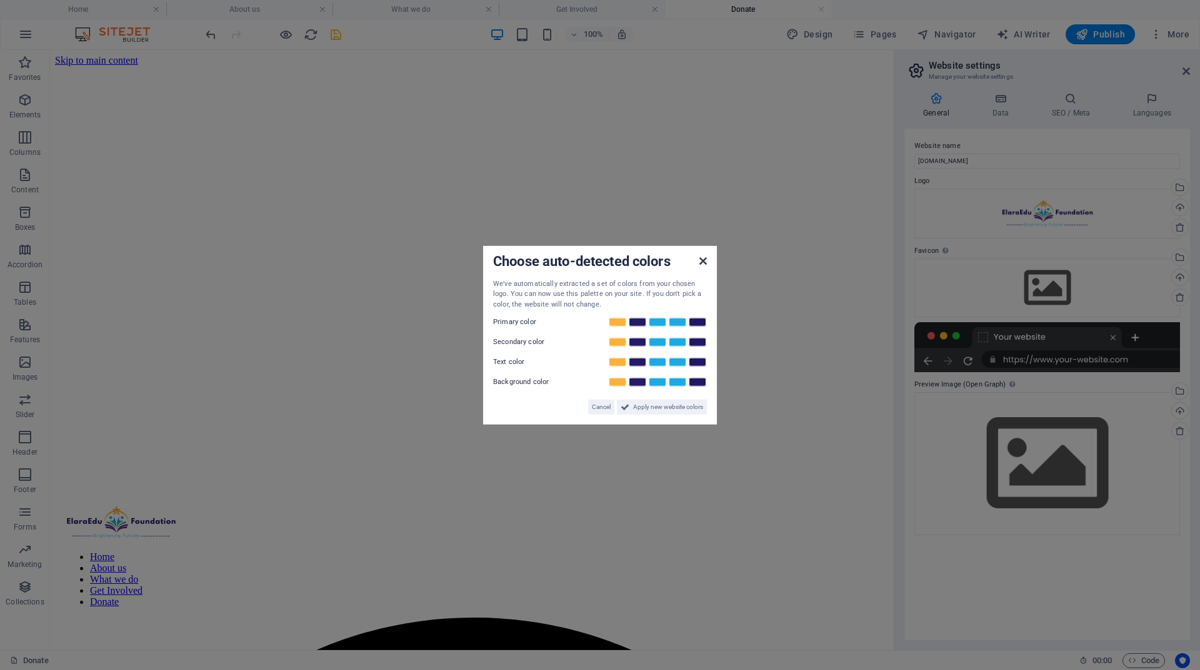
click at [702, 262] on icon at bounding box center [702, 261] width 7 height 10
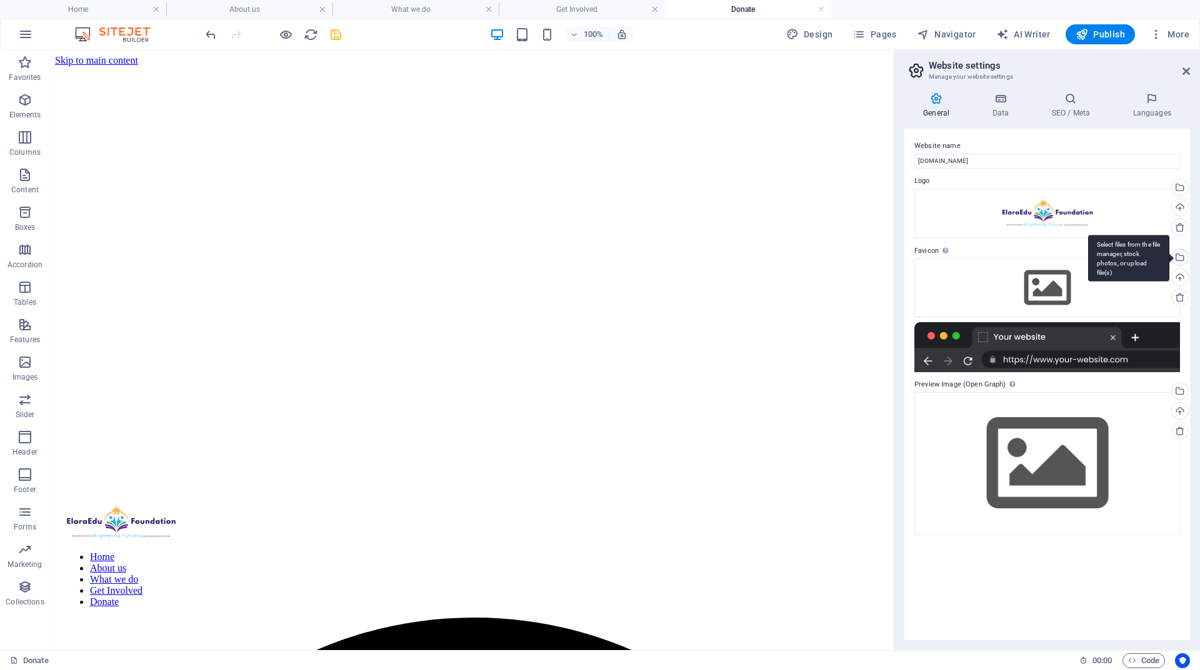
click at [1169, 257] on div "Select files from the file manager, stock photos, or upload file(s)" at bounding box center [1128, 258] width 81 height 47
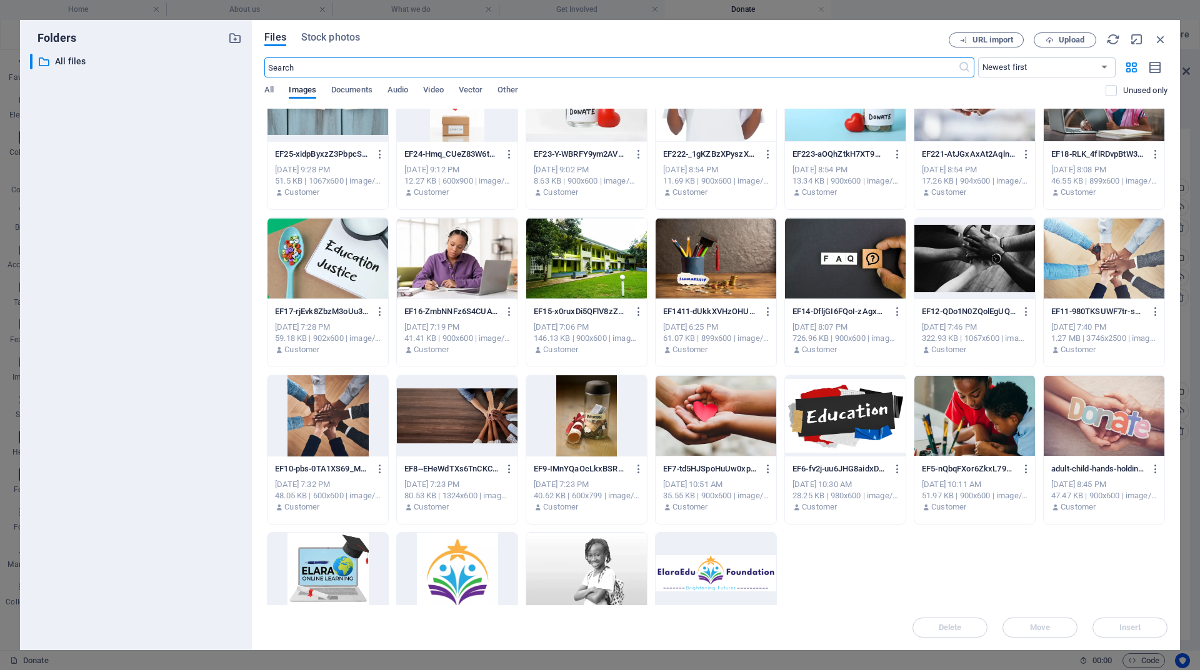
scroll to position [125, 0]
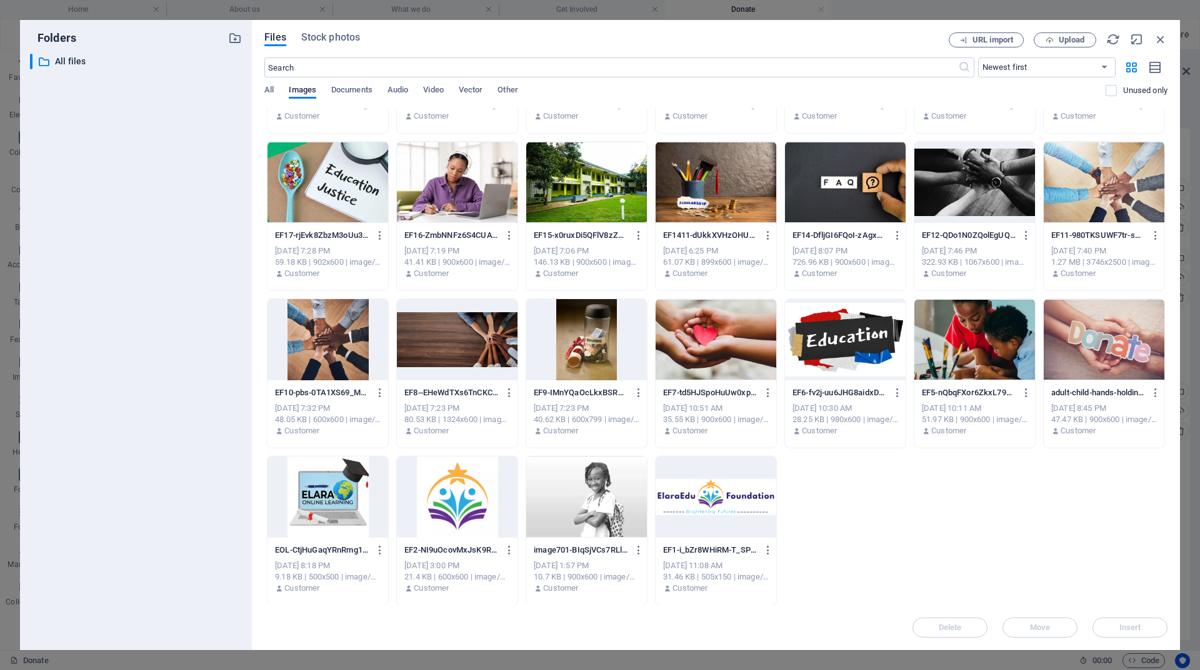
click at [481, 491] on div at bounding box center [457, 497] width 121 height 81
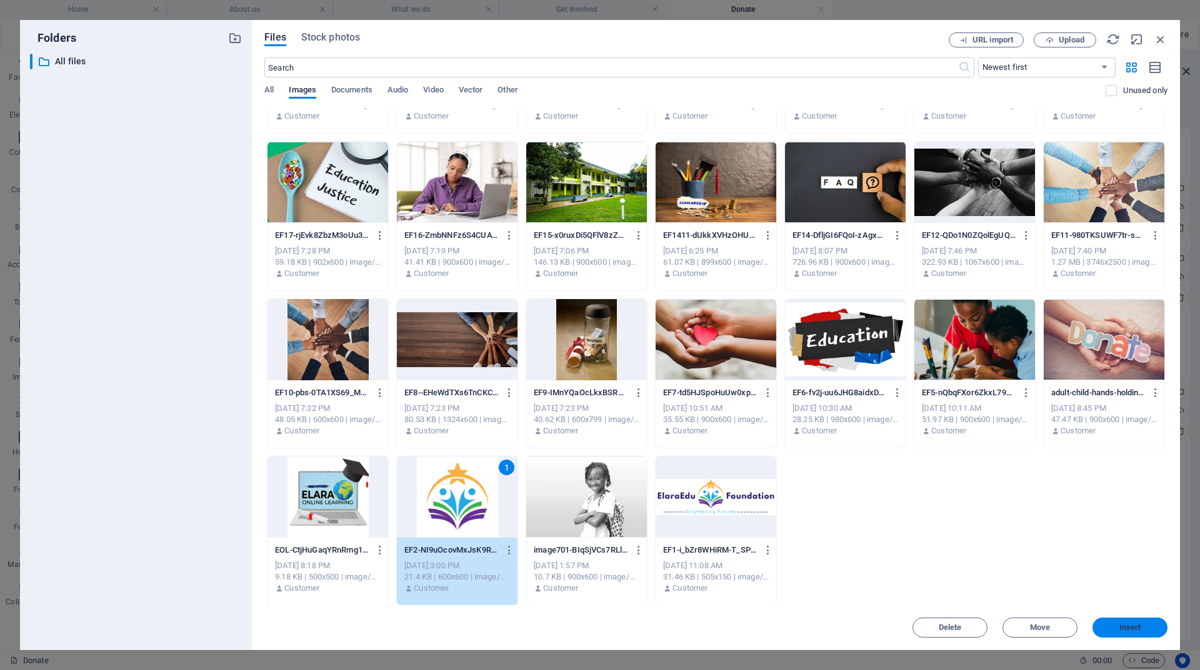
click at [1152, 630] on span "Insert" at bounding box center [1129, 627] width 65 height 7
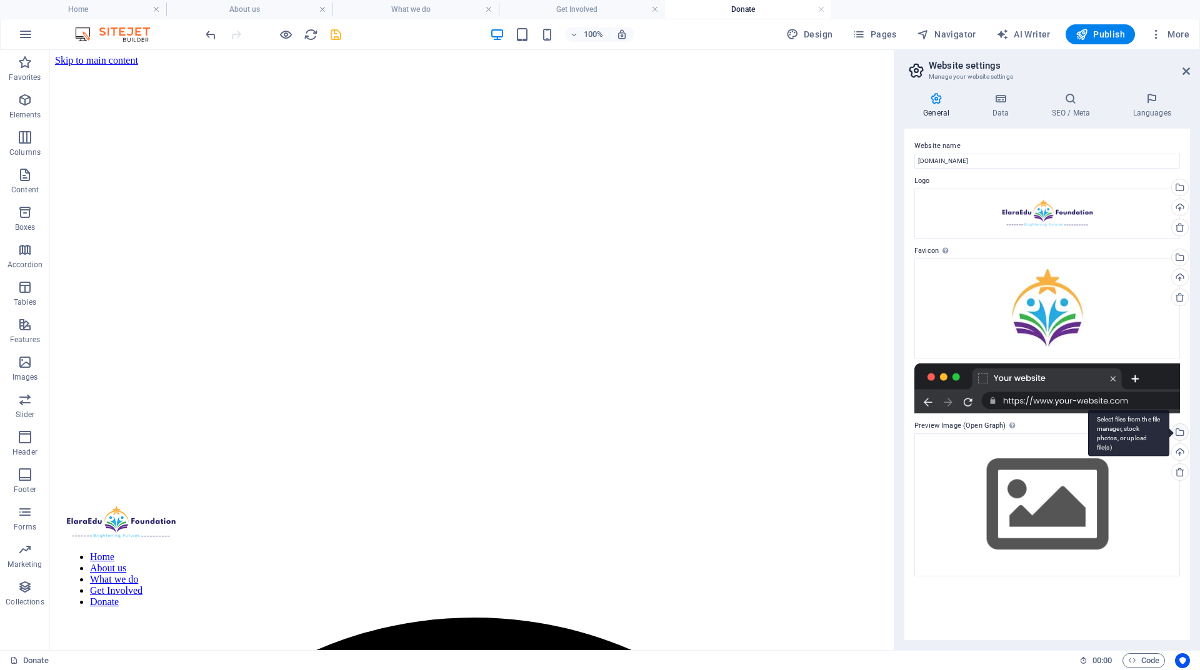
click at [1181, 432] on div "Select files from the file manager, stock photos, or upload file(s)" at bounding box center [1178, 433] width 19 height 19
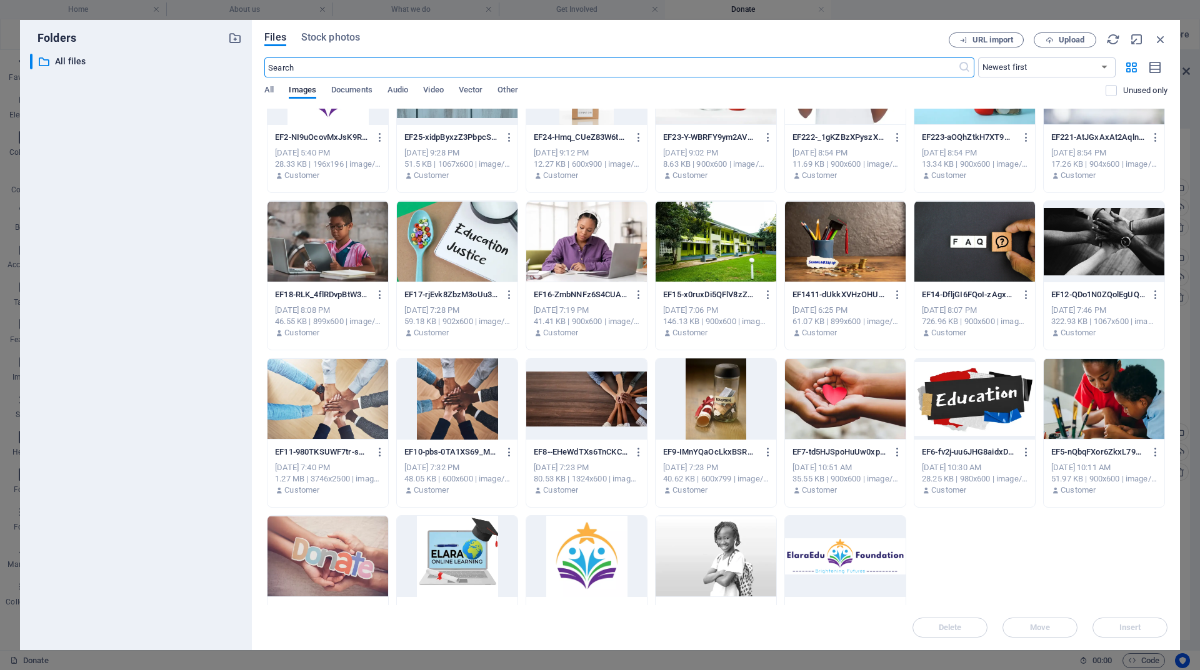
scroll to position [0, 0]
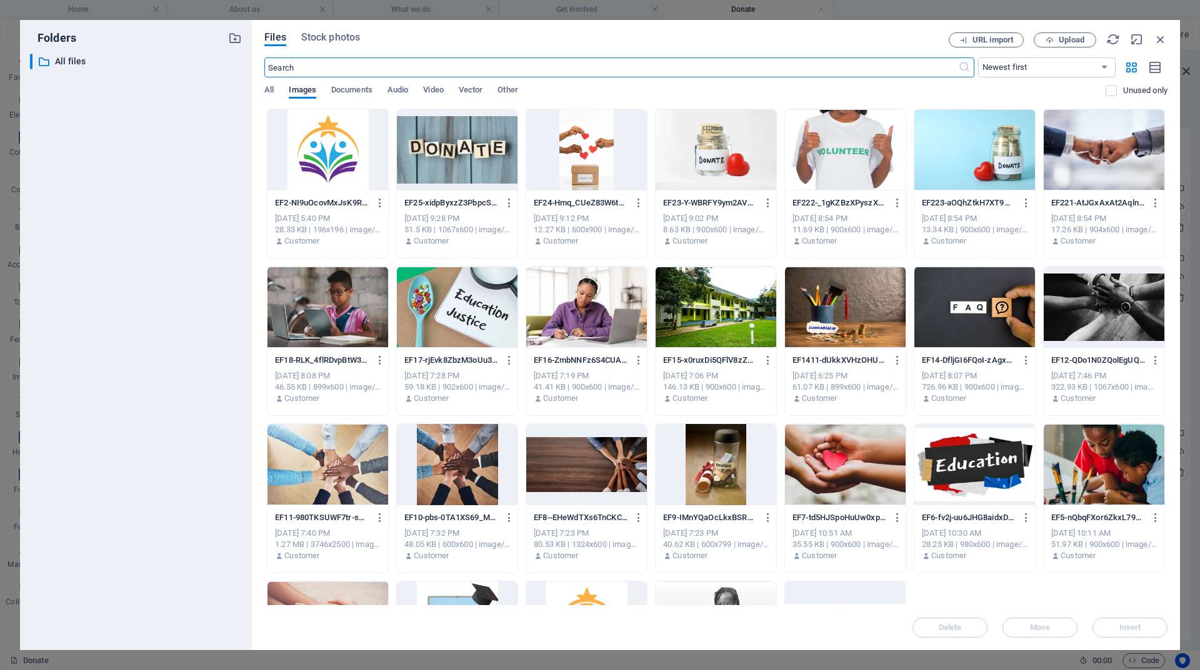
click at [993, 164] on div at bounding box center [974, 149] width 121 height 81
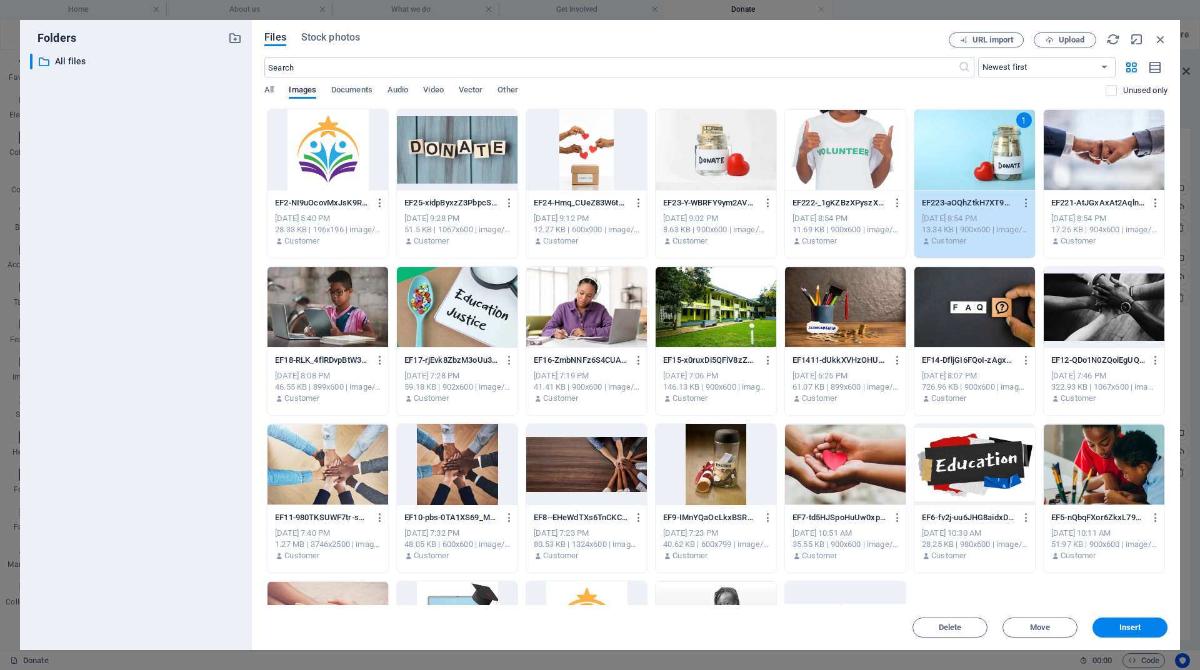
click at [727, 172] on div at bounding box center [716, 149] width 121 height 81
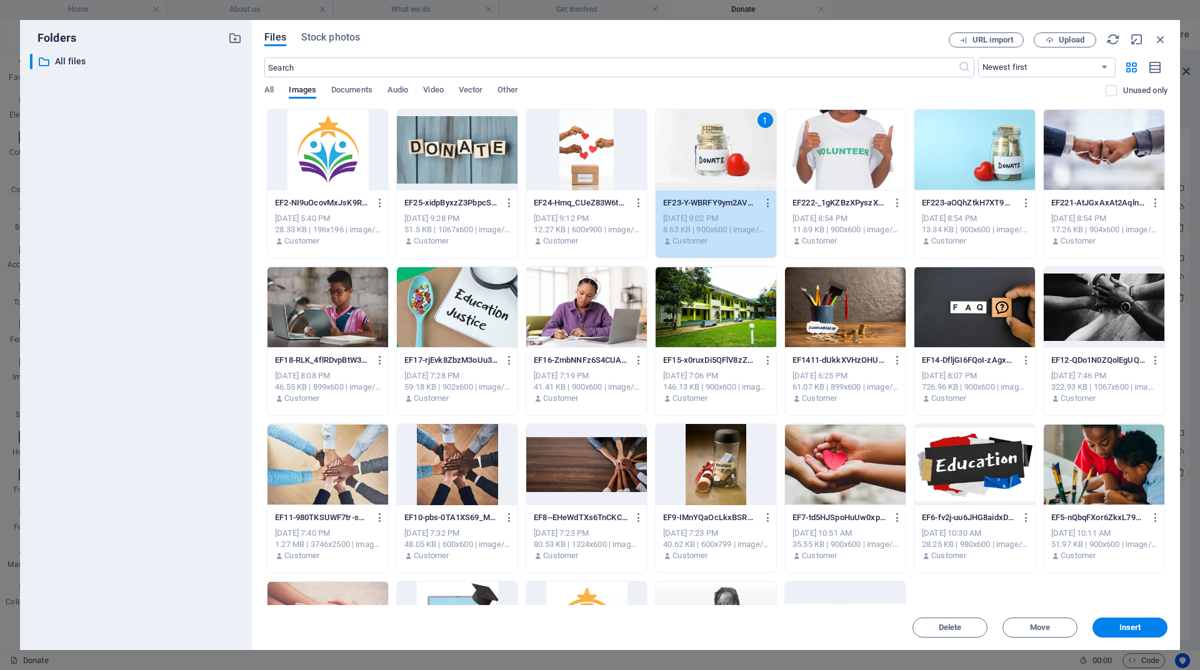
click at [1127, 624] on span "Insert" at bounding box center [1130, 627] width 22 height 7
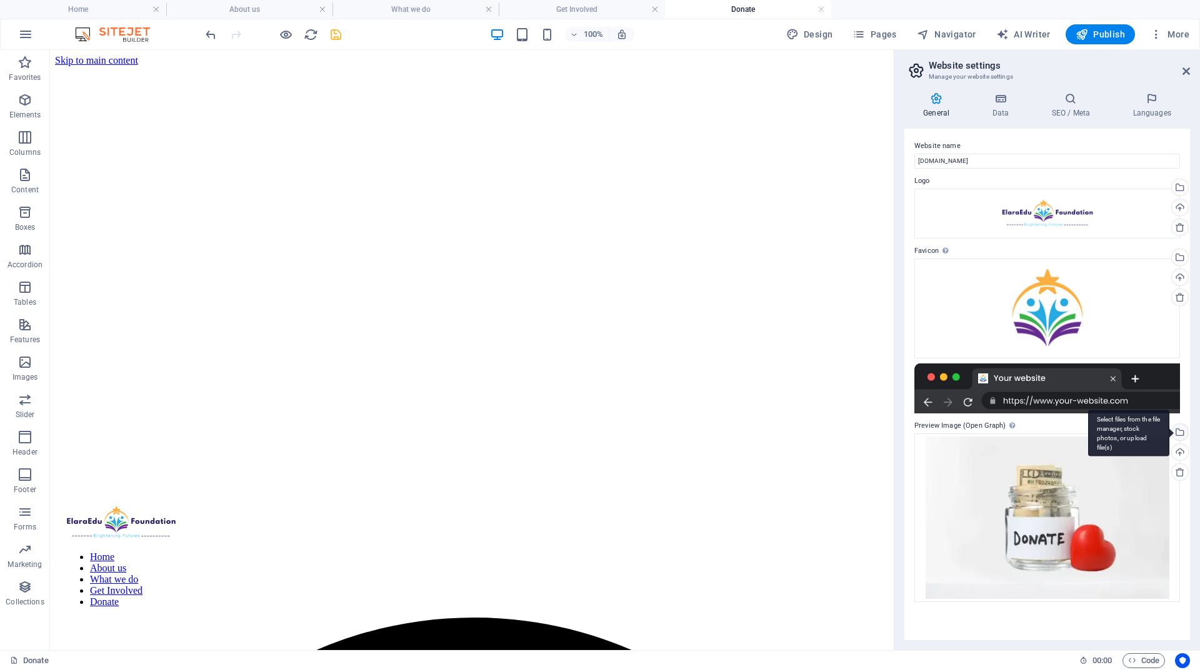
click at [1179, 434] on div "Select files from the file manager, stock photos, or upload file(s)" at bounding box center [1178, 433] width 19 height 19
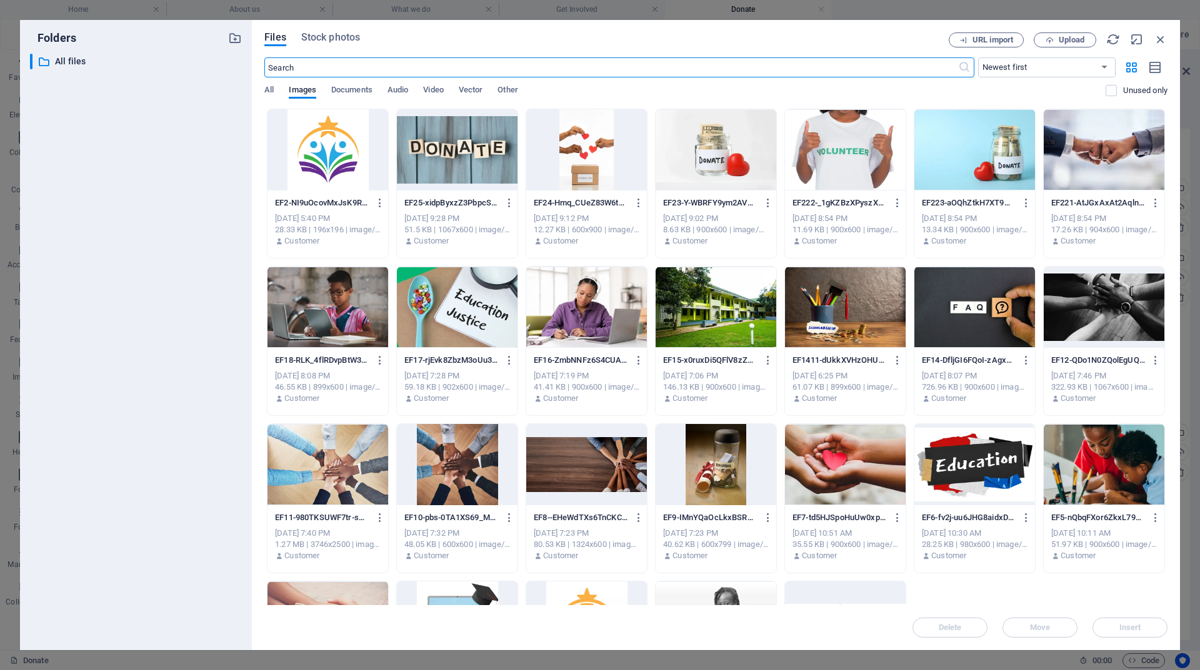
click at [852, 466] on div at bounding box center [845, 464] width 121 height 81
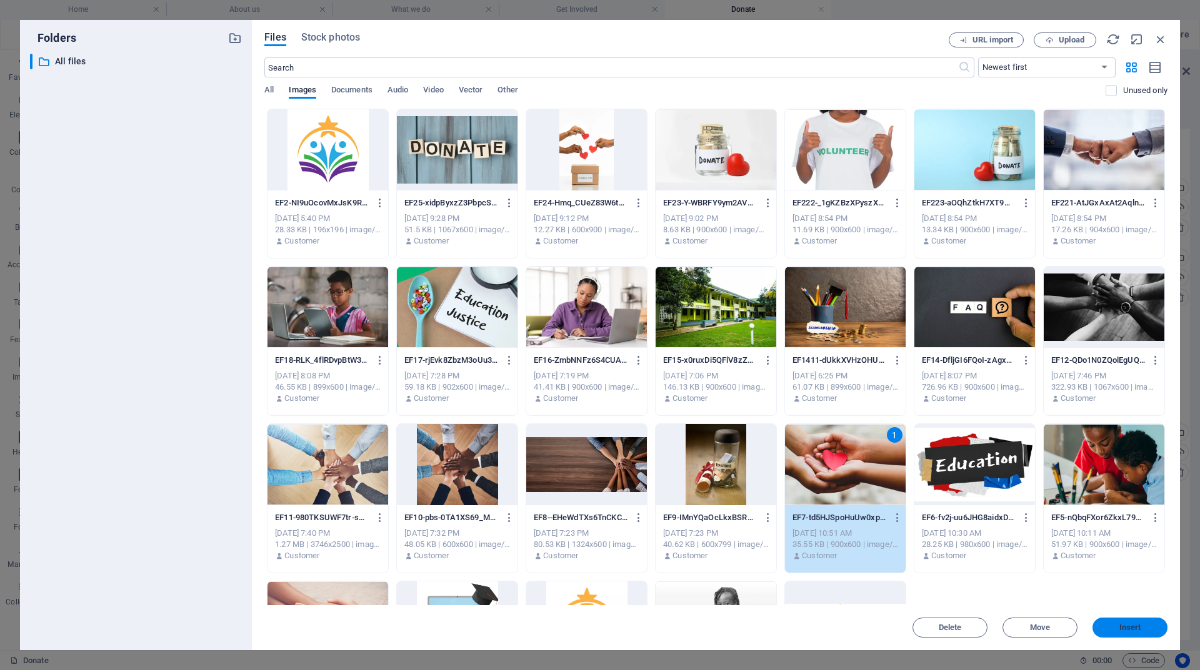
click at [1140, 627] on span "Insert" at bounding box center [1130, 627] width 22 height 7
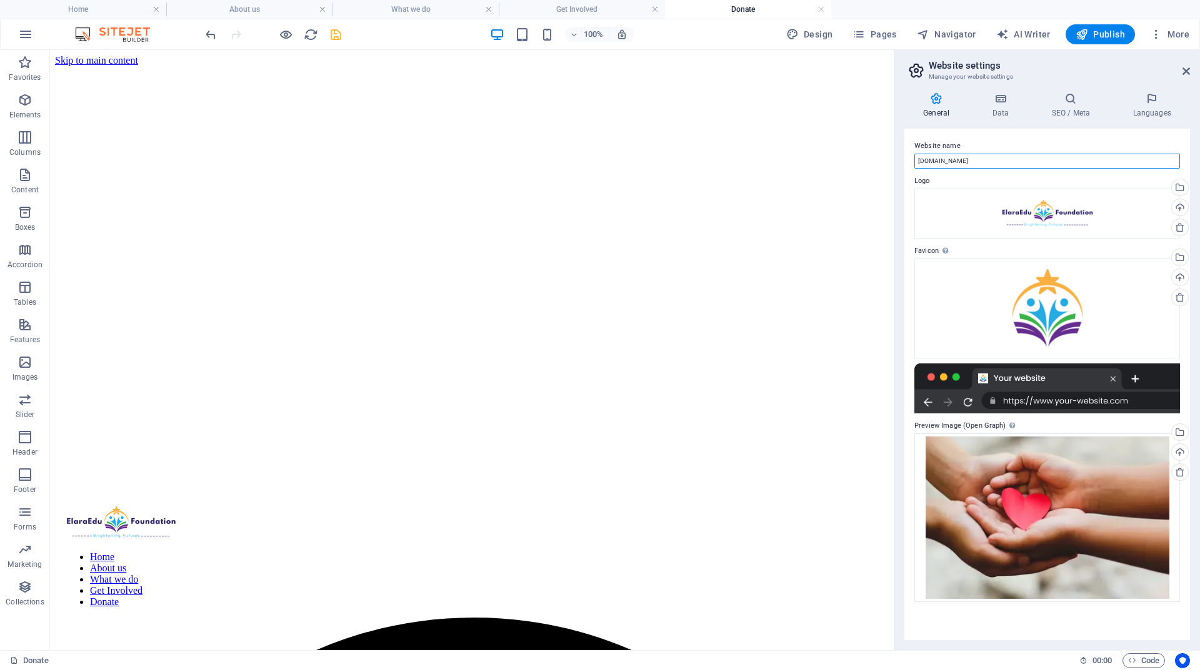
drag, startPoint x: 954, startPoint y: 165, endPoint x: 909, endPoint y: 162, distance: 44.4
click at [909, 162] on div "Website name [DOMAIN_NAME] Logo Drag files here, click to choose files or selec…" at bounding box center [1047, 385] width 286 height 512
type input "Elara Education Foundation"
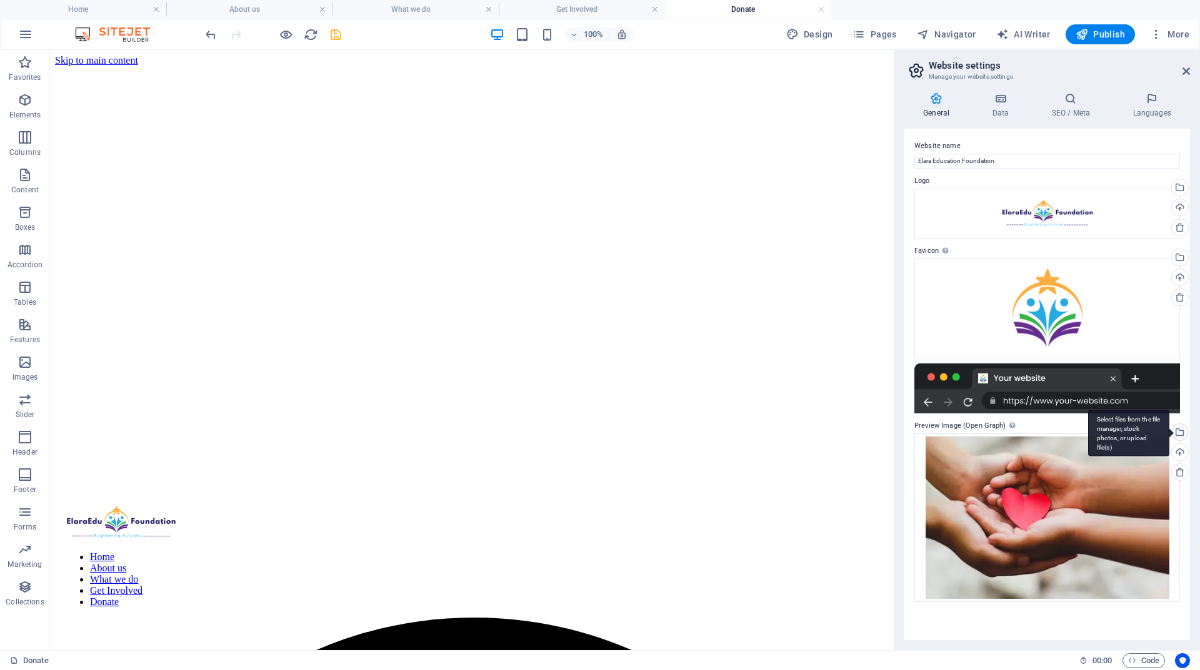
click at [1179, 432] on div "Select files from the file manager, stock photos, or upload file(s)" at bounding box center [1178, 433] width 19 height 19
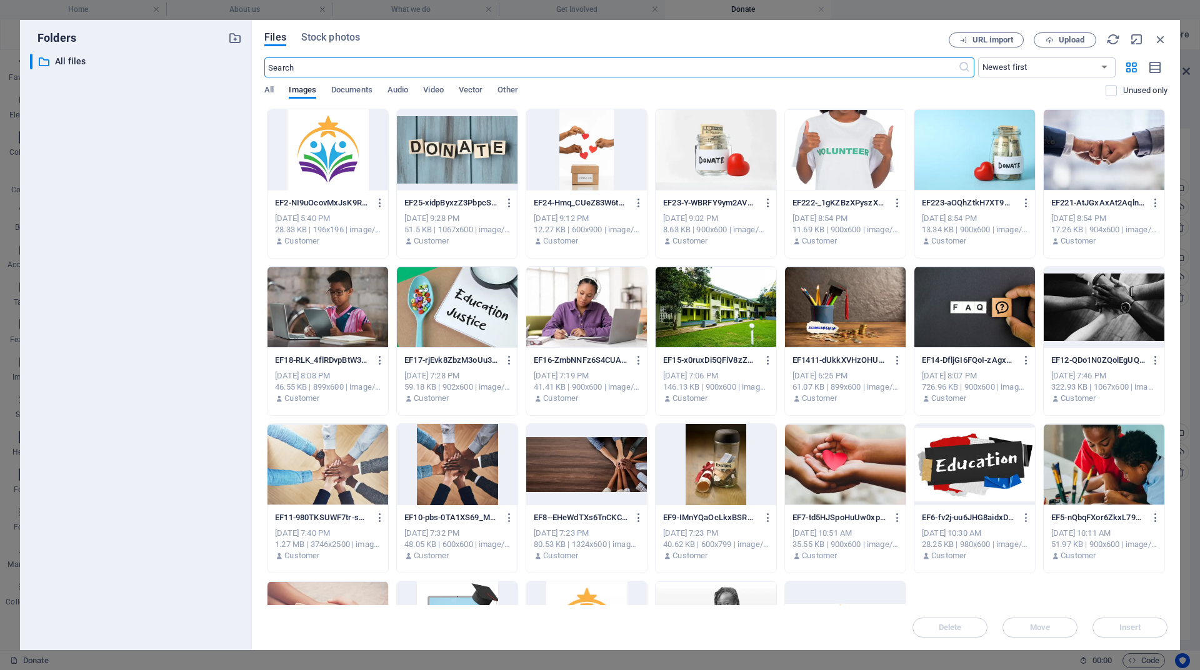
click at [1002, 188] on div at bounding box center [974, 149] width 121 height 81
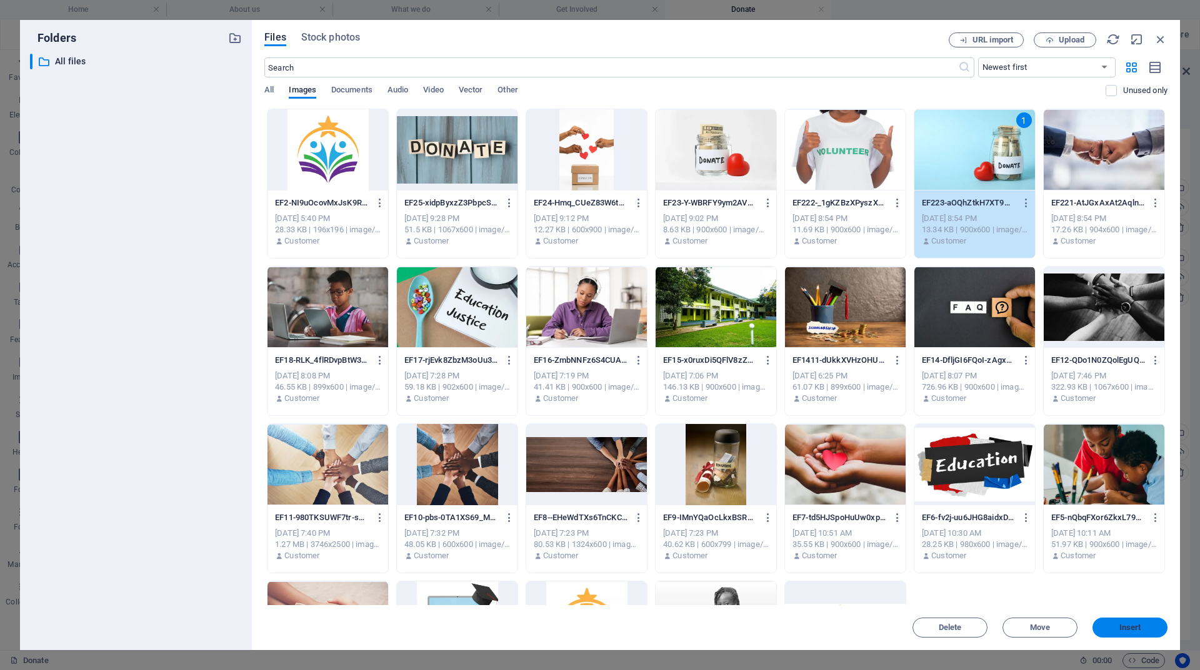
click at [1131, 629] on span "Insert" at bounding box center [1130, 627] width 22 height 7
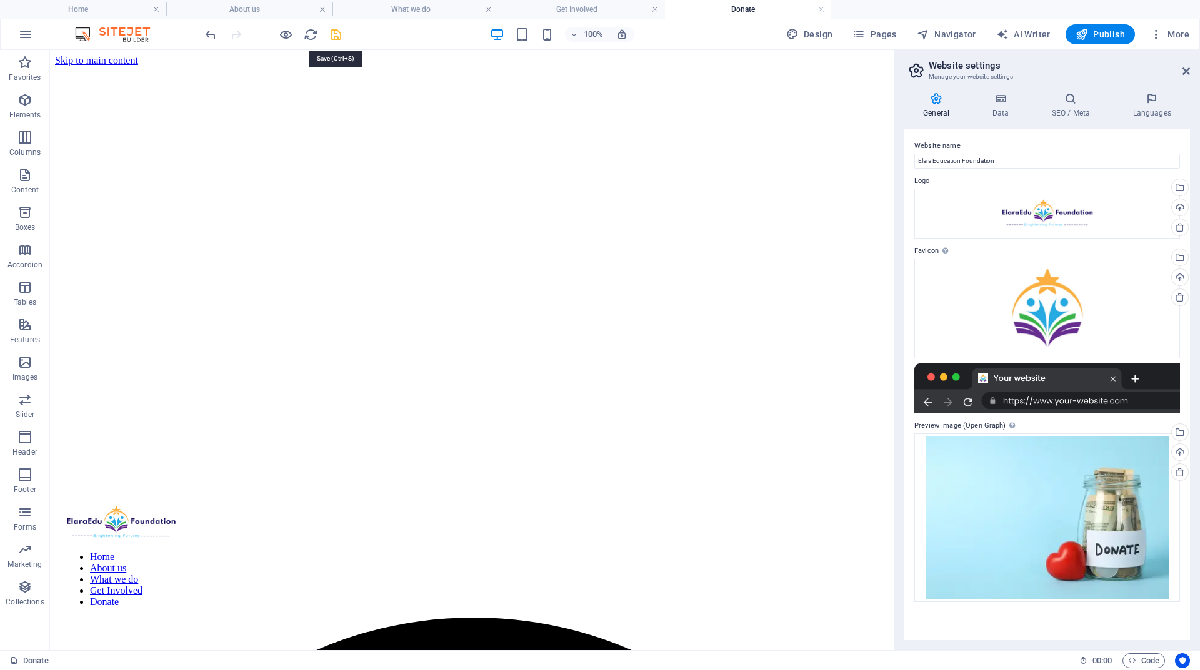
click at [336, 32] on icon "save" at bounding box center [336, 34] width 14 height 14
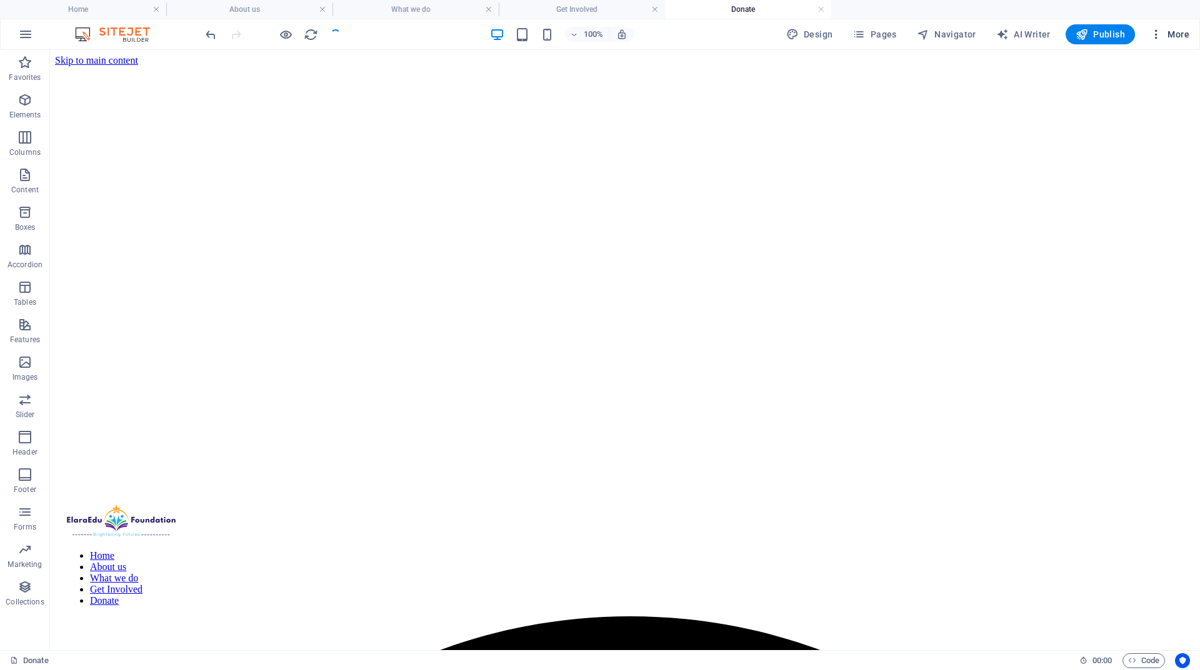
click at [1175, 37] on span "More" at bounding box center [1169, 34] width 39 height 12
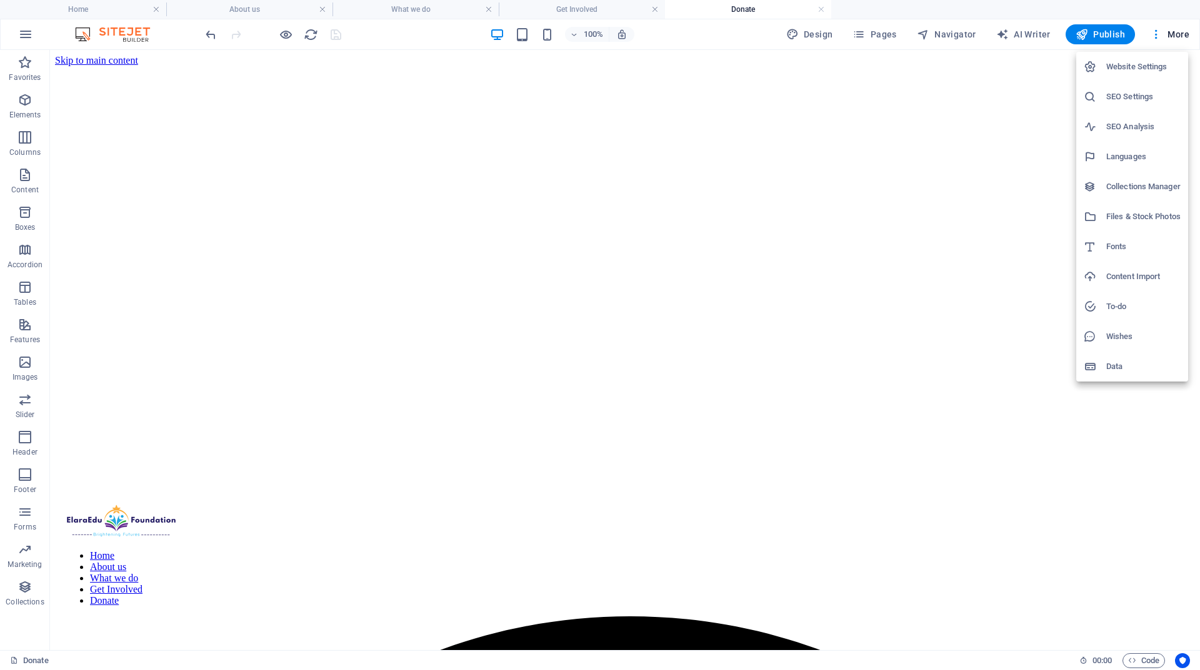
click at [1130, 66] on h6 "Website Settings" at bounding box center [1143, 66] width 74 height 15
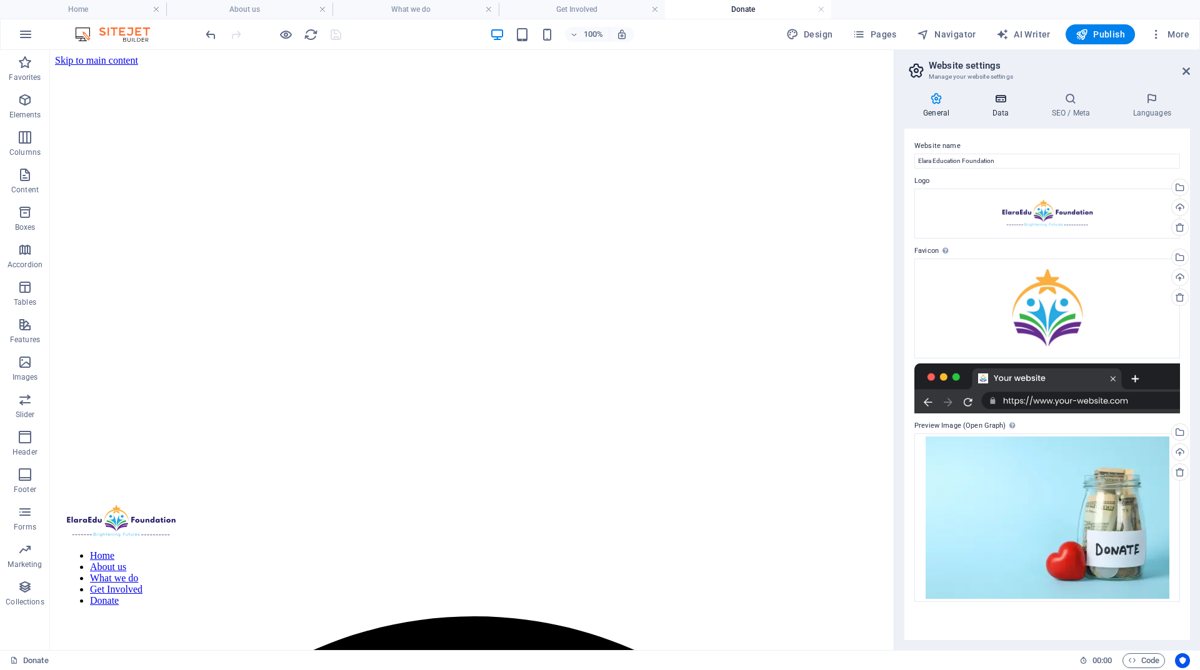
click at [997, 111] on h4 "Data" at bounding box center [1002, 105] width 59 height 26
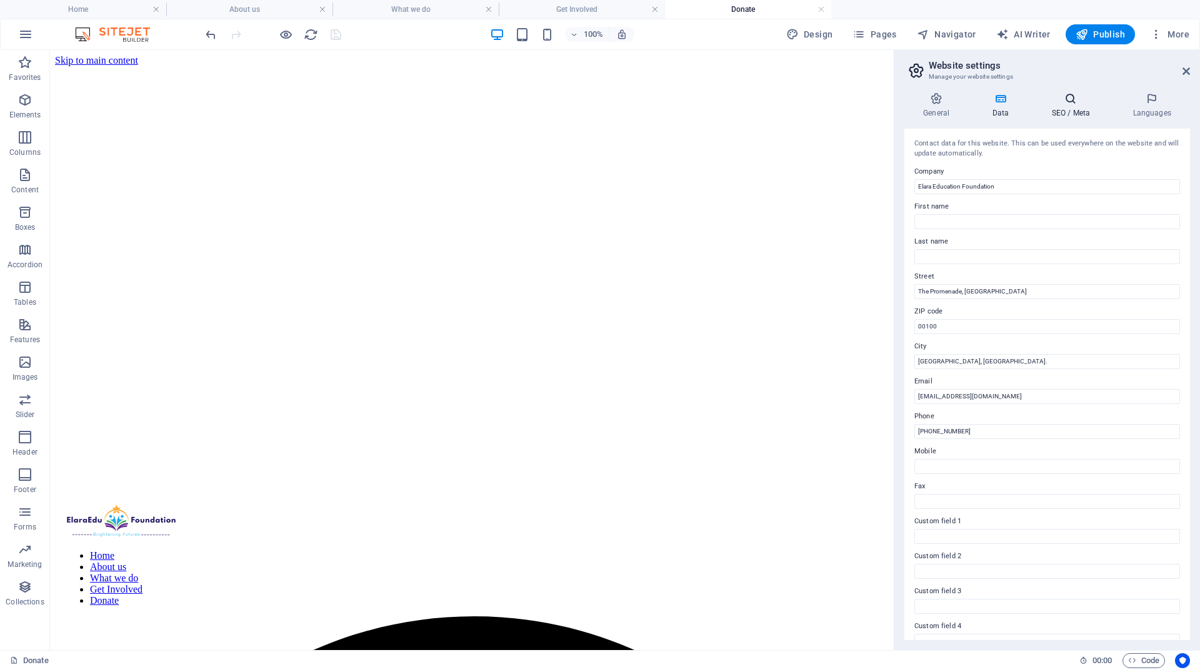
click at [1075, 112] on h4 "SEO / Meta" at bounding box center [1072, 105] width 81 height 26
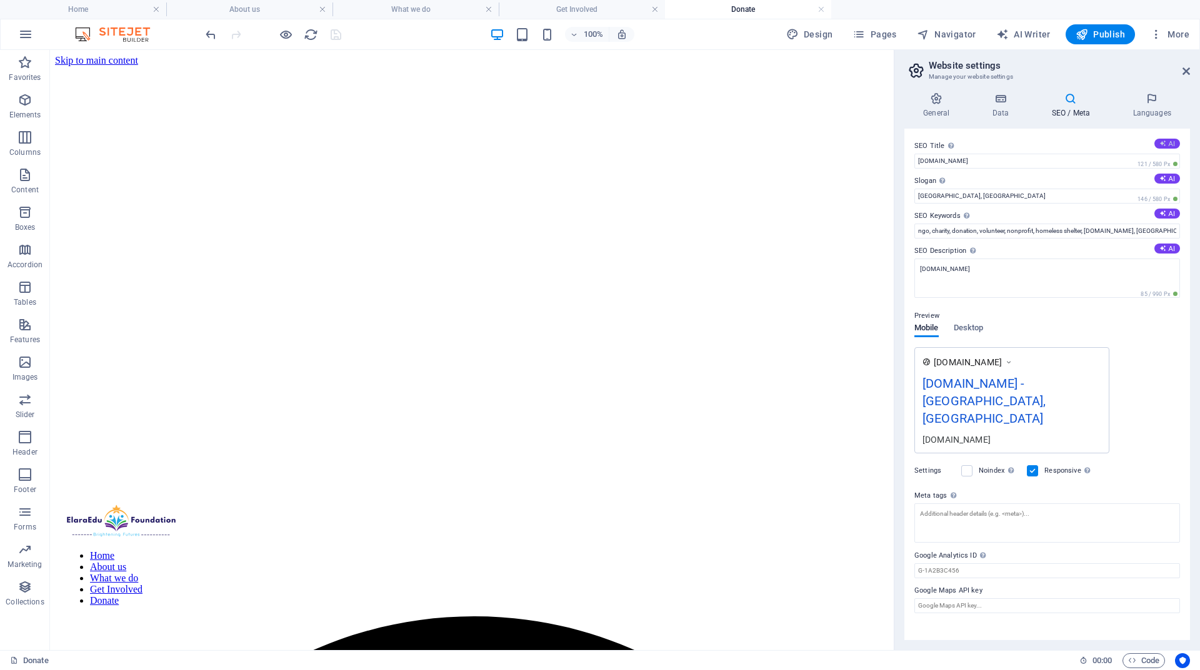
click at [1167, 143] on button "AI" at bounding box center [1167, 144] width 26 height 10
type input "Empower Lives with Education"
click at [1162, 177] on icon at bounding box center [1162, 178] width 7 height 7
type input "Empowering Futures Through Accessible Education"
drag, startPoint x: 1015, startPoint y: 161, endPoint x: 913, endPoint y: 161, distance: 102.5
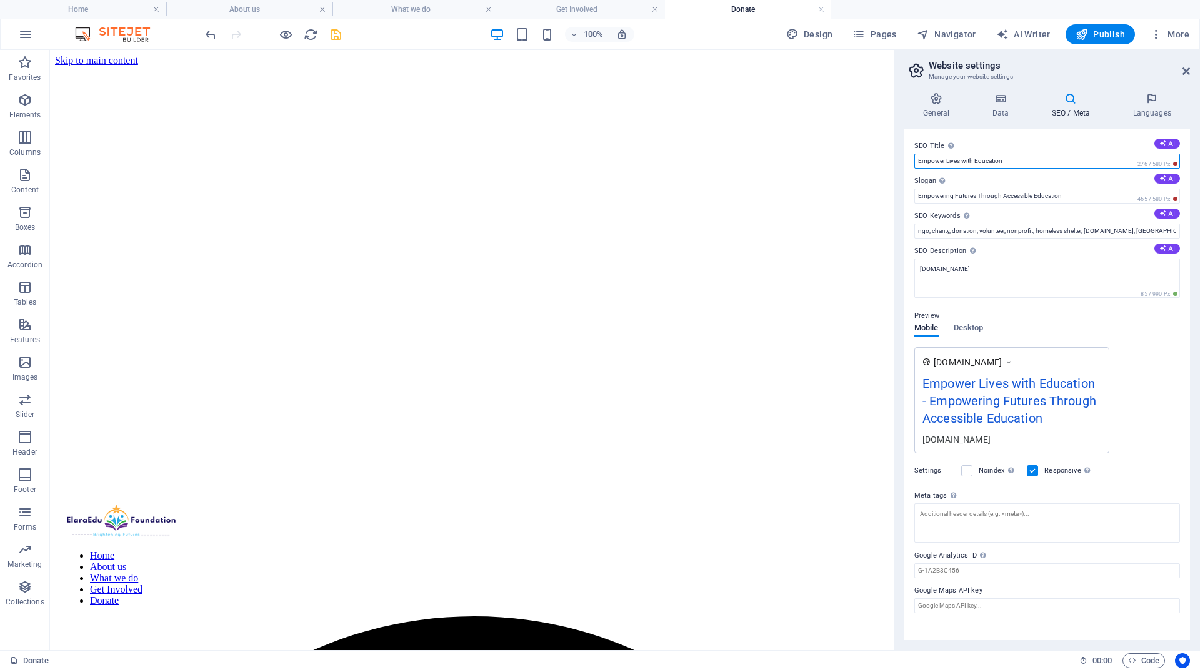
click at [913, 161] on div "SEO Title The title of your website - make it something that stands out in sear…" at bounding box center [1047, 385] width 286 height 512
type input "Elara Education Foundation"
drag, startPoint x: 1067, startPoint y: 201, endPoint x: 914, endPoint y: 197, distance: 153.1
click at [914, 197] on div "SEO Title The title of your website - make it something that stands out in sear…" at bounding box center [1047, 385] width 286 height 512
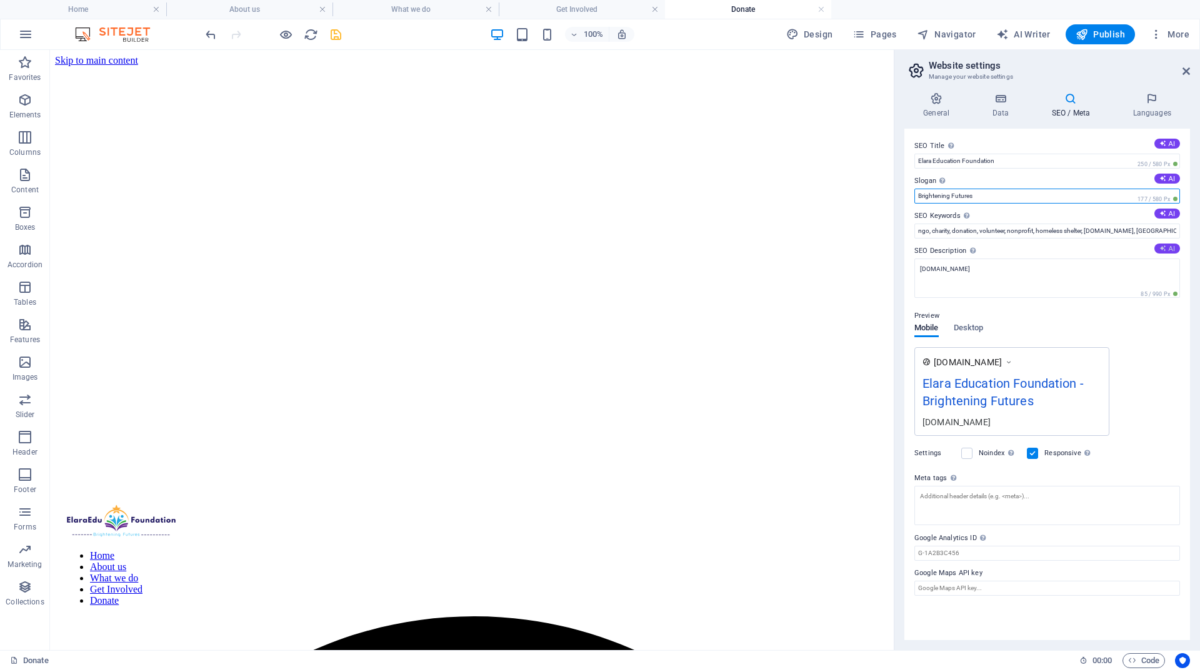
type input "Brightening Futures"
click at [1169, 252] on button "AI" at bounding box center [1167, 249] width 26 height 10
type textarea "Support Elara Education Foundation in transforming lives through accessible edu…"
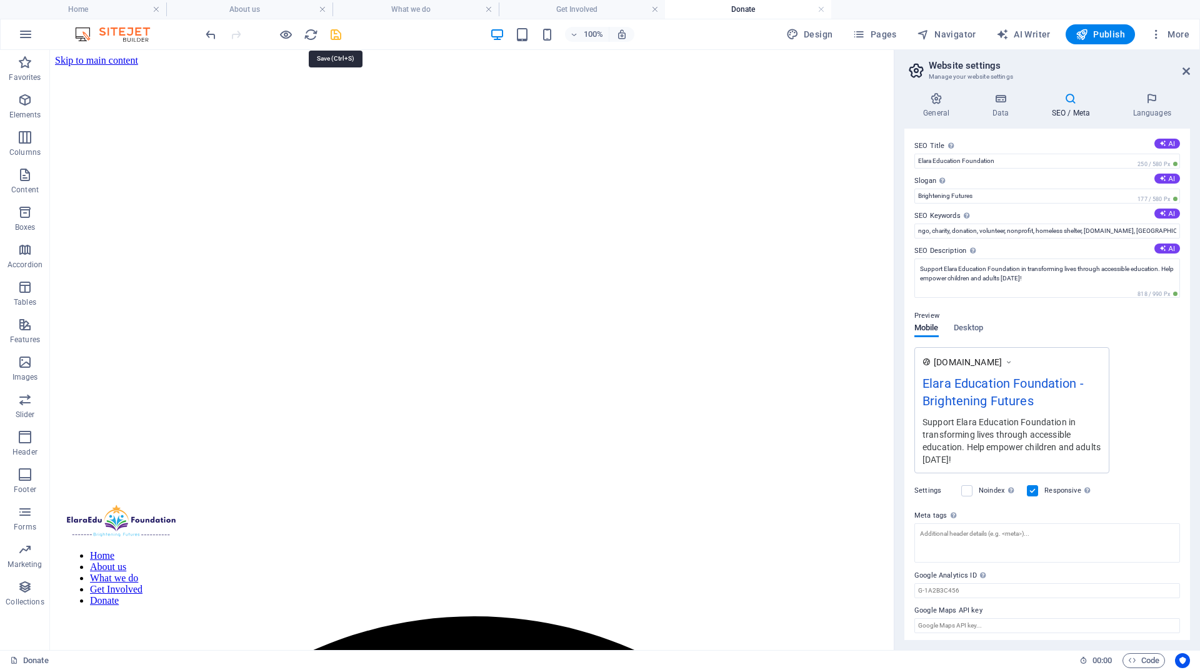
click at [336, 36] on icon "save" at bounding box center [336, 34] width 14 height 14
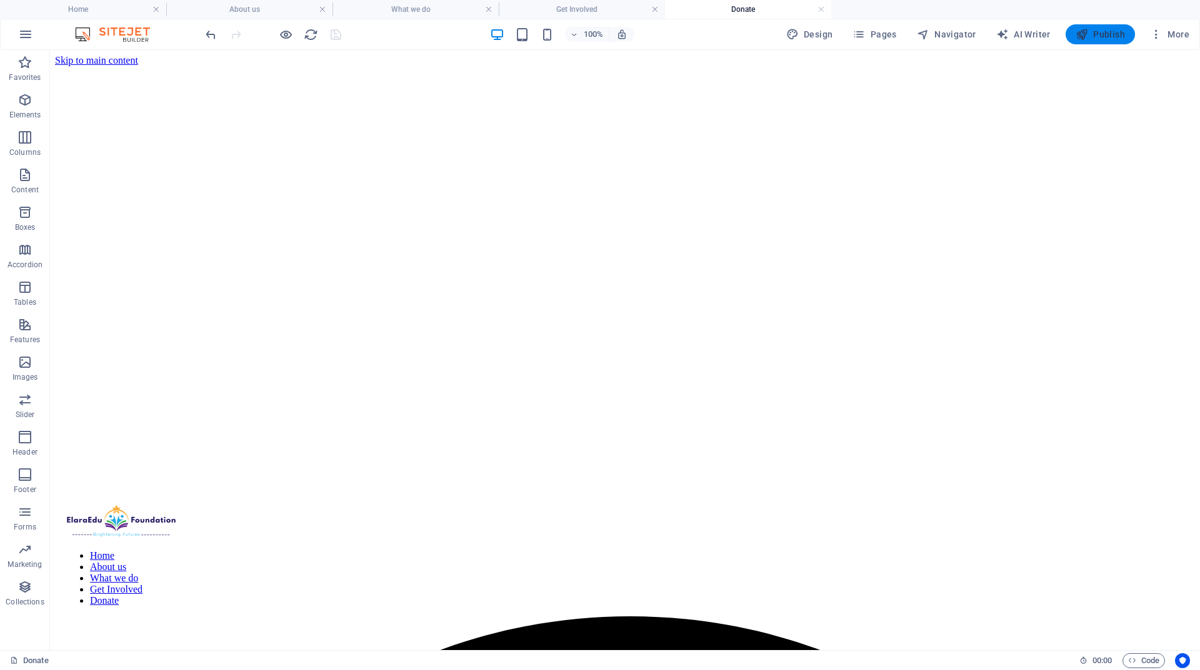
click at [1102, 33] on span "Publish" at bounding box center [1099, 34] width 49 height 12
click at [1105, 32] on span "Publish" at bounding box center [1099, 34] width 49 height 12
